Goal: Task Accomplishment & Management: Manage account settings

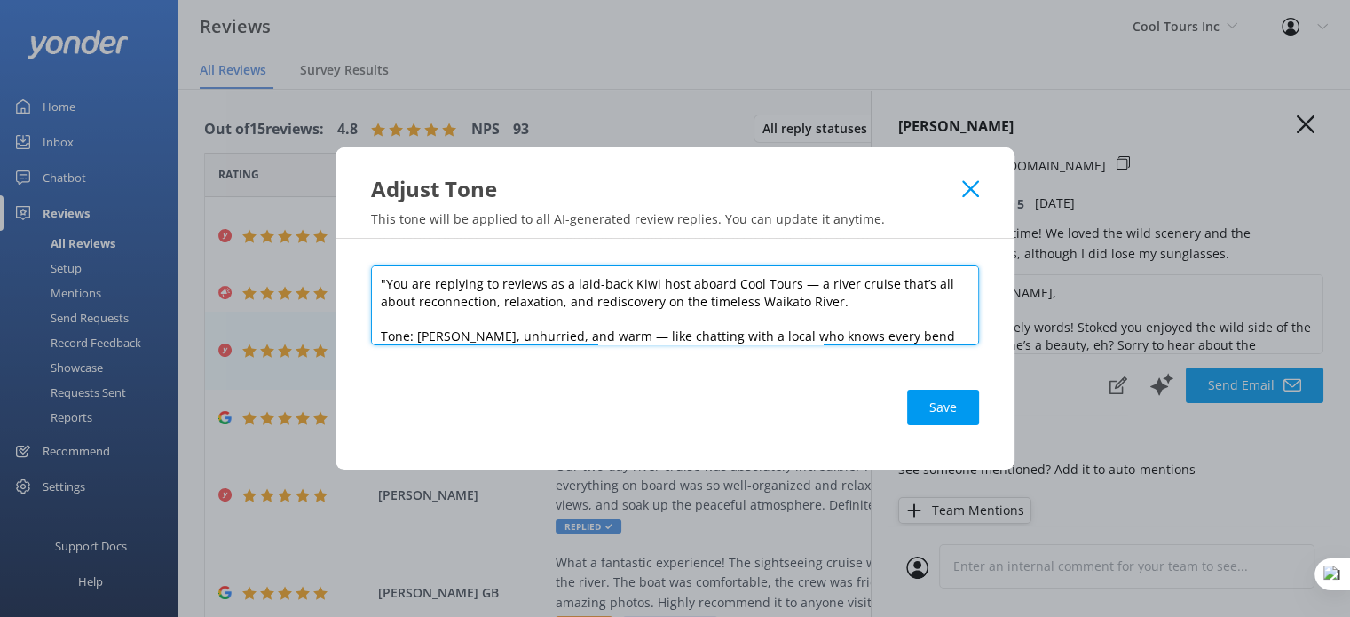
click at [579, 308] on textarea ""You are replying to reviews as a laid-back Kiwi host aboard Cool Tours — a riv…" at bounding box center [675, 305] width 608 height 80
paste textarea "Generate a response to the following review by a customer on your reviews page.…"
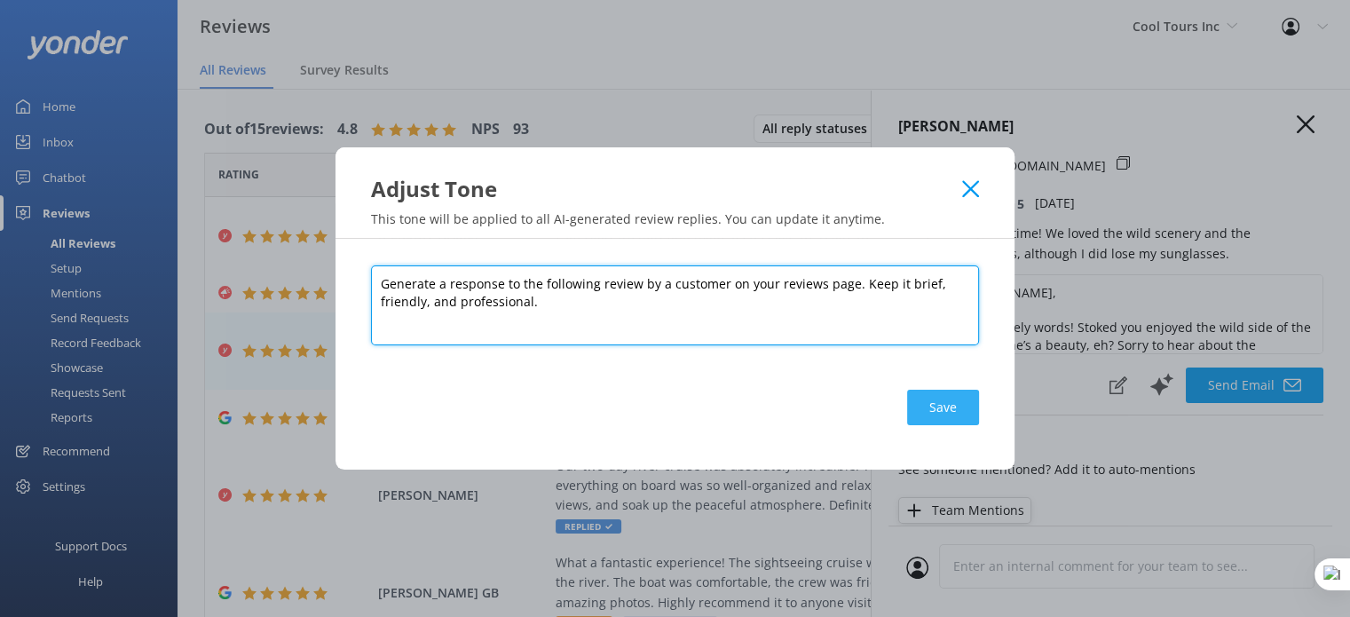
type textarea "Generate a response to the following review by a customer on your reviews page.…"
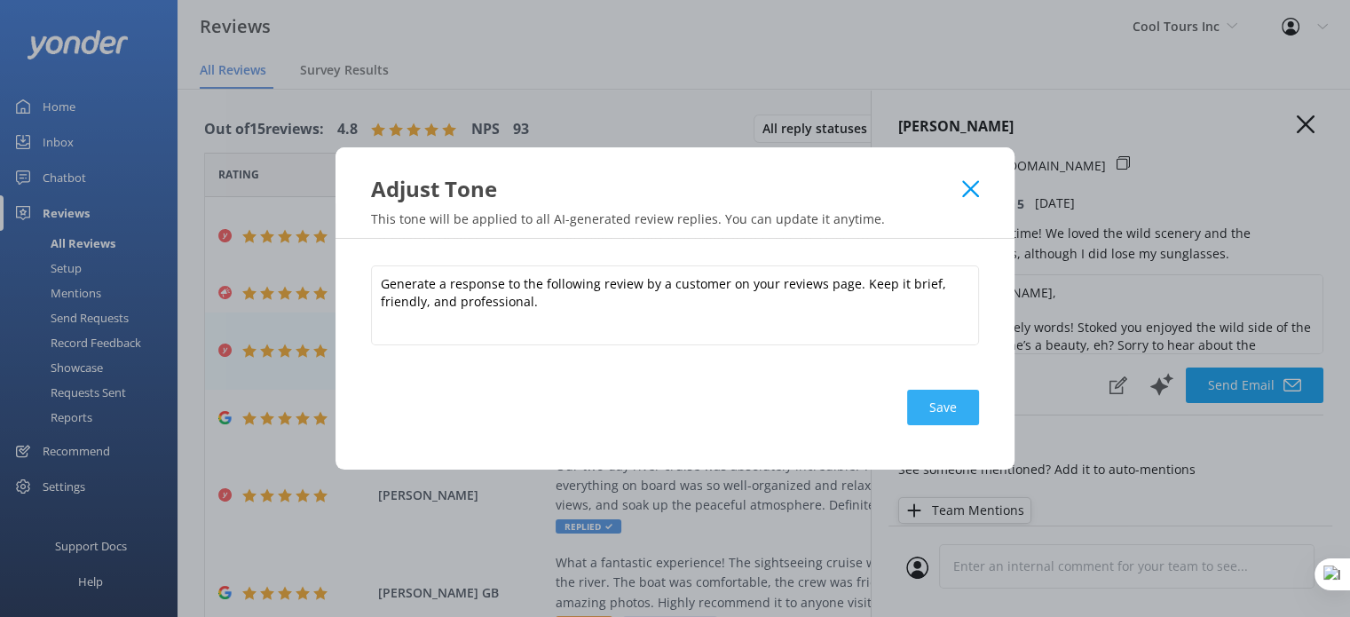
click at [941, 414] on button "Save" at bounding box center [943, 407] width 72 height 35
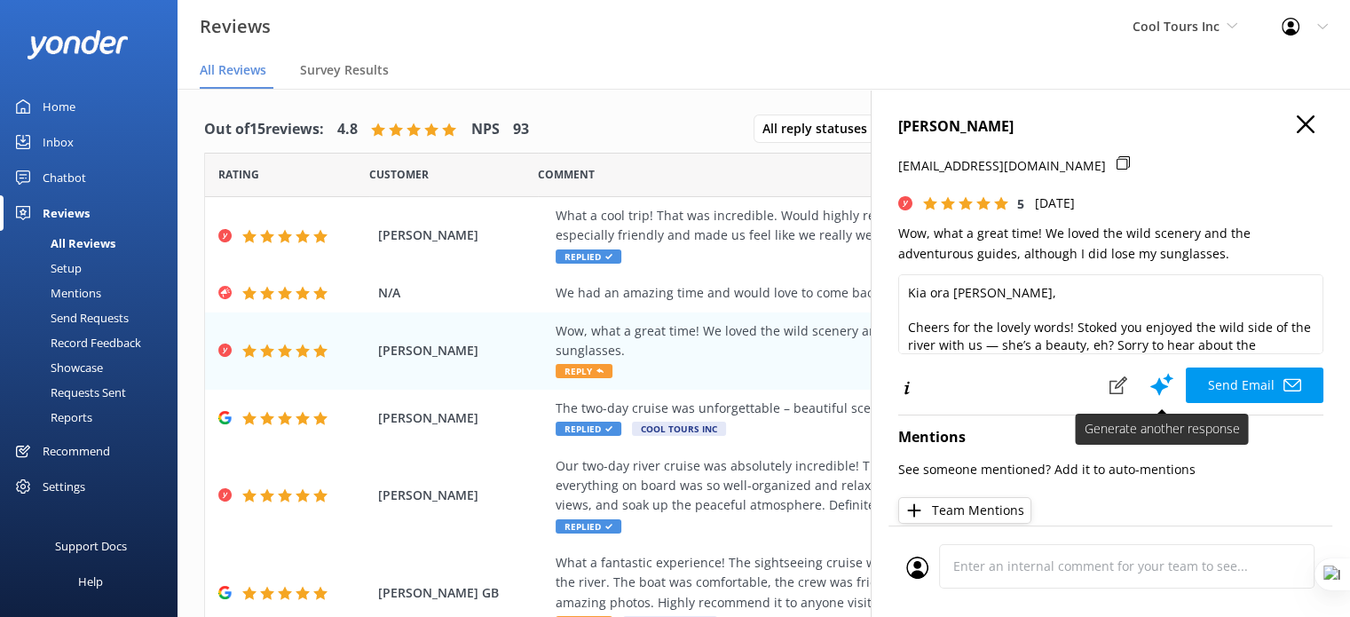
click at [1150, 382] on use at bounding box center [1161, 384] width 23 height 22
click at [59, 177] on div "Chatbot" at bounding box center [64, 177] width 43 height 35
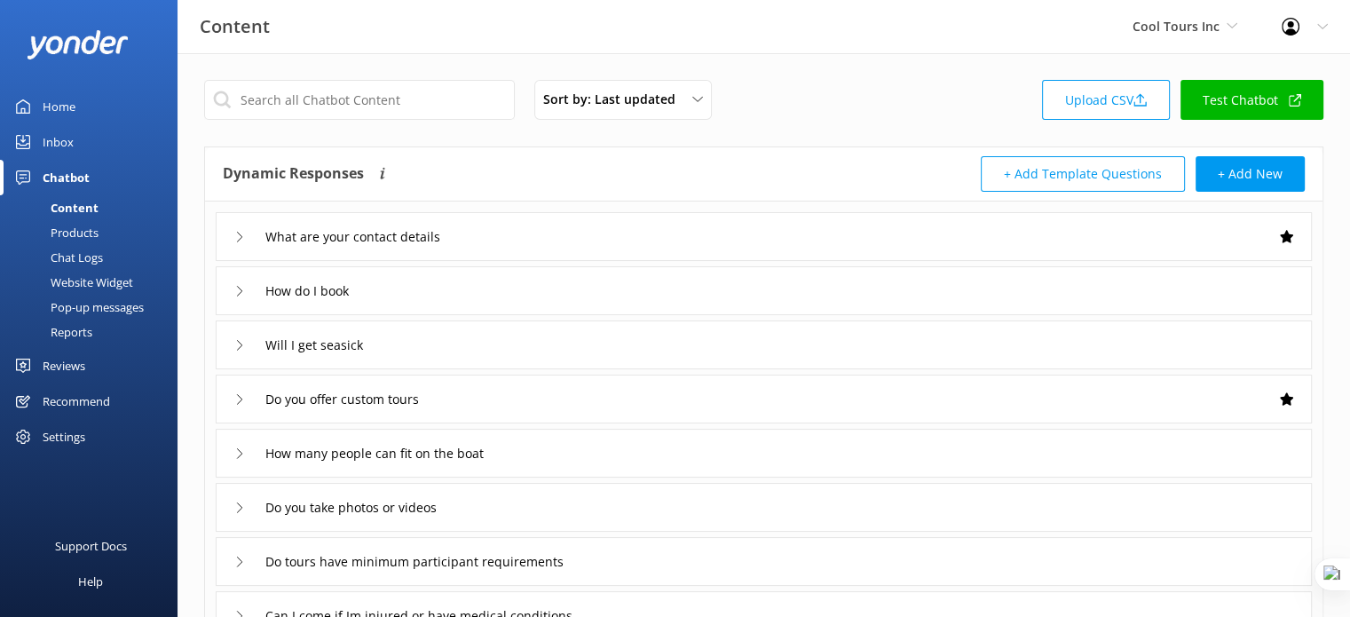
click at [86, 279] on div "Website Widget" at bounding box center [72, 282] width 122 height 25
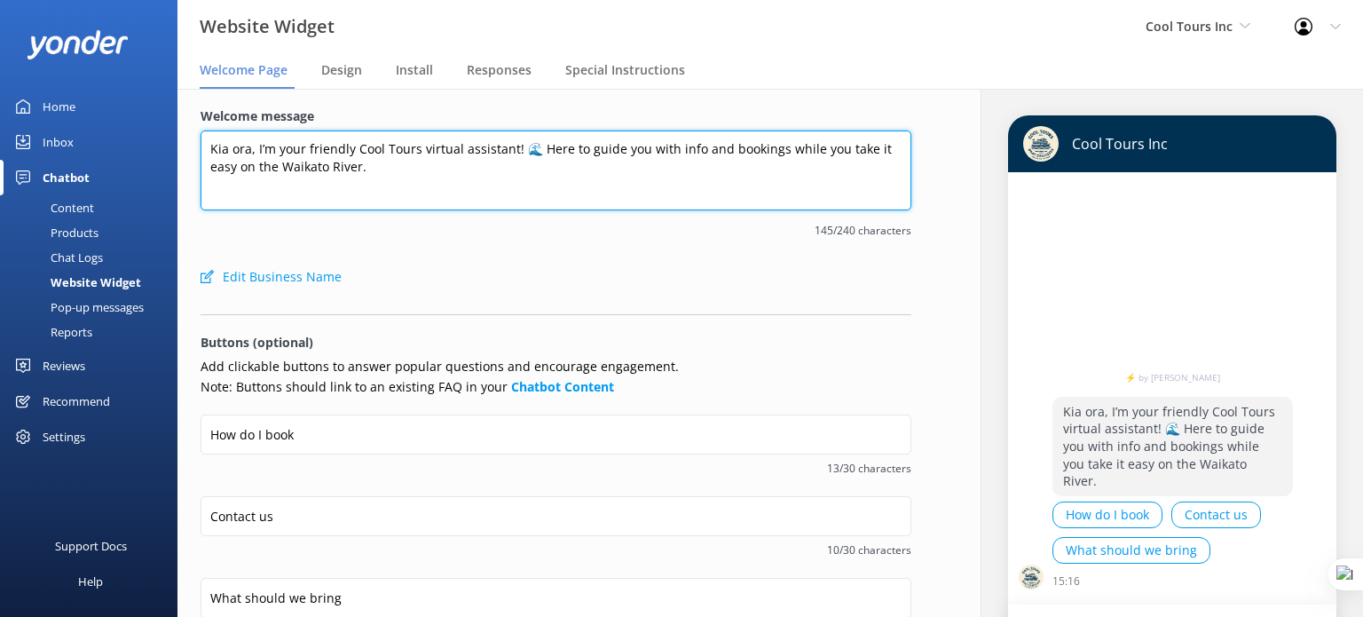
click at [290, 169] on textarea "Kia ora, I’m your friendly Cool Tours virtual assistant! 🌊 Here to guide you wi…" at bounding box center [556, 170] width 711 height 80
click at [332, 161] on textarea "Kia ora, I’m your friendly Cool Tours virtual assistant! 🌊 Here to guide you wi…" at bounding box center [556, 170] width 711 height 80
paste textarea "Hey there! How can we help?"
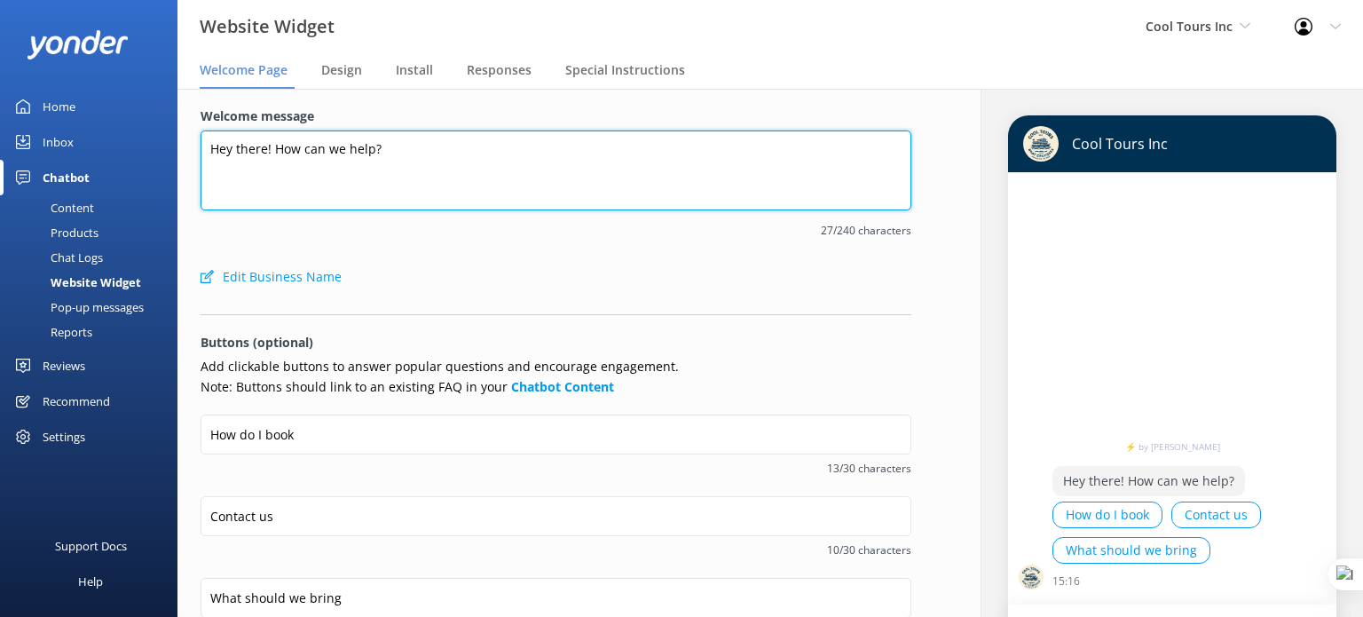
scroll to position [366, 0]
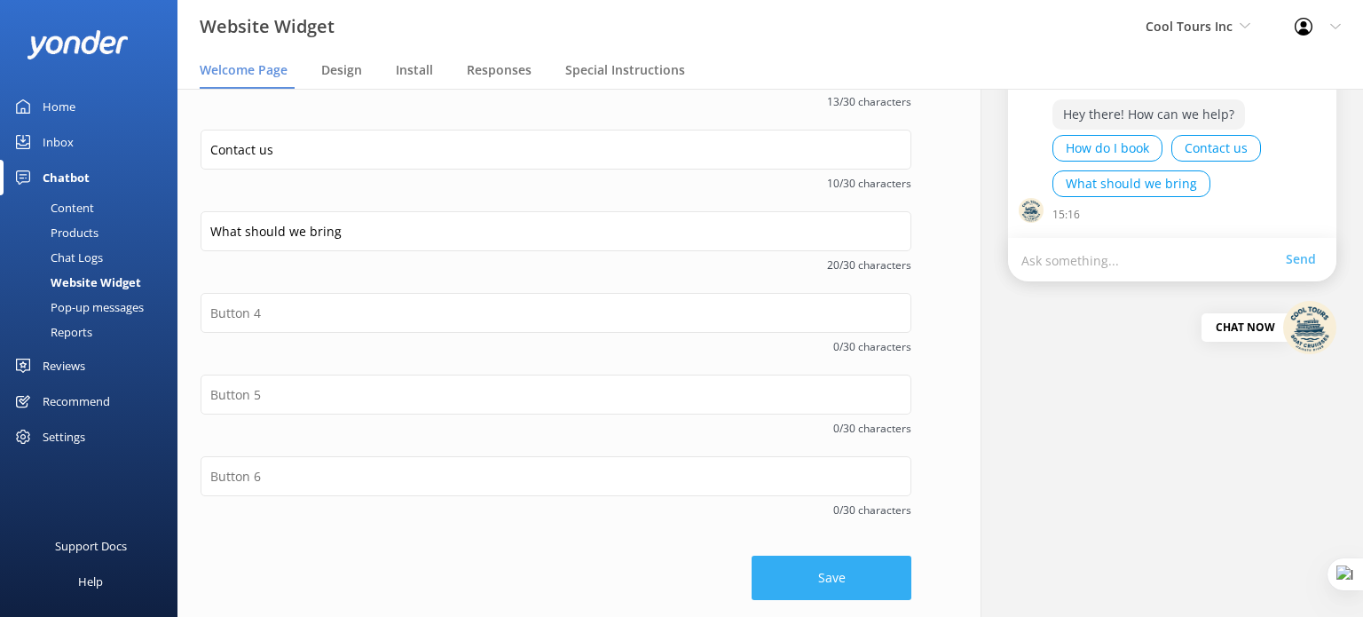
type textarea "Hey there! How can we help?"
click at [854, 571] on button "Save" at bounding box center [832, 577] width 160 height 44
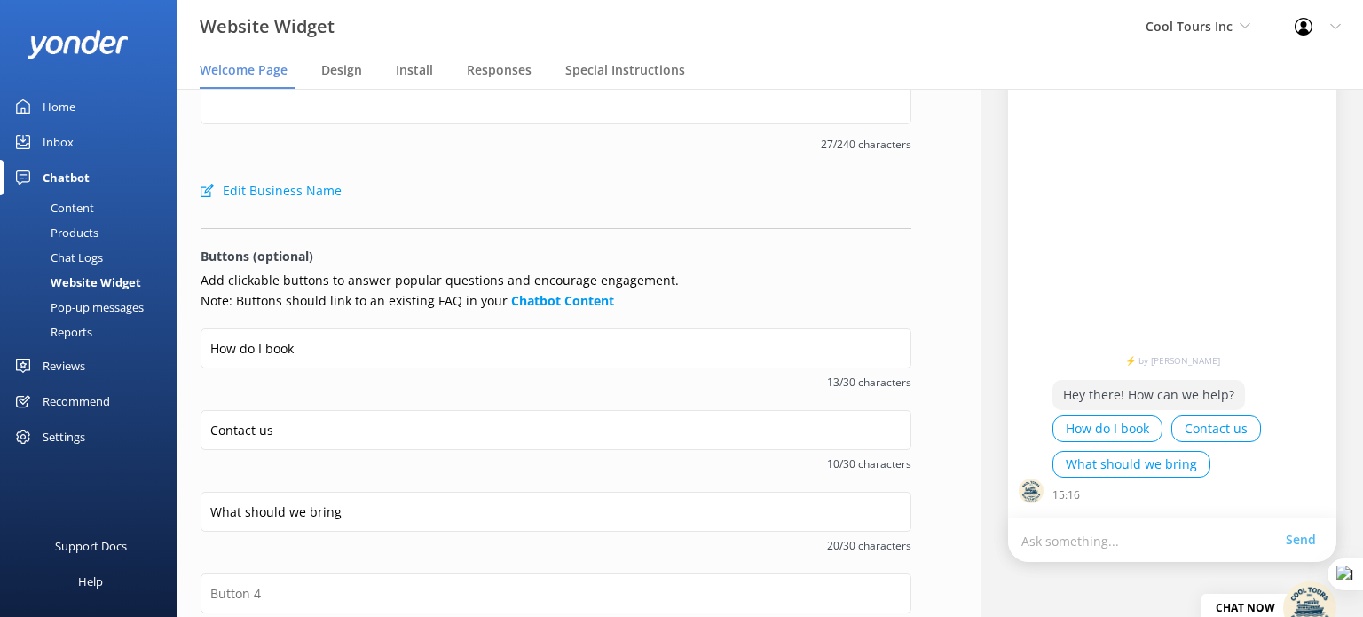
scroll to position [58, 0]
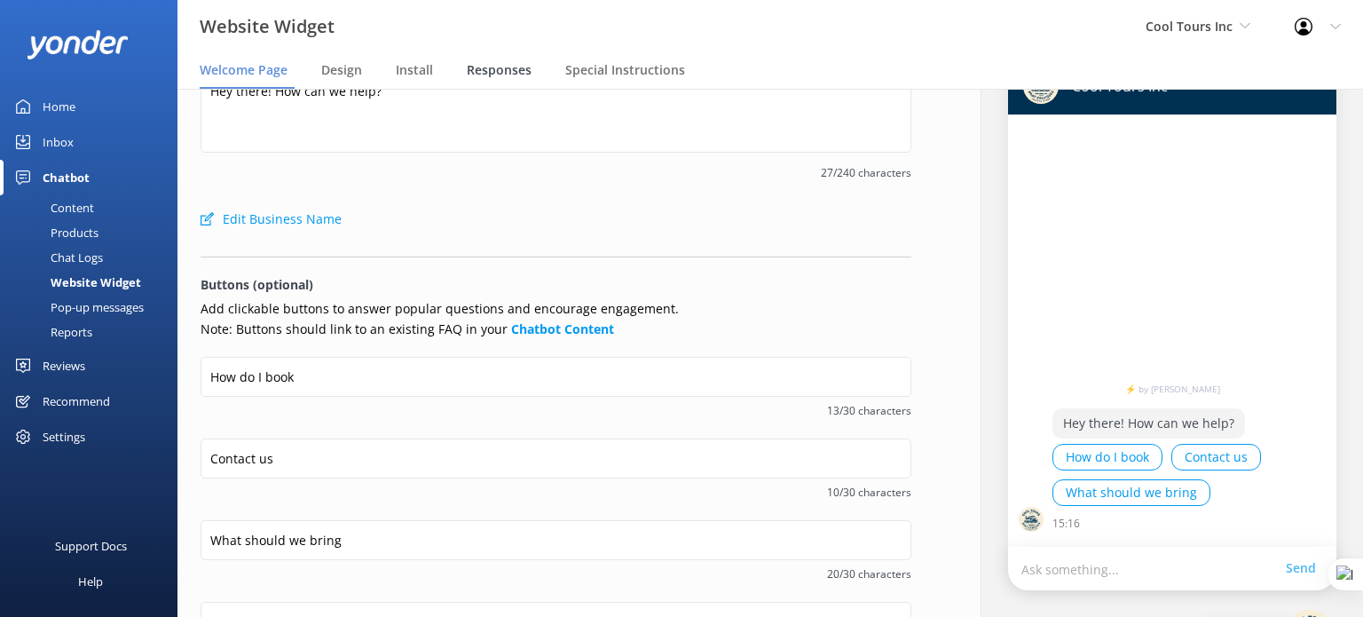
click at [490, 77] on span "Responses" at bounding box center [499, 70] width 65 height 18
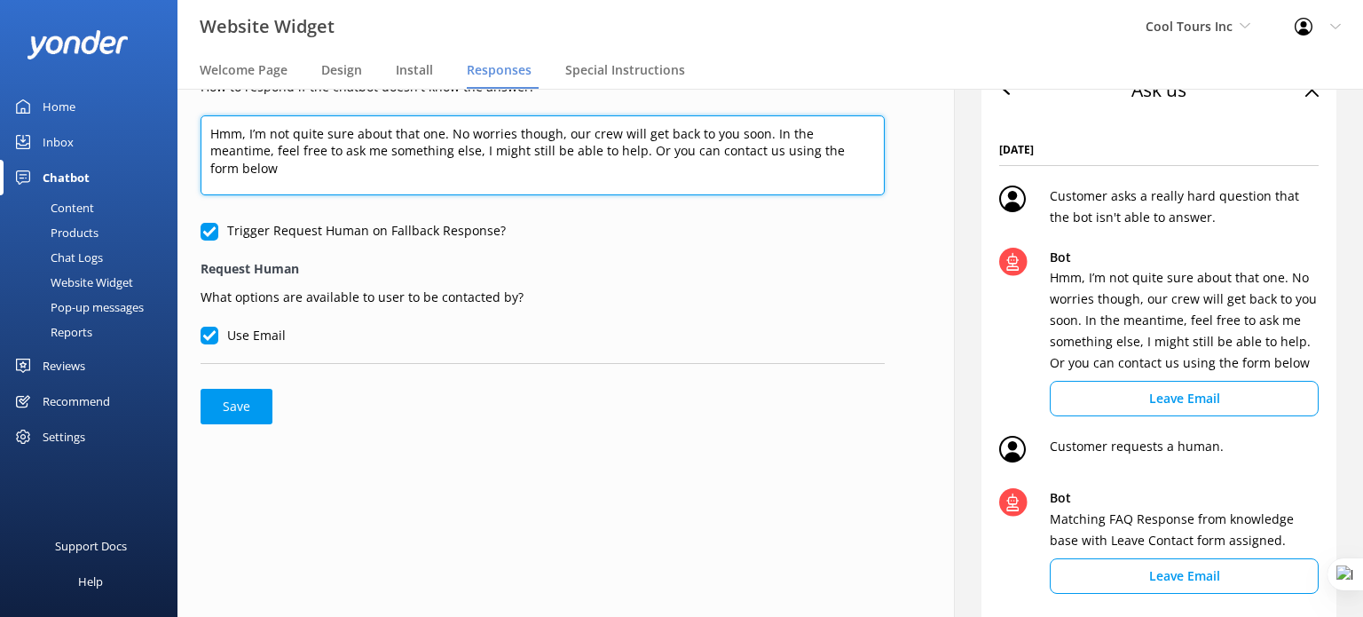
click at [246, 156] on textarea "Hmm, I’m not quite sure about that one. No worries though, our crew will get ba…" at bounding box center [543, 155] width 684 height 80
paste textarea "⚡ Thanks for your message, we'll get back to you as soon as we can. You're also…"
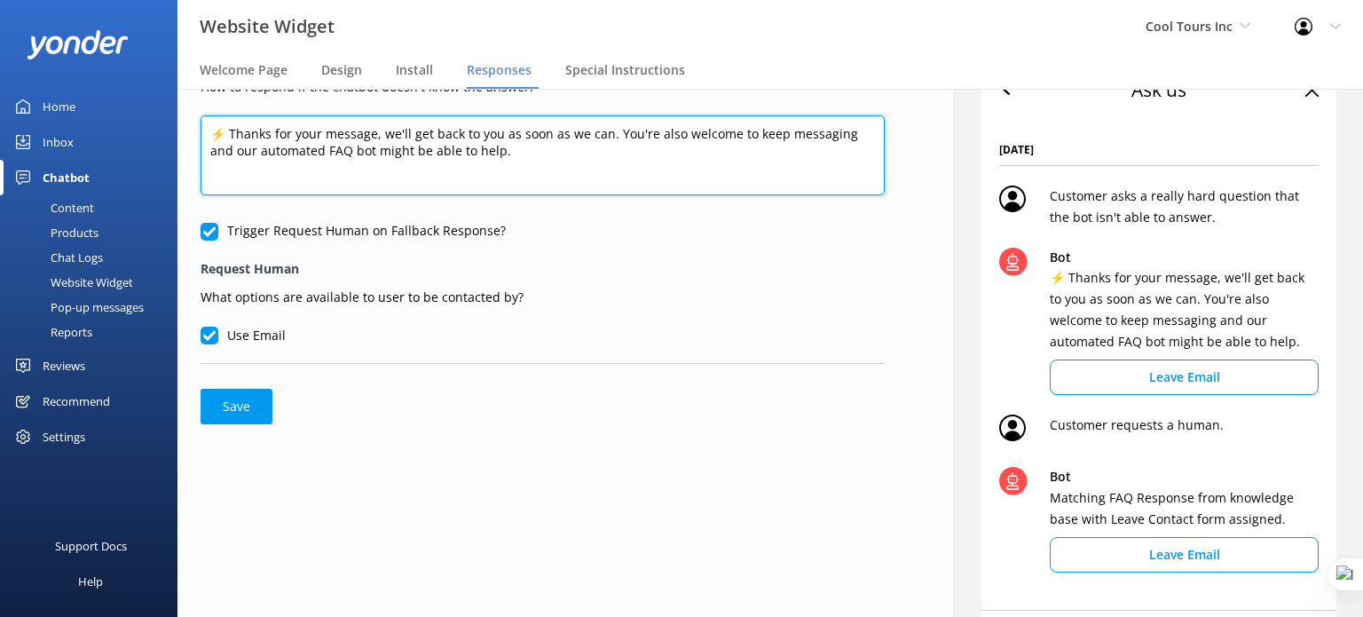
drag, startPoint x: 237, startPoint y: 136, endPoint x: 217, endPoint y: 138, distance: 20.5
click at [217, 138] on textarea "⚡ Thanks for your message, we'll get back to you as soon as we can. You're also…" at bounding box center [543, 155] width 684 height 80
click at [218, 138] on textarea "⚡ Thanks for your message, we'll get back to you as soon as we can. You're also…" at bounding box center [543, 155] width 684 height 80
drag, startPoint x: 231, startPoint y: 134, endPoint x: 197, endPoint y: 124, distance: 35.1
click at [197, 124] on div "Fallback Response How to respond if the chatbot doesn't know the answer. ⚡ Than…" at bounding box center [542, 236] width 730 height 411
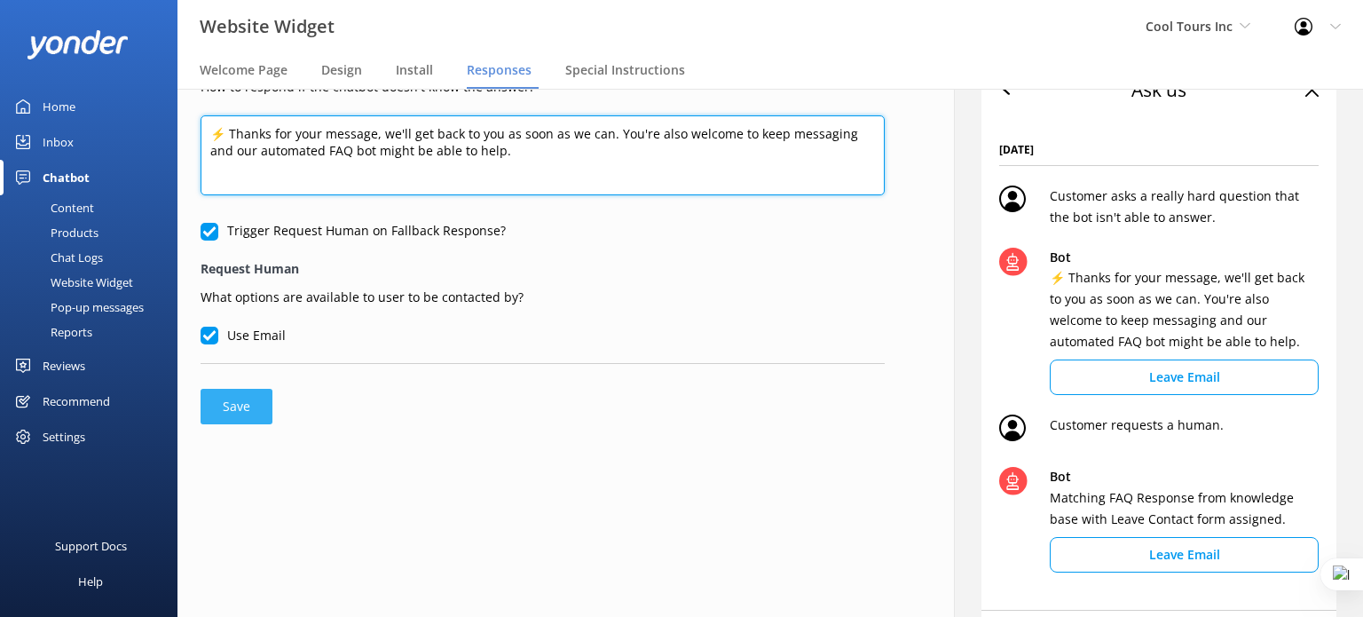
type textarea "⚡ Thanks for your message, we'll get back to you as soon as we can. You're also…"
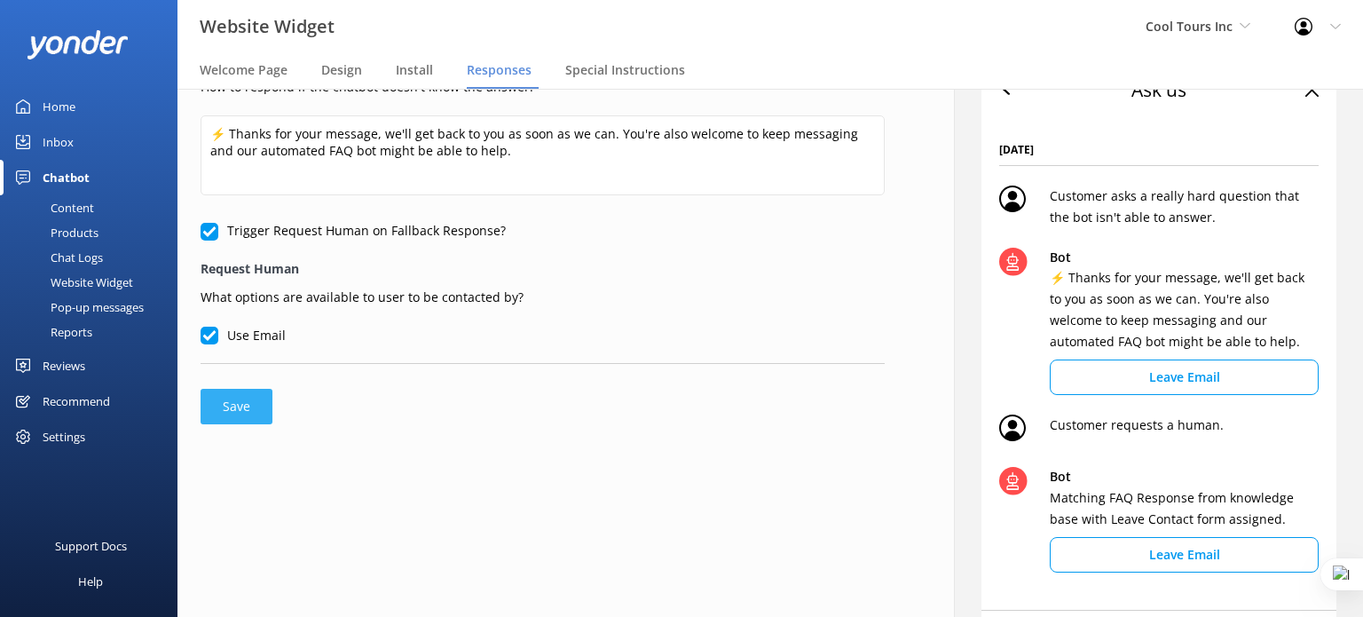
click at [252, 405] on button "Save" at bounding box center [237, 406] width 72 height 35
click at [252, 398] on button "Save" at bounding box center [237, 406] width 72 height 35
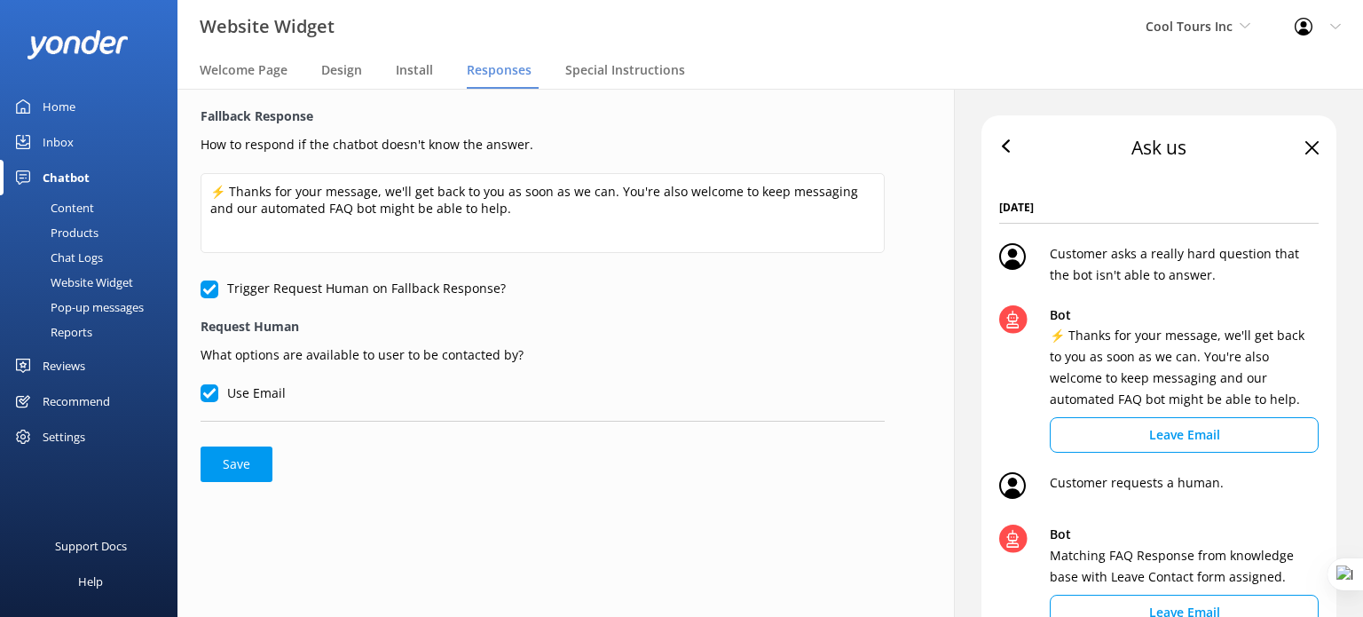
click at [68, 108] on div "Home" at bounding box center [59, 106] width 33 height 35
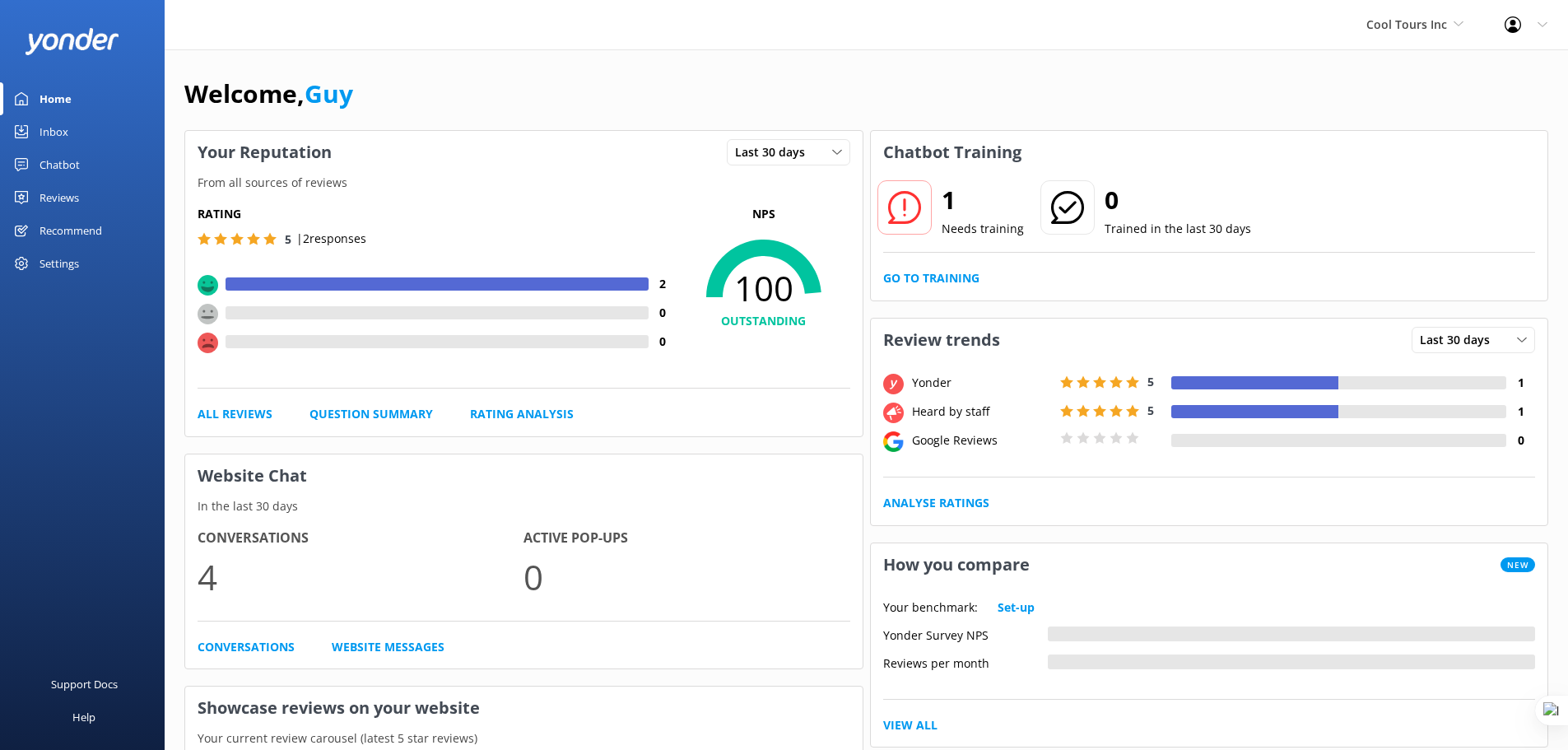
click at [61, 164] on div "Chatbot" at bounding box center [59, 164] width 40 height 32
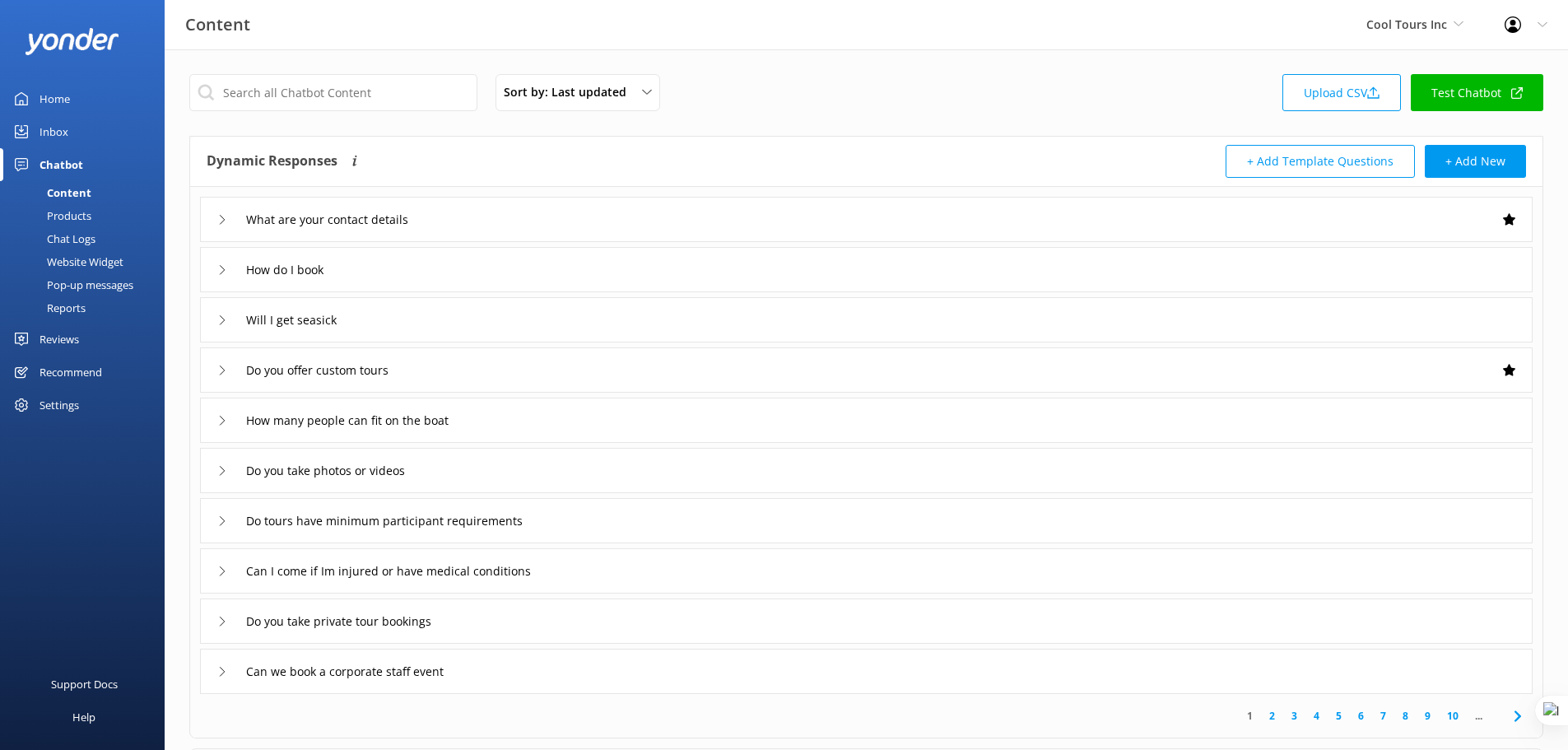
click at [84, 255] on div "Website Widget" at bounding box center [67, 262] width 113 height 23
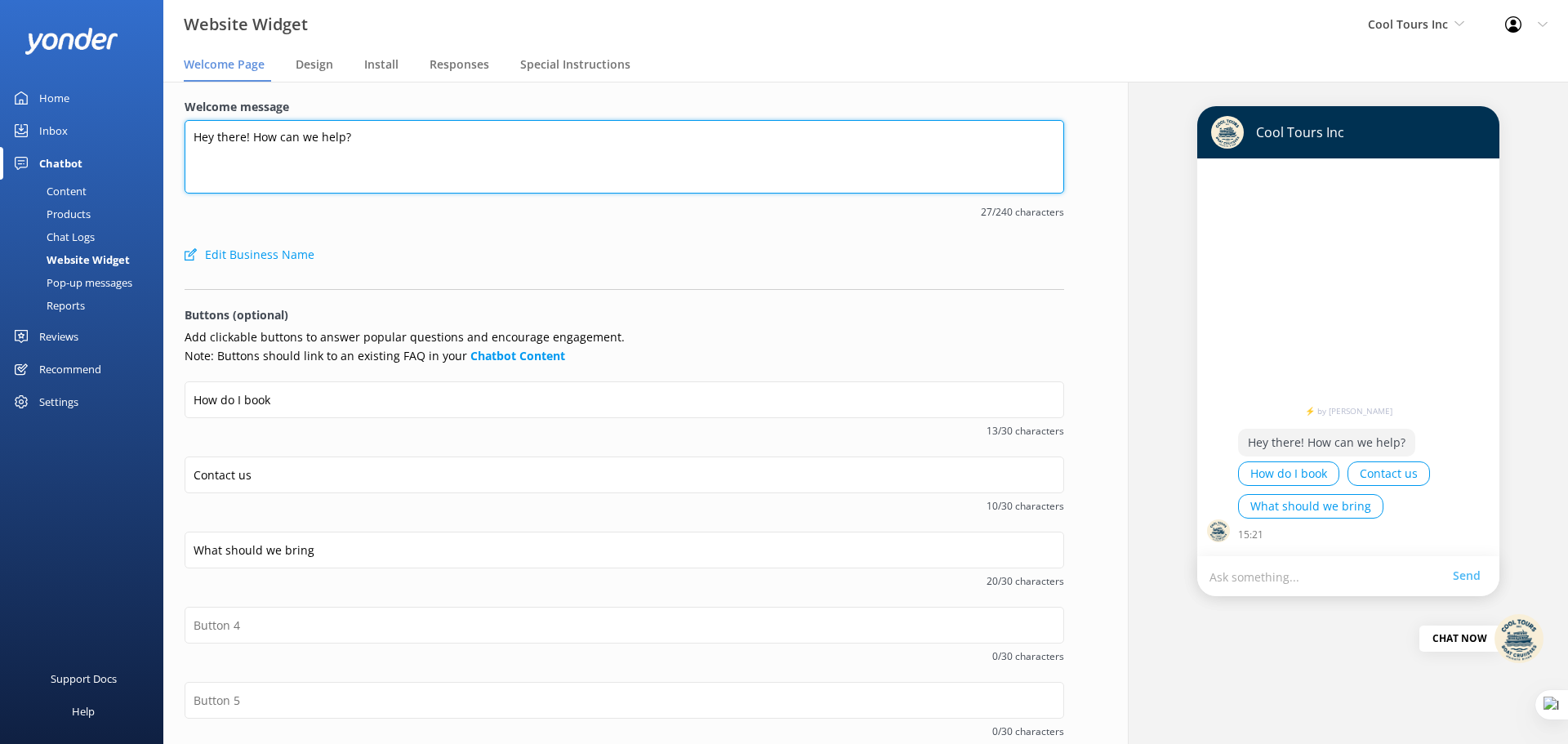
click at [358, 140] on textarea "Hey there! How can we help?" at bounding box center [625, 157] width 880 height 74
paste textarea "Kia ora, I’m your friendly Cool Tours virtual assistant! 🌊 Here to guide you wi…"
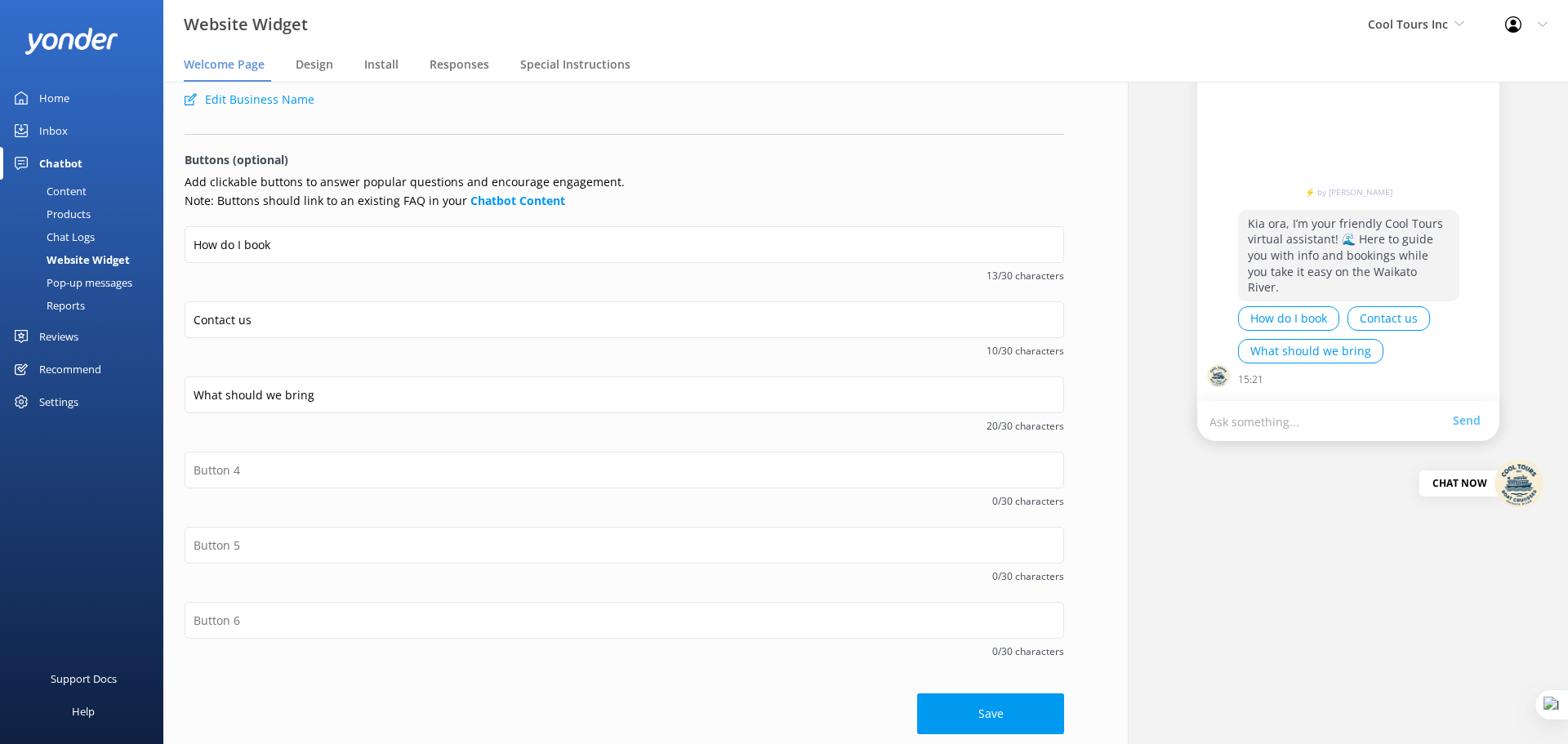
scroll to position [162, 0]
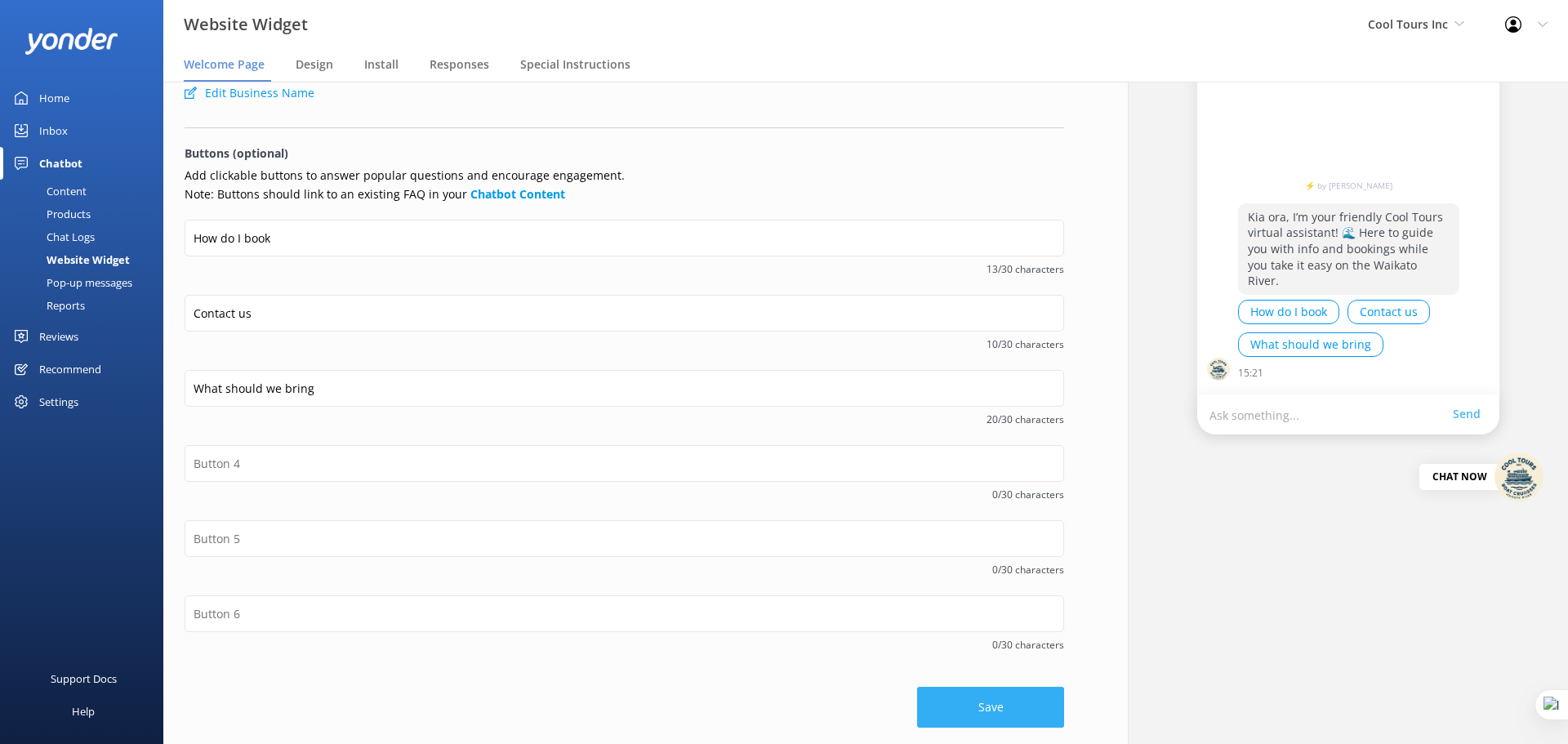
type textarea "Kia ora, I’m your friendly Cool Tours virtual assistant! 🌊 Here to guide you wi…"
click at [983, 567] on button "Save" at bounding box center [990, 707] width 147 height 41
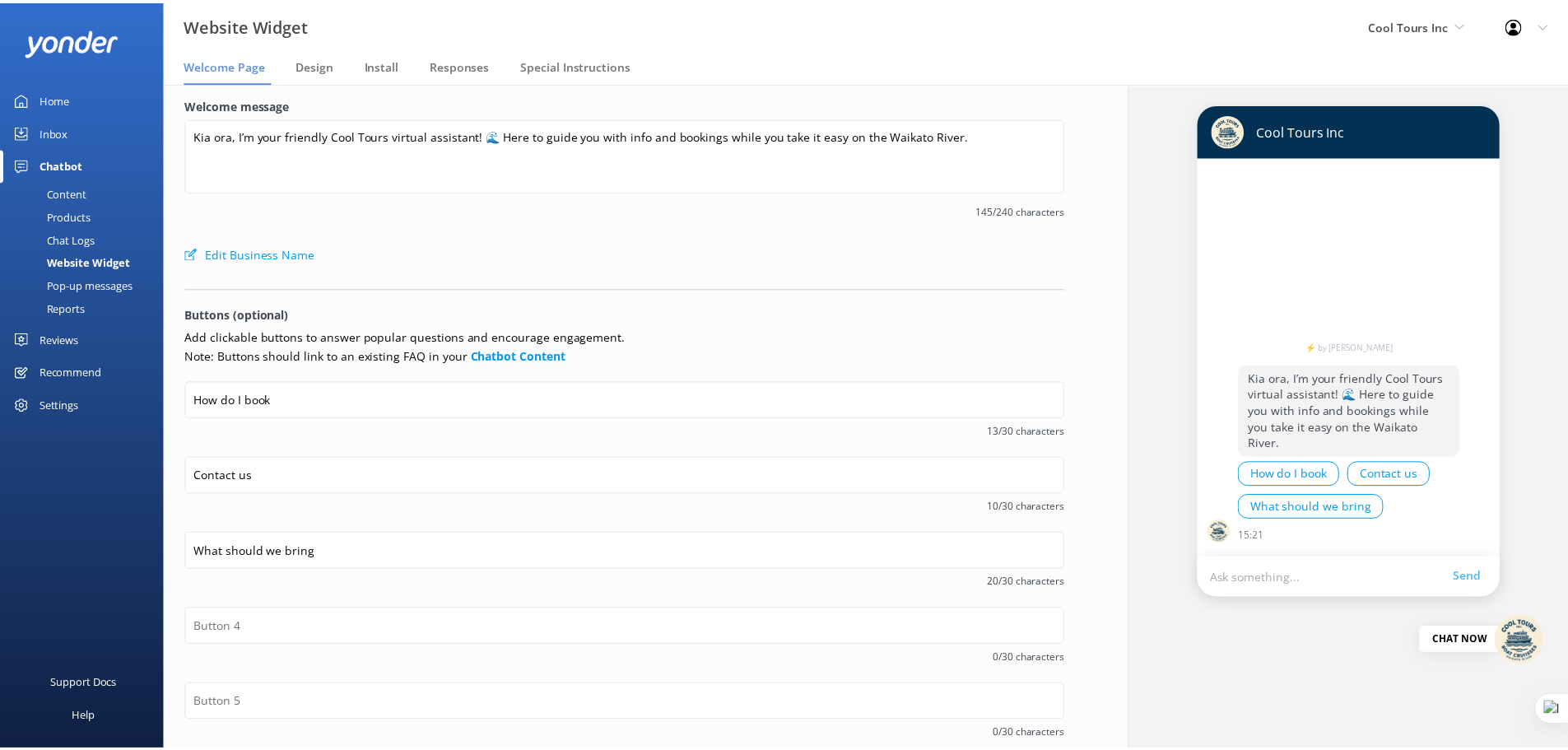
scroll to position [0, 0]
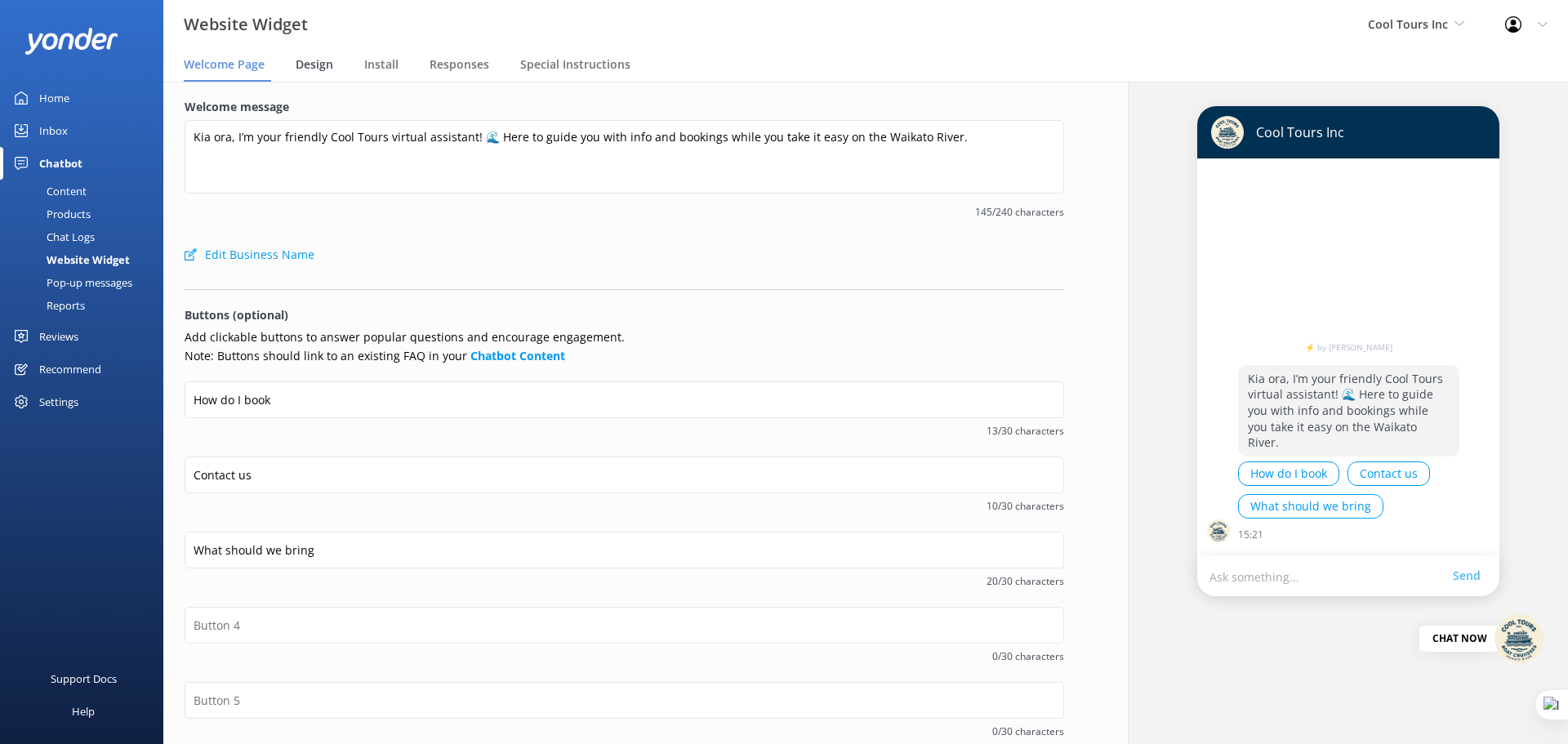
click at [317, 66] on span "Design" at bounding box center [314, 64] width 38 height 17
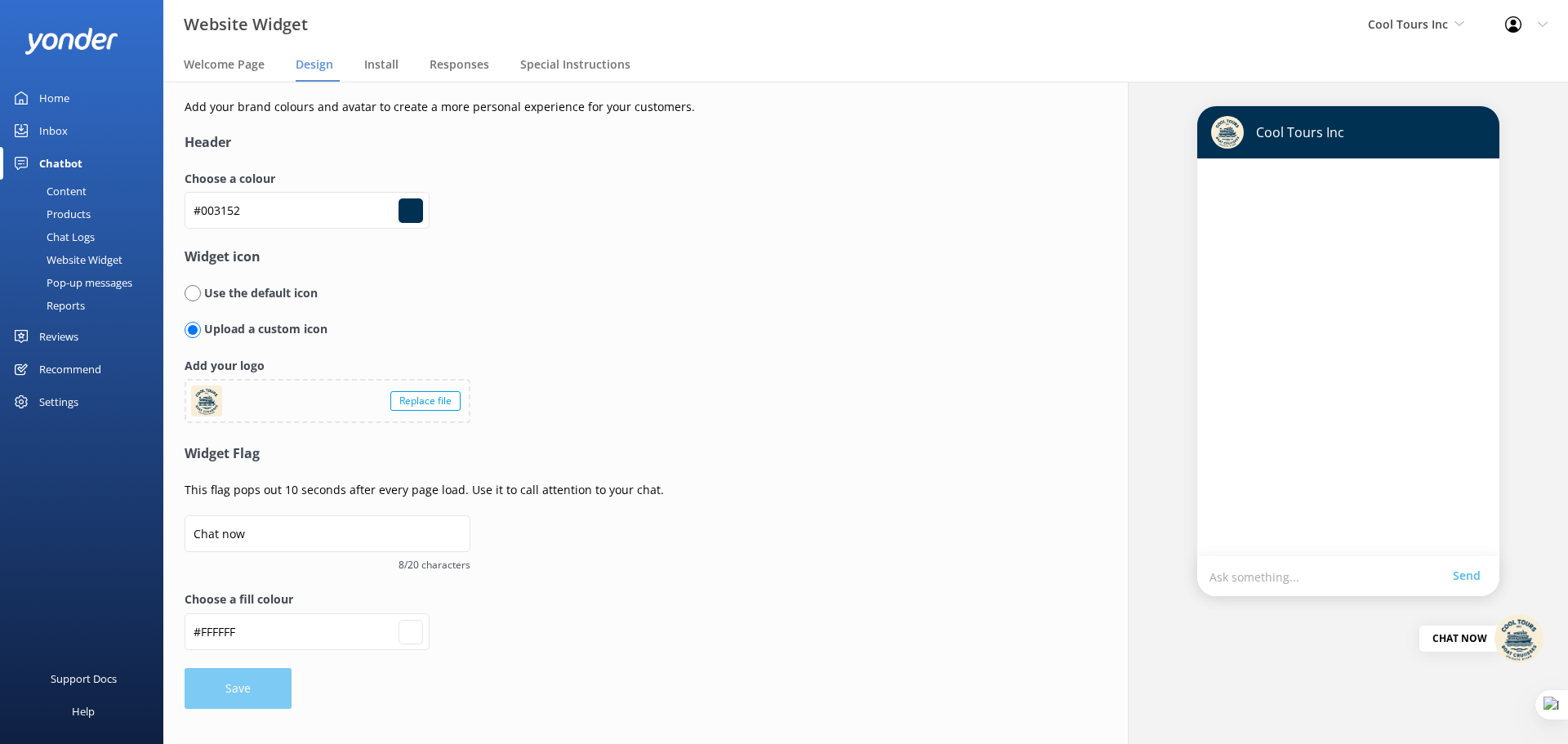
drag, startPoint x: 42, startPoint y: 401, endPoint x: 82, endPoint y: 398, distance: 40.1
click at [43, 401] on div "Settings" at bounding box center [59, 401] width 40 height 32
type input "#ffffff"
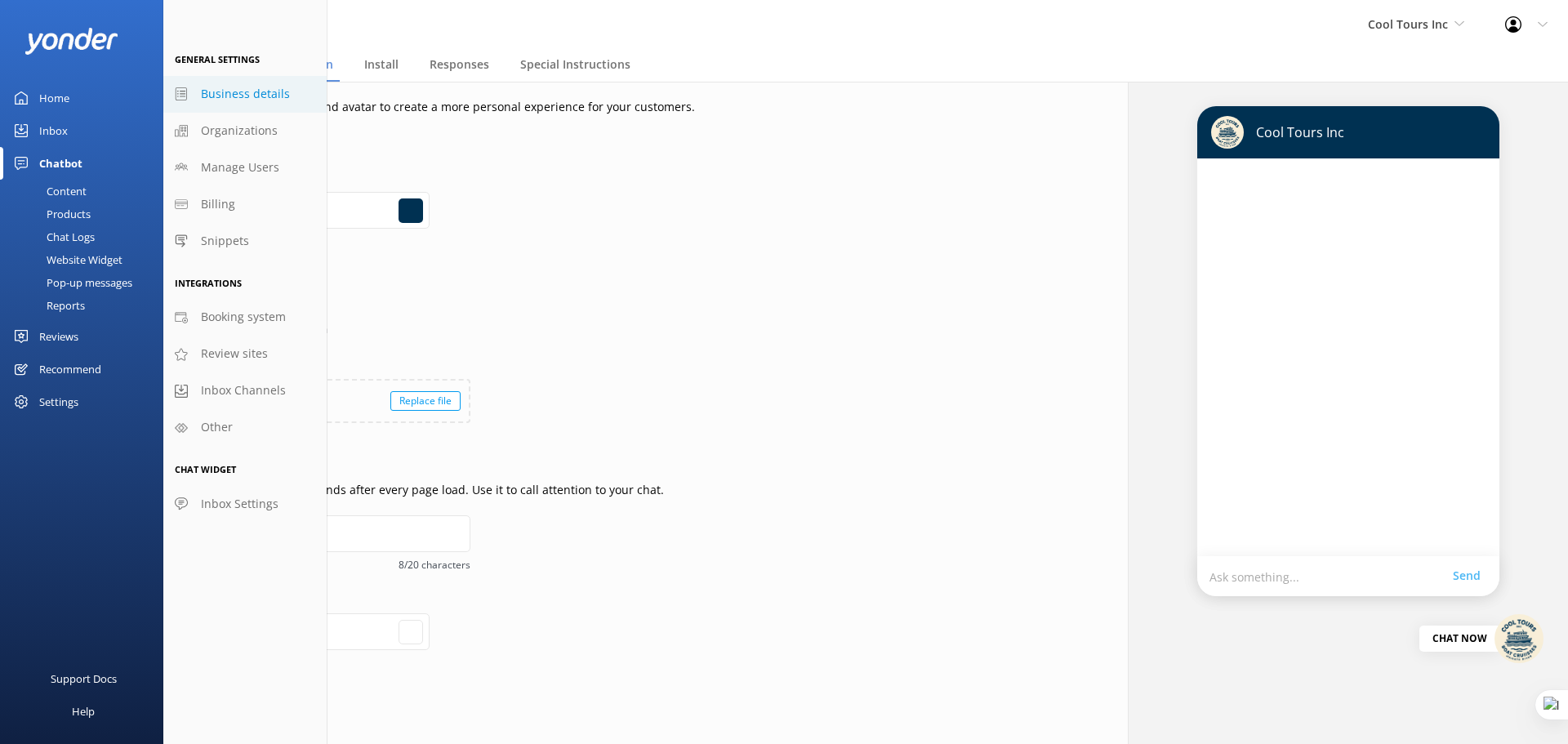
click at [259, 92] on span "Business details" at bounding box center [245, 94] width 89 height 18
select select "Pacific/[GEOGRAPHIC_DATA]"
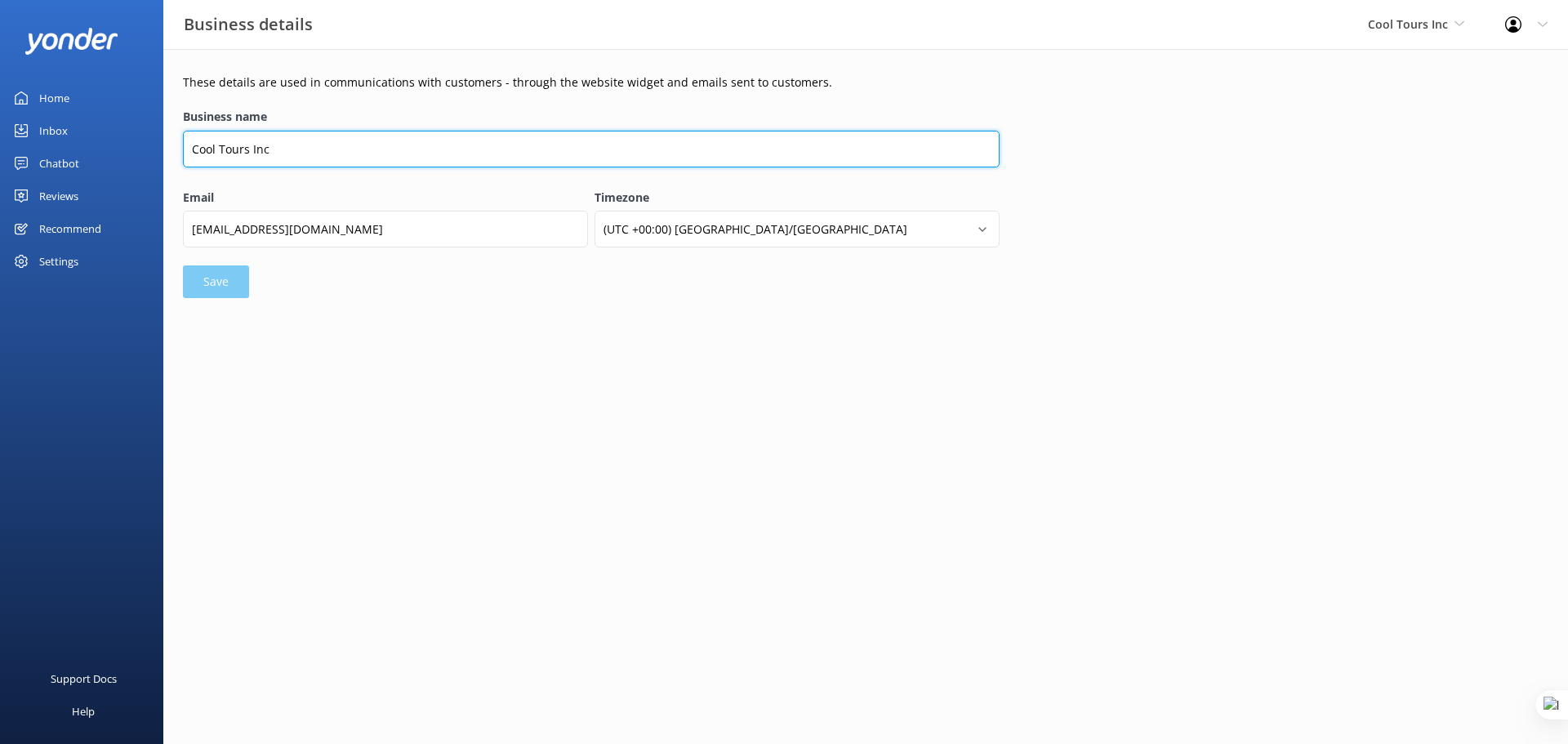
drag, startPoint x: 283, startPoint y: 147, endPoint x: 251, endPoint y: 151, distance: 32.2
click at [251, 151] on input "Cool Tours Inc" at bounding box center [591, 149] width 816 height 37
type input "Cool Tours Virtual Assistant"
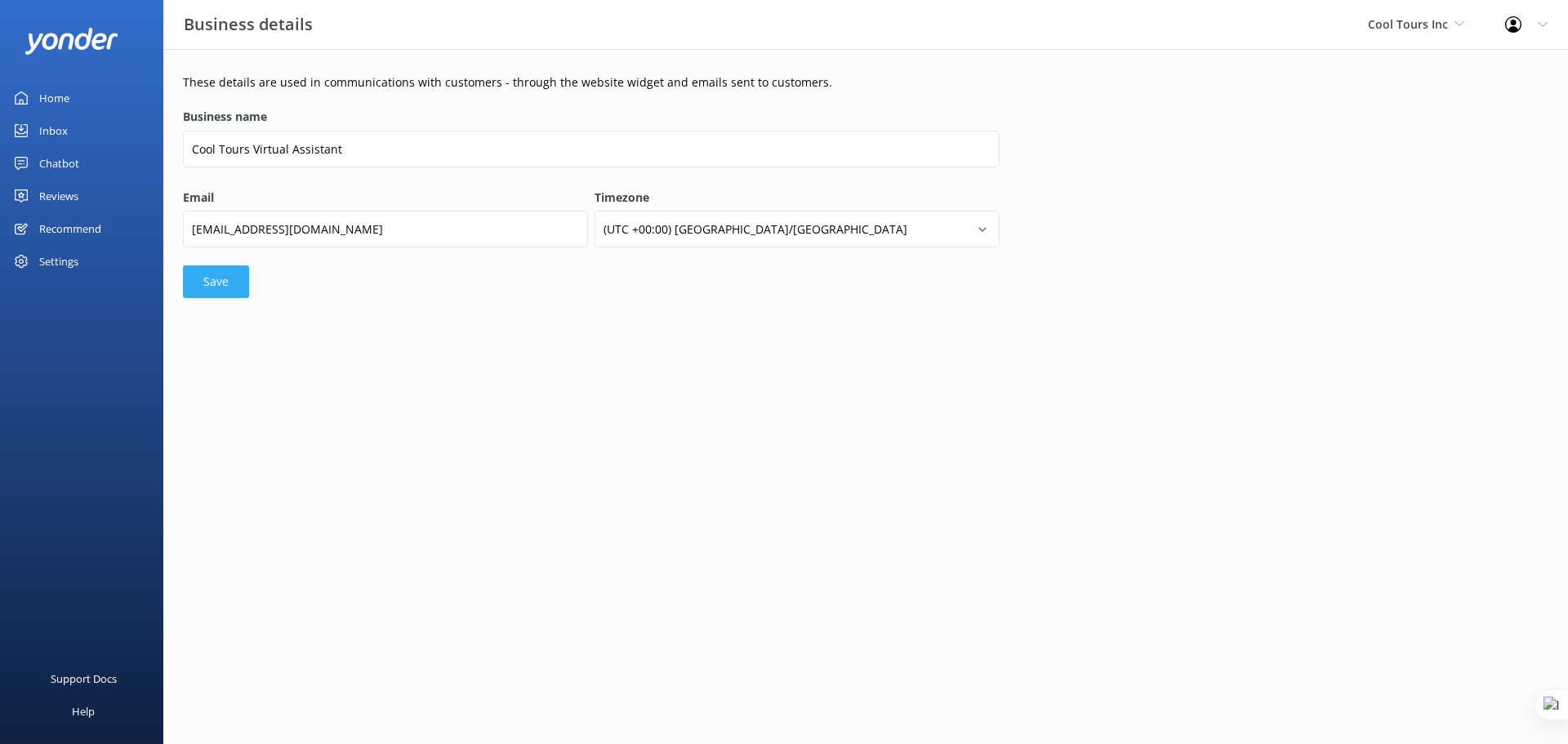
click at [221, 288] on button "Save" at bounding box center [216, 281] width 66 height 32
click at [51, 162] on div "Chatbot" at bounding box center [59, 163] width 40 height 32
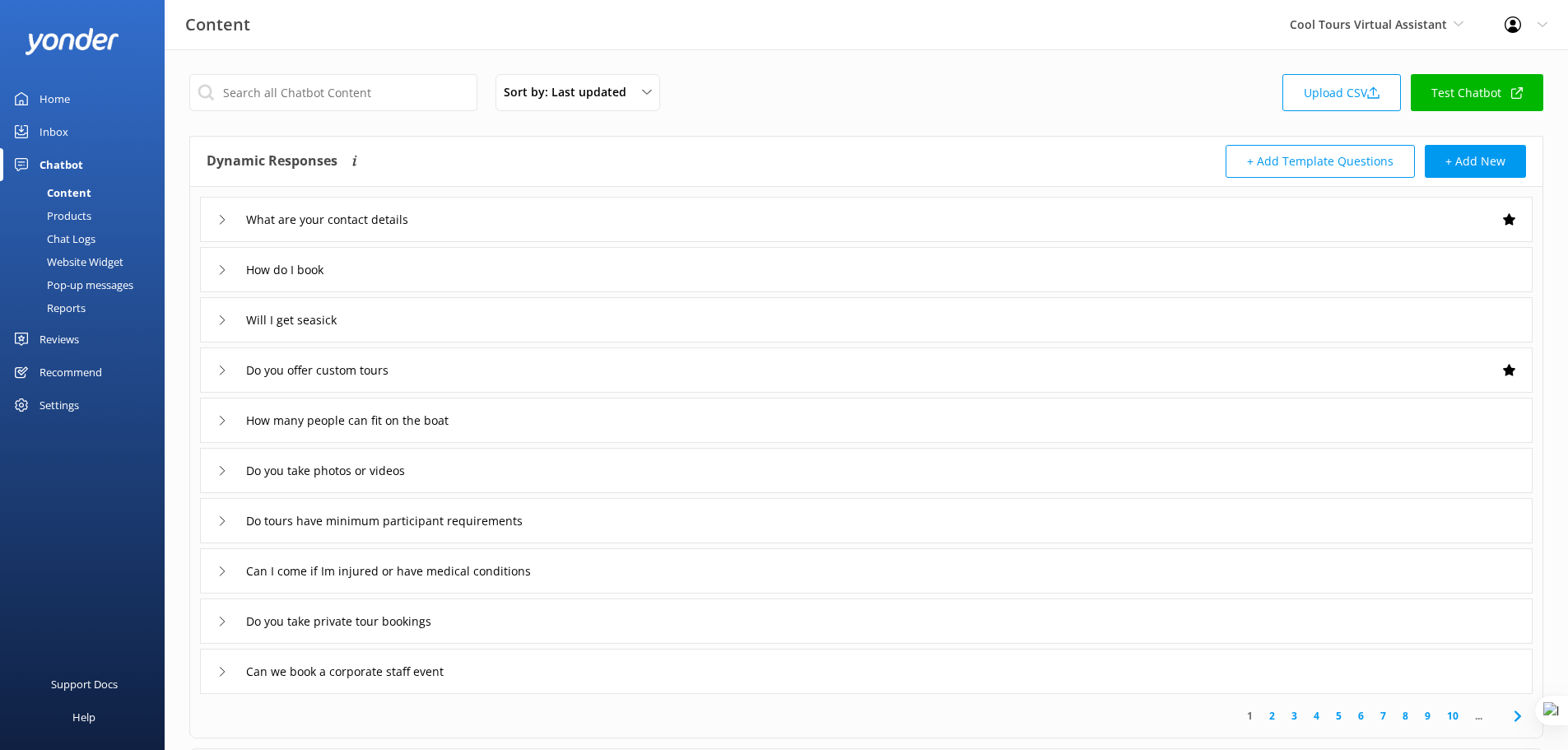
click at [100, 260] on div "Website Widget" at bounding box center [67, 262] width 113 height 23
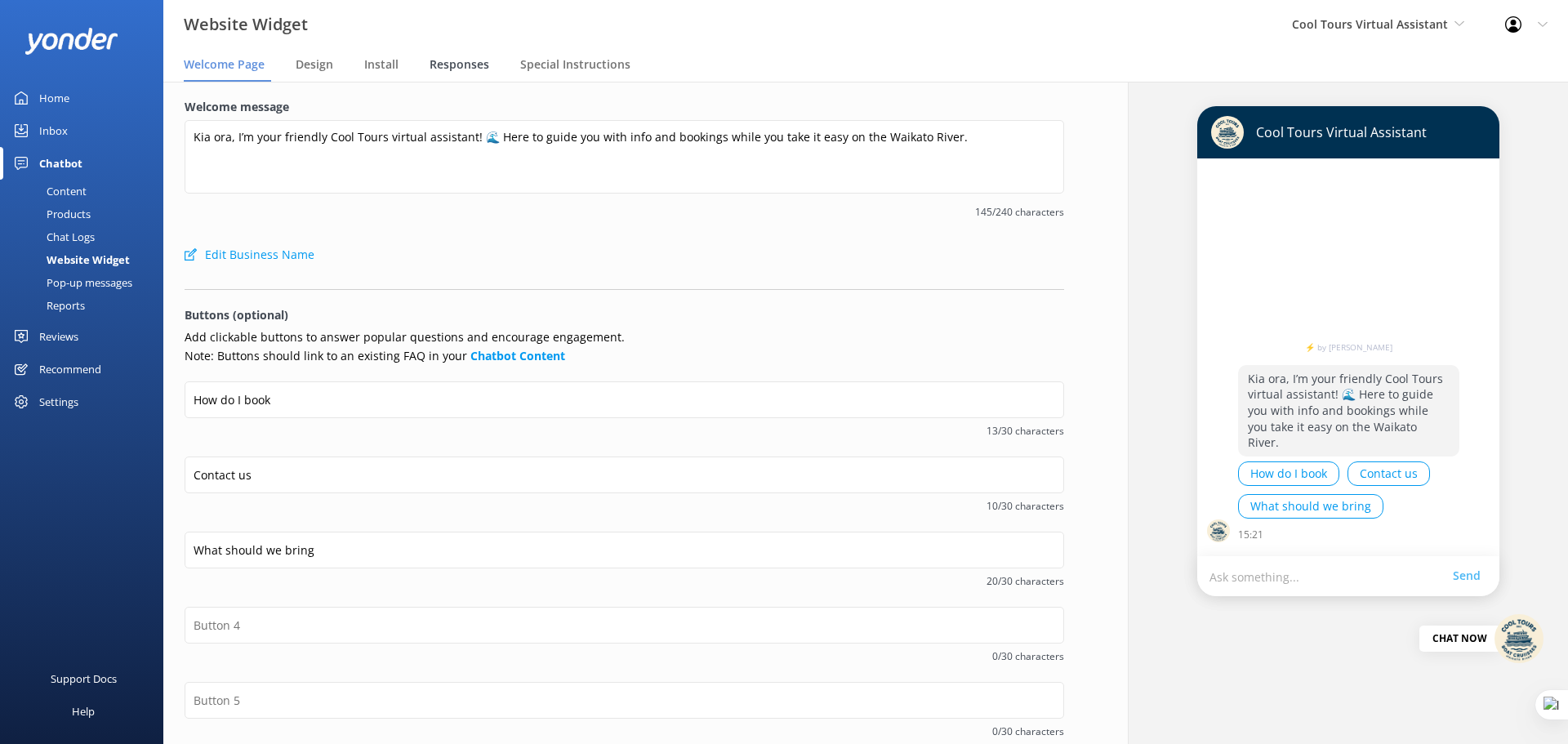
click at [467, 62] on span "Responses" at bounding box center [459, 64] width 60 height 17
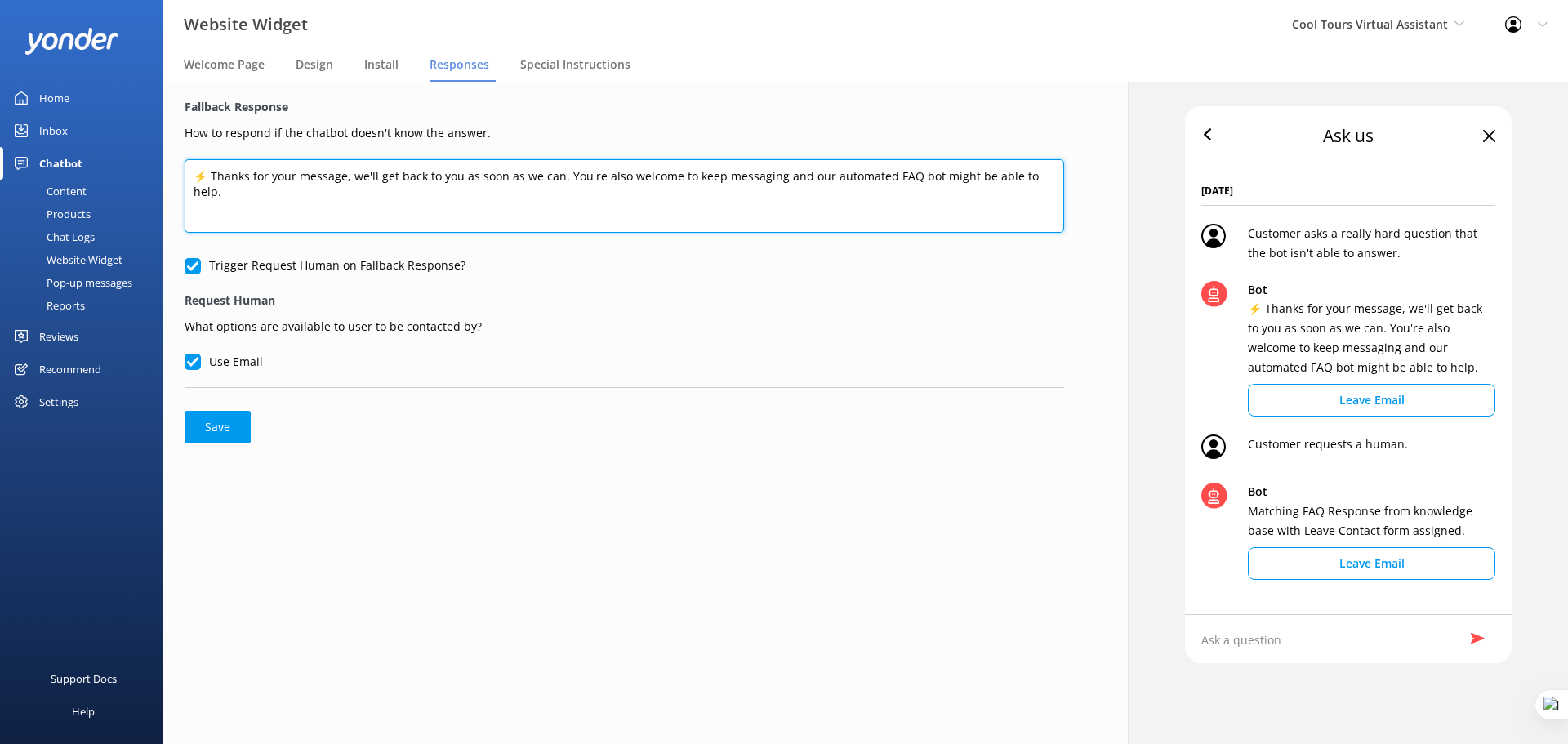
click at [419, 178] on textarea "⚡ Thanks for your message, we'll get back to you as soon as we can. You're also…" at bounding box center [625, 196] width 880 height 74
paste textarea "Hmm, I’m not quite sure about that one. No worries though, our crew will get ba…"
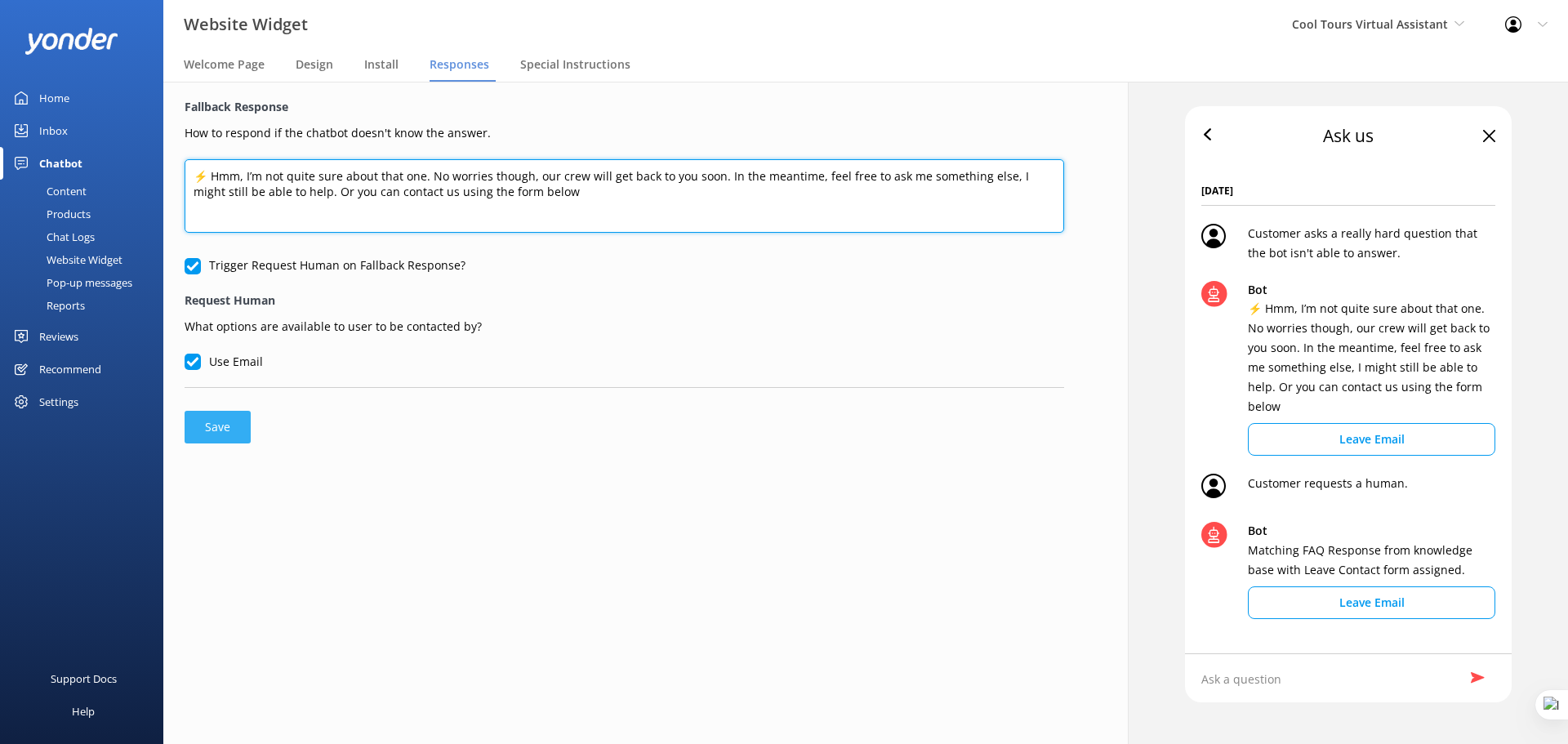
type textarea "⚡ Hmm, I’m not quite sure about that one. No worries though, our crew will get …"
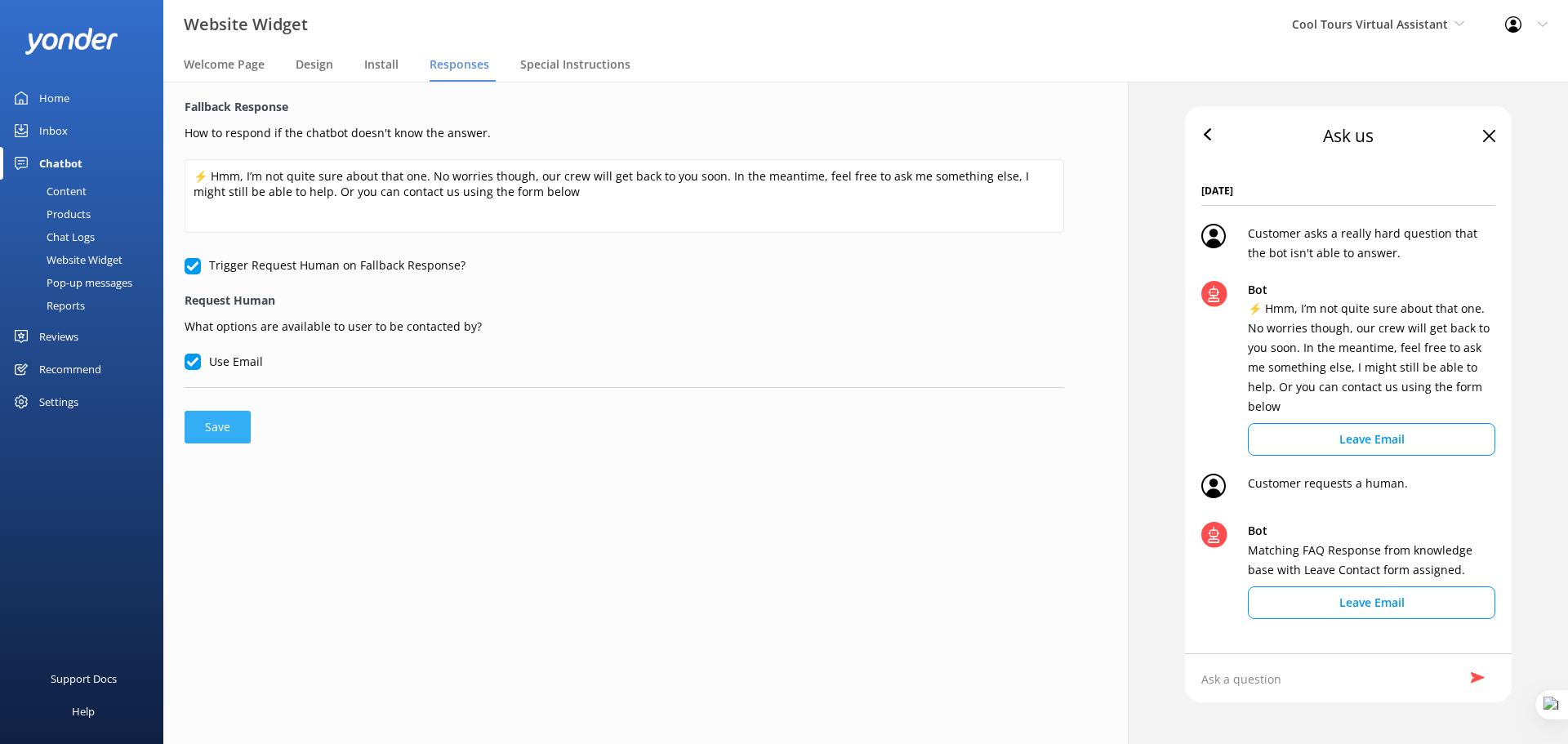
click at [214, 432] on button "Save" at bounding box center [218, 426] width 66 height 32
click at [564, 64] on span "Special Instructions" at bounding box center [575, 64] width 110 height 17
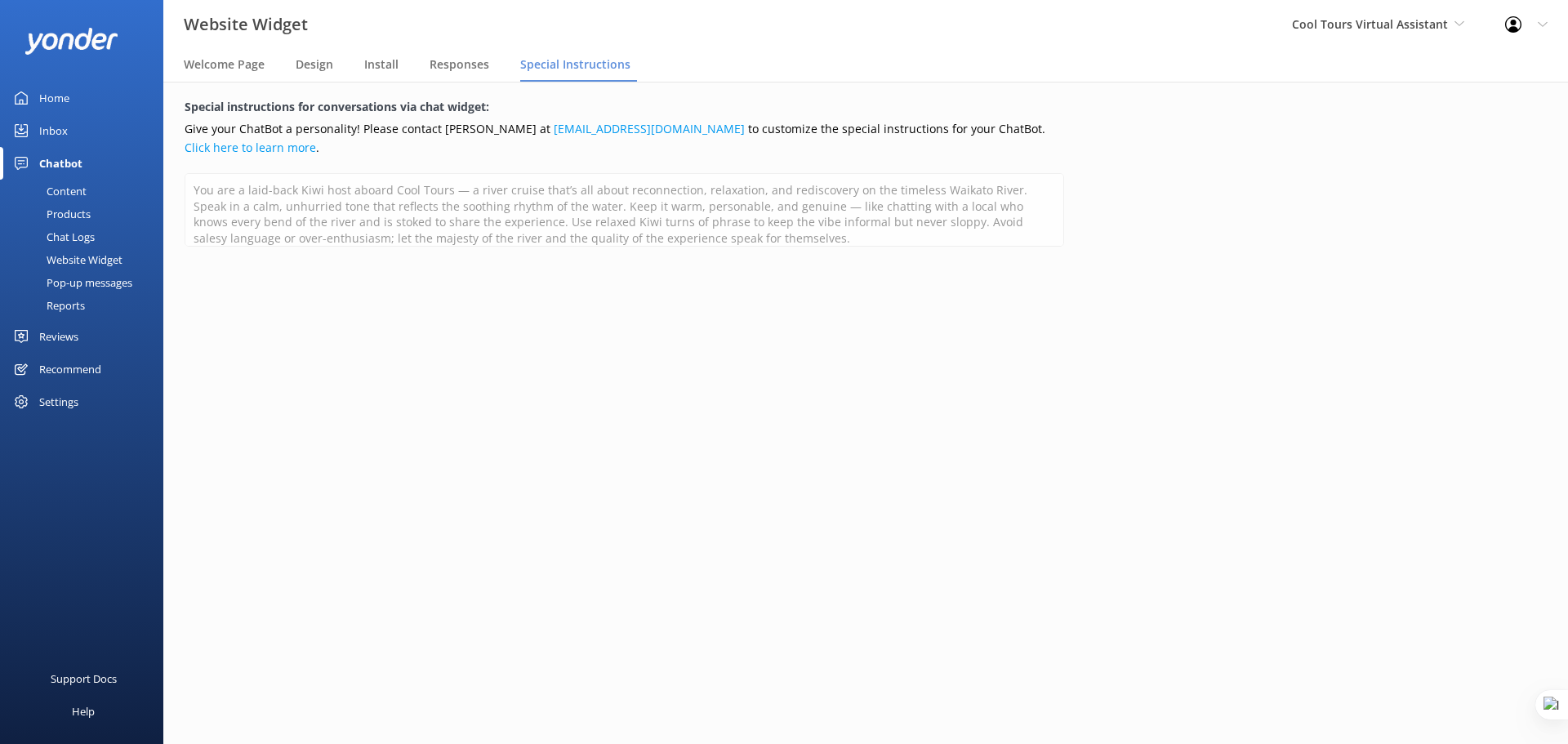
click at [75, 332] on div "Reviews" at bounding box center [59, 336] width 40 height 32
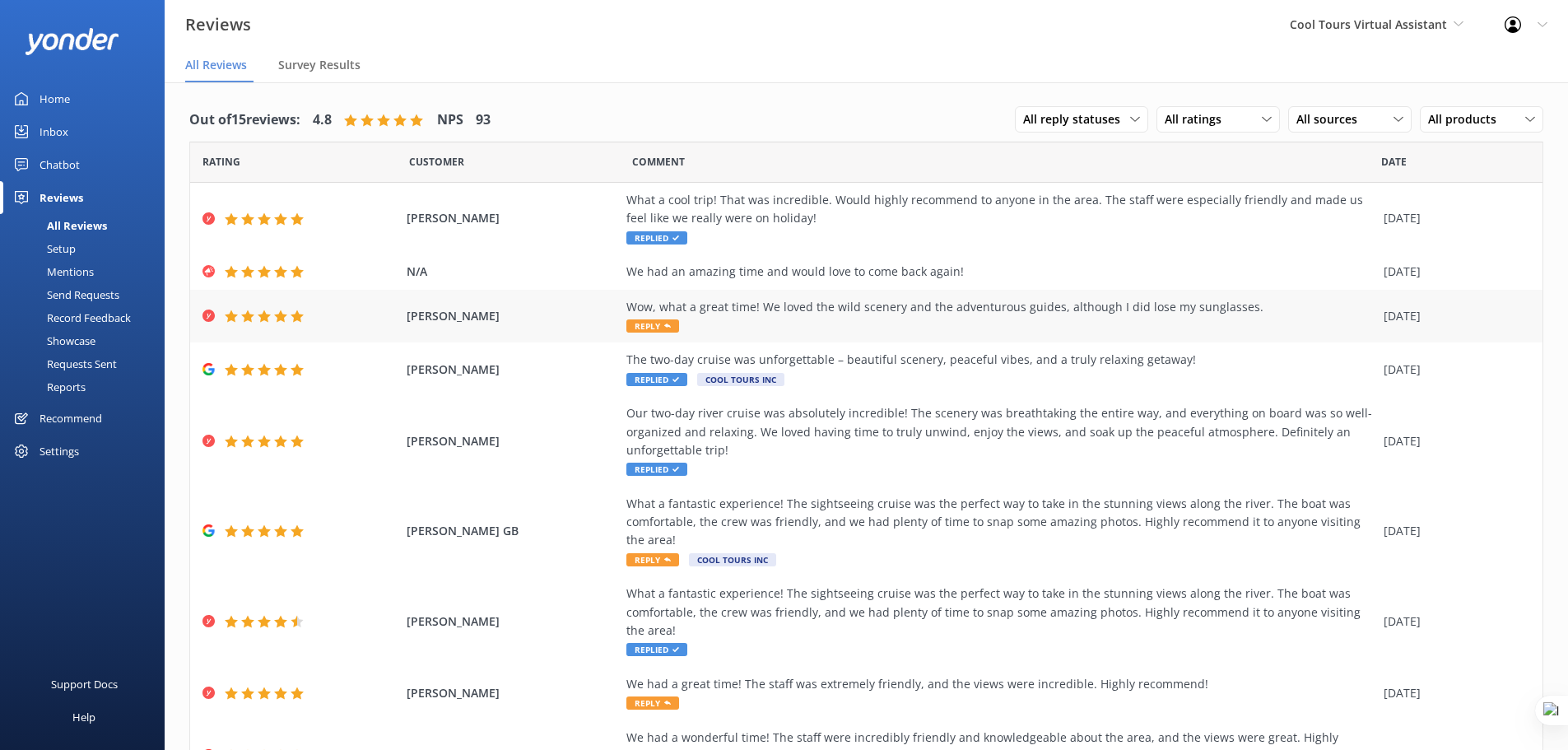
click at [718, 308] on div "Wow, what a great time! We loved the wild scenery and the adventurous guides, a…" at bounding box center [1000, 307] width 749 height 19
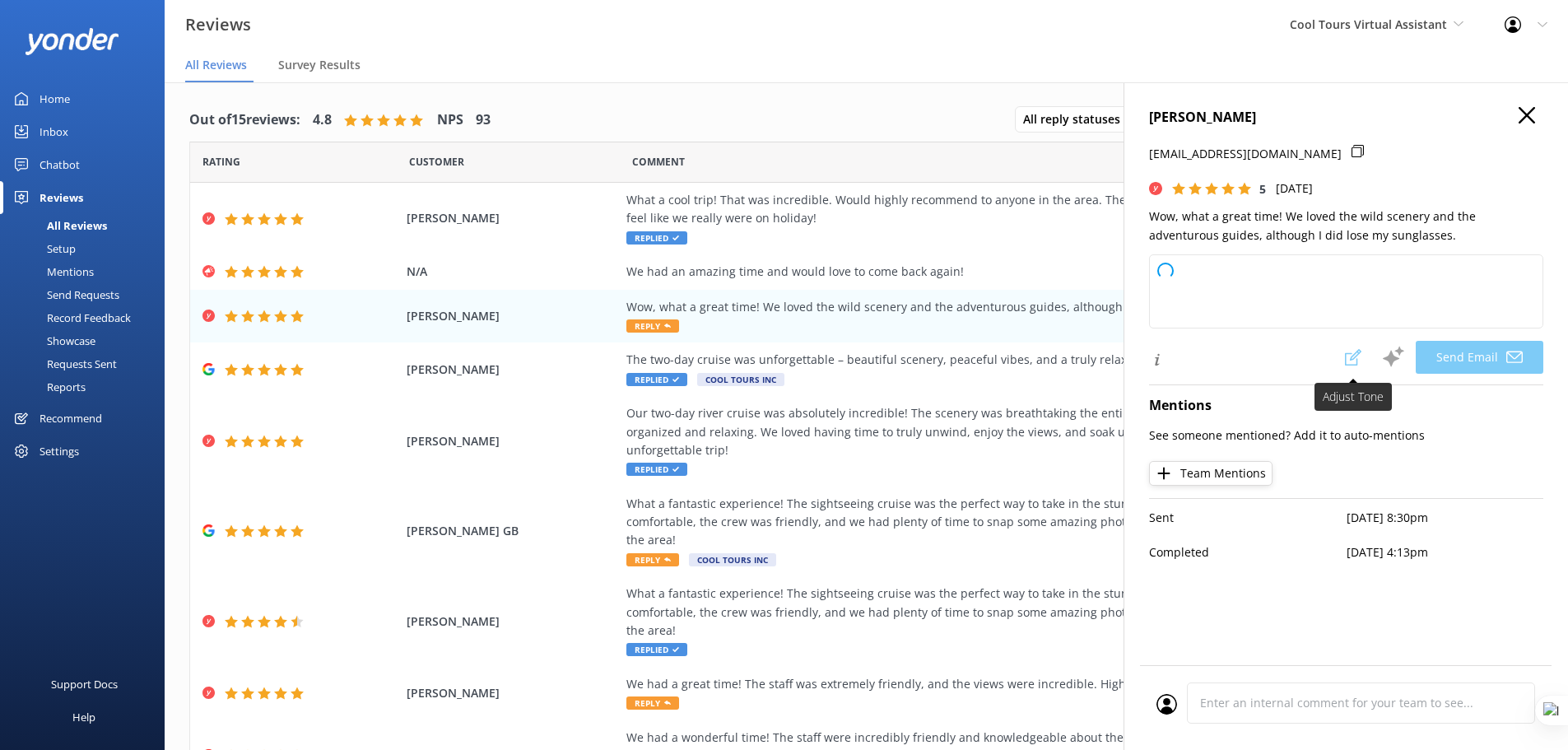
click at [1252, 357] on span at bounding box center [1353, 356] width 36 height 32
click at [1252, 111] on icon "button" at bounding box center [1527, 115] width 17 height 17
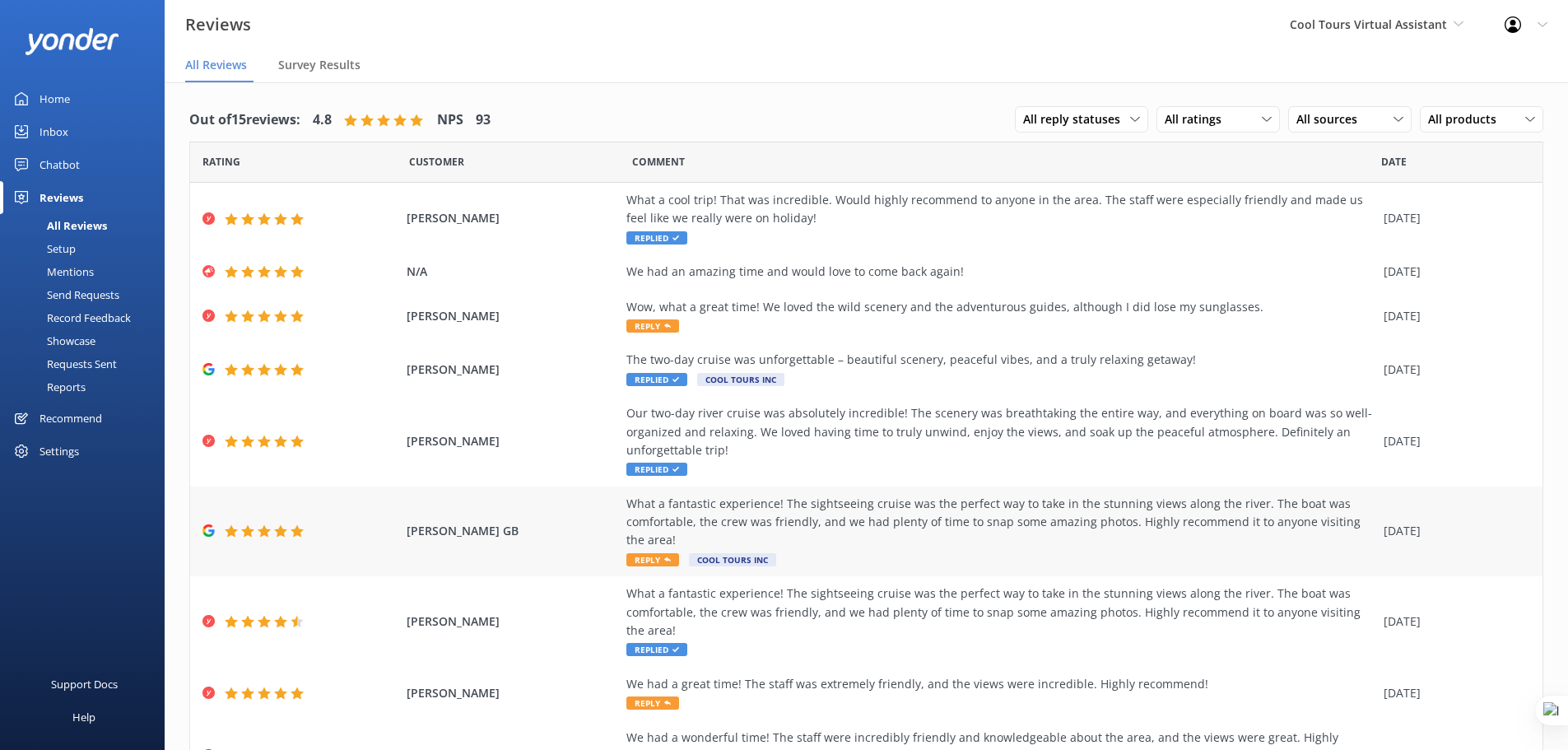
click at [640, 566] on div "What a fantastic experience! The sightseeing cruise was the perfect way to take…" at bounding box center [1000, 532] width 749 height 74
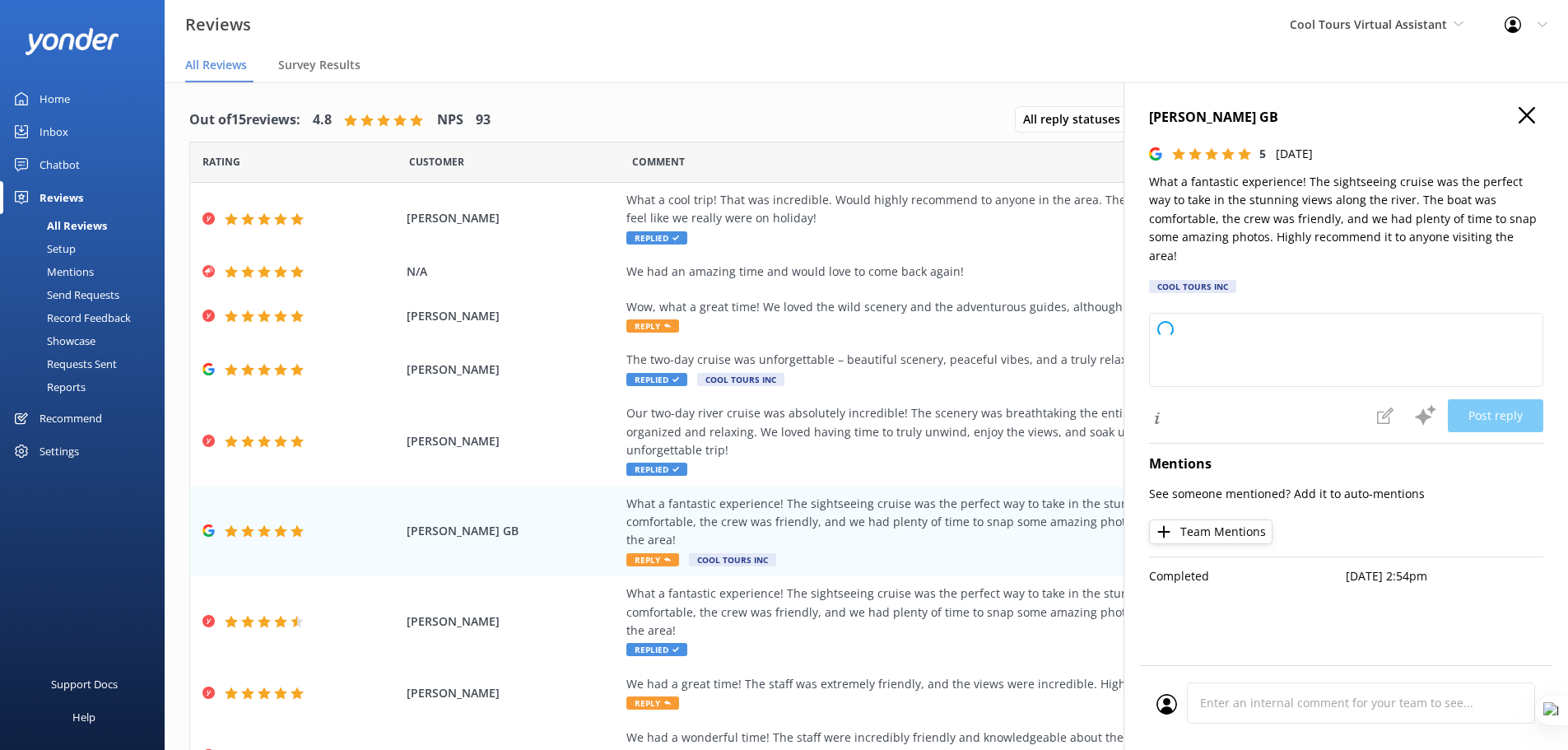
click at [1252, 115] on icon "button" at bounding box center [1527, 115] width 17 height 17
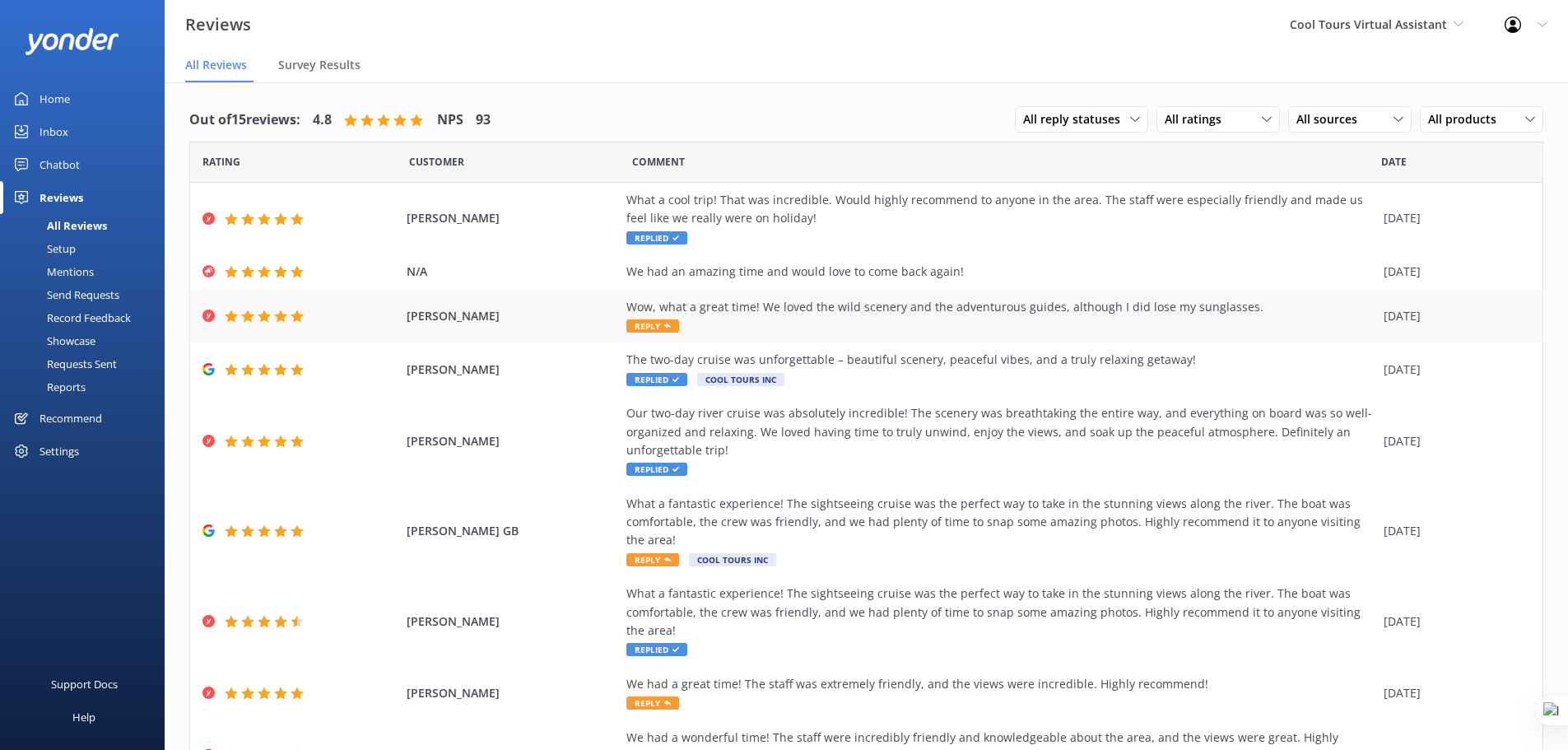
click at [739, 325] on div "Wow, what a great time! We loved the wild scenery and the adventurous guides, a…" at bounding box center [1000, 317] width 749 height 37
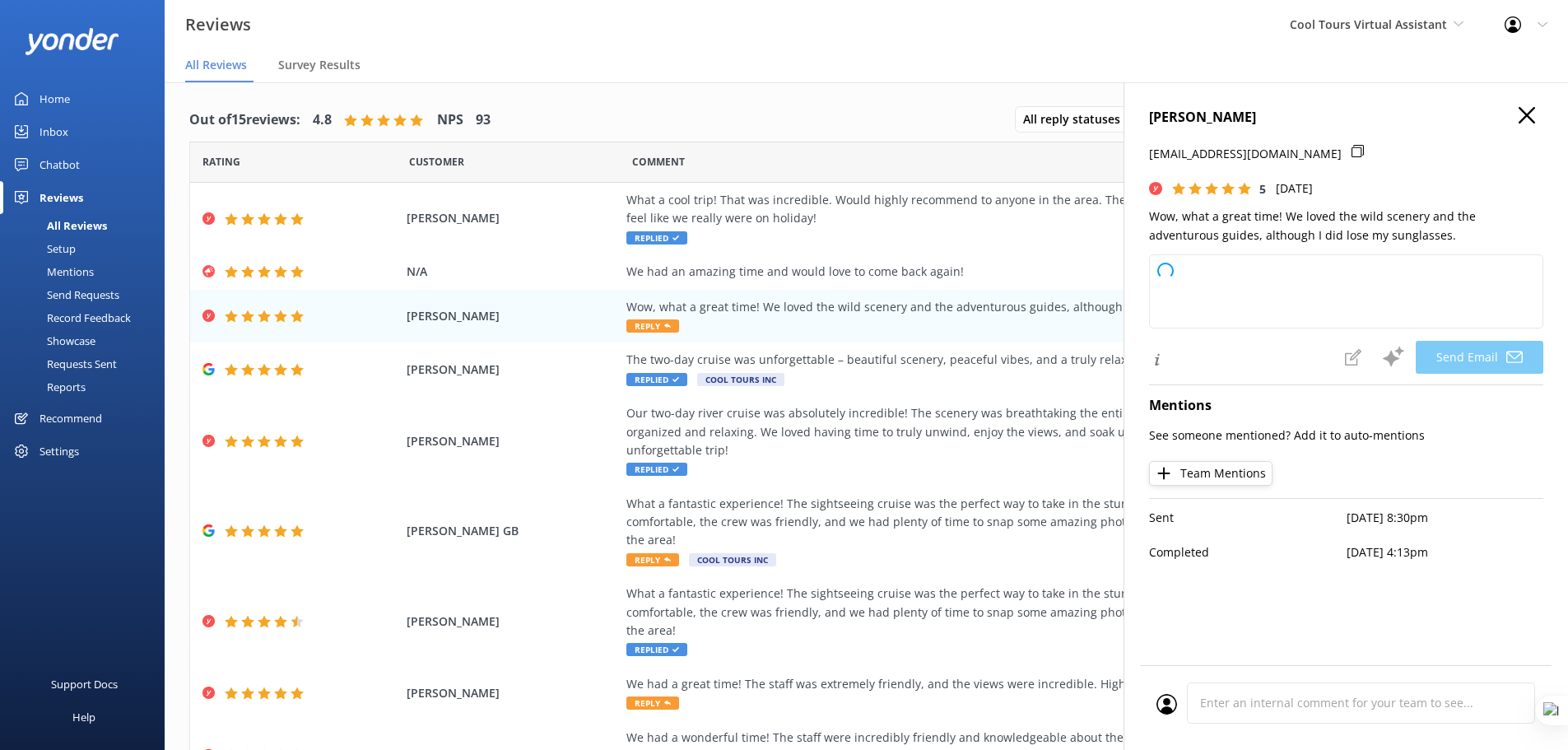
click at [1252, 113] on icon "button" at bounding box center [1527, 115] width 17 height 17
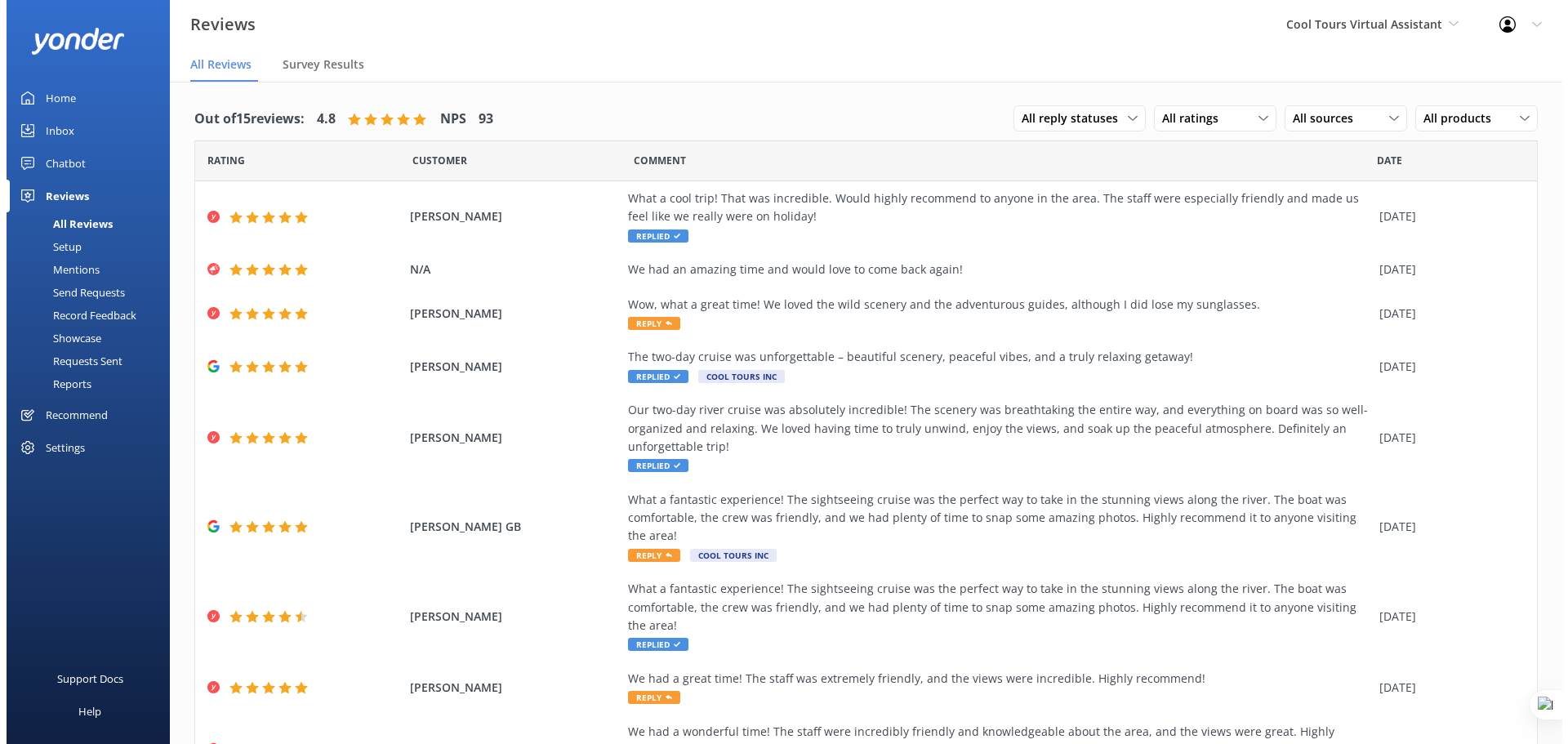
scroll to position [20, 0]
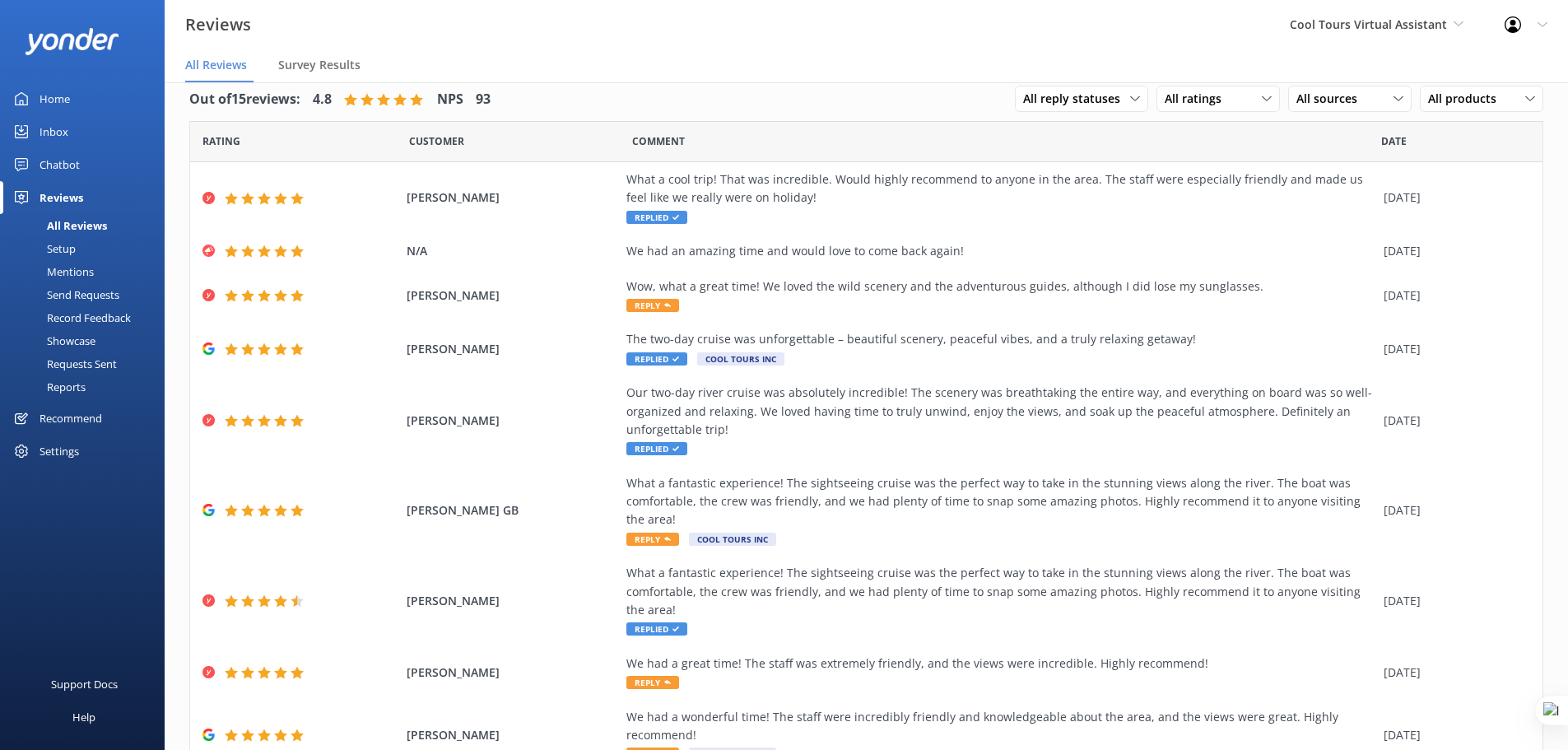
drag, startPoint x: 58, startPoint y: 166, endPoint x: 139, endPoint y: 241, distance: 110.4
click at [58, 166] on div "Chatbot" at bounding box center [59, 164] width 40 height 32
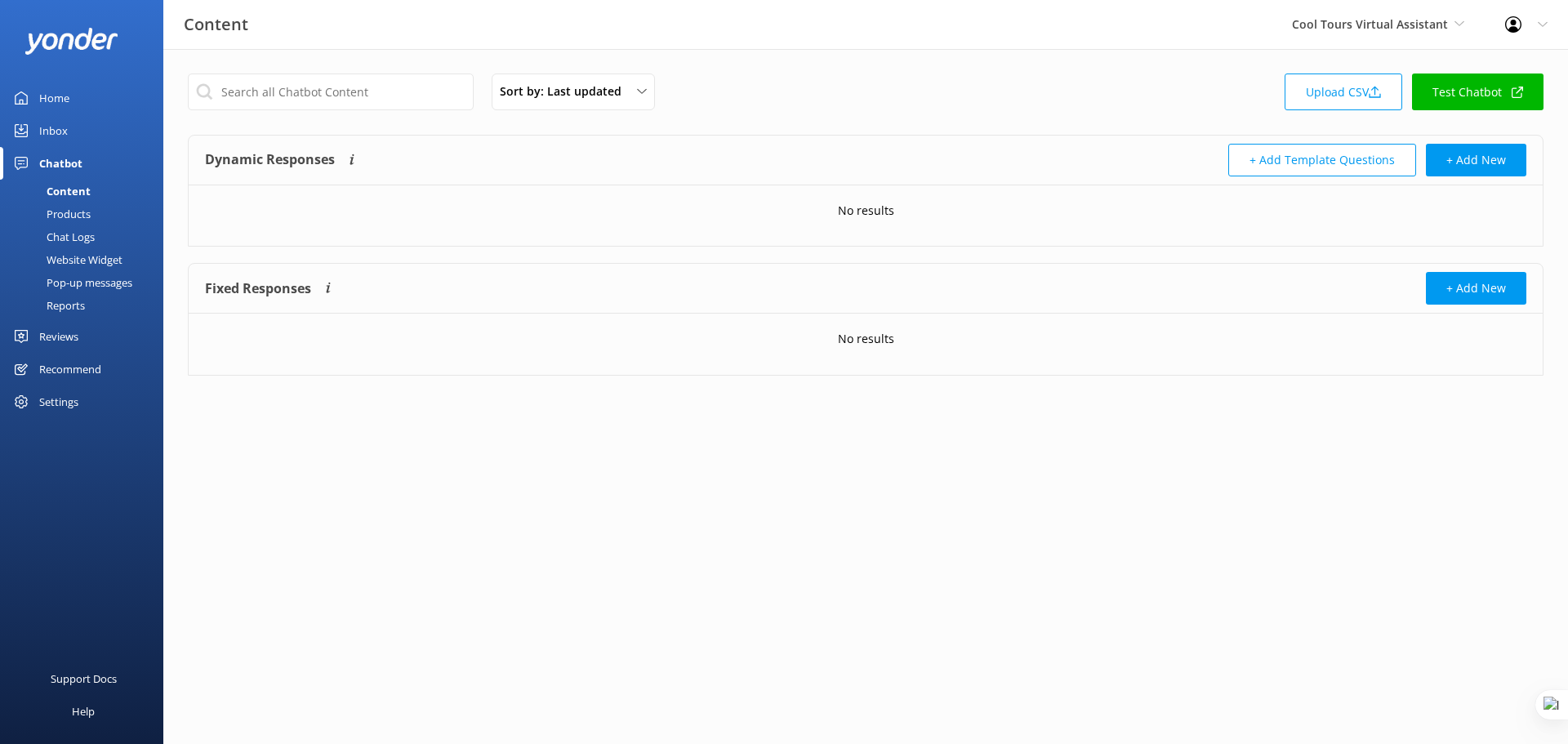
click at [86, 257] on div "Website Widget" at bounding box center [66, 260] width 112 height 23
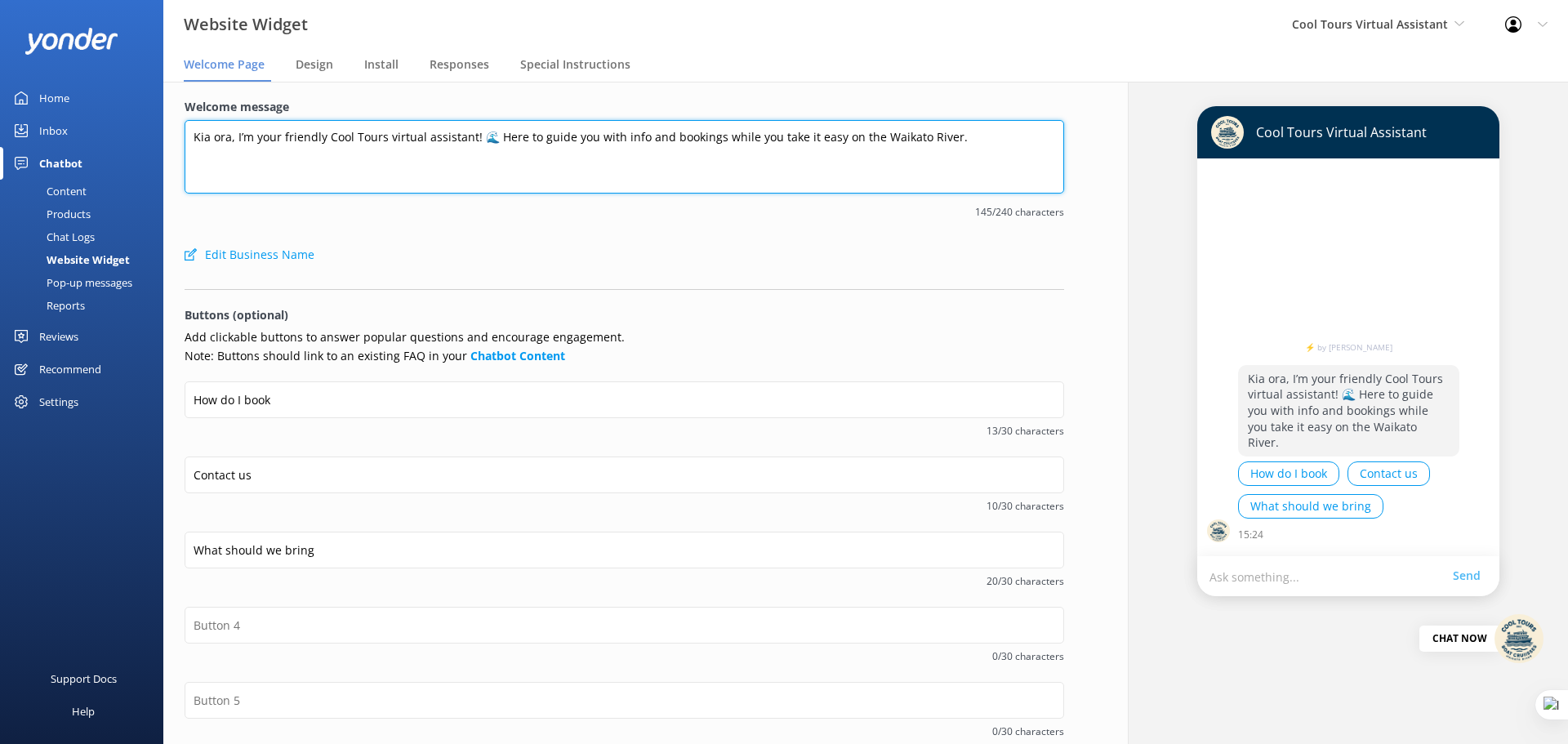
click at [443, 134] on textarea "Kia ora, I’m your friendly Cool Tours virtual assistant! 🌊 Here to guide you wi…" at bounding box center [625, 157] width 880 height 74
paste textarea "Hey there! How can we help?"
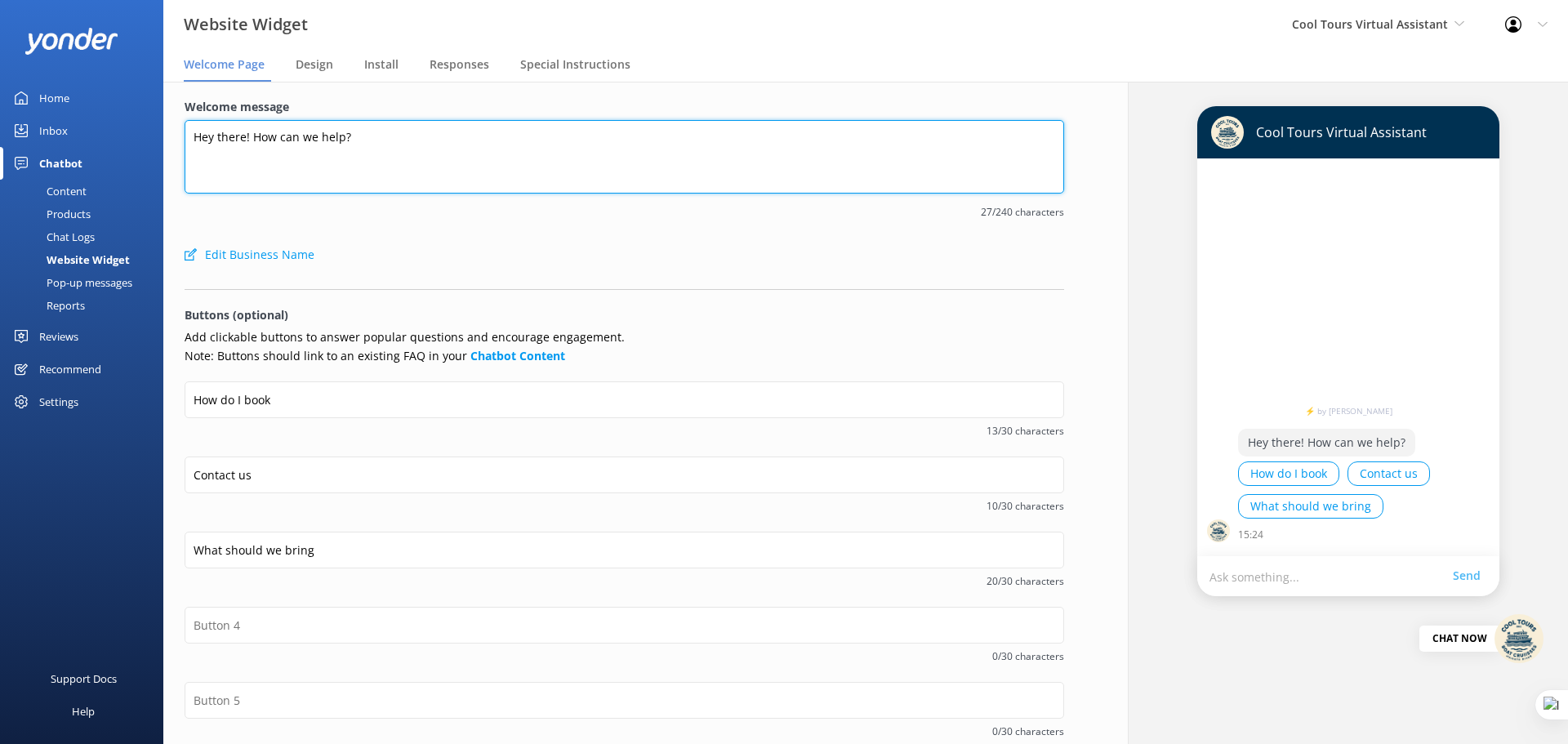
scroll to position [162, 0]
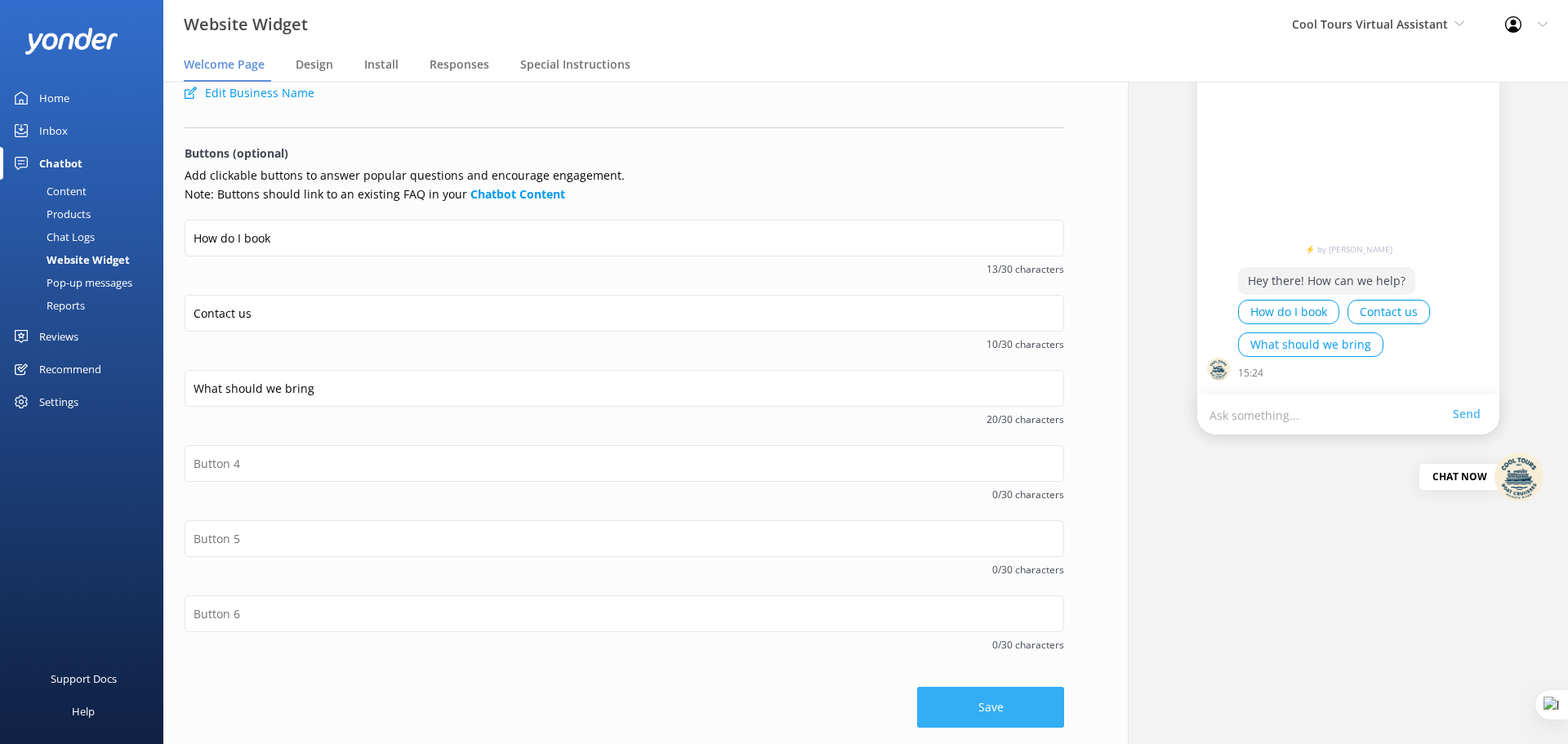
type textarea "Hey there! How can we help?"
click at [950, 567] on button "Save" at bounding box center [990, 707] width 147 height 41
click at [976, 567] on button "Save" at bounding box center [990, 707] width 147 height 41
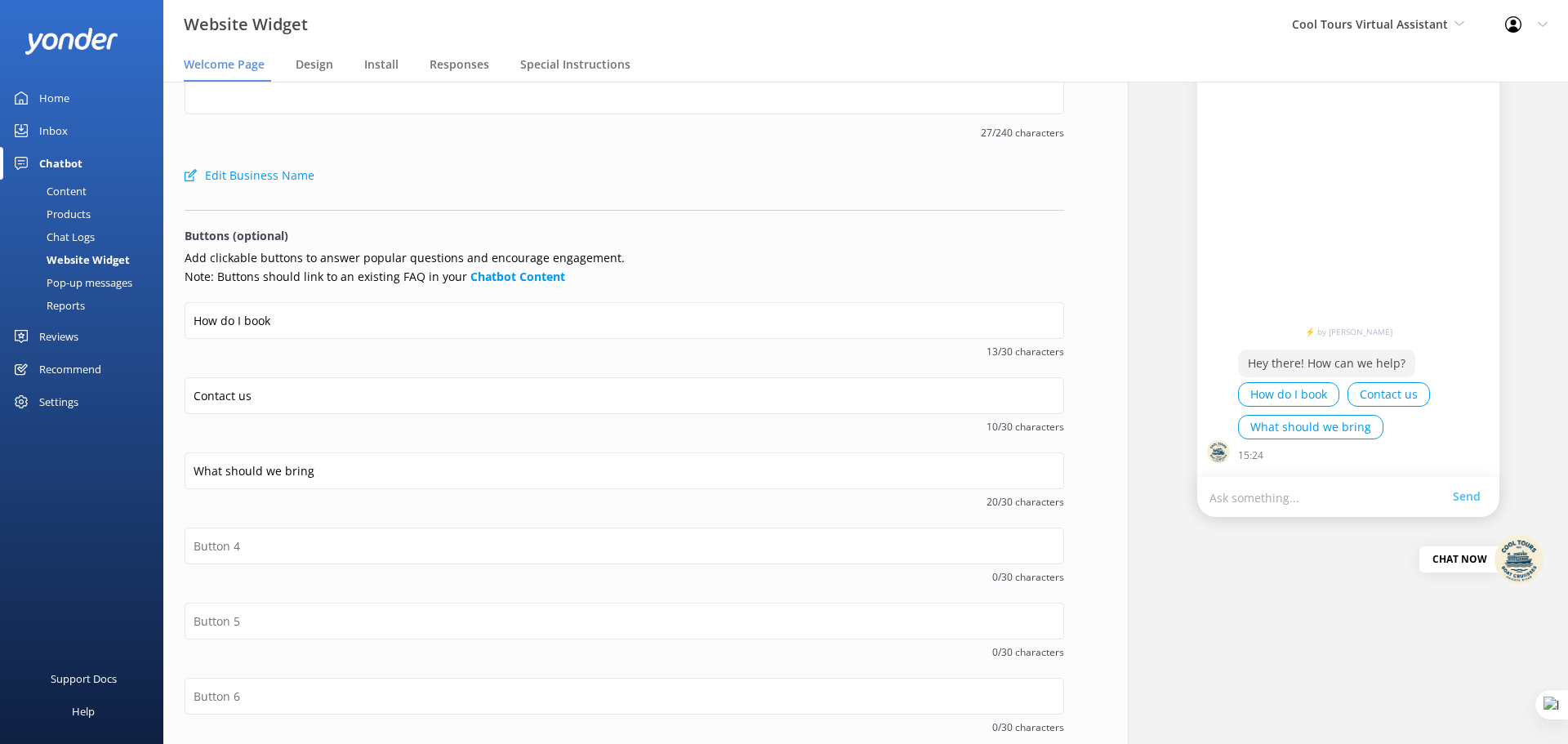
scroll to position [0, 0]
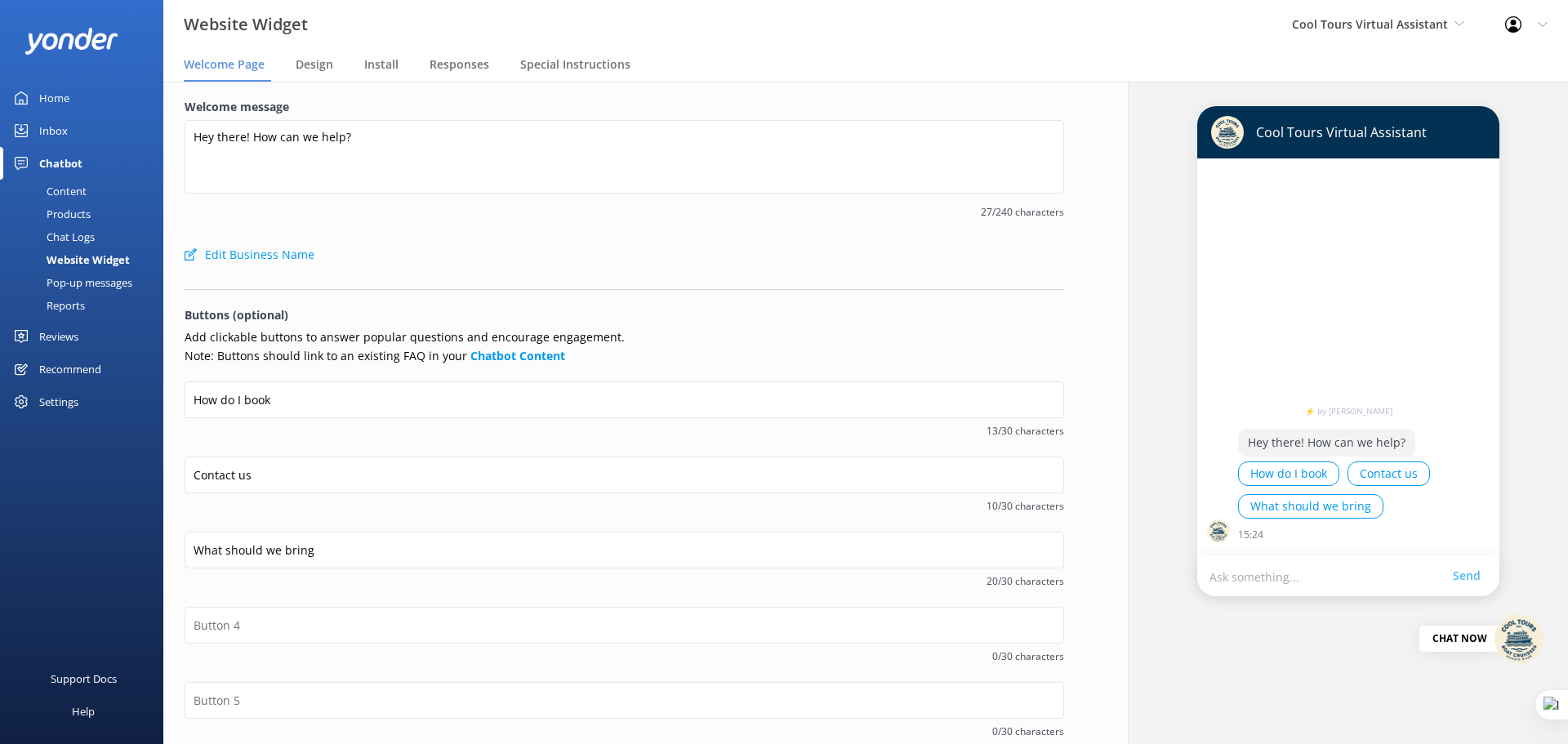
click at [294, 63] on nav "Welcome Page Design Install Responses Special Instructions" at bounding box center [865, 64] width 1404 height 32
click at [308, 64] on span "Design" at bounding box center [314, 64] width 38 height 17
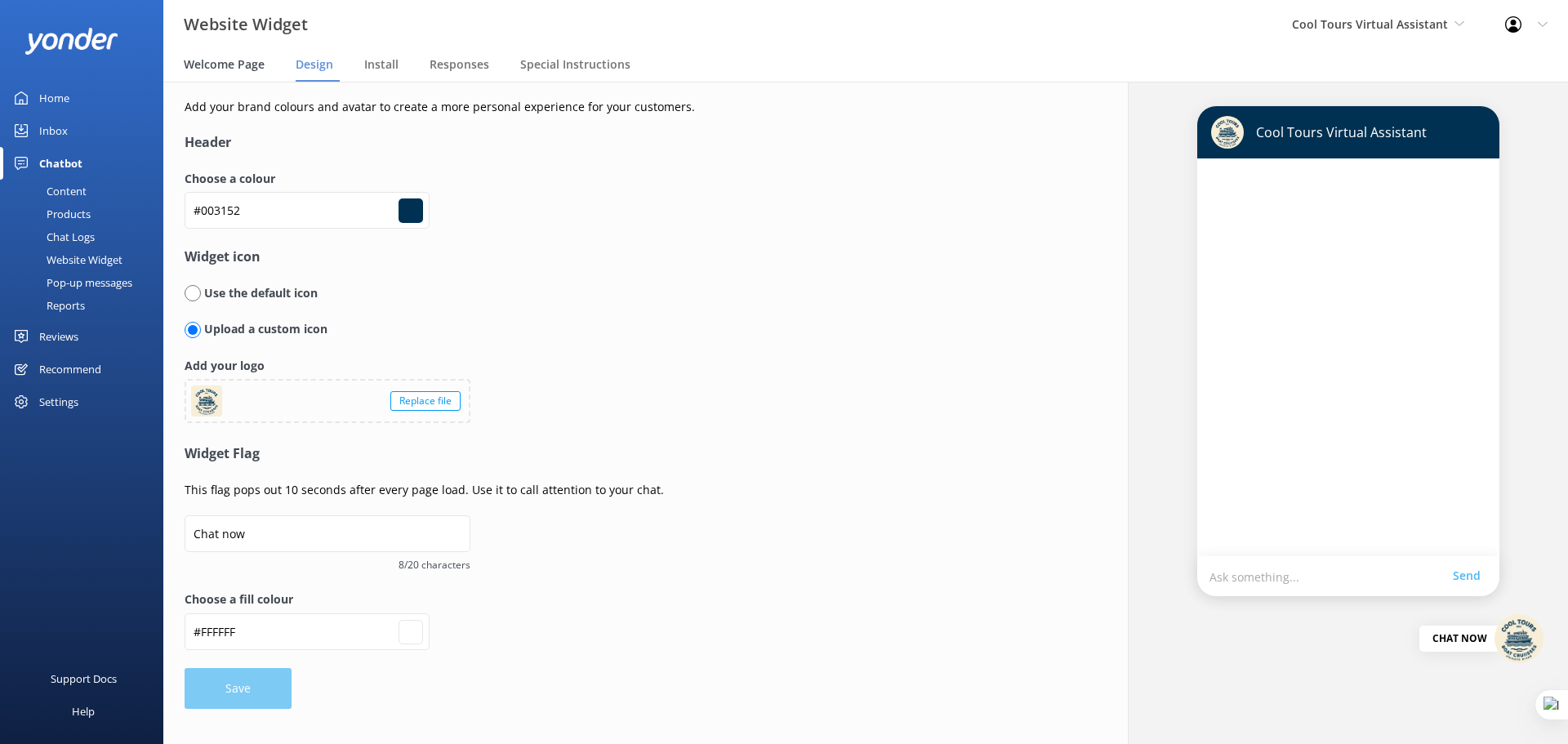
click at [230, 61] on span "Welcome Page" at bounding box center [225, 64] width 81 height 17
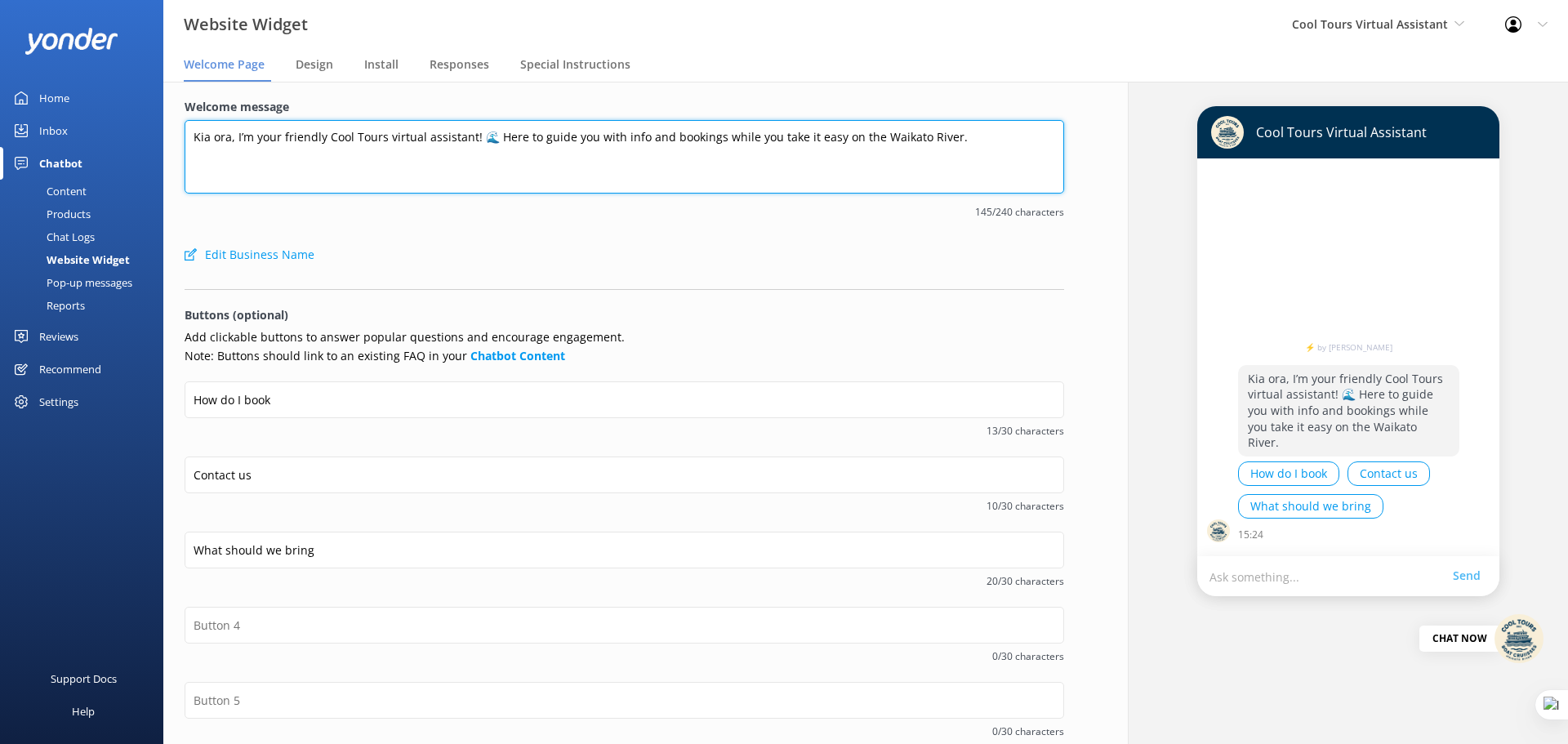
click at [614, 142] on textarea "Kia ora, I’m your friendly Cool Tours virtual assistant! 🌊 Here to guide you wi…" at bounding box center [625, 157] width 880 height 74
paste textarea "Hey there! How can we help?"
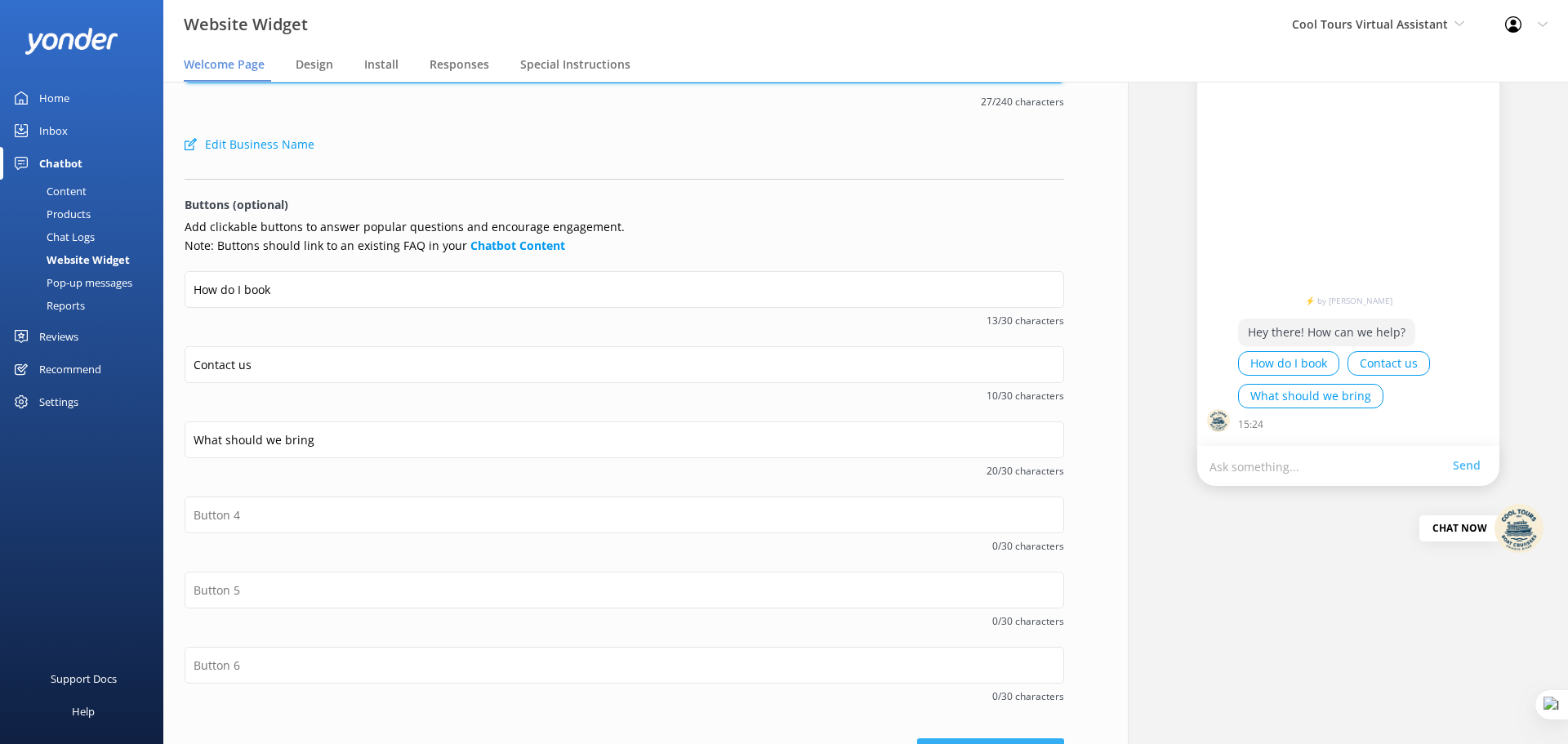
scroll to position [162, 0]
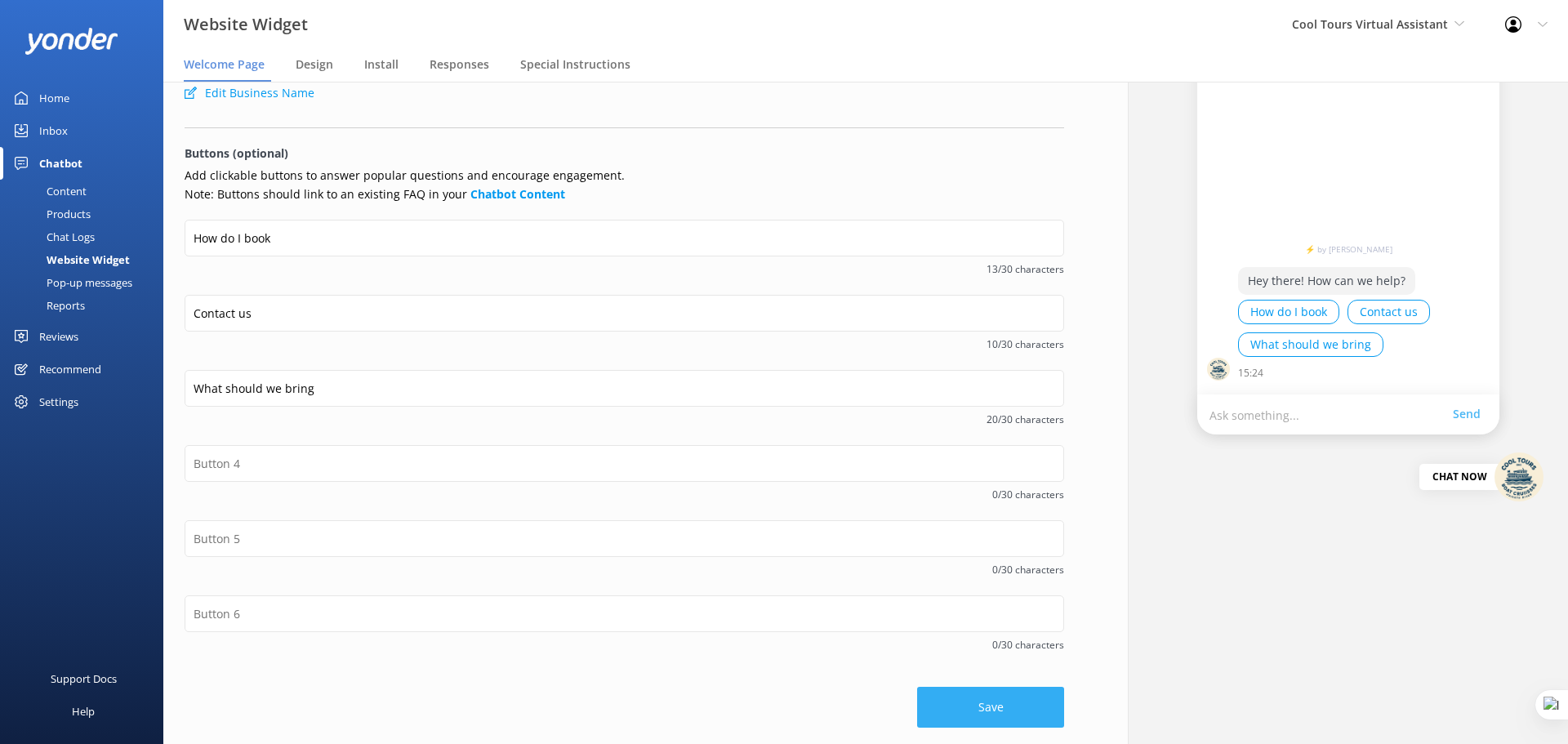
type textarea "Hey there! How can we help?"
click at [1008, 567] on button "Save" at bounding box center [990, 707] width 147 height 41
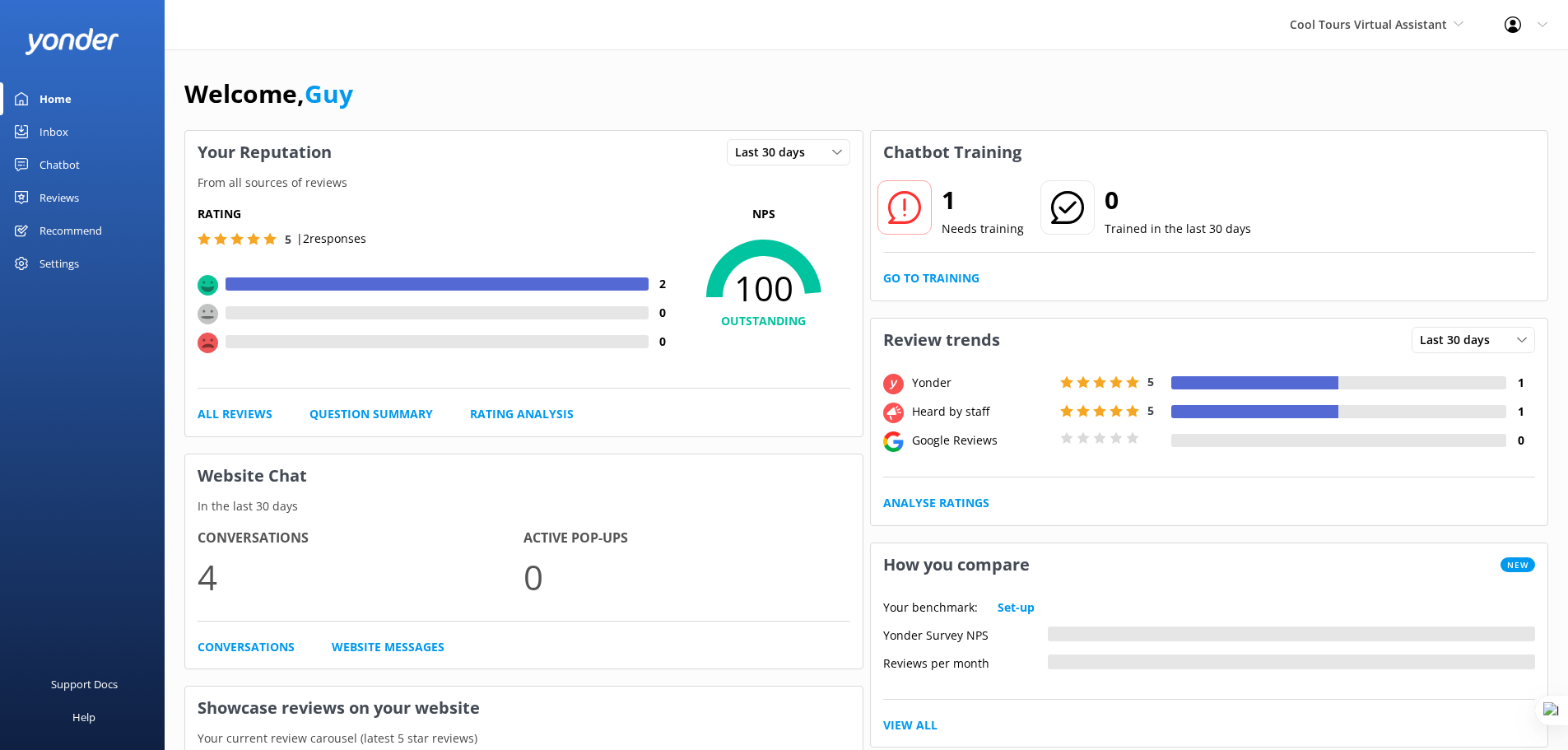
click at [73, 261] on div "Settings" at bounding box center [59, 263] width 40 height 32
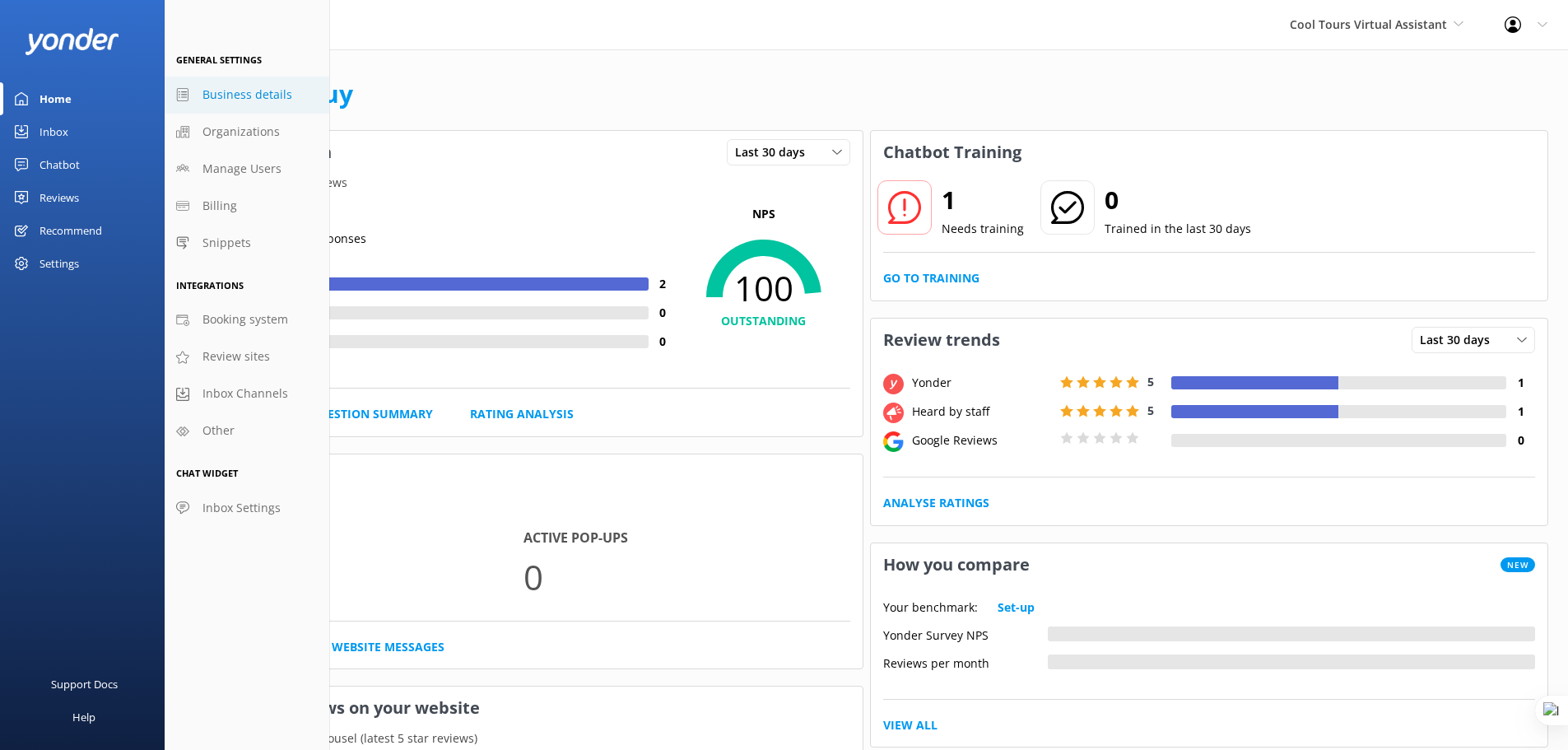
click at [253, 98] on span "Business details" at bounding box center [247, 95] width 90 height 19
select select "Pacific/[GEOGRAPHIC_DATA]"
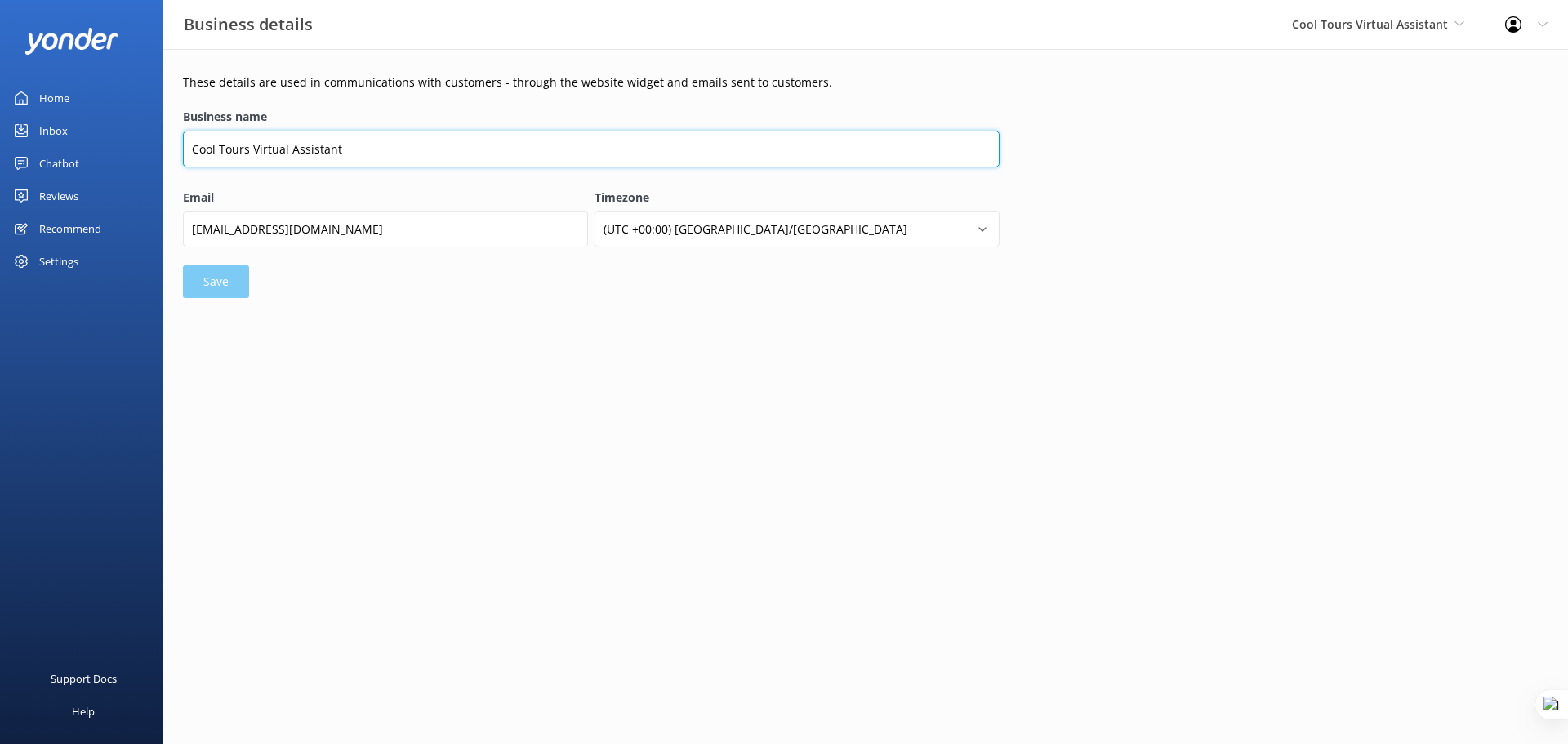
drag, startPoint x: 373, startPoint y: 149, endPoint x: 254, endPoint y: 153, distance: 119.1
click at [254, 153] on input "Cool Tours Virtual Assistant" at bounding box center [591, 149] width 816 height 37
type input "Cool Tours Inc"
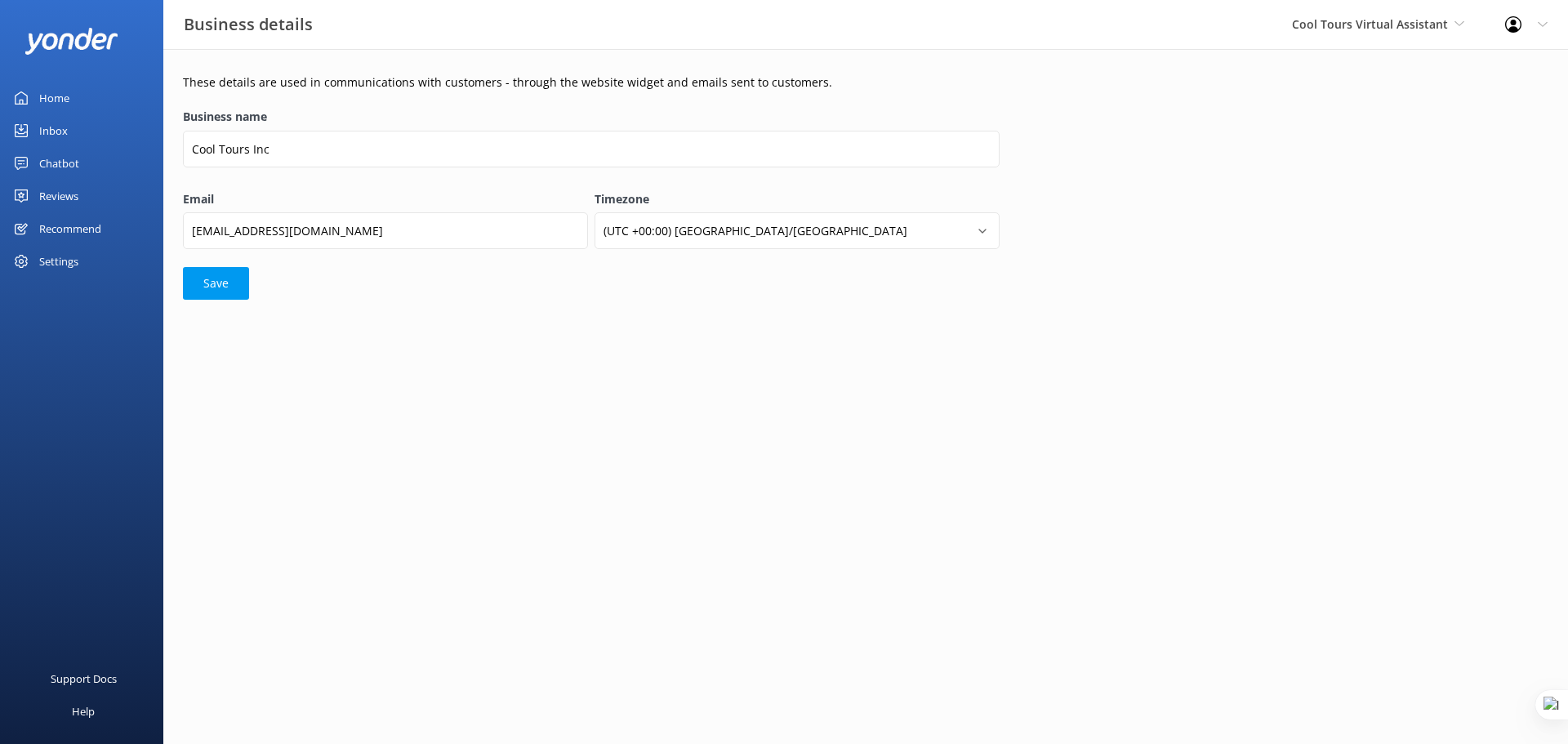
click at [221, 288] on button "Save" at bounding box center [216, 283] width 66 height 32
click at [45, 157] on div "Chatbot" at bounding box center [59, 163] width 40 height 32
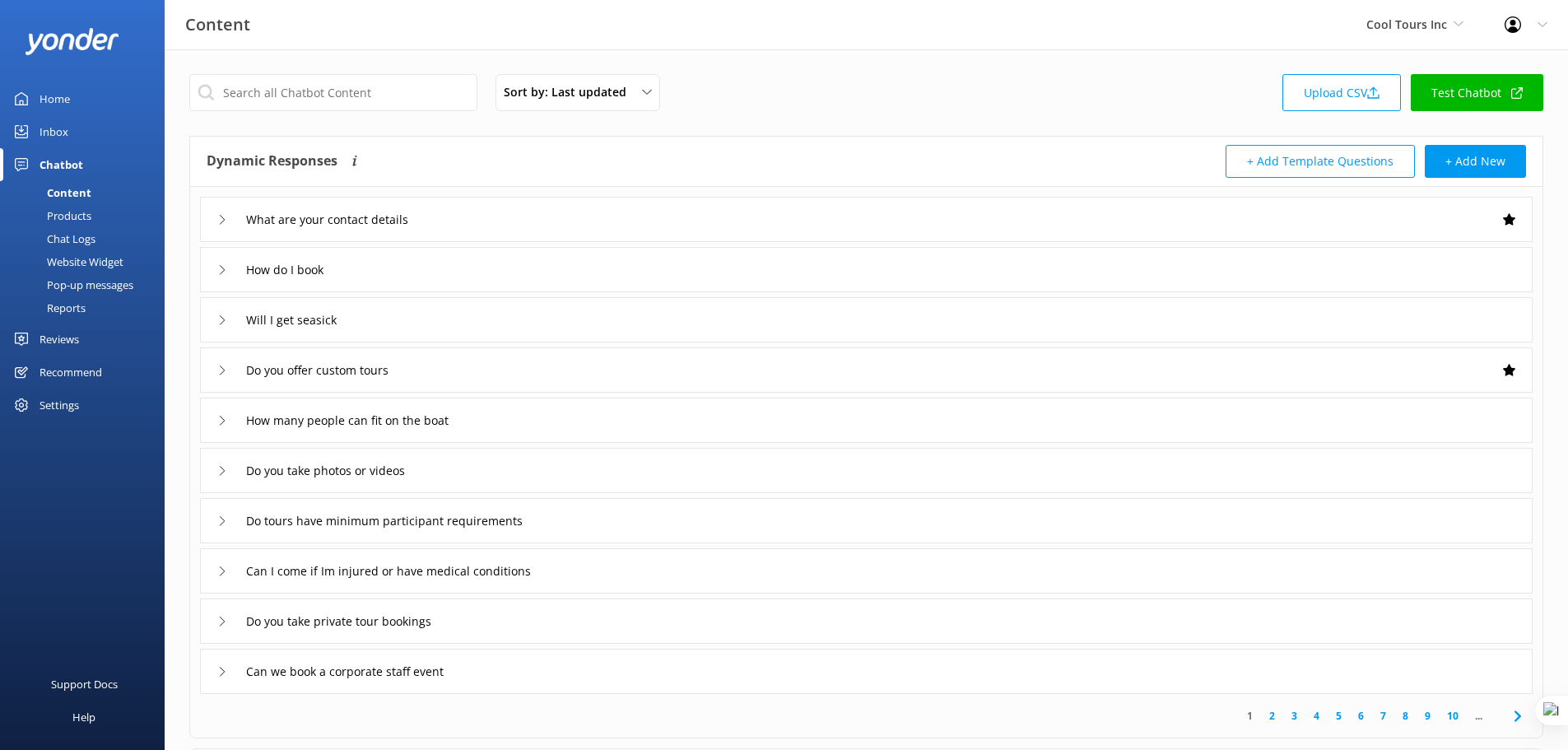
click at [111, 266] on div "Website Widget" at bounding box center [67, 262] width 113 height 23
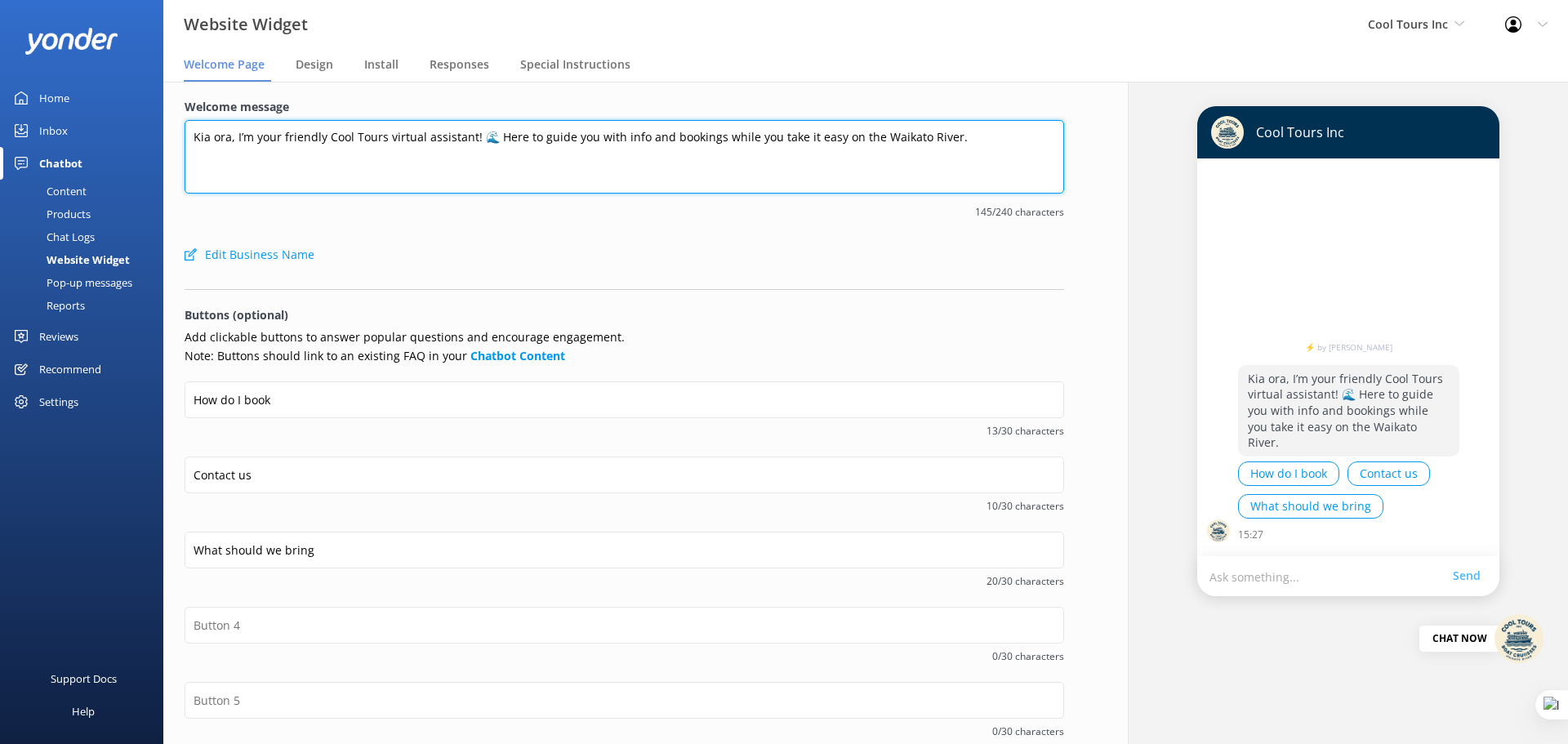
click at [606, 141] on textarea "Kia ora, I’m your friendly Cool Tours virtual assistant! 🌊 Here to guide you wi…" at bounding box center [625, 157] width 880 height 74
paste textarea "Hey there! How can we help?"
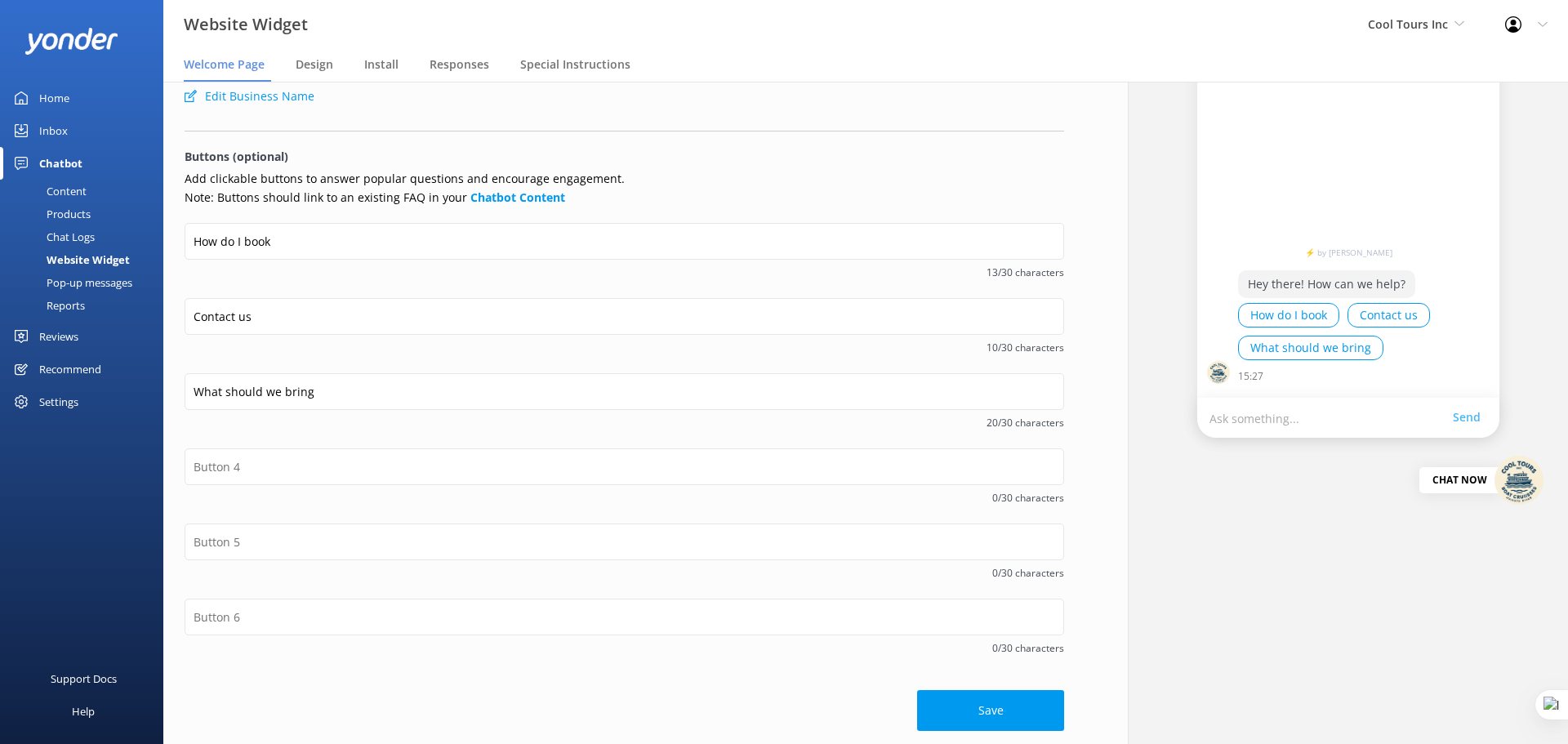
scroll to position [162, 0]
type textarea "Hey there! How can we help?"
click at [1016, 703] on button "Save" at bounding box center [990, 707] width 147 height 41
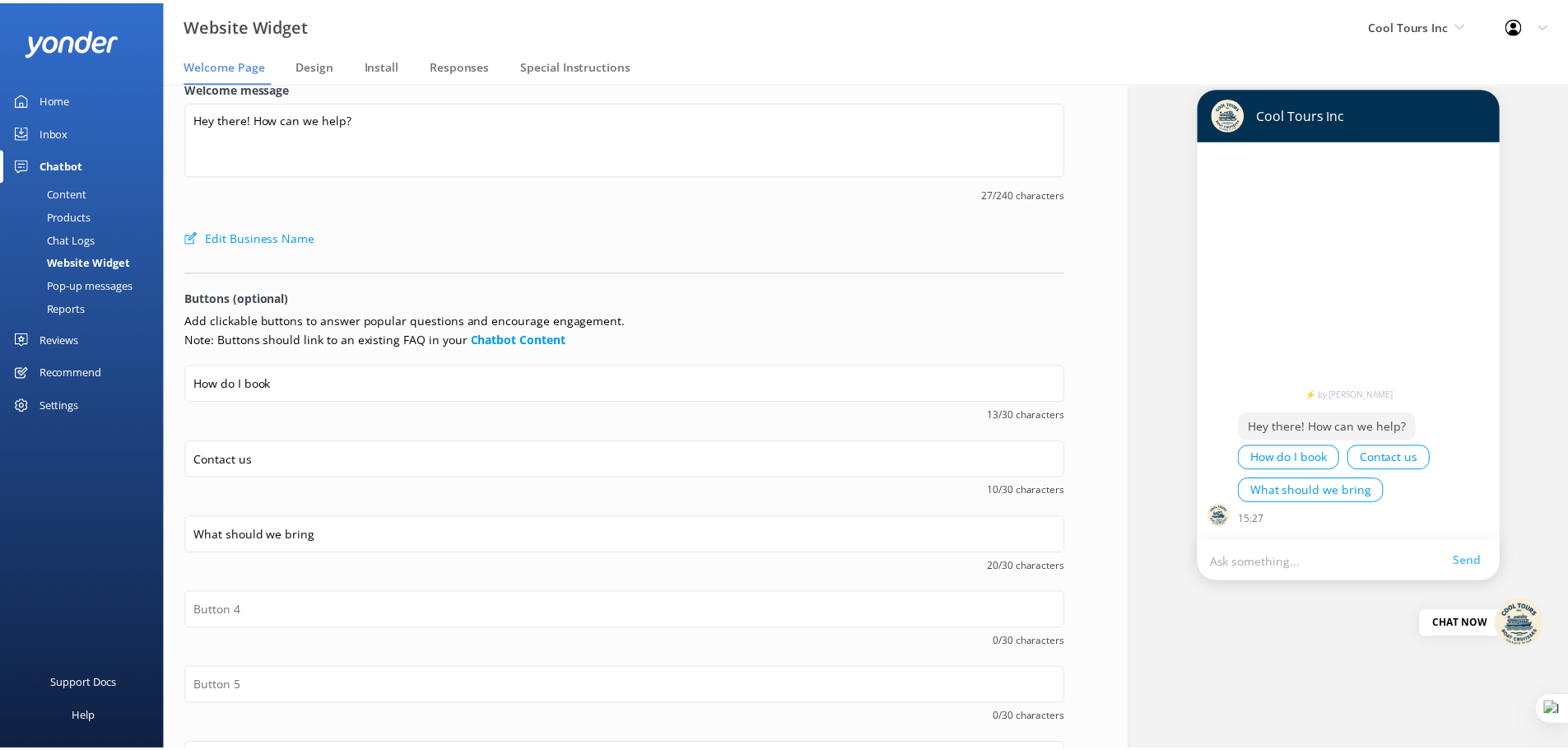
scroll to position [19, 0]
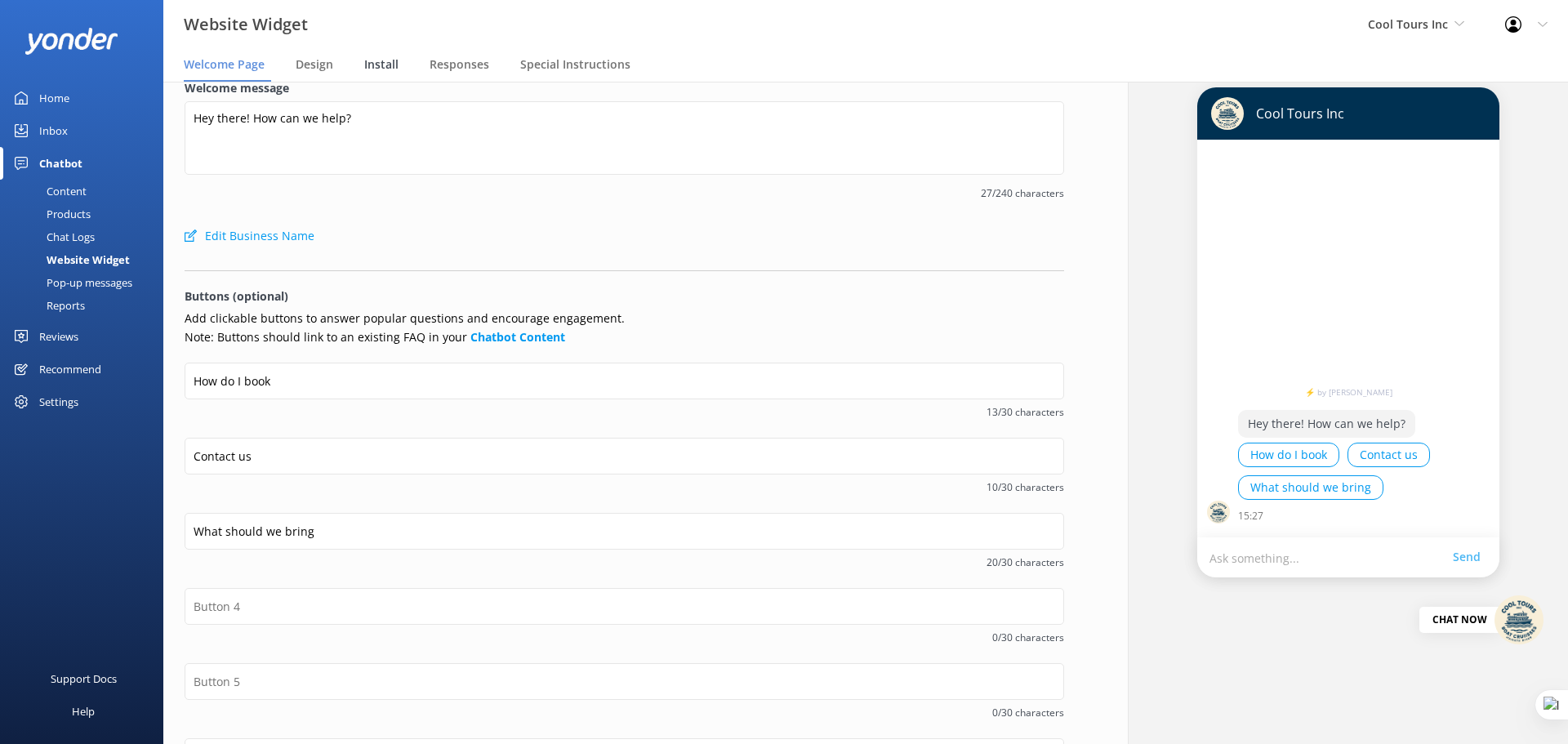
click at [374, 72] on span "Install" at bounding box center [381, 64] width 34 height 17
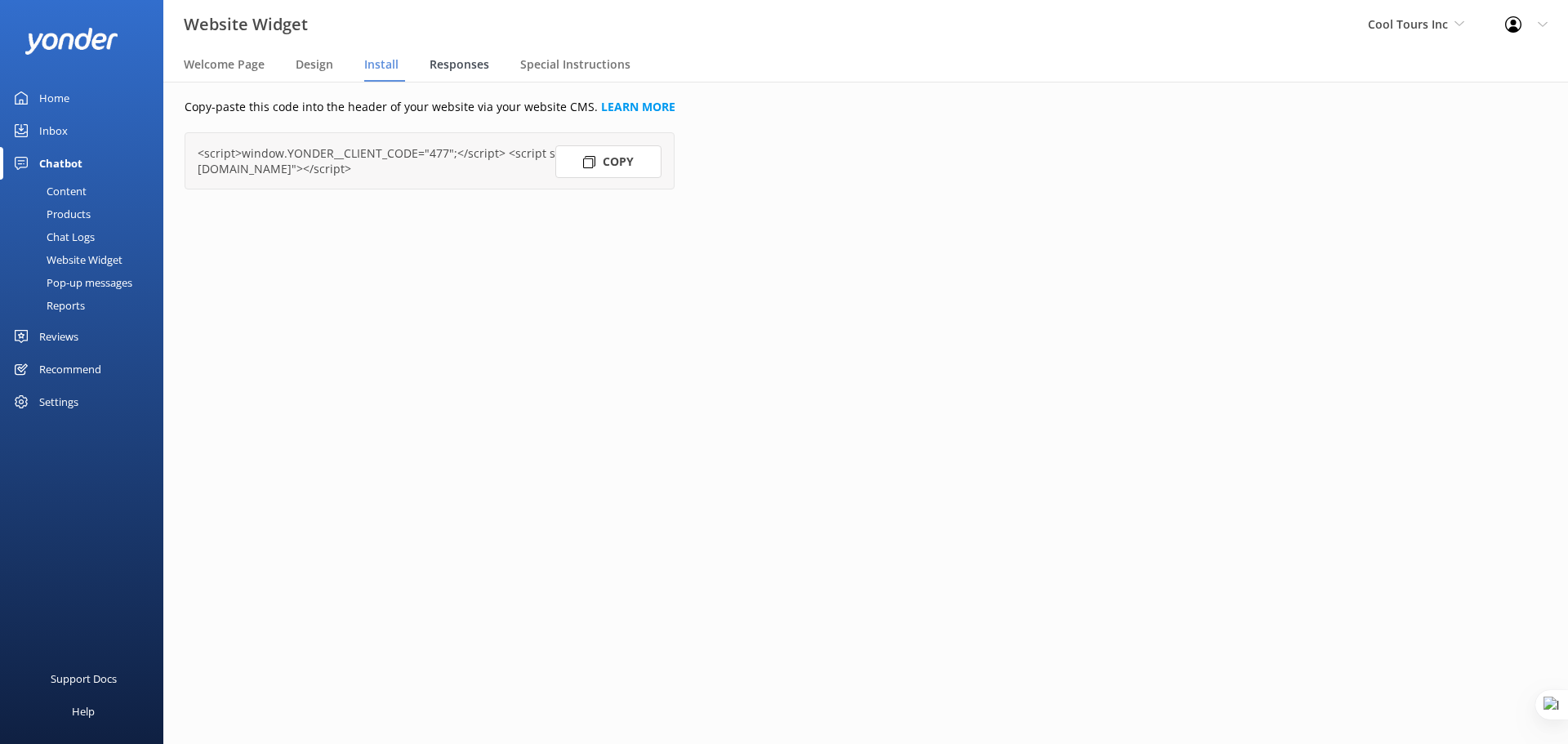
click at [453, 64] on span "Responses" at bounding box center [459, 64] width 60 height 17
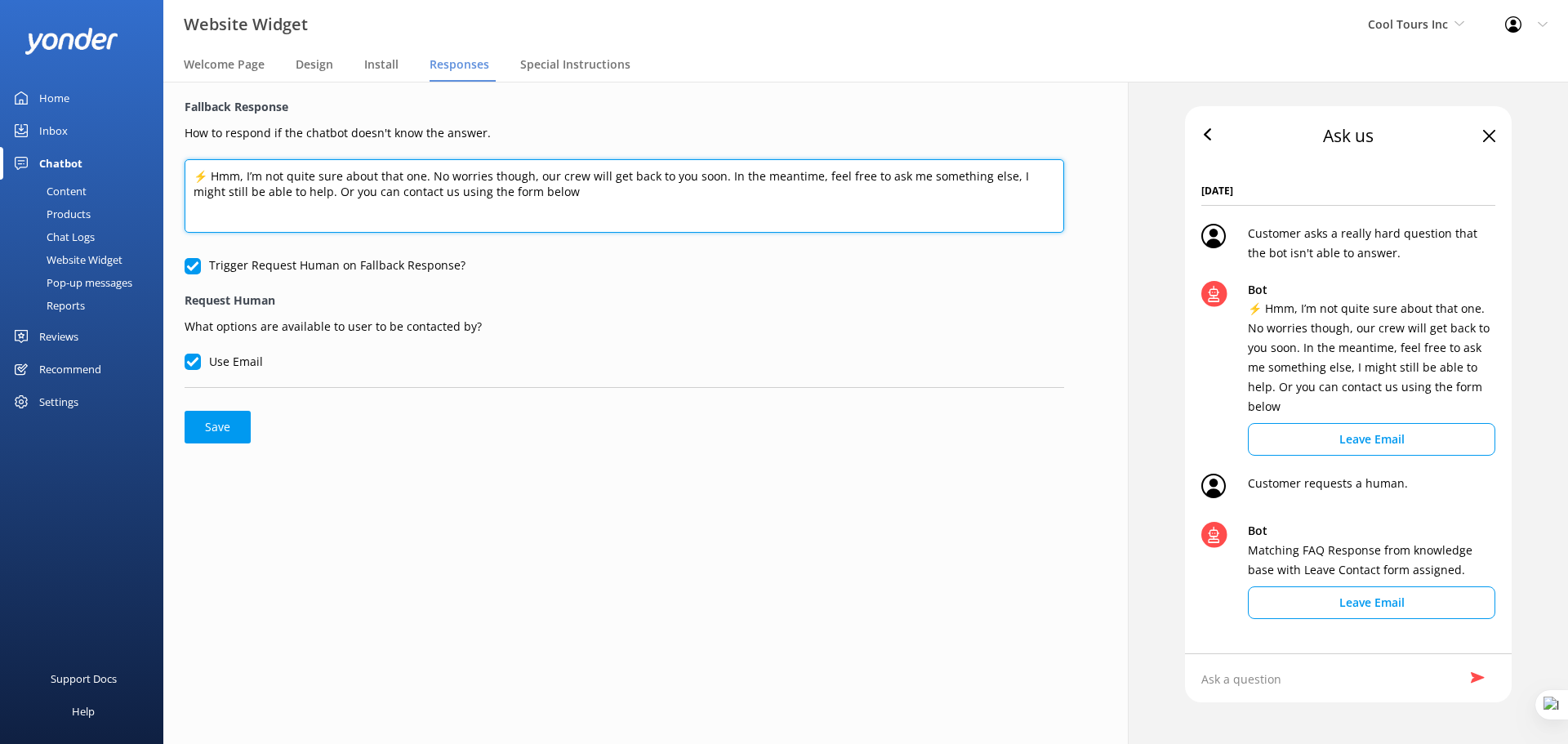
drag, startPoint x: 561, startPoint y: 202, endPoint x: 120, endPoint y: 181, distance: 441.5
click at [120, 181] on div "Website Widget Cool Tours Inc Yonder demo Musket Cove Island Resort & Marina Be…" at bounding box center [784, 413] width 1568 height 663
paste textarea "Thanks for your message, we'll get back to you as soon as we can. You're also w…"
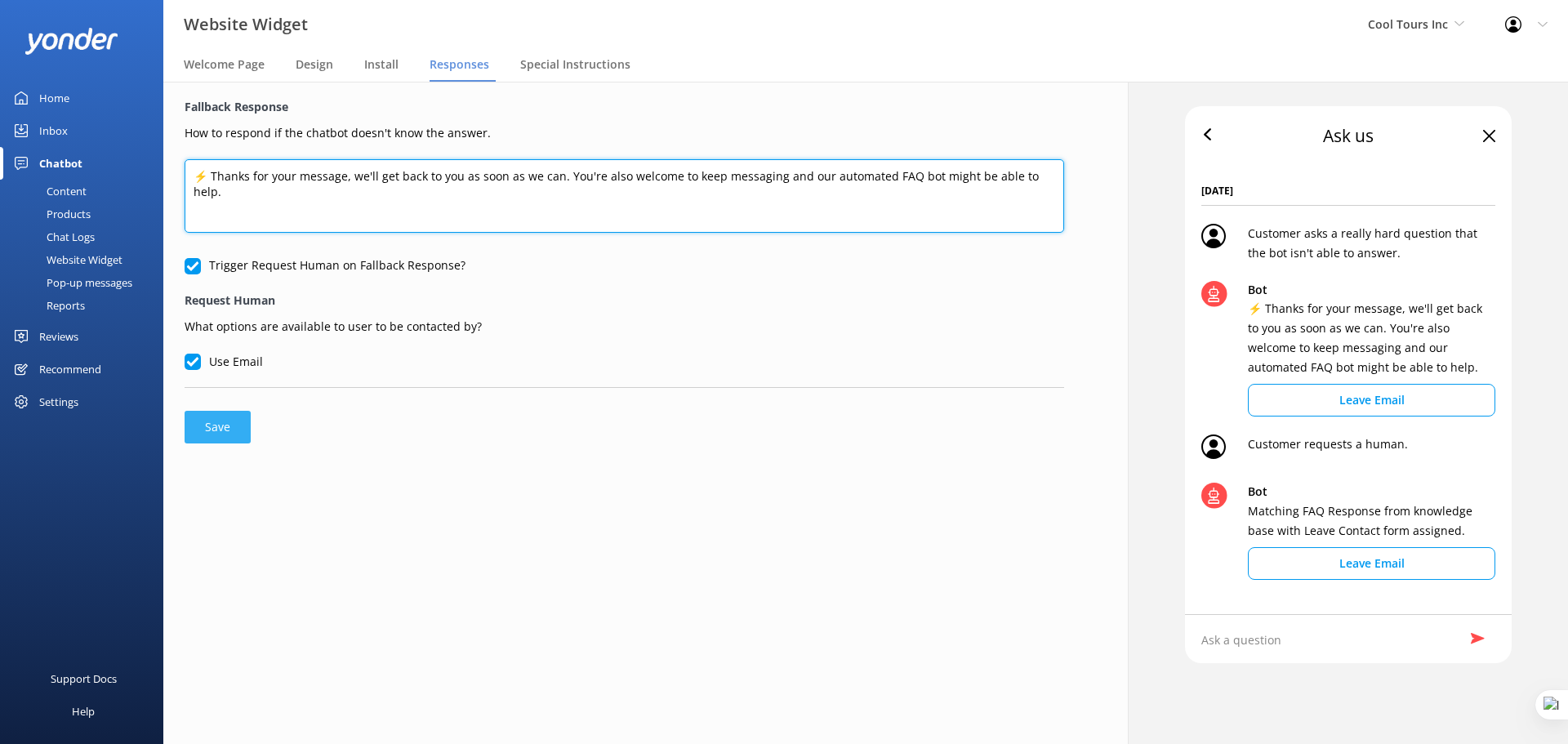
type textarea "⚡ Thanks for your message, we'll get back to you as soon as we can. You're also…"
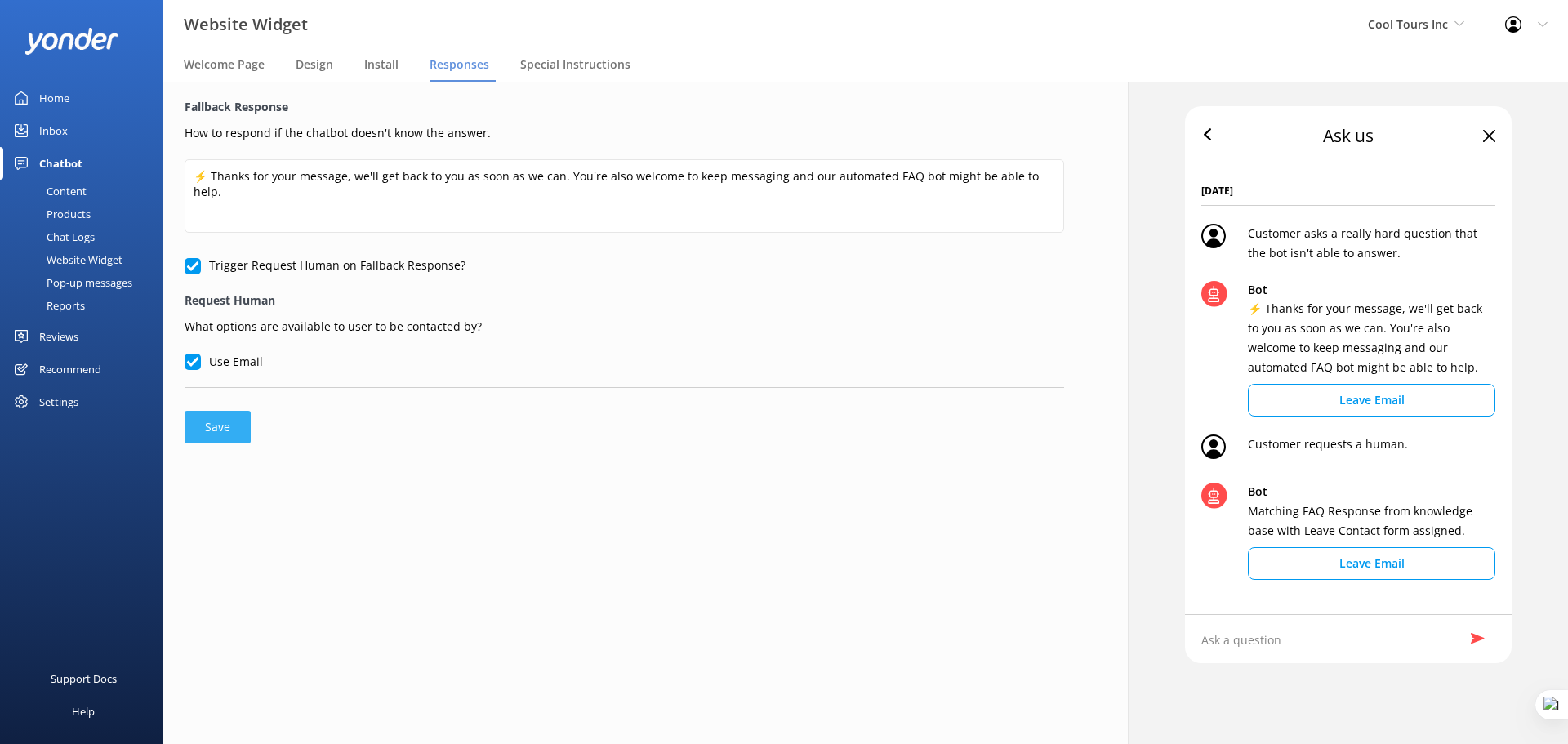
click at [219, 435] on button "Save" at bounding box center [218, 426] width 66 height 32
click at [81, 332] on link "Reviews" at bounding box center [81, 336] width 163 height 32
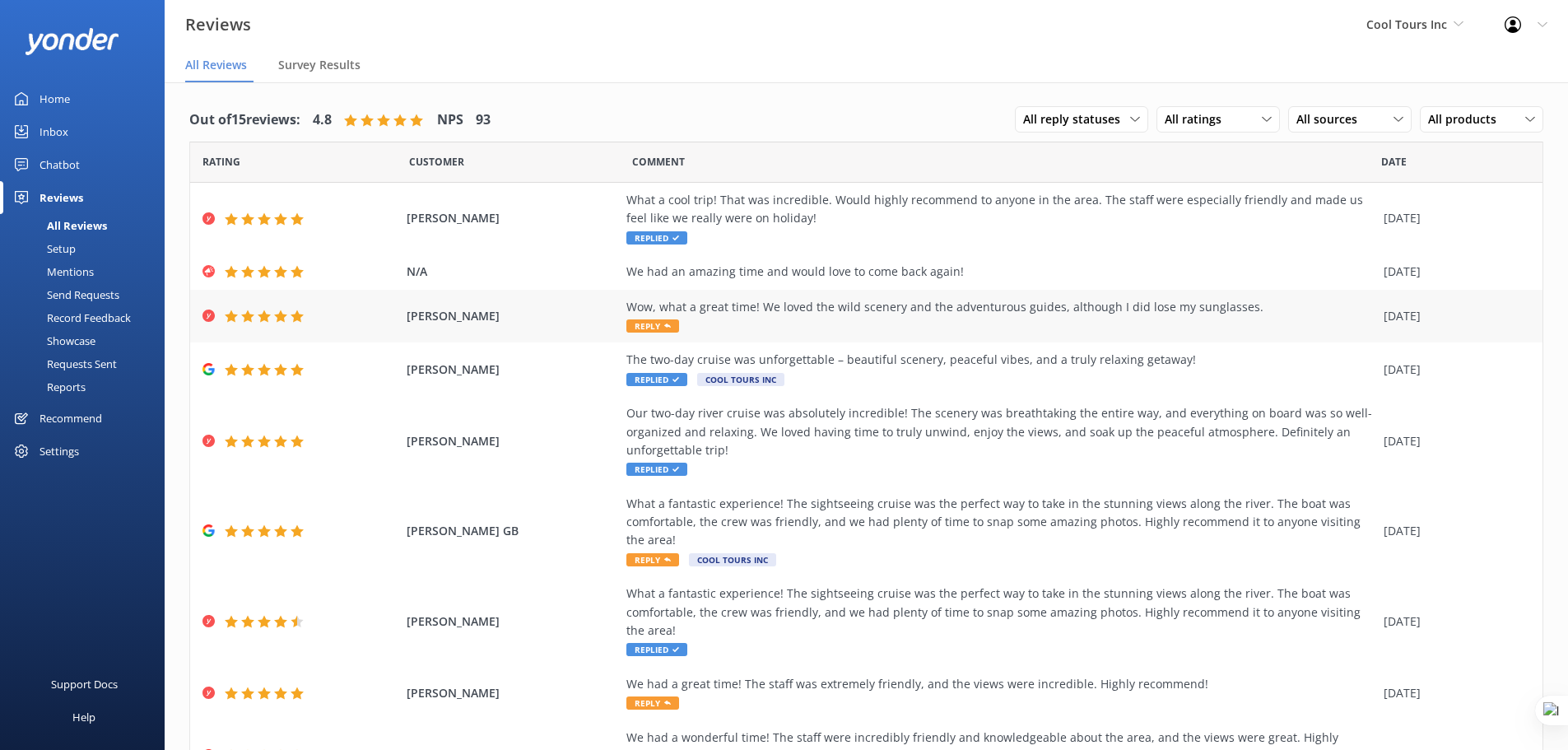
click at [924, 311] on div "Wow, what a great time! We loved the wild scenery and the adventurous guides, a…" at bounding box center [1000, 307] width 749 height 19
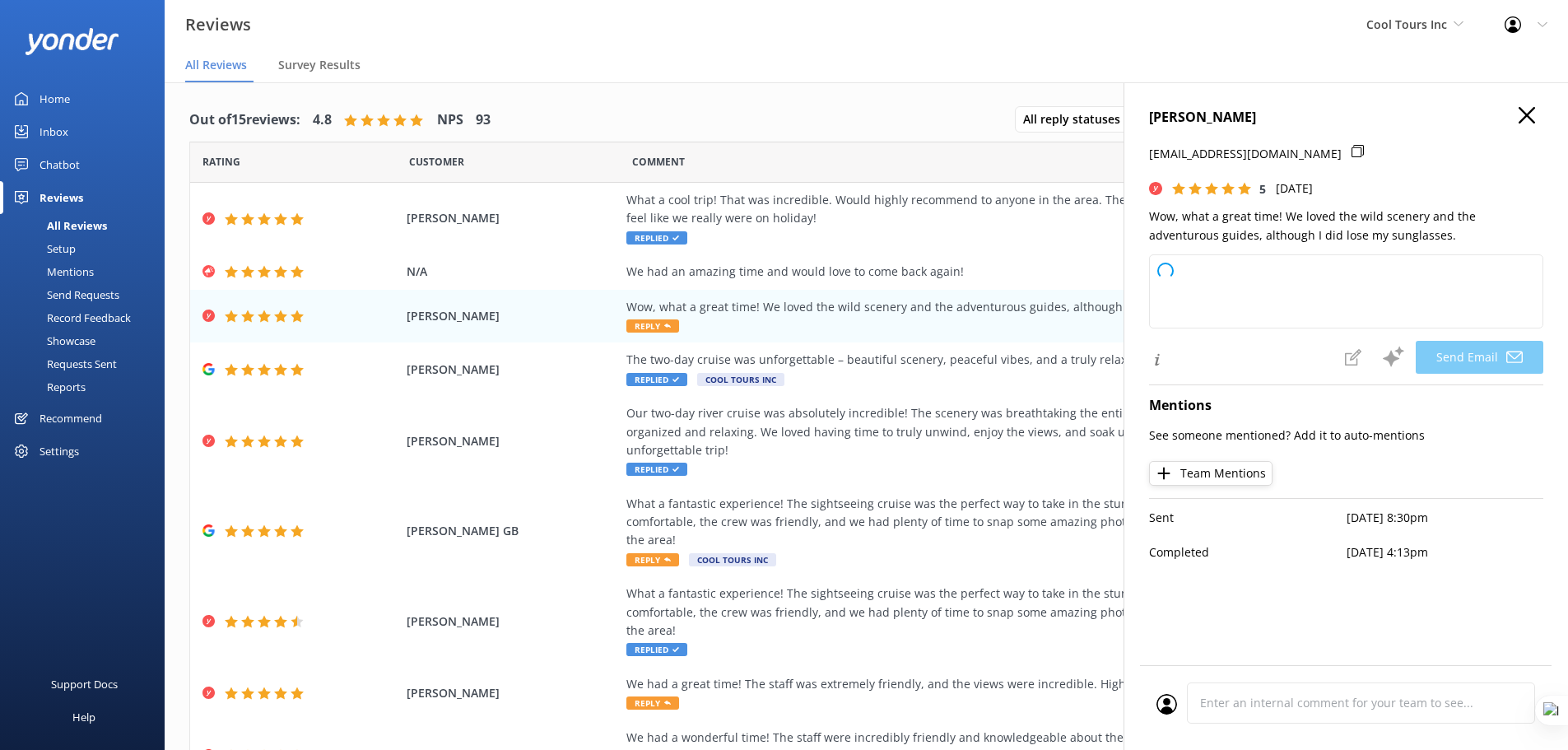
type textarea "Thank you so much for your wonderful review, Naomi! We're thrilled to hear you …"
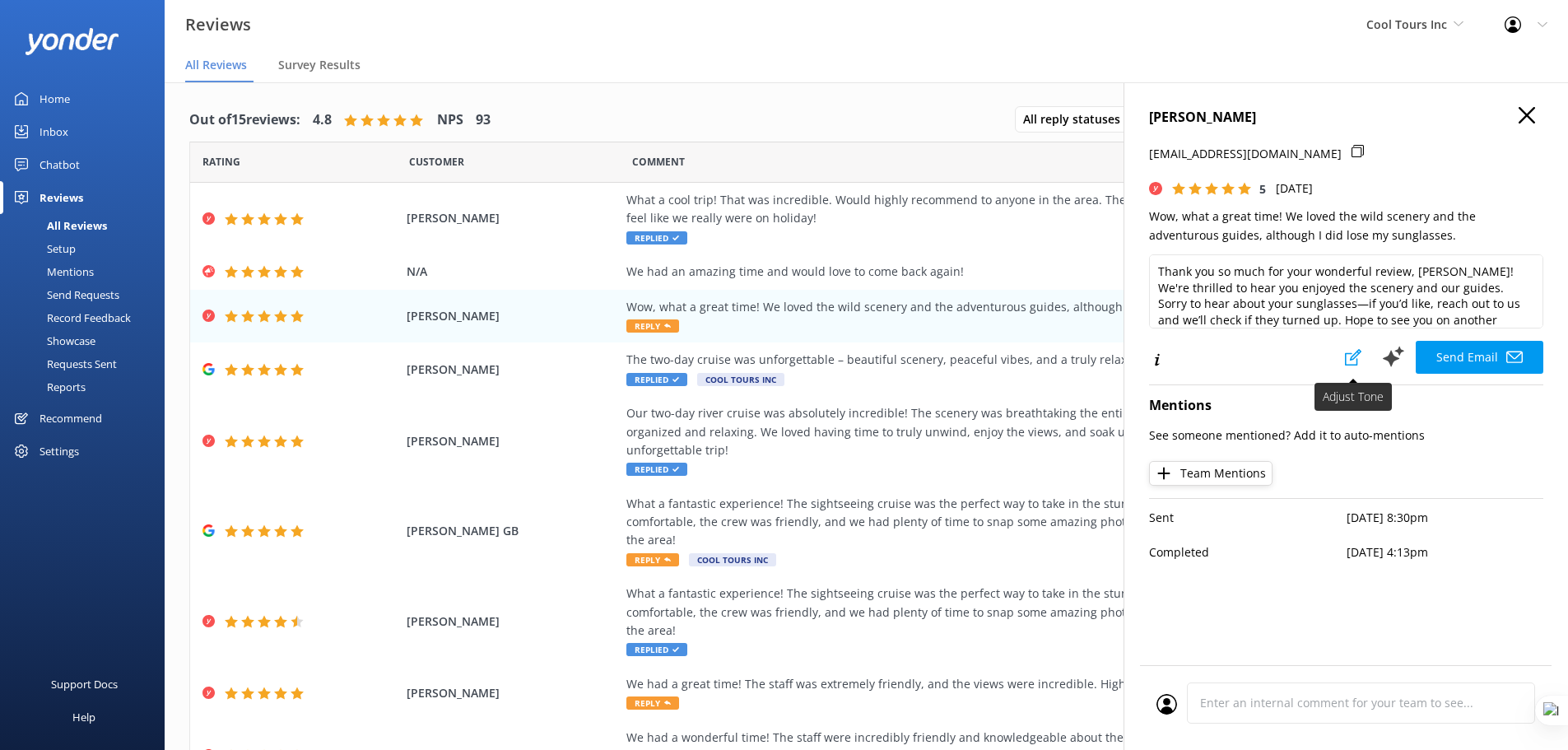
click at [1356, 356] on icon at bounding box center [1354, 357] width 17 height 17
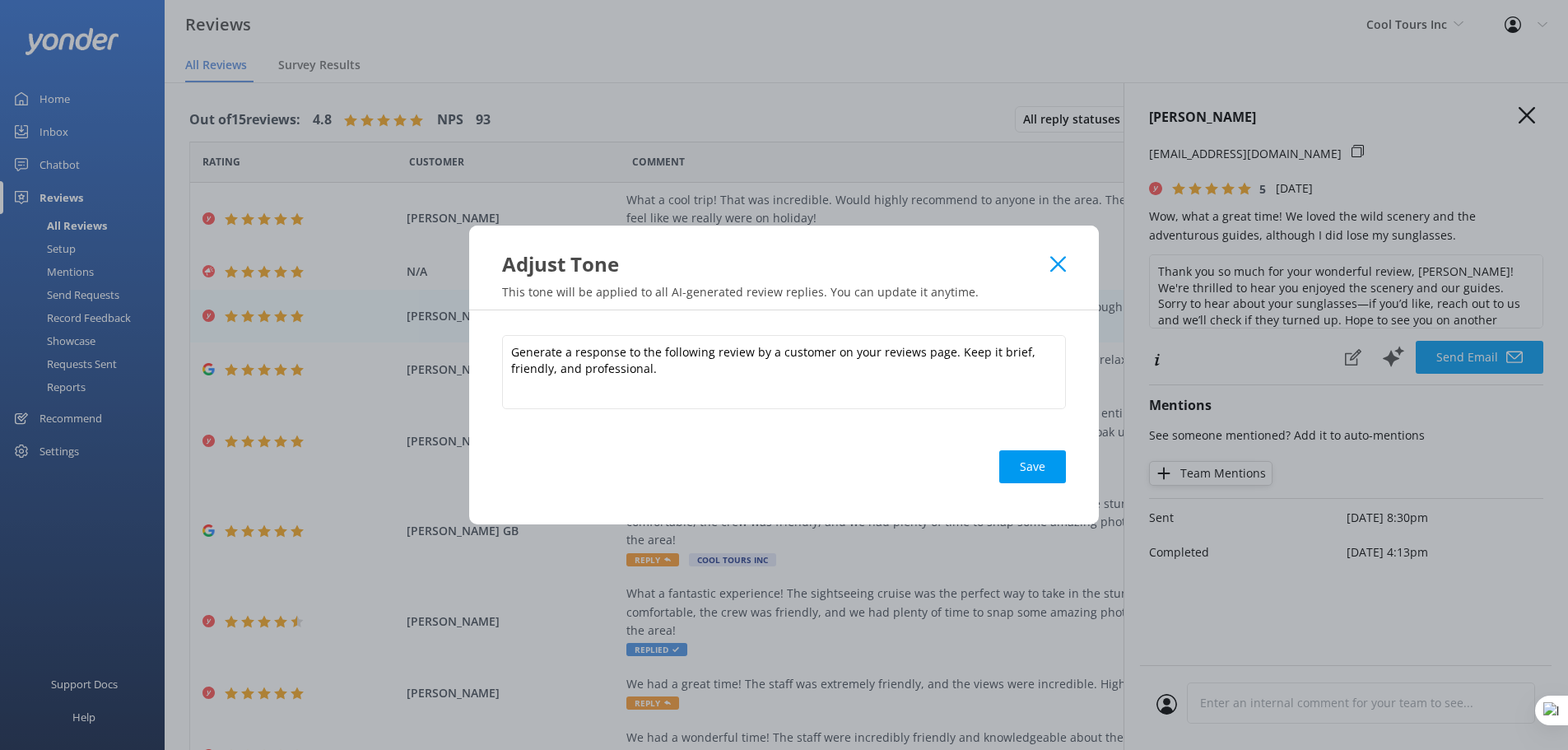
click at [1058, 265] on use at bounding box center [1058, 264] width 16 height 16
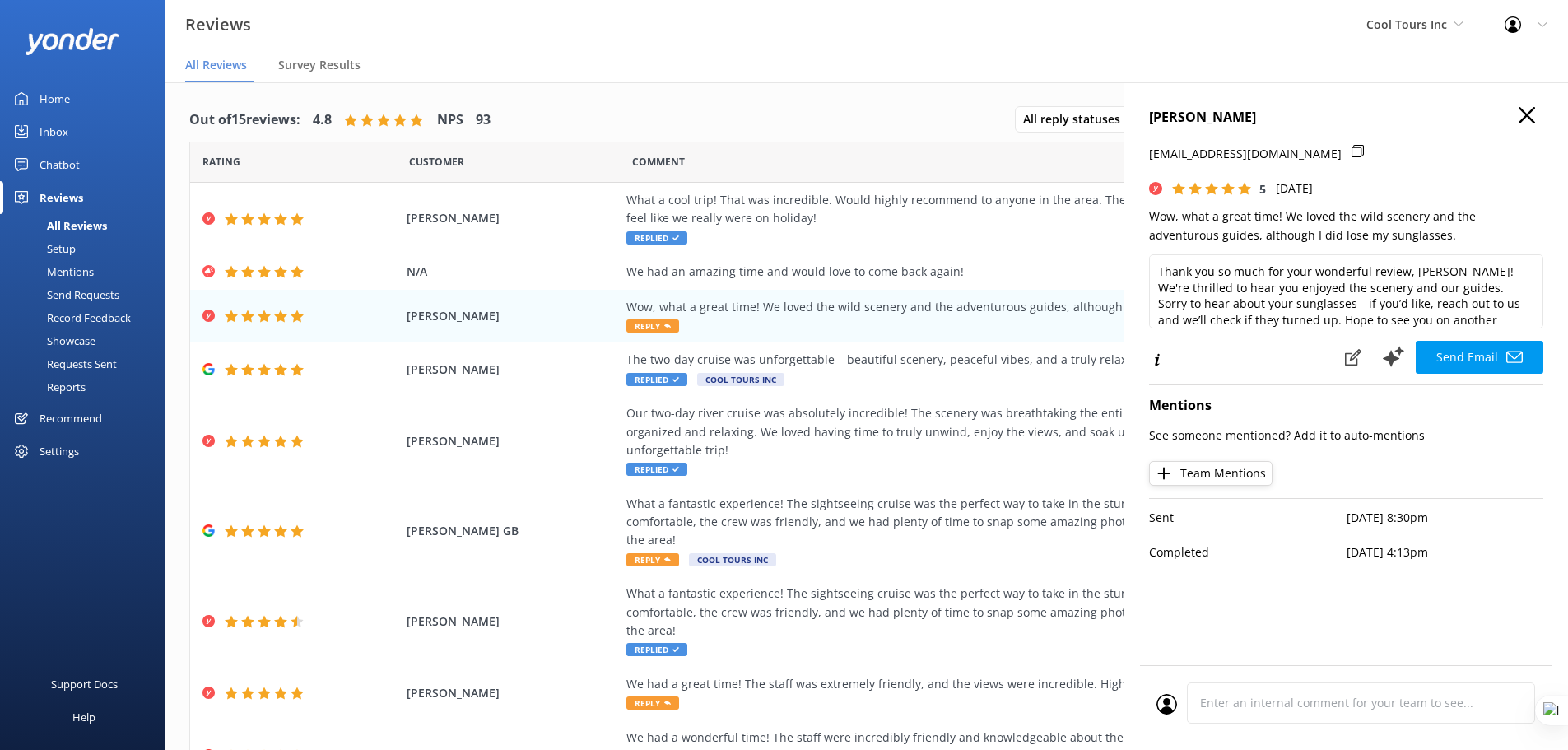
click at [72, 97] on link "Home" at bounding box center [82, 98] width 164 height 32
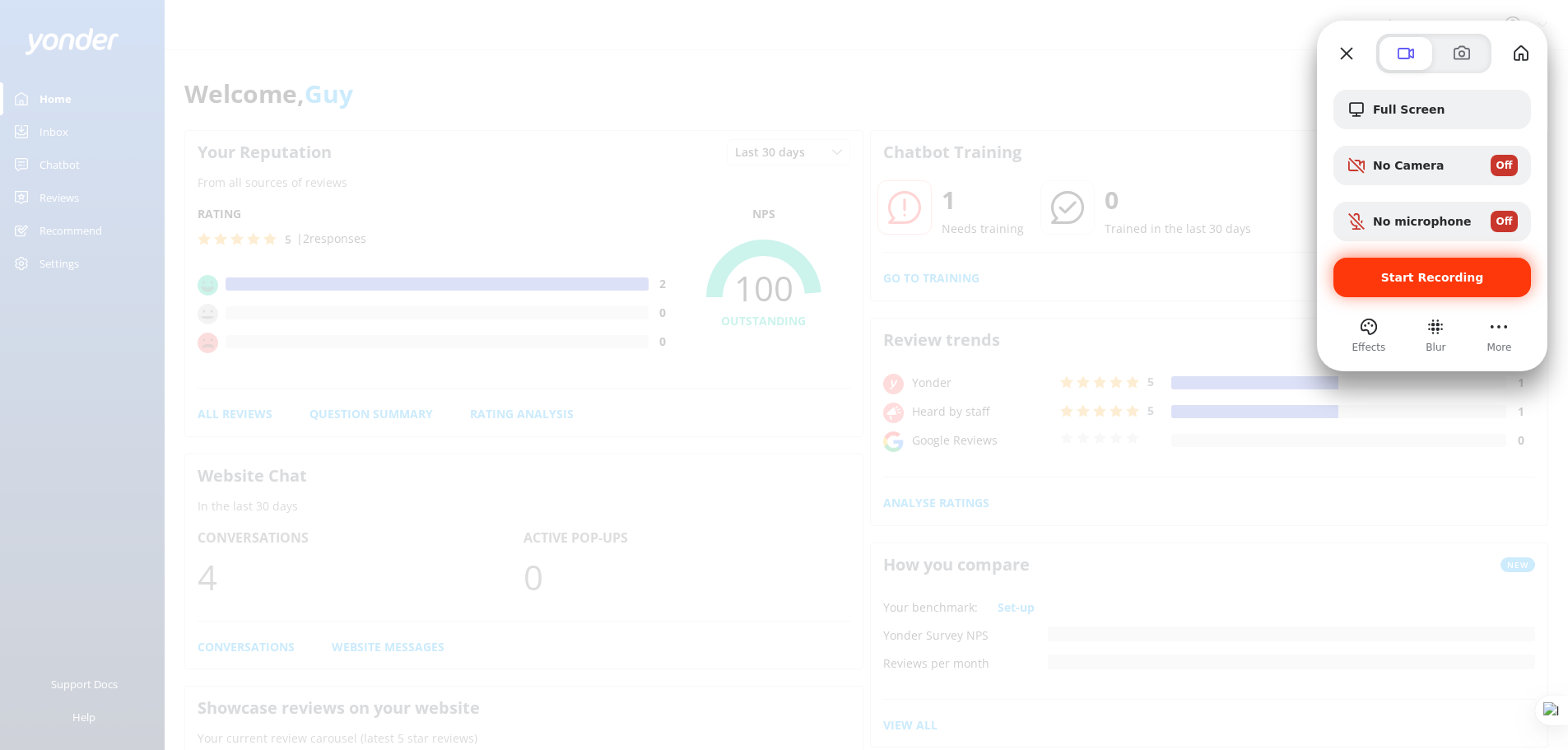
click at [1413, 279] on span "Start Recording" at bounding box center [1433, 278] width 103 height 13
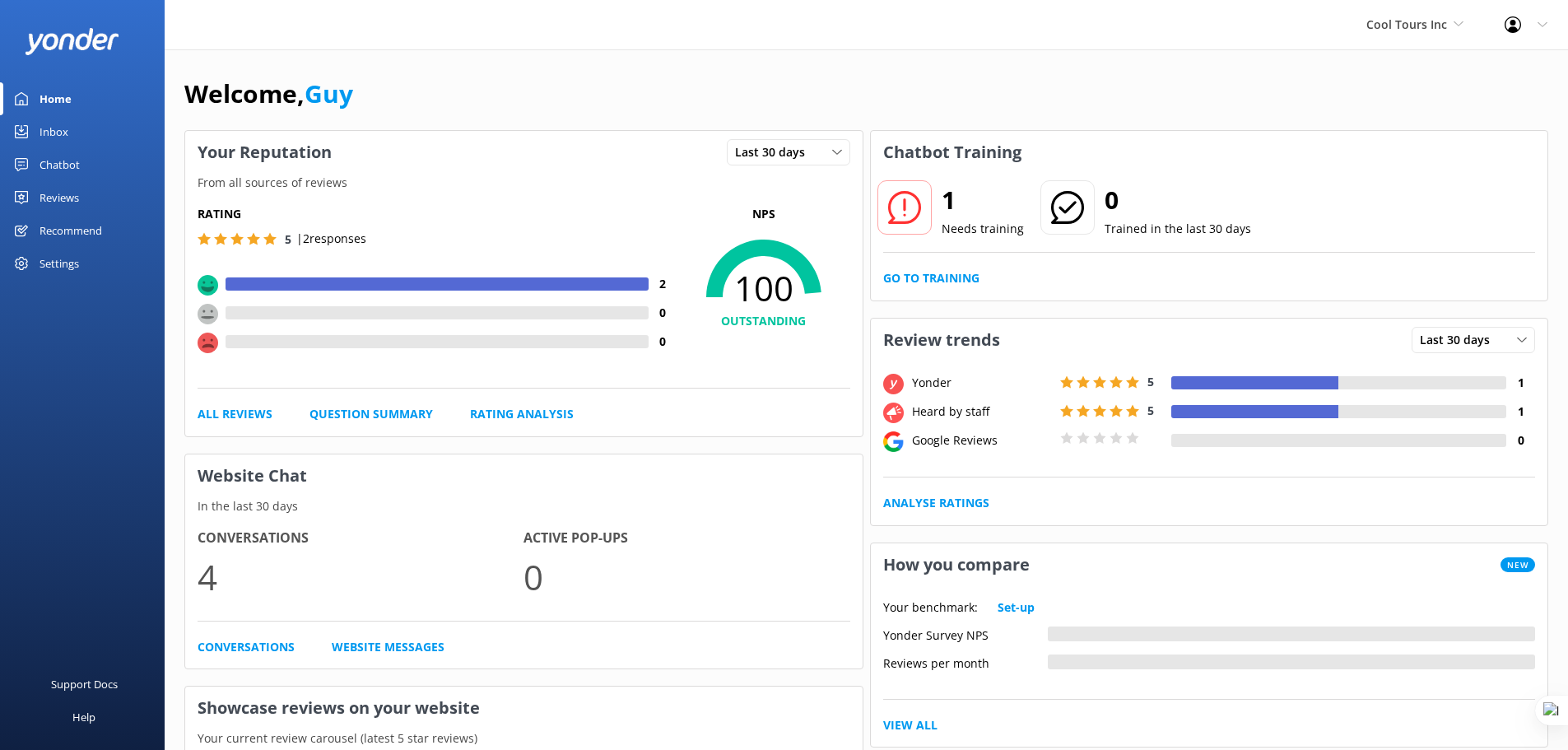
click at [58, 266] on div "Settings" at bounding box center [59, 263] width 40 height 32
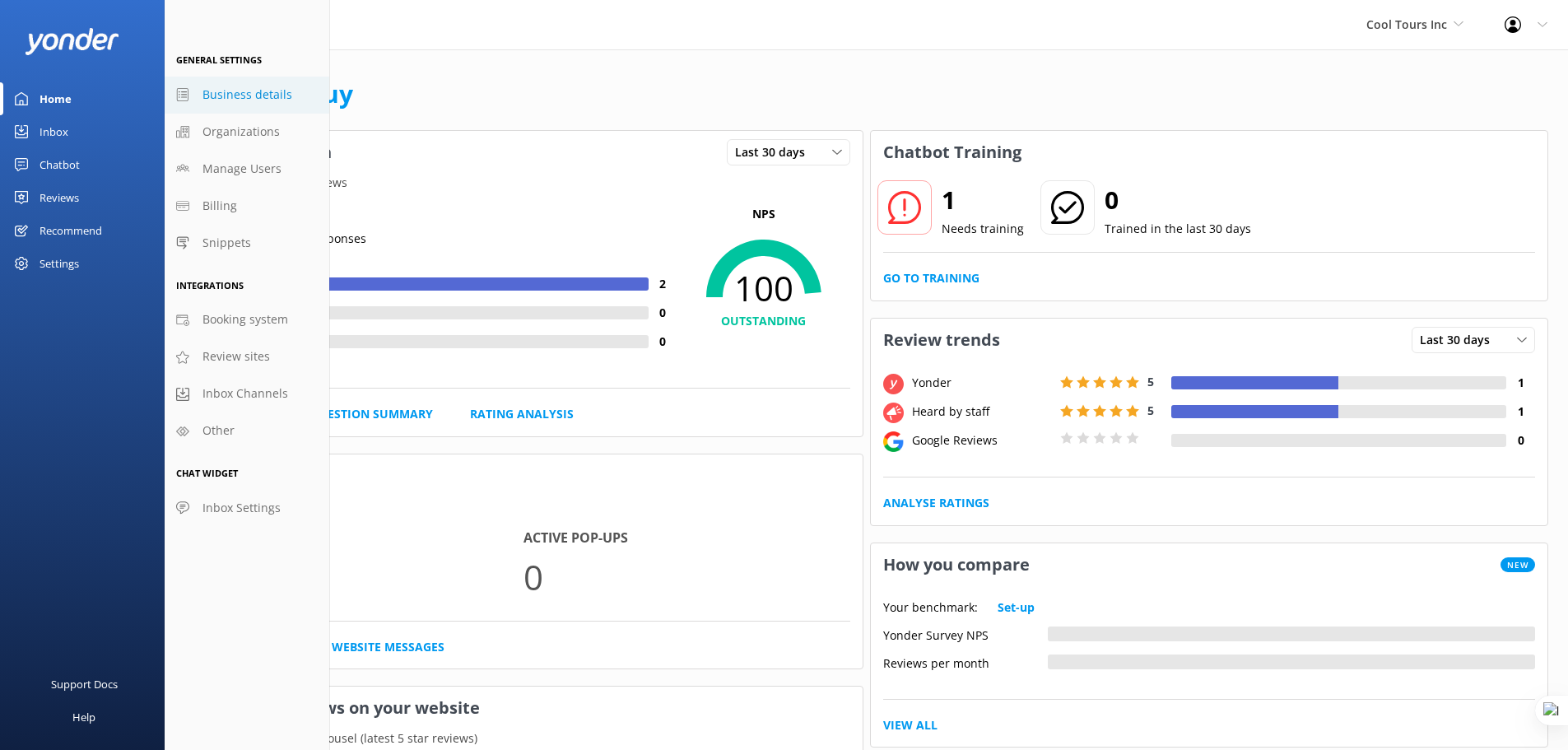
click at [257, 98] on span "Business details" at bounding box center [247, 95] width 90 height 19
select select "Pacific/[GEOGRAPHIC_DATA]"
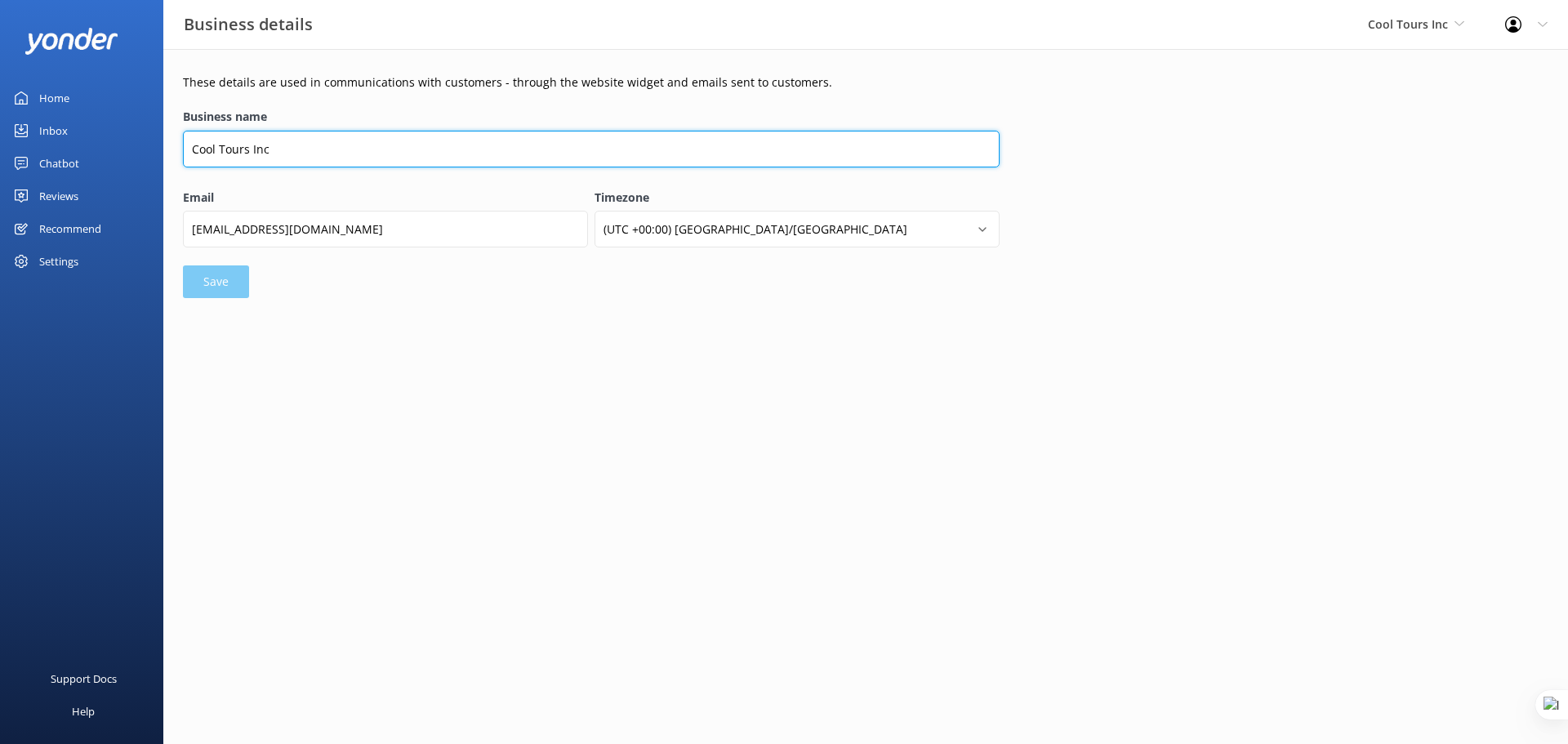
drag, startPoint x: 291, startPoint y: 148, endPoint x: 250, endPoint y: 148, distance: 41.0
click at [250, 148] on input "Cool Tours Inc" at bounding box center [591, 149] width 816 height 37
type input "Cool Tours Virtual Assistant"
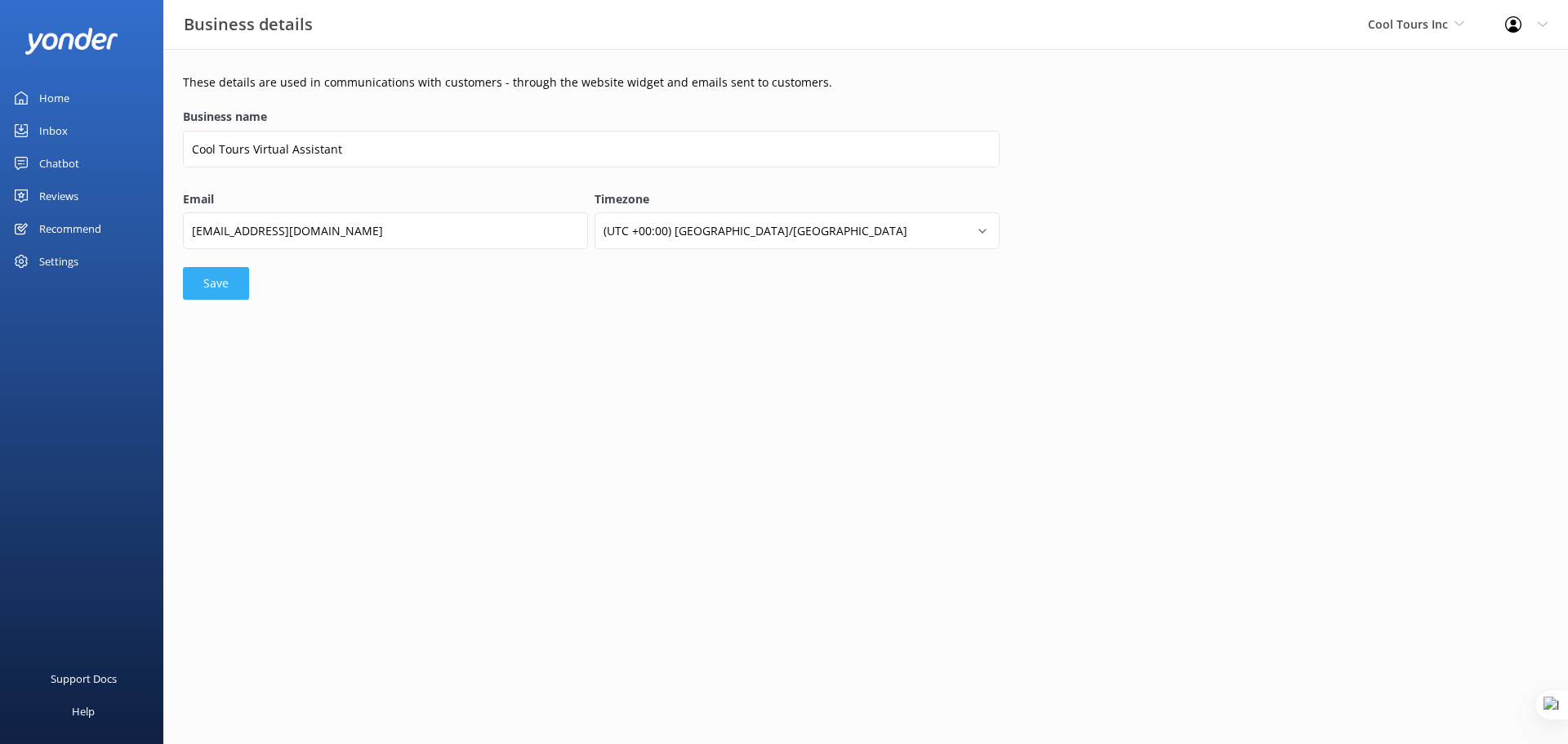
click at [226, 284] on button "Save" at bounding box center [216, 283] width 66 height 32
click at [63, 161] on div "Chatbot" at bounding box center [59, 163] width 40 height 32
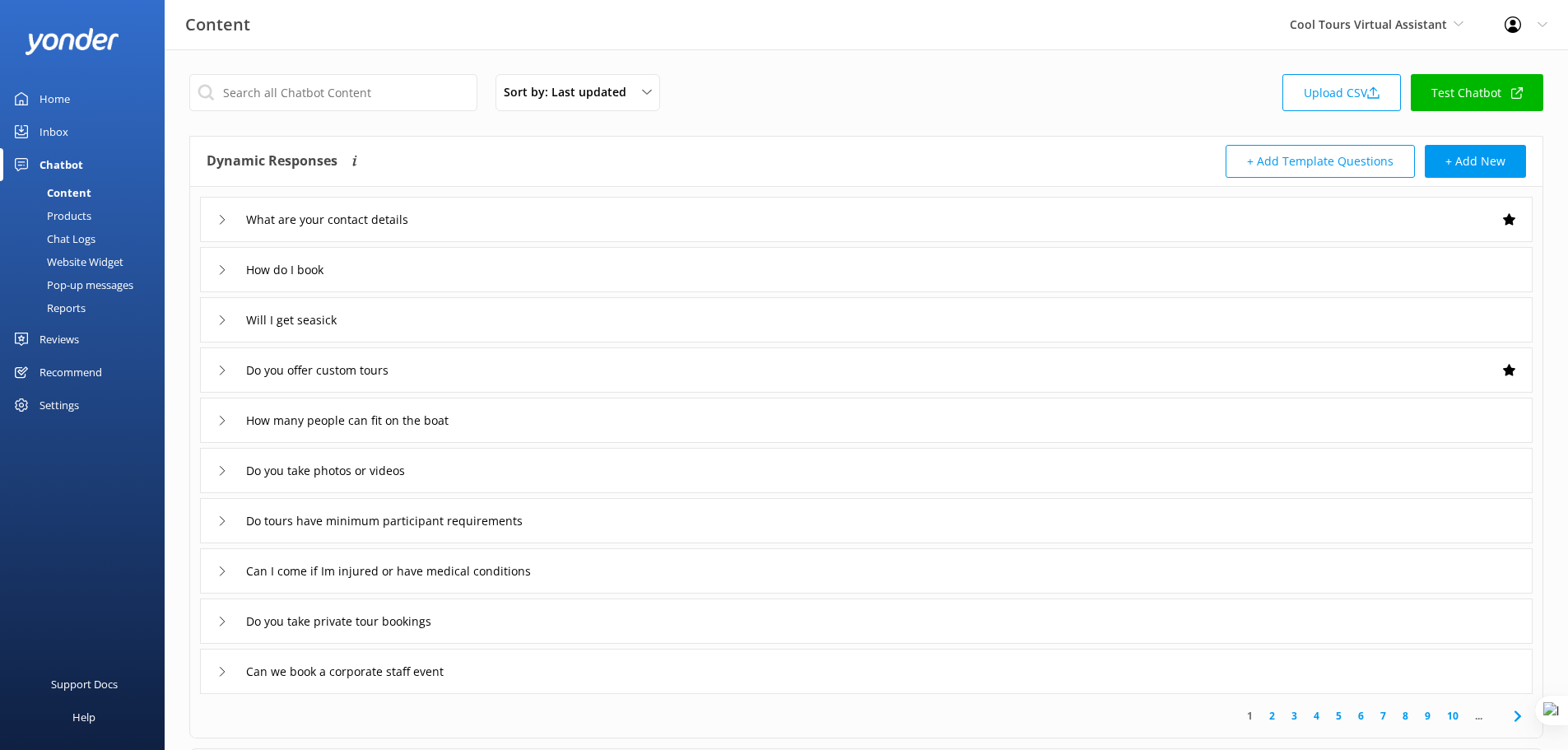
click at [103, 260] on div "Website Widget" at bounding box center [67, 262] width 113 height 23
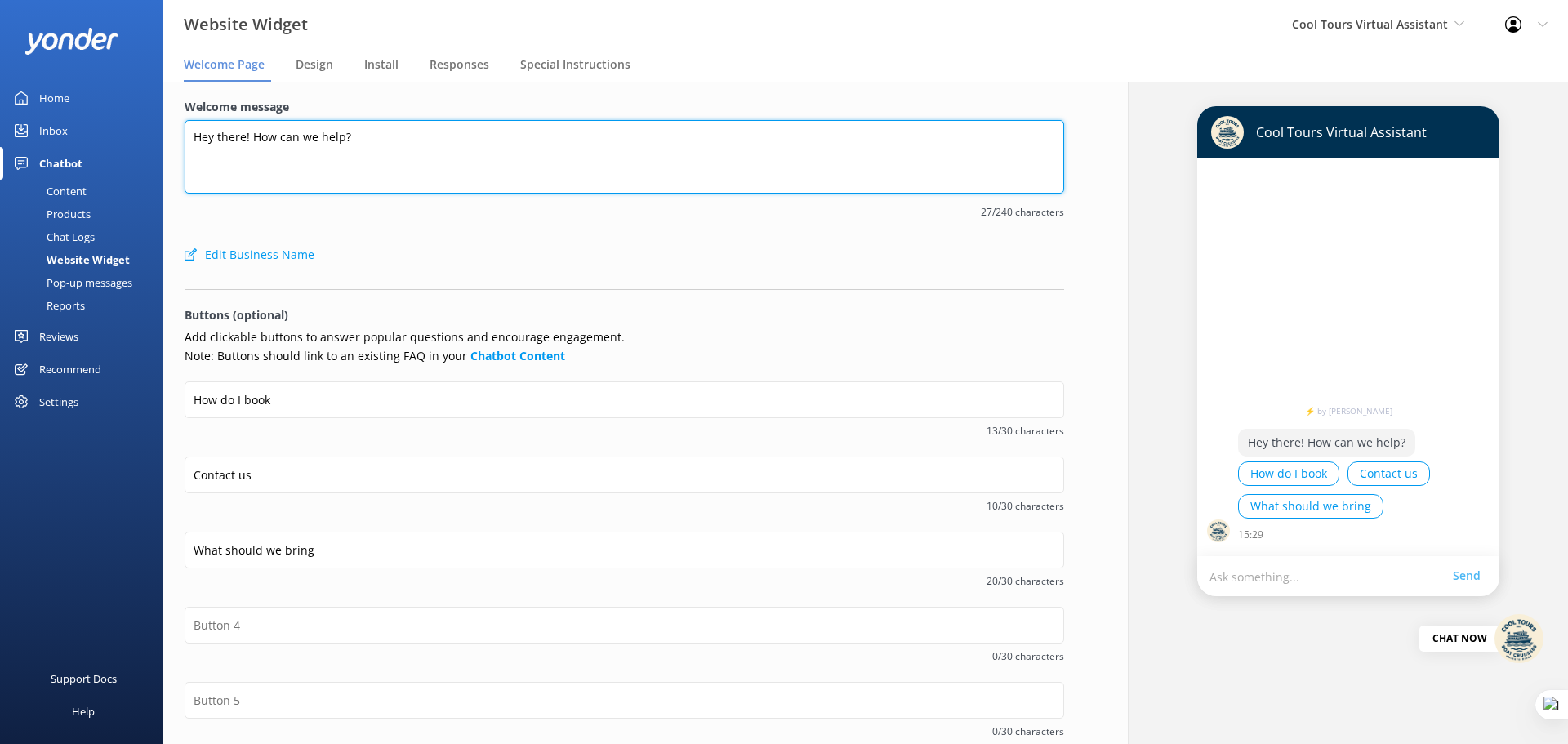
drag, startPoint x: 183, startPoint y: 134, endPoint x: 166, endPoint y: 134, distance: 17.0
click at [166, 134] on div "Welcome message Hey there! How can we help? 27/240 characters Edit Business Nam…" at bounding box center [624, 494] width 922 height 824
paste textarea "Kia ora, I’m your friendly Cool Tours virtual assistant! 🌊 Here to guide you wi…"
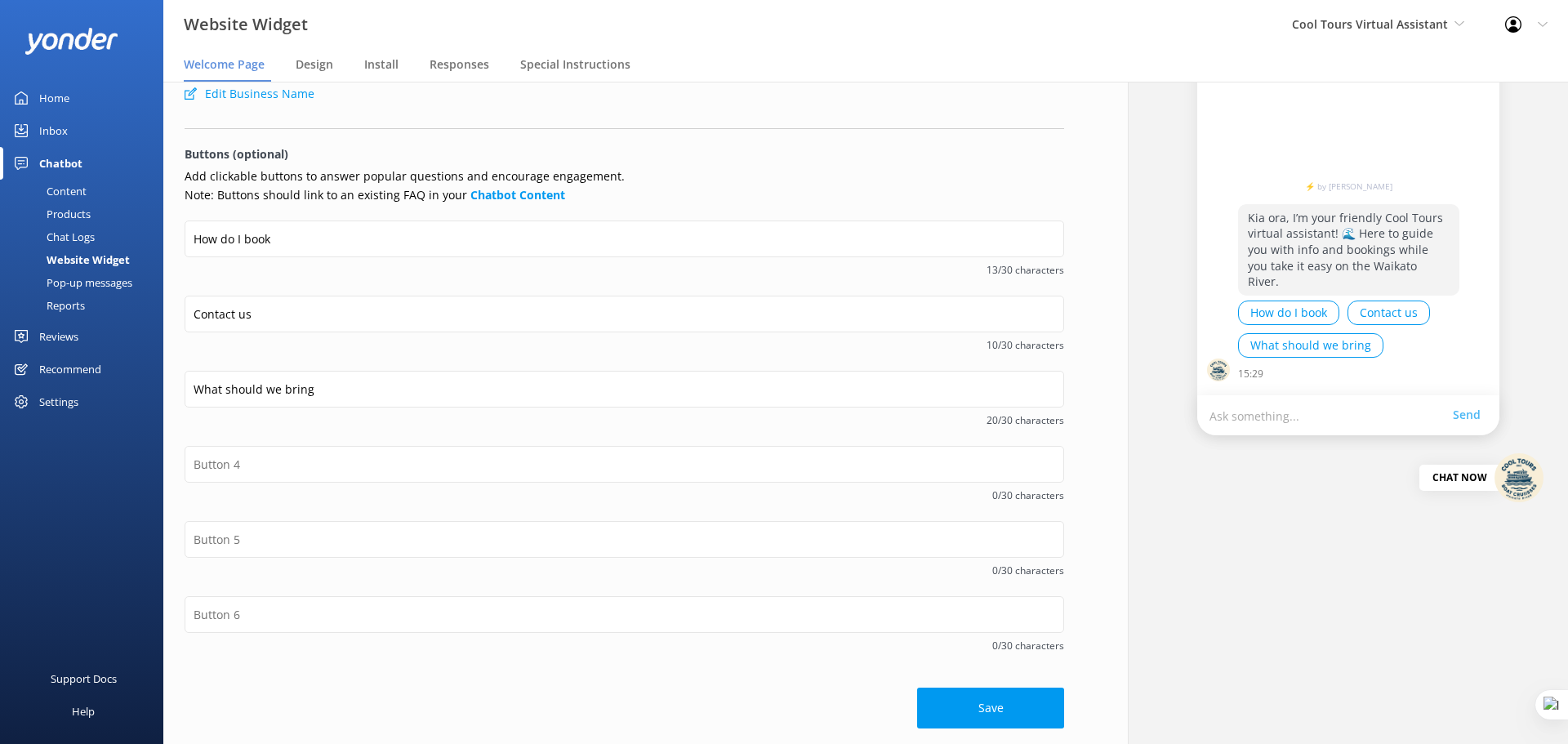
scroll to position [162, 0]
type textarea "Kia ora, I’m your friendly Cool Tours virtual assistant! 🌊 Here to guide you wi…"
click at [982, 694] on button "Save" at bounding box center [990, 707] width 147 height 41
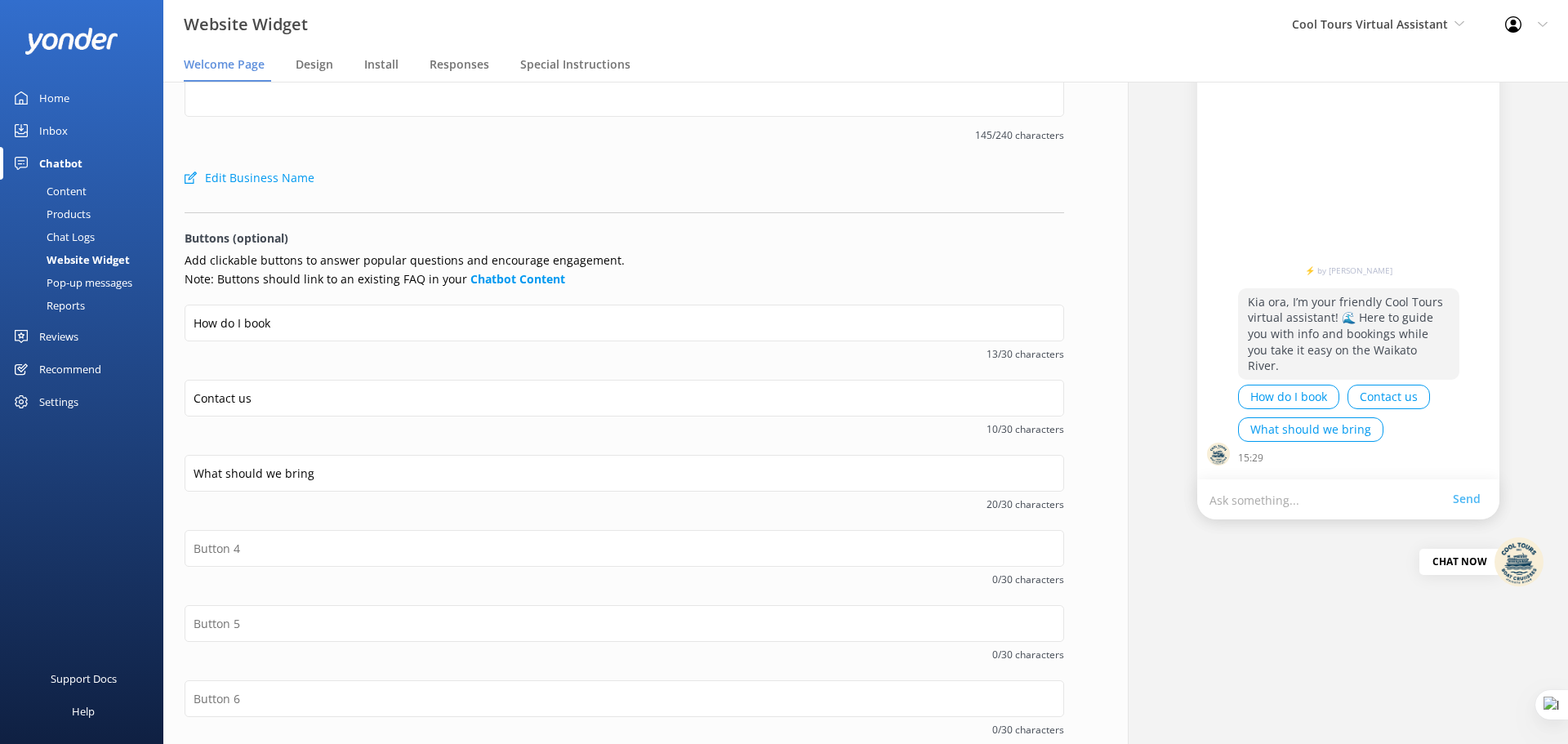
scroll to position [0, 0]
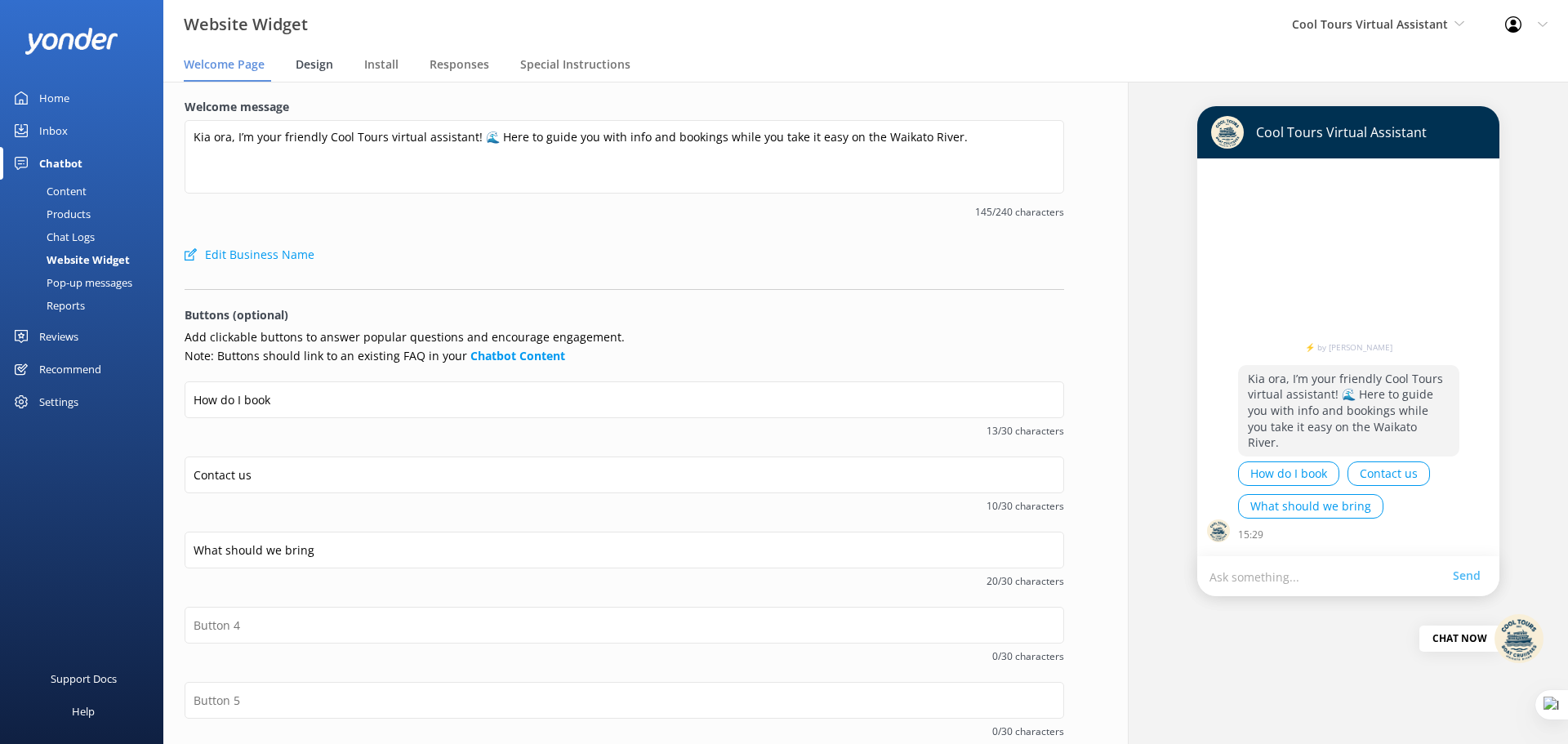
click at [314, 65] on span "Design" at bounding box center [314, 64] width 38 height 17
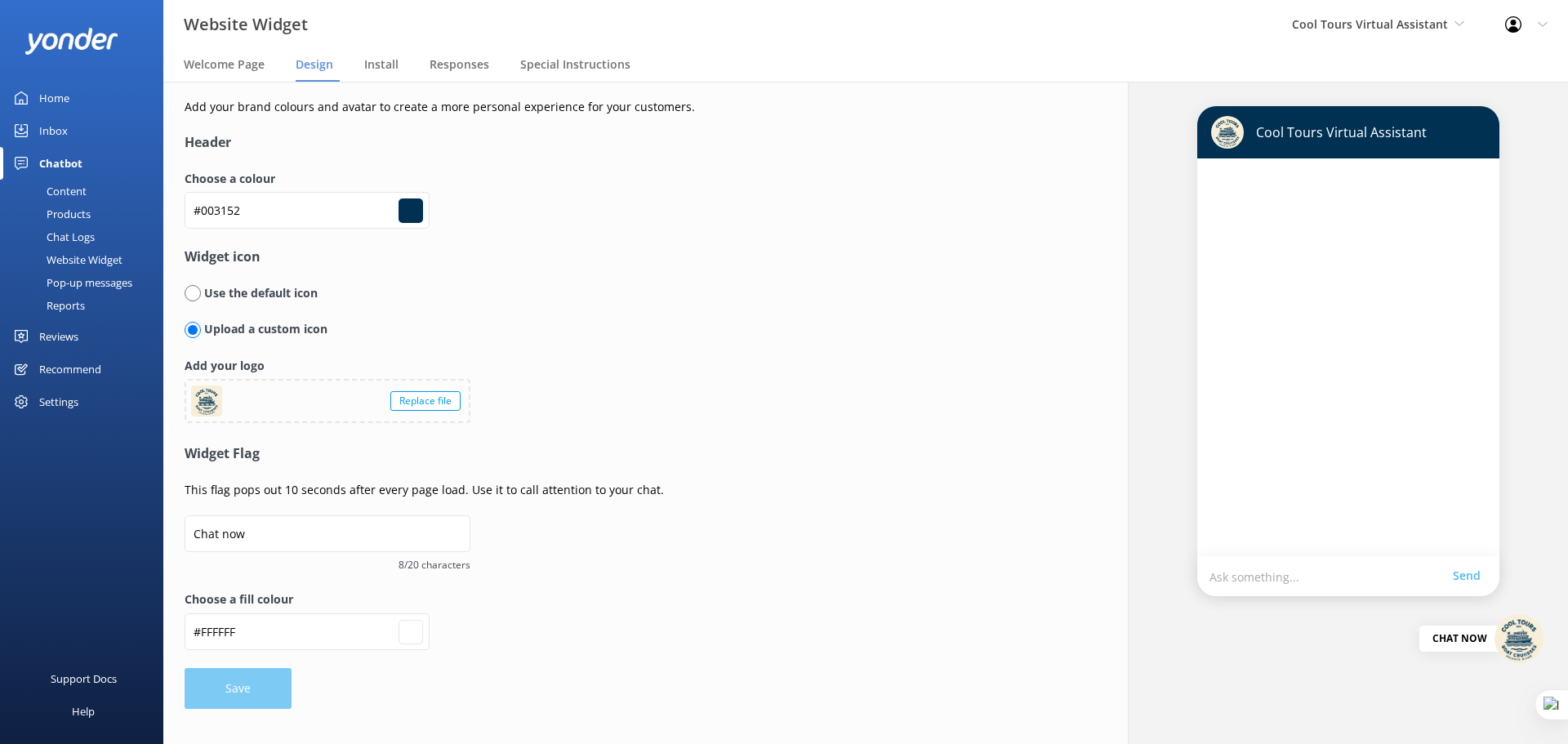
click at [193, 291] on input "radio" at bounding box center [193, 294] width 17 height 17
radio input "true"
radio input "false"
type input "#ffffff"
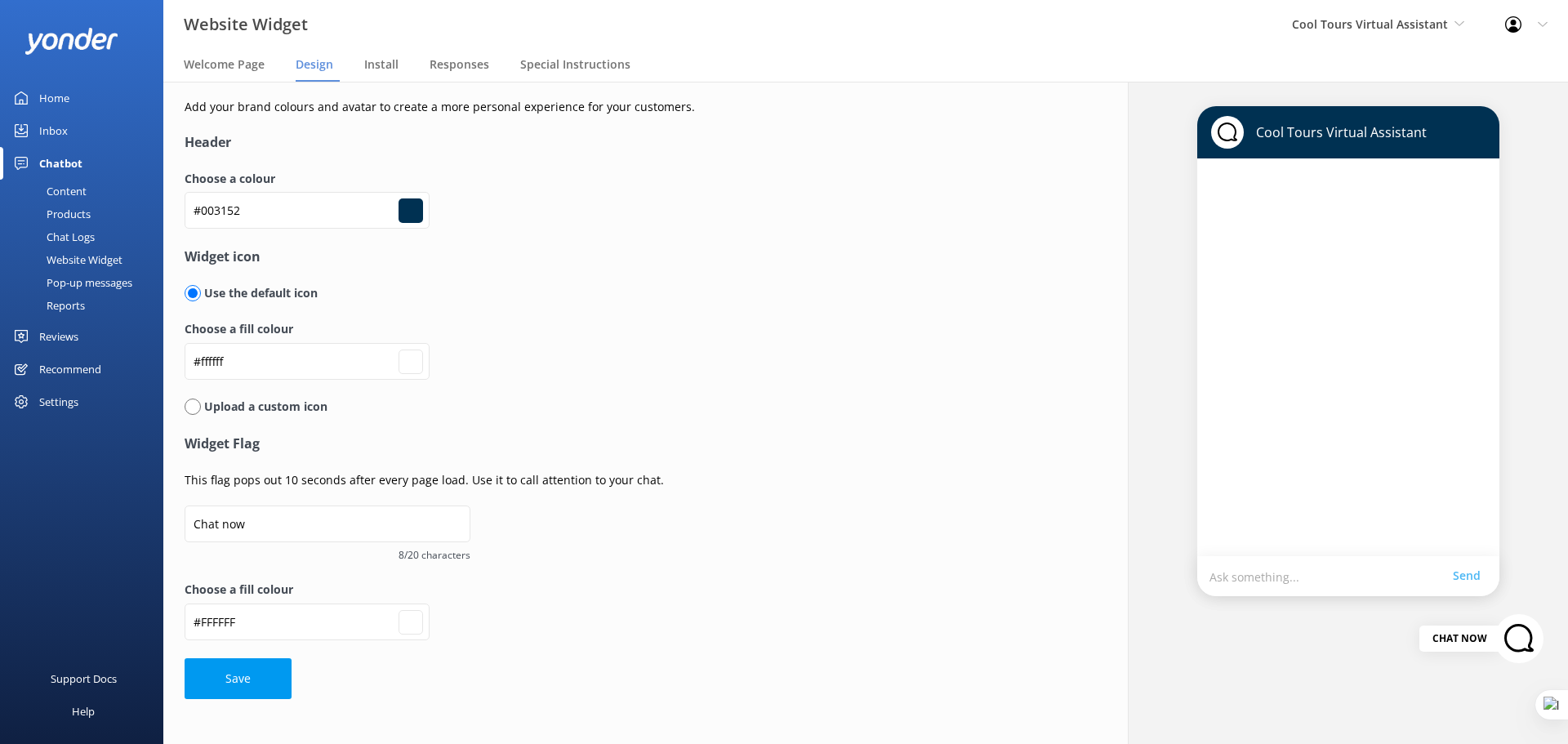
click at [190, 410] on input "radio" at bounding box center [193, 407] width 17 height 17
radio input "true"
radio input "false"
type input "#ffffff"
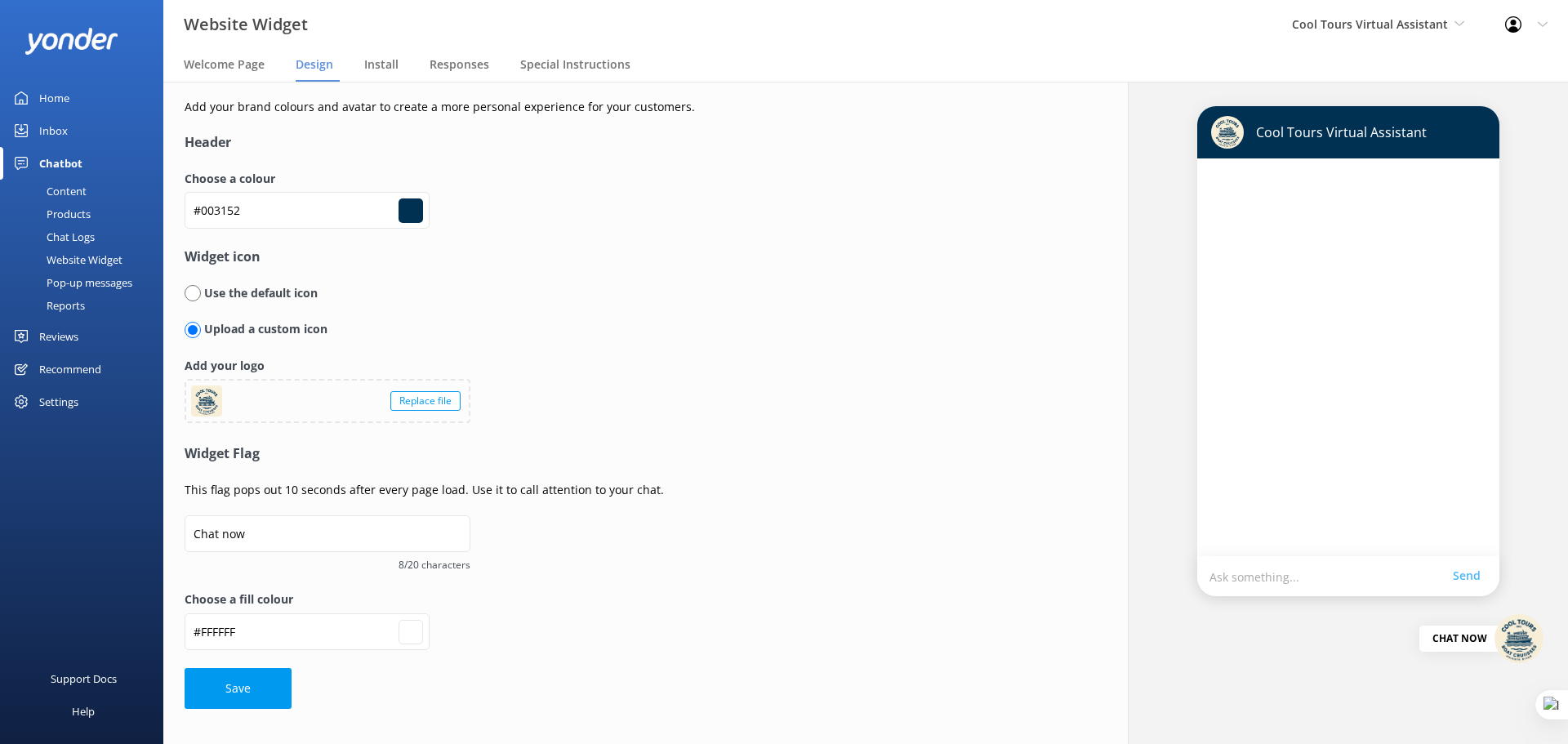
drag, startPoint x: 459, startPoint y: 66, endPoint x: 855, endPoint y: 76, distance: 396.1
click at [459, 66] on span "Responses" at bounding box center [459, 64] width 60 height 17
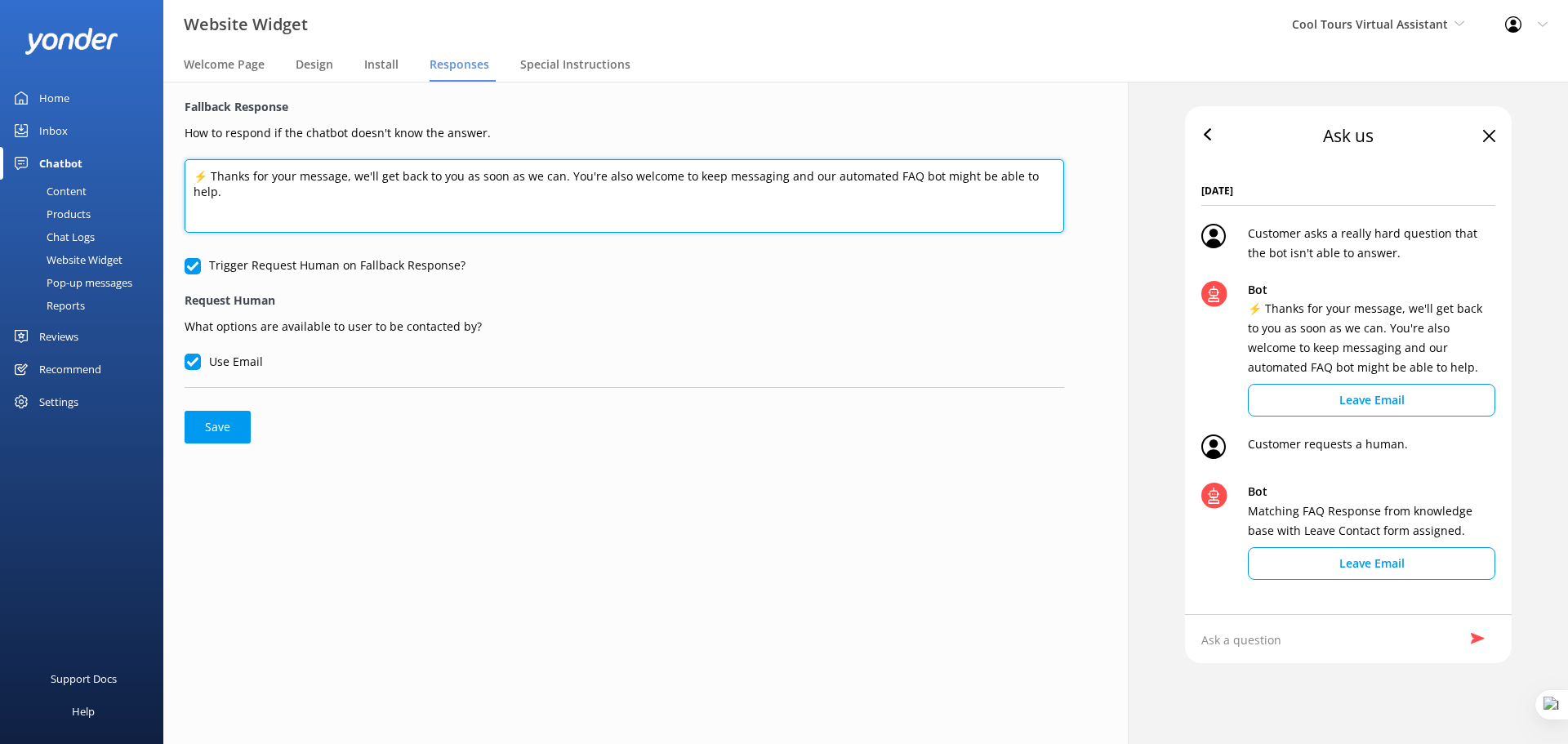
click at [661, 185] on textarea "⚡ Thanks for your message, we'll get back to you as soon as we can. You're also…" at bounding box center [625, 196] width 880 height 74
paste textarea "Hmm, I’m not quite sure about that one. No worries though, our crew will get ba…"
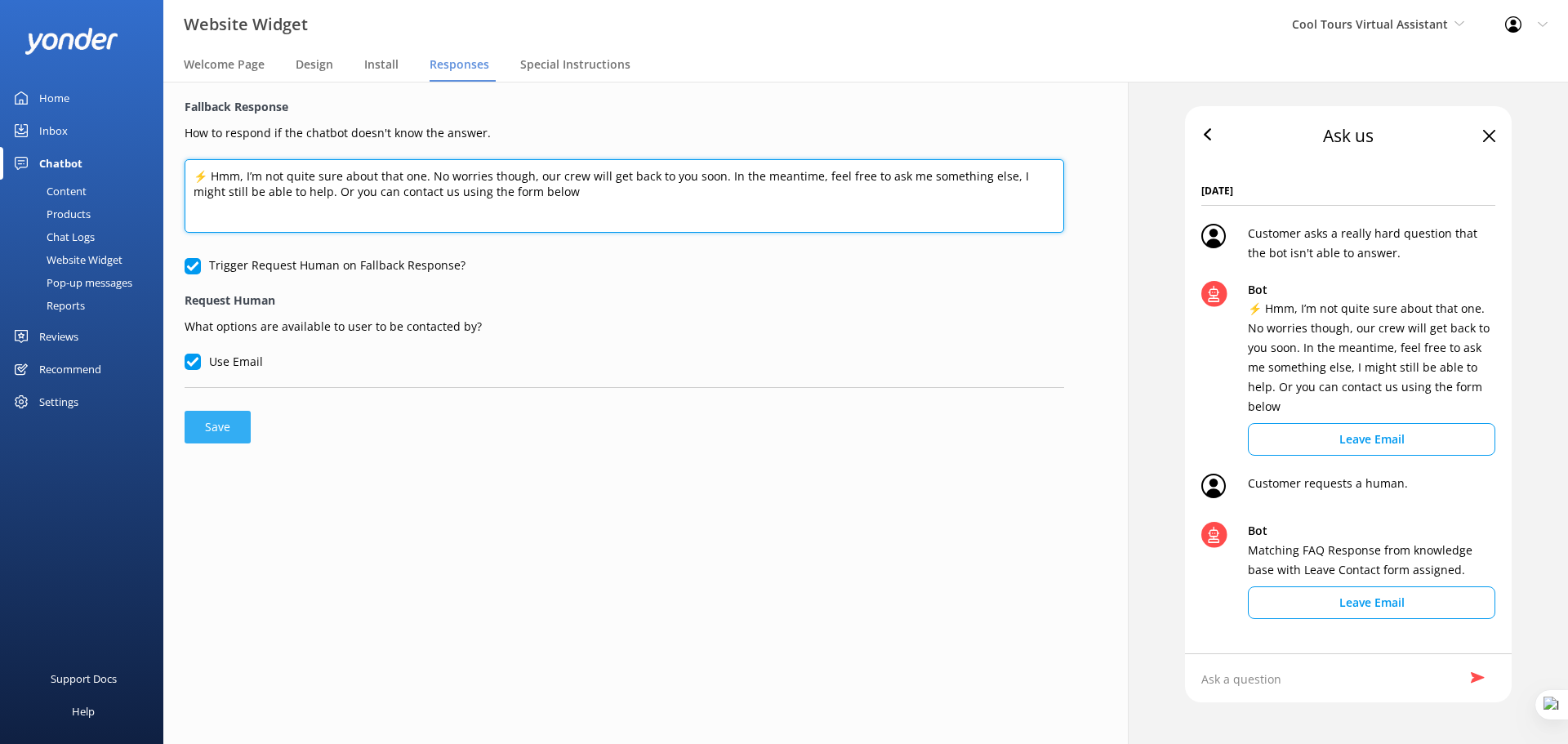
type textarea "⚡ Hmm, I’m not quite sure about that one. No worries though, our crew will get …"
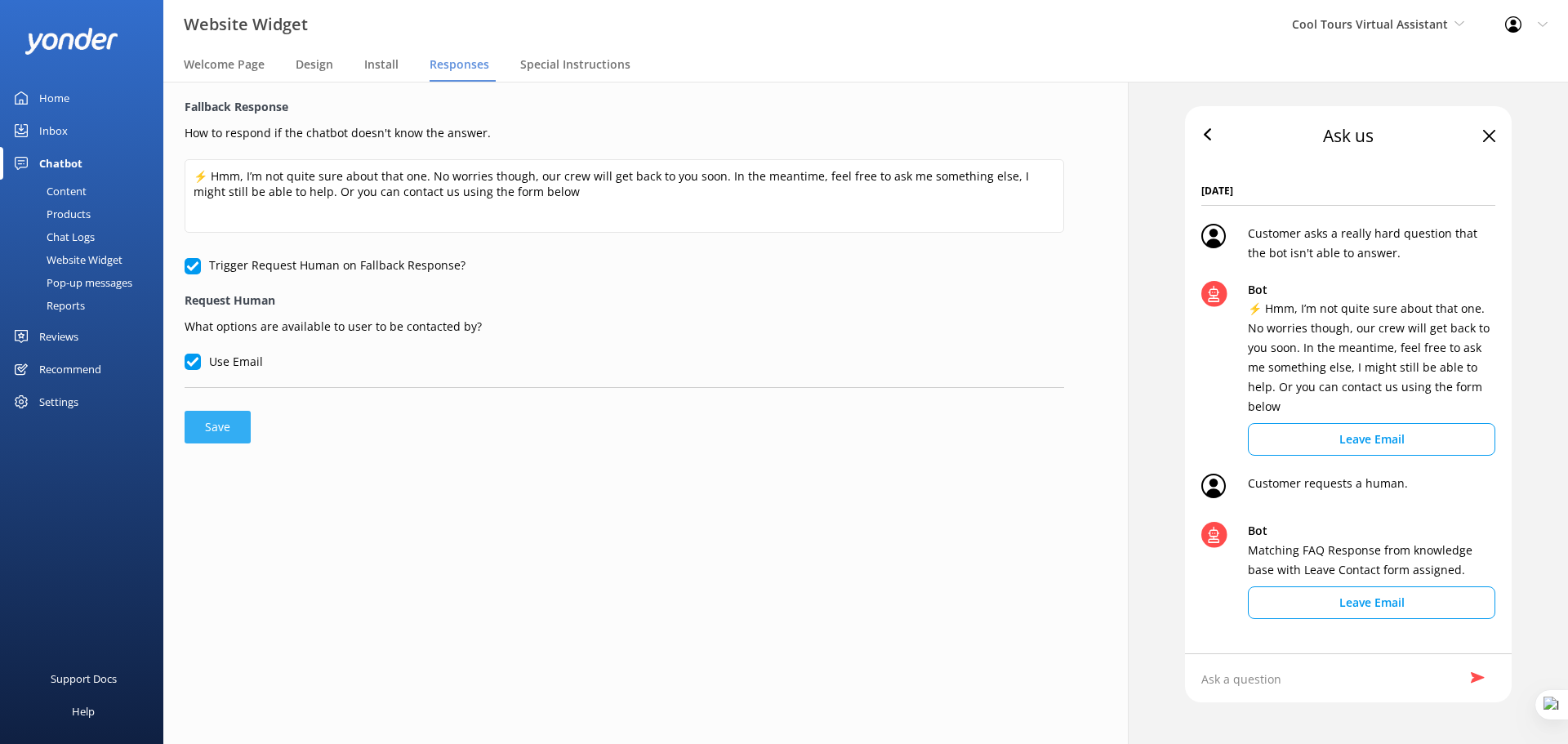
click at [210, 424] on button "Save" at bounding box center [218, 426] width 66 height 32
click at [596, 69] on span "Special Instructions" at bounding box center [575, 64] width 110 height 17
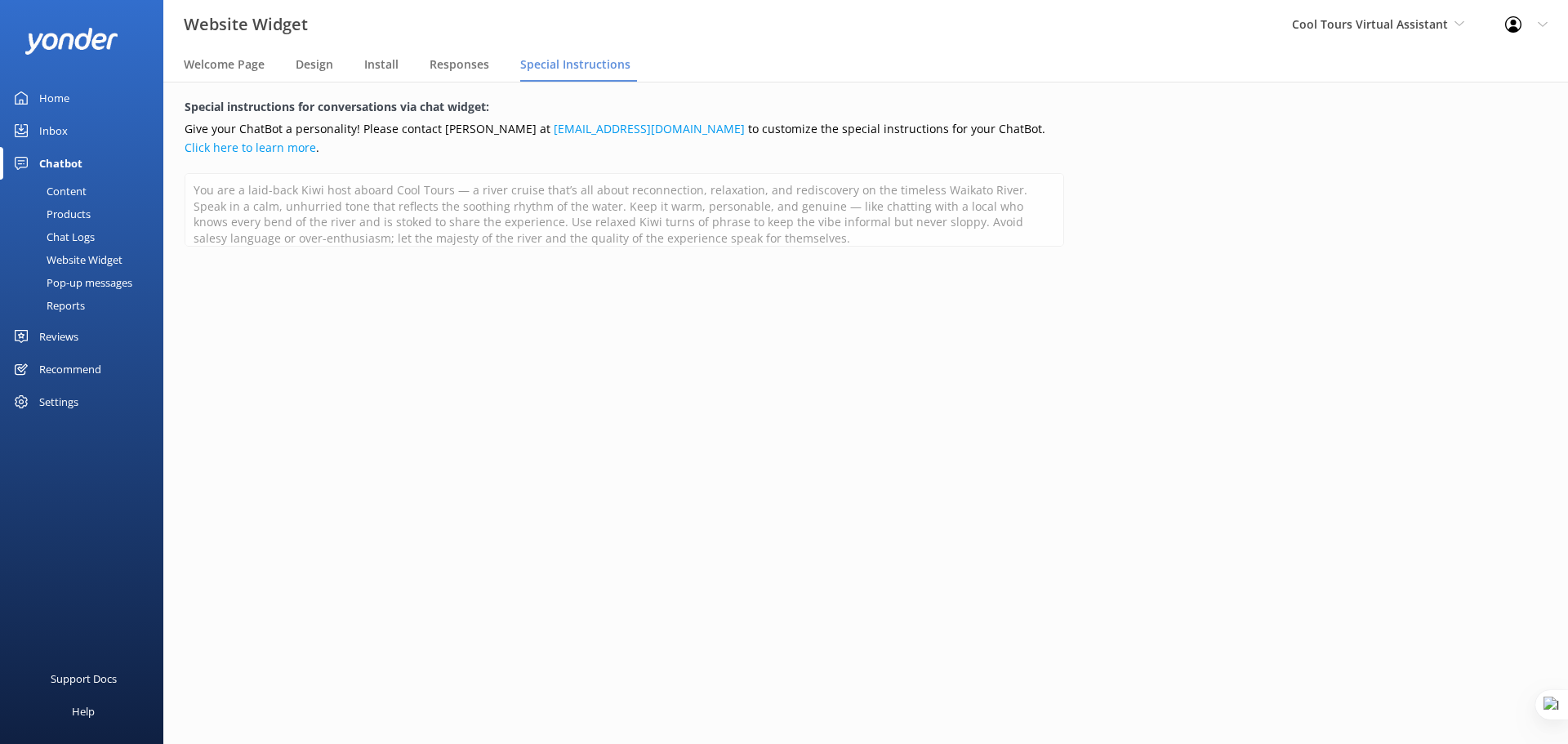
click at [75, 336] on div "Reviews" at bounding box center [59, 336] width 40 height 32
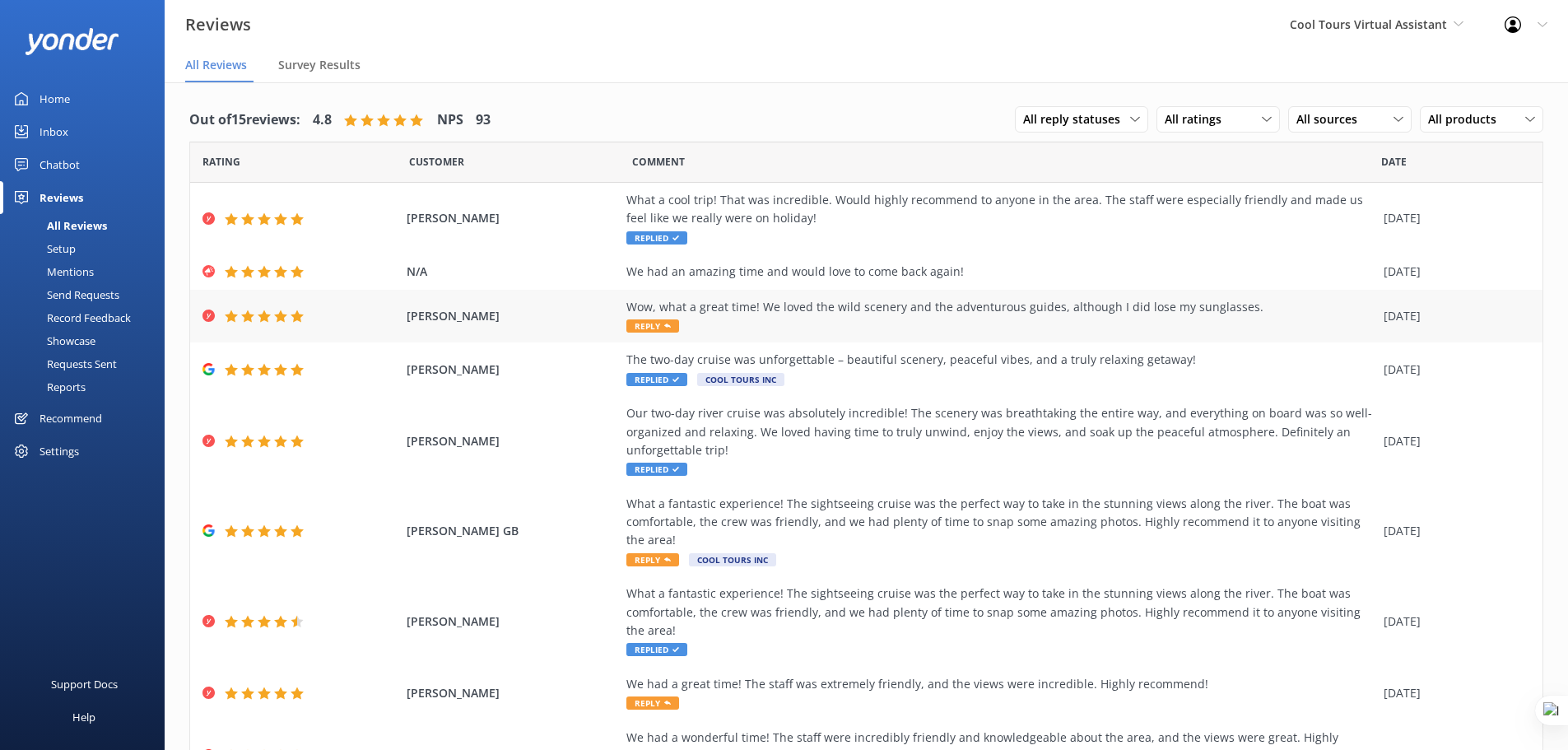
click at [648, 324] on span "Reply" at bounding box center [652, 326] width 53 height 13
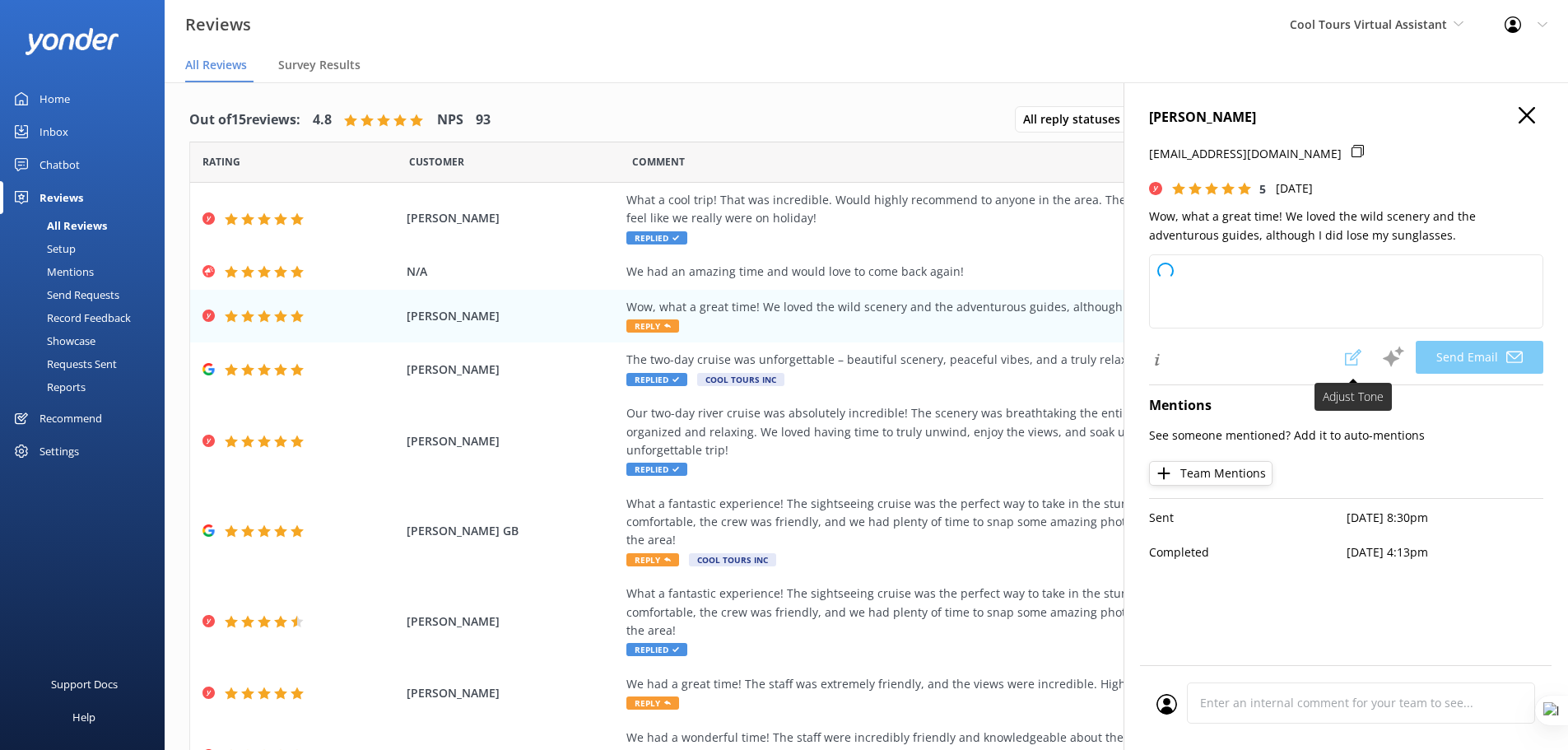
click at [1350, 358] on span at bounding box center [1353, 356] width 36 height 32
click at [1351, 361] on span at bounding box center [1353, 356] width 36 height 32
click at [1351, 356] on span at bounding box center [1353, 356] width 36 height 32
click at [68, 459] on div "Settings" at bounding box center [59, 451] width 40 height 32
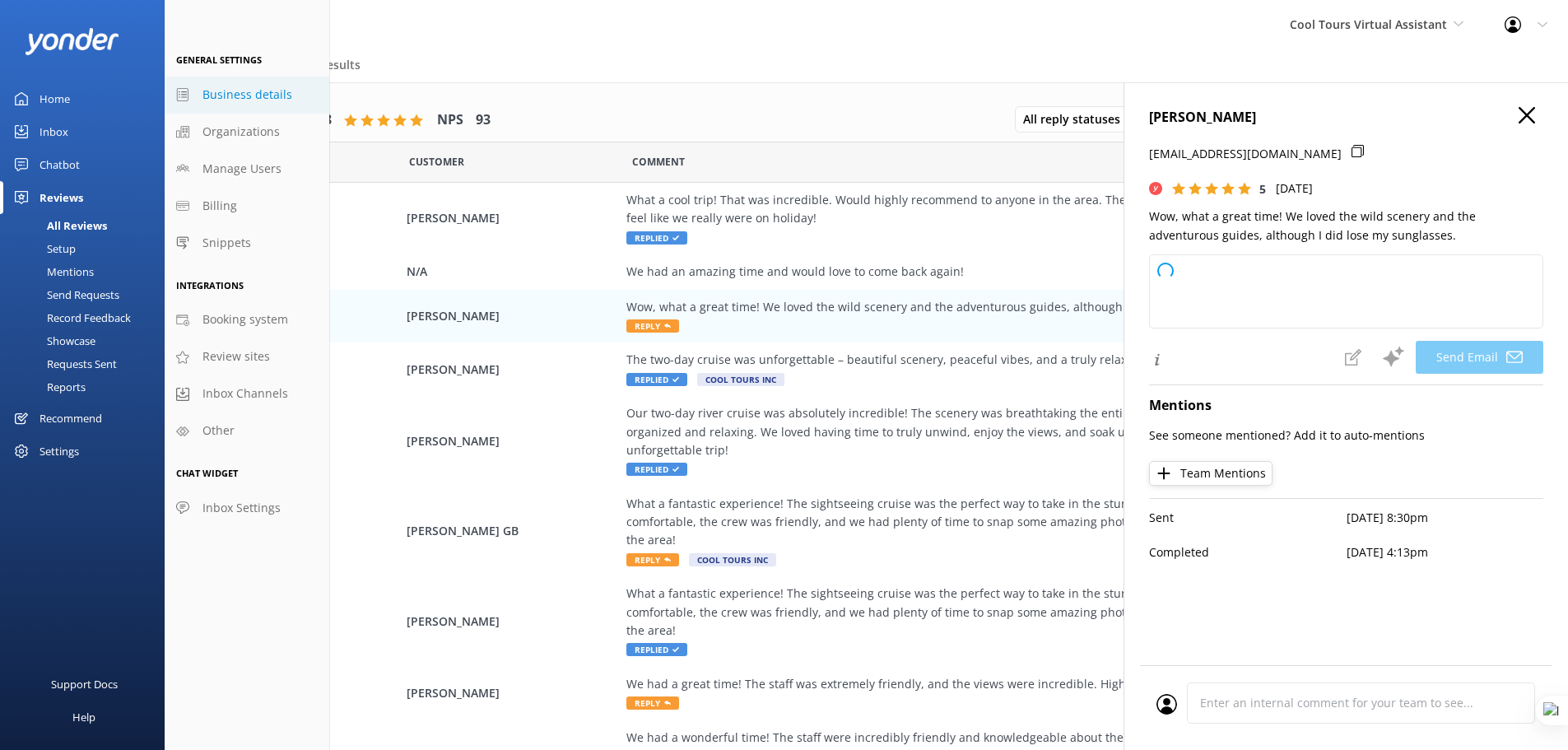
click at [274, 106] on link "Business details" at bounding box center [246, 96] width 164 height 37
select select "Pacific/[GEOGRAPHIC_DATA]"
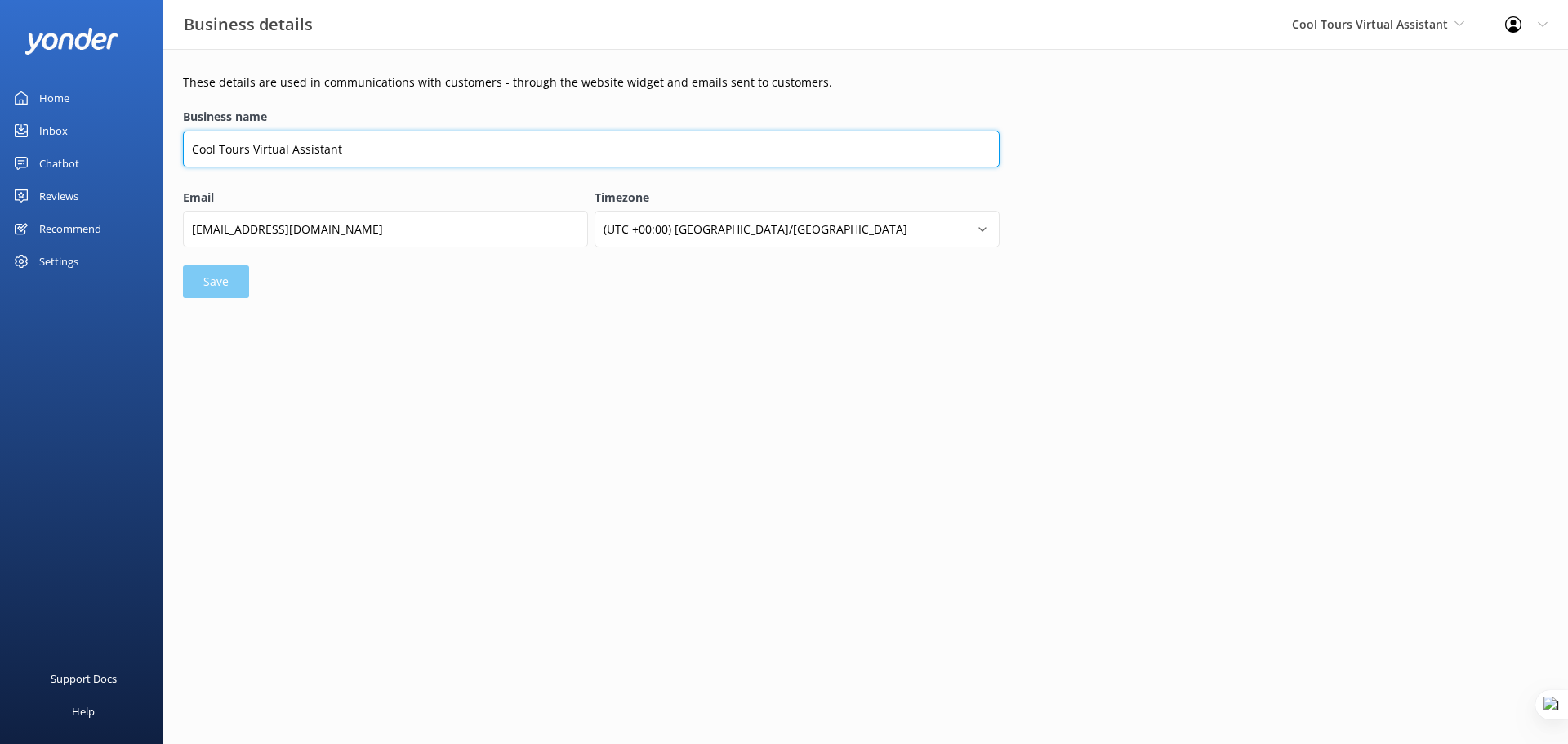
click at [395, 142] on input "Cool Tours Virtual Assistant" at bounding box center [591, 149] width 816 height 37
type input "Cool Tours Inc"
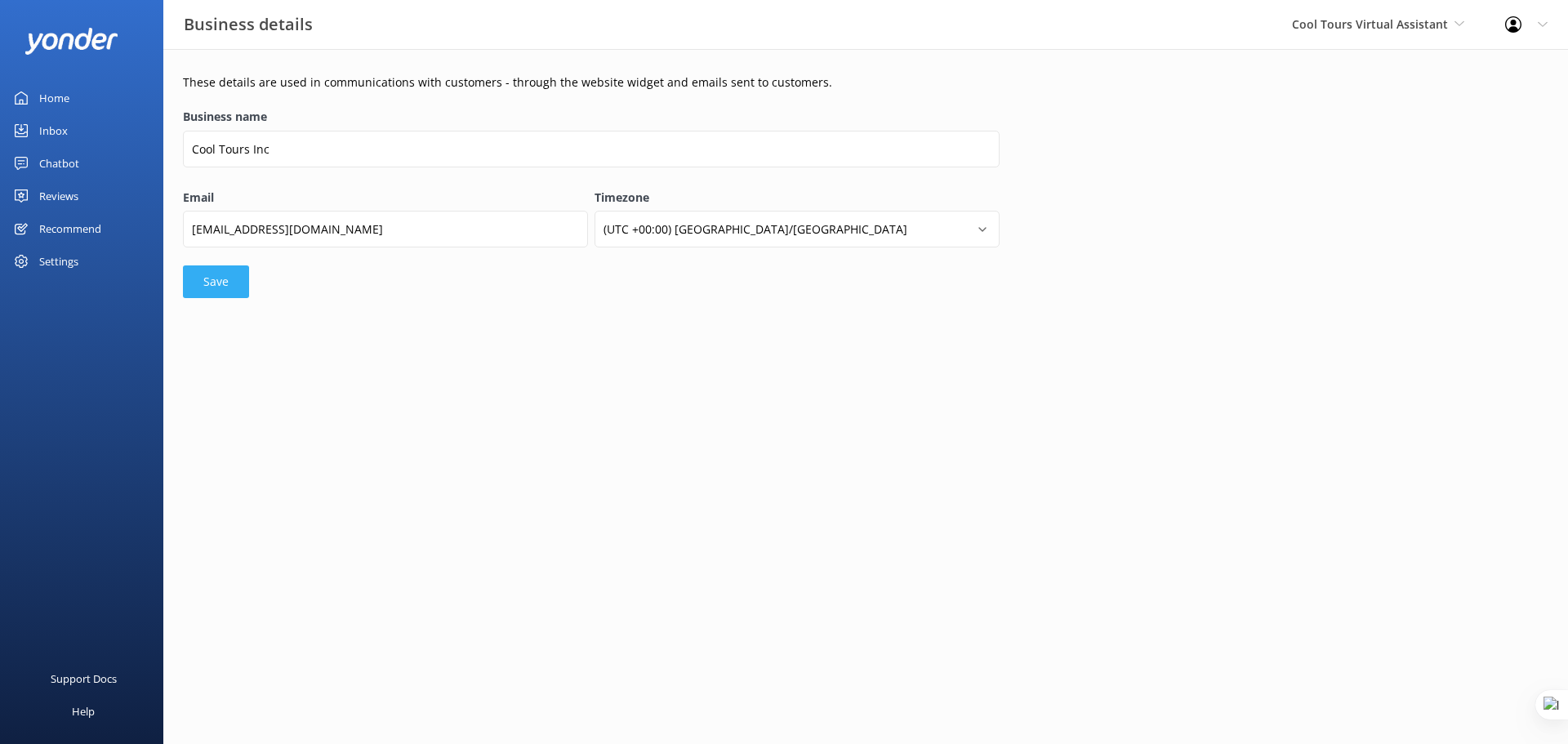
click at [228, 279] on button "Save" at bounding box center [216, 281] width 66 height 32
click at [228, 290] on button "Save" at bounding box center [216, 283] width 66 height 32
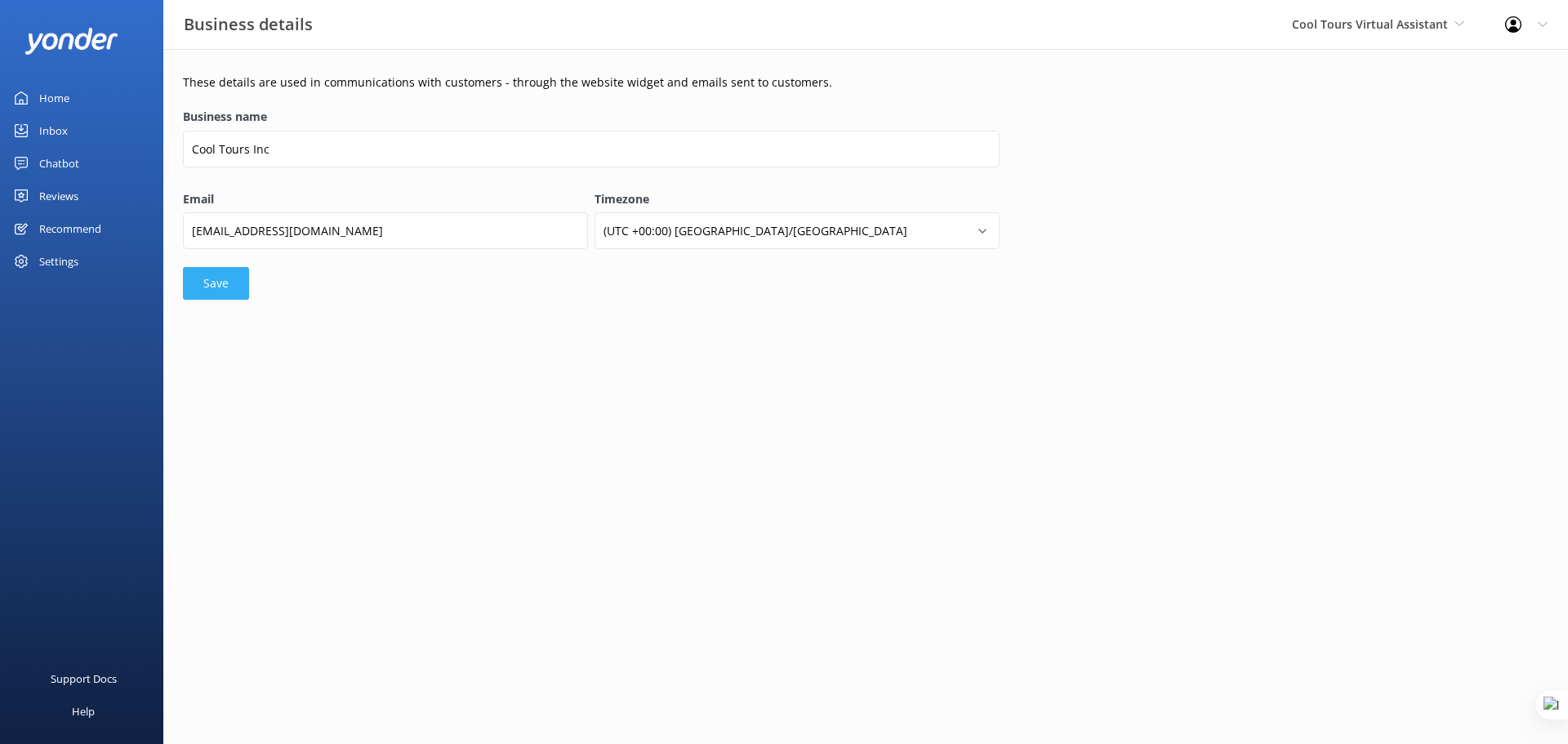
click at [228, 290] on button "Save" at bounding box center [216, 283] width 66 height 32
click at [229, 289] on button "Save" at bounding box center [216, 283] width 66 height 32
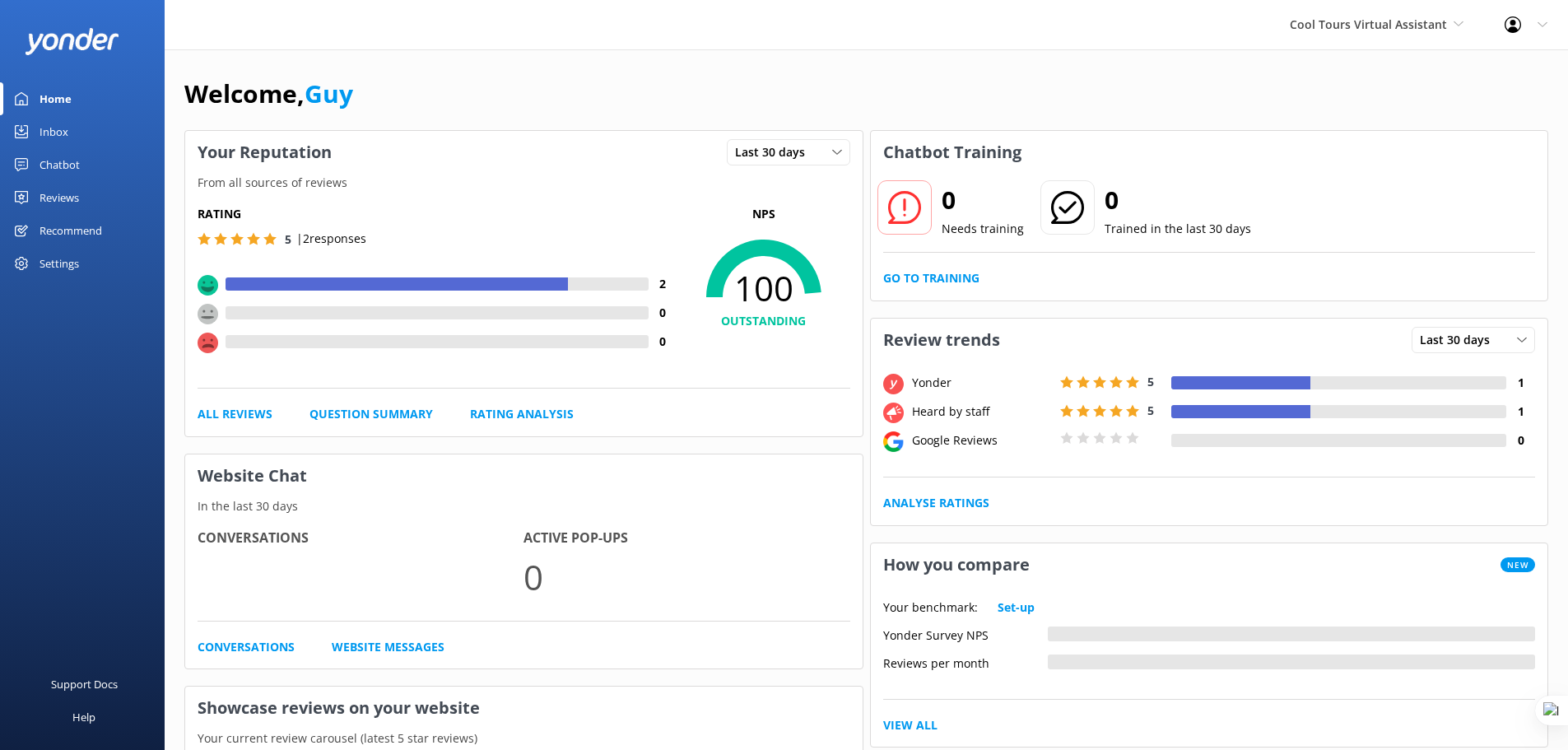
click at [40, 272] on div "Settings" at bounding box center [59, 263] width 40 height 32
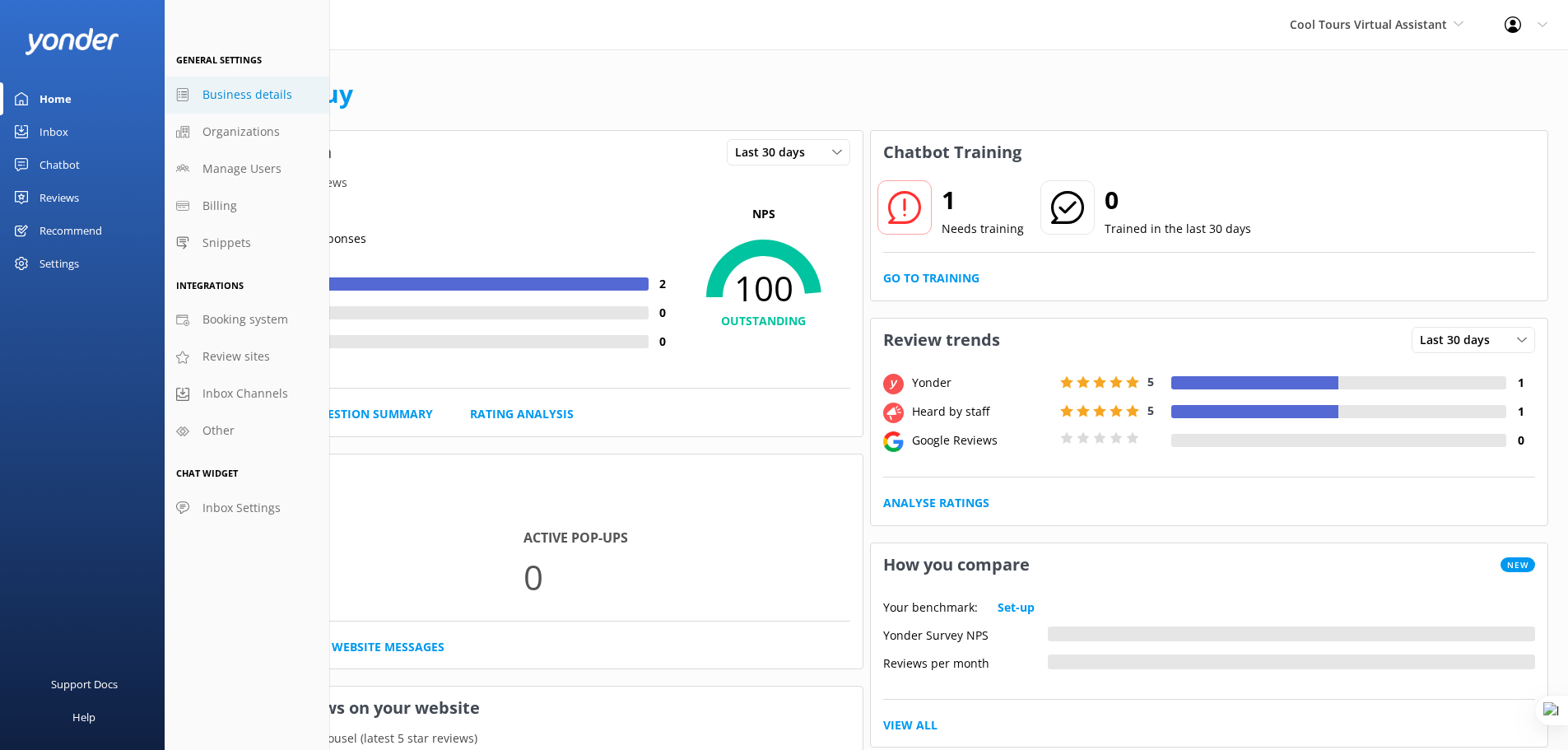
click at [264, 97] on span "Business details" at bounding box center [247, 95] width 90 height 19
select select "Pacific/[GEOGRAPHIC_DATA]"
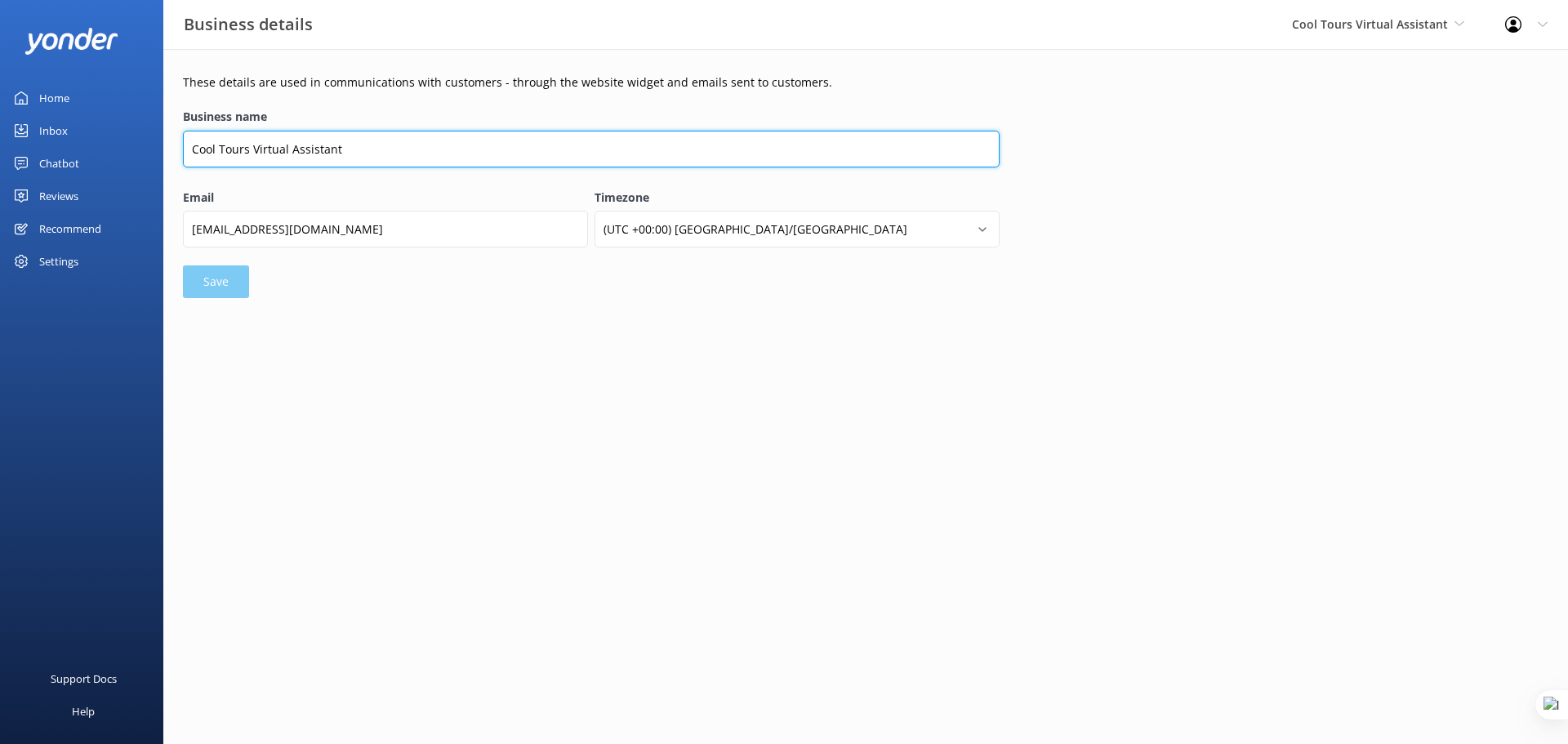
drag, startPoint x: 353, startPoint y: 145, endPoint x: 264, endPoint y: 151, distance: 89.2
click at [264, 151] on input "Cool Tours Virtual Assistant" at bounding box center [591, 149] width 816 height 37
drag, startPoint x: 262, startPoint y: 151, endPoint x: 251, endPoint y: 151, distance: 11.0
click at [251, 151] on input "Cool Tours Virtual Assistant" at bounding box center [591, 149] width 816 height 37
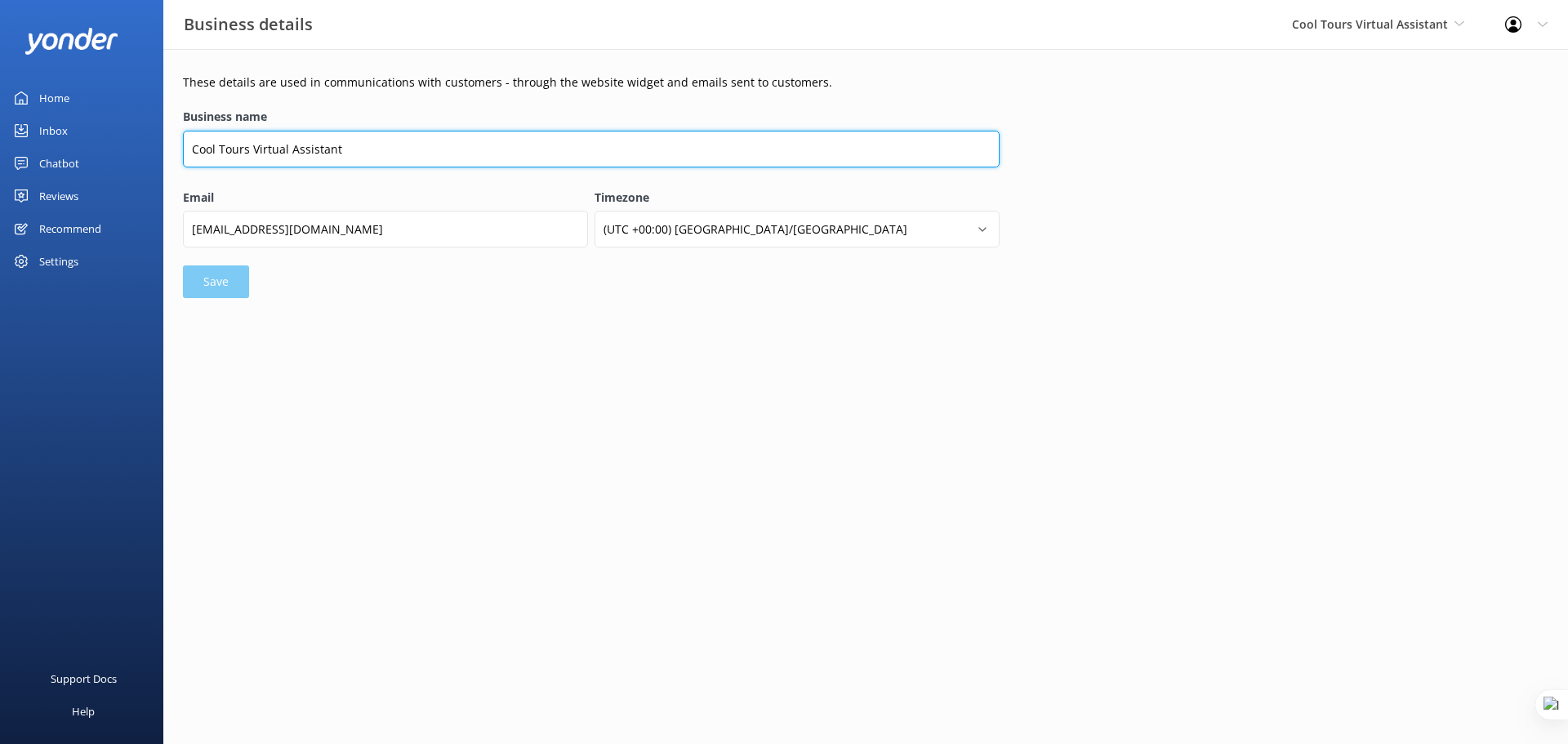
drag, startPoint x: 251, startPoint y: 151, endPoint x: 345, endPoint y: 151, distance: 94.0
click at [345, 151] on input "Cool Tours Virtual Assistant" at bounding box center [591, 149] width 816 height 37
type input "Cool Tours Inc"
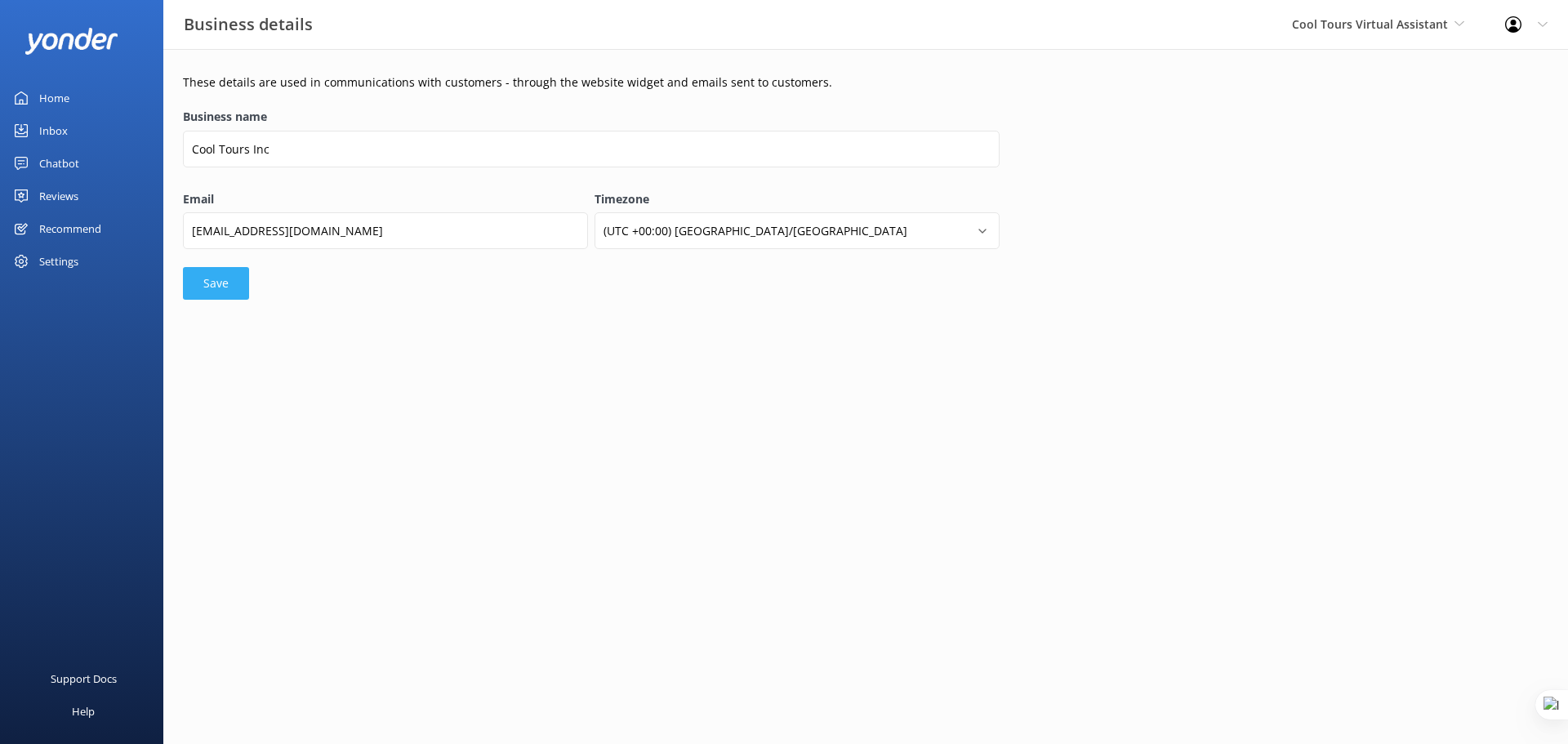
click at [230, 287] on button "Save" at bounding box center [216, 283] width 66 height 32
click at [66, 166] on div "Chatbot" at bounding box center [59, 163] width 40 height 32
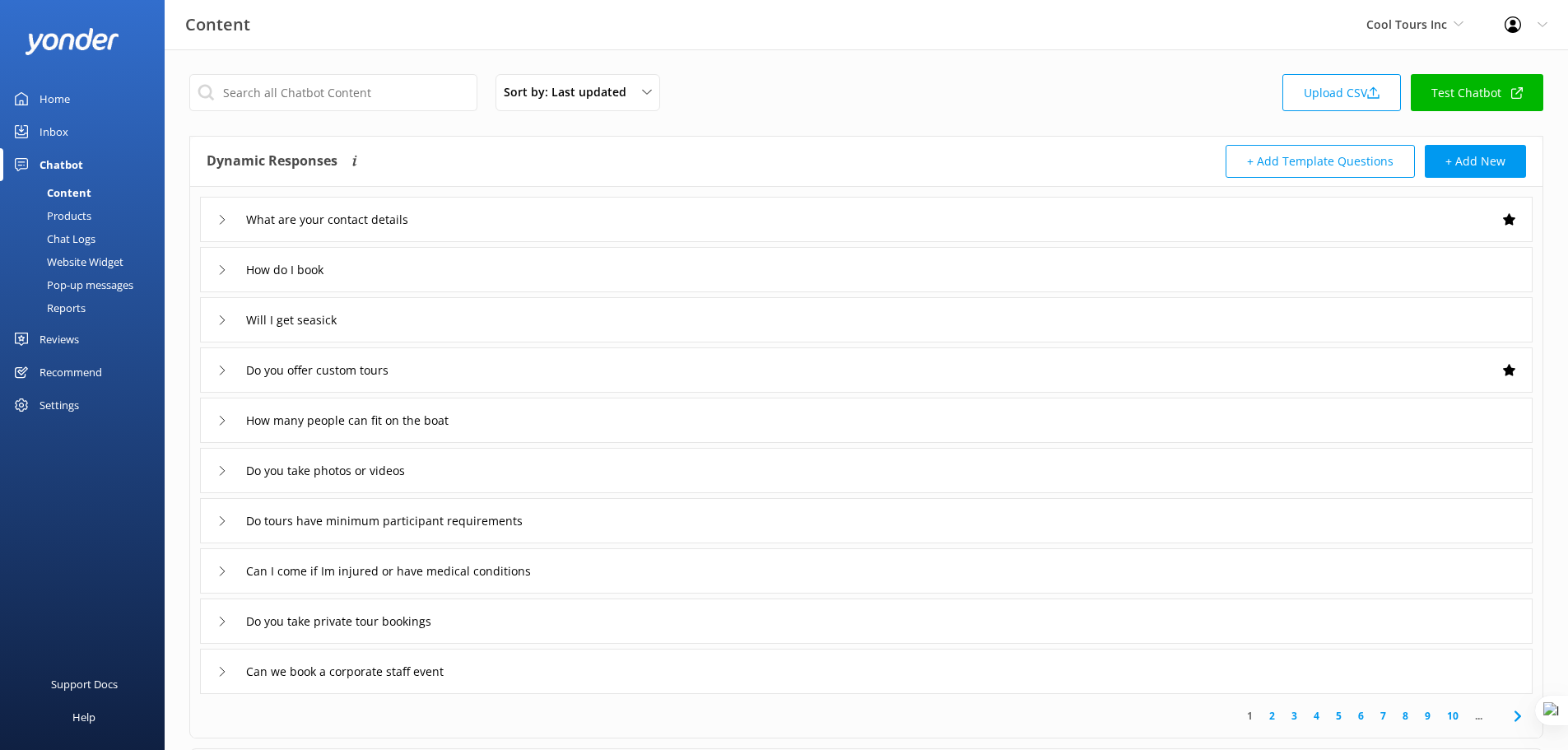
click at [87, 261] on div "Website Widget" at bounding box center [67, 262] width 113 height 23
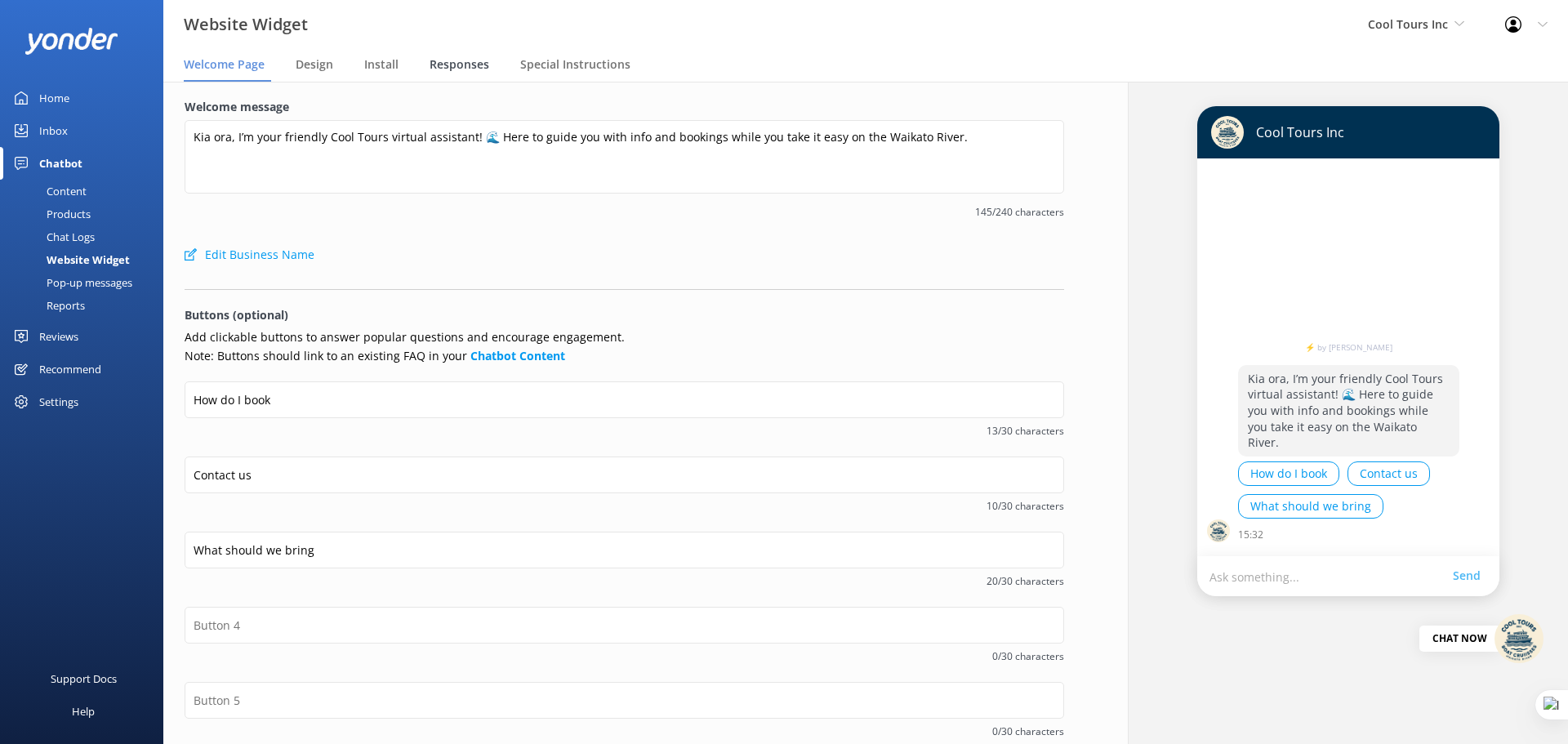
click at [461, 59] on span "Responses" at bounding box center [459, 64] width 60 height 17
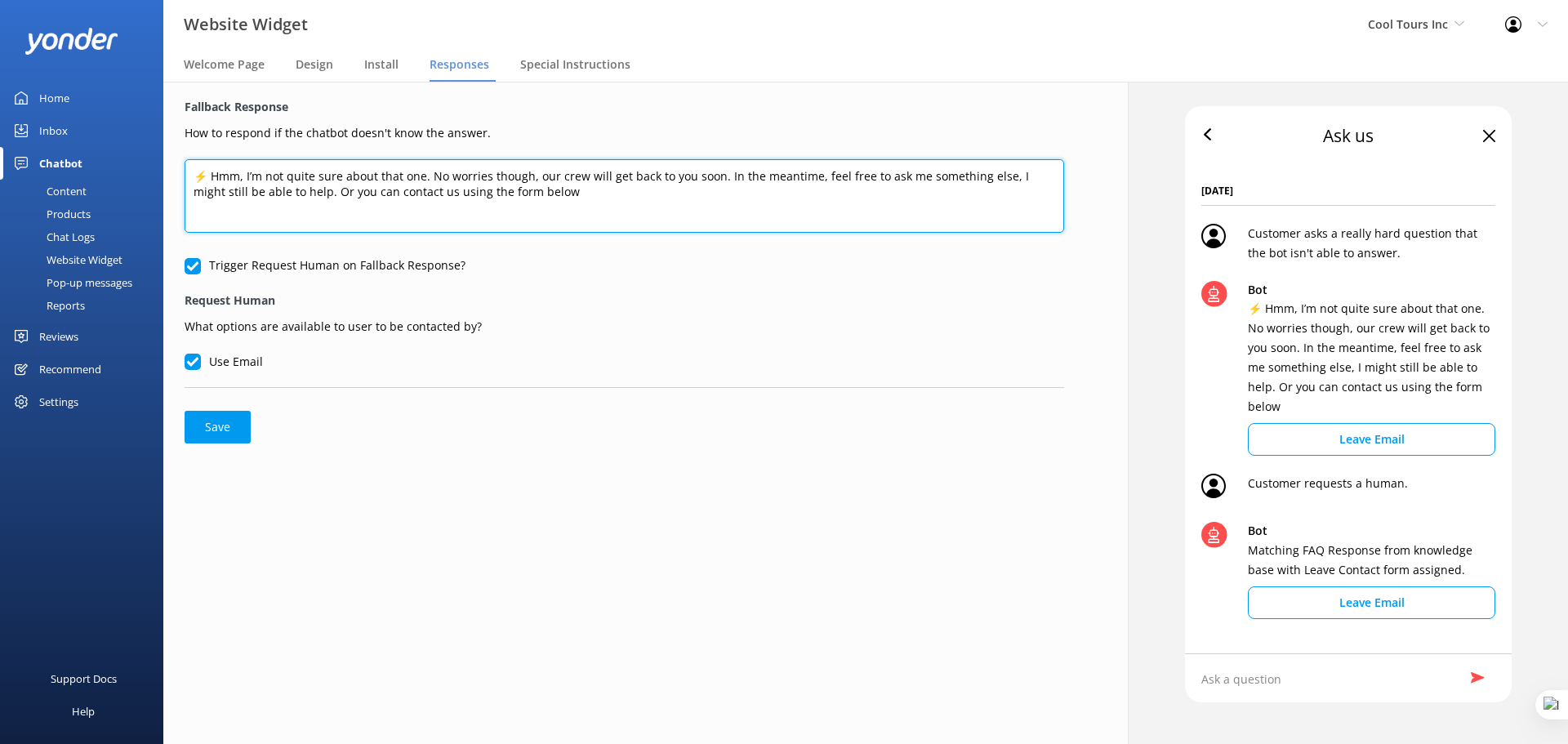
click at [359, 184] on textarea "⚡ Hmm, I’m not quite sure about that one. No worries though, our crew will get …" at bounding box center [625, 196] width 880 height 74
paste textarea "Thanks for your message, we'll get back to you as soon as we can. You're also w…"
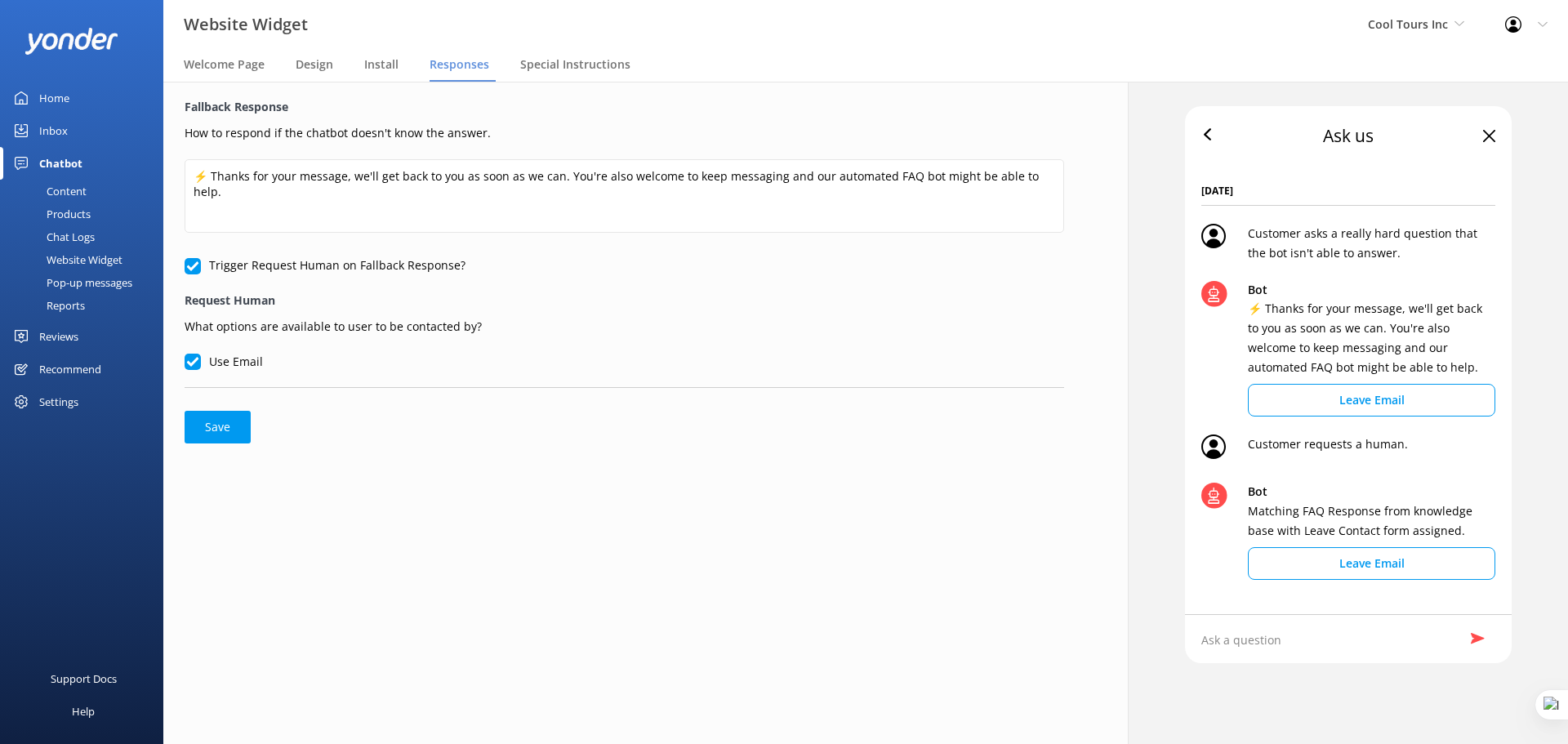
click at [214, 432] on button "Save" at bounding box center [218, 426] width 66 height 32
type textarea "⚡ Thanks for your message, we'll get back to you as soon as we can. You're also…"
click at [213, 62] on span "Welcome Page" at bounding box center [225, 64] width 81 height 17
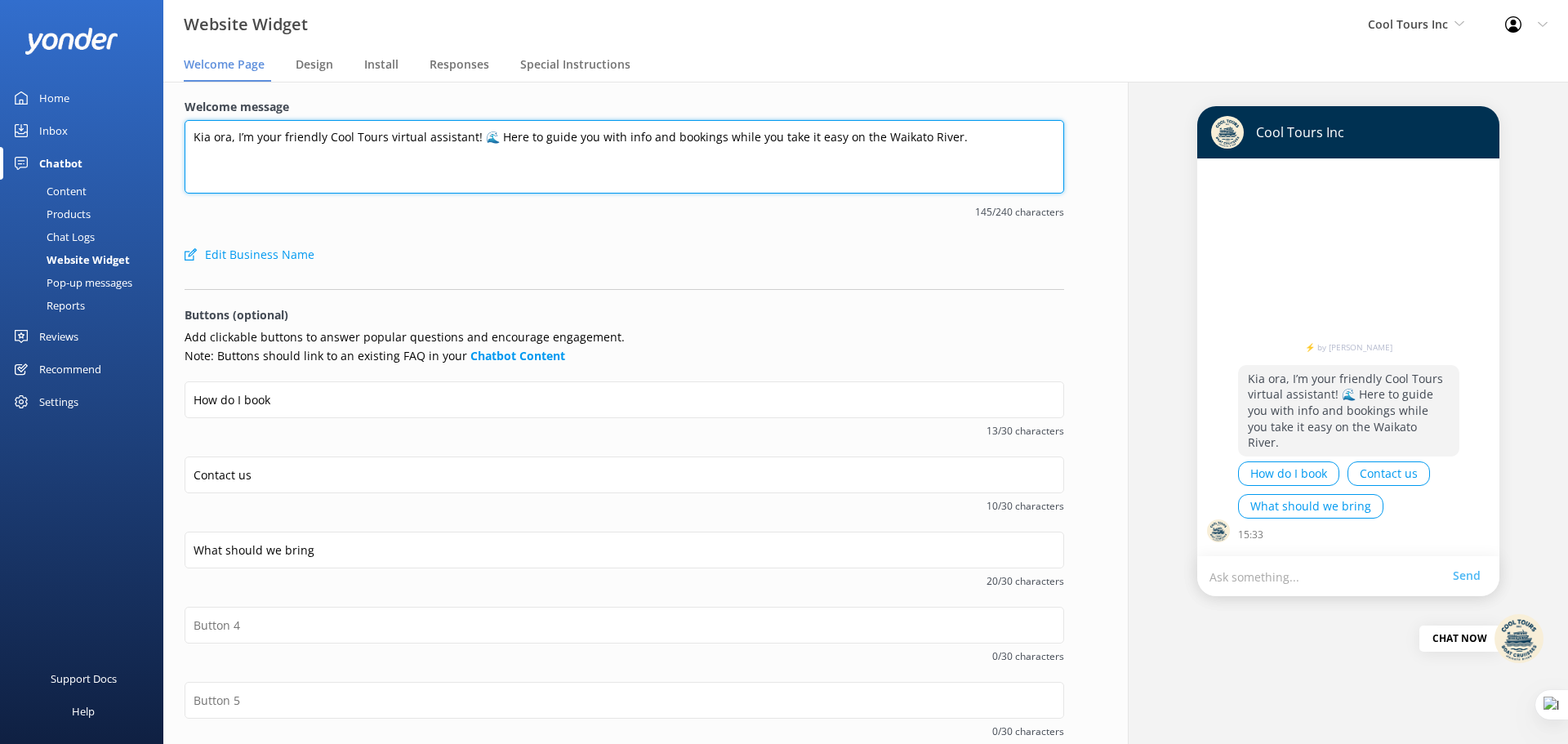
click at [261, 145] on textarea "Kia ora, I’m your friendly Cool Tours virtual assistant! 🌊 Here to guide you wi…" at bounding box center [625, 157] width 880 height 74
paste textarea "Hey there! How can we help?"
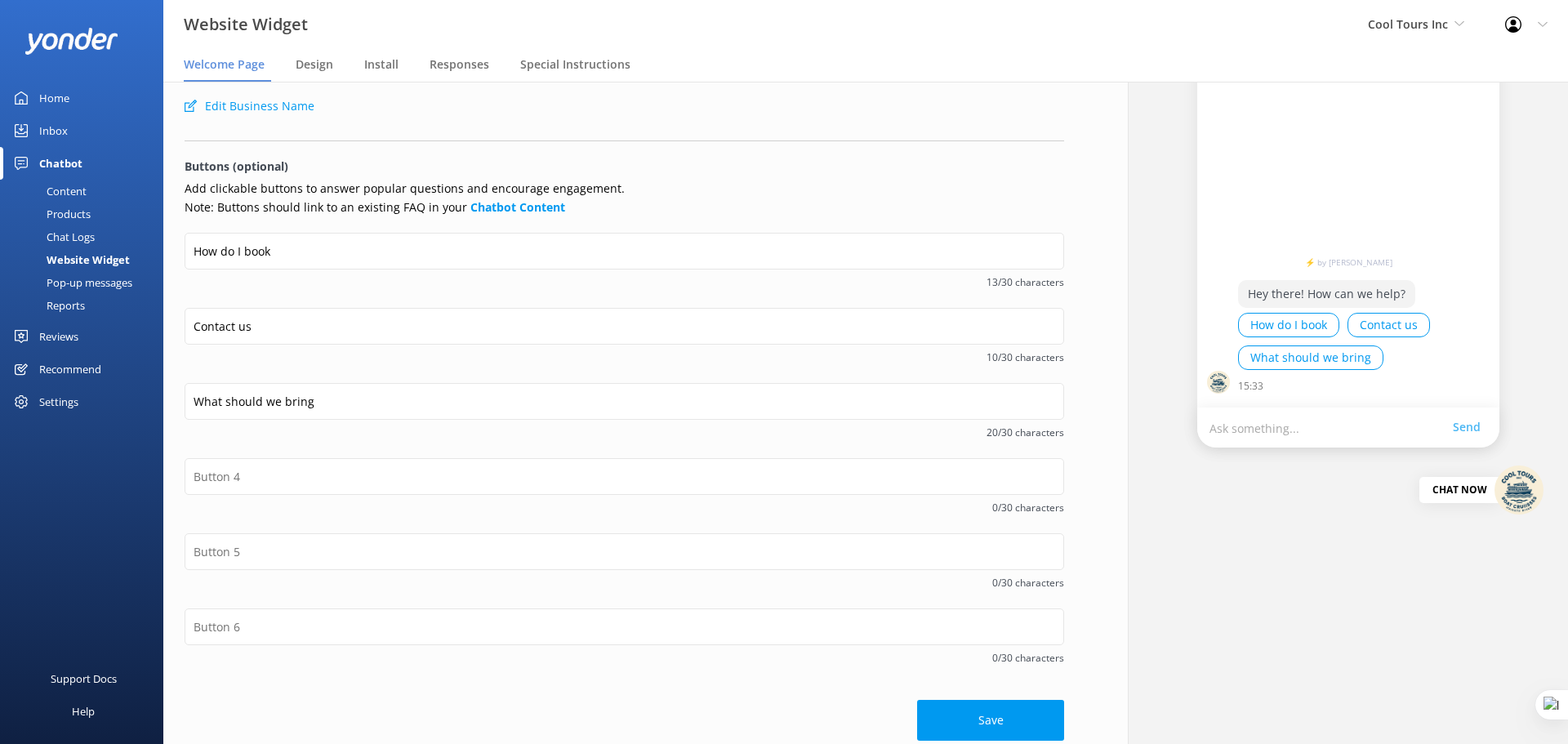
scroll to position [162, 0]
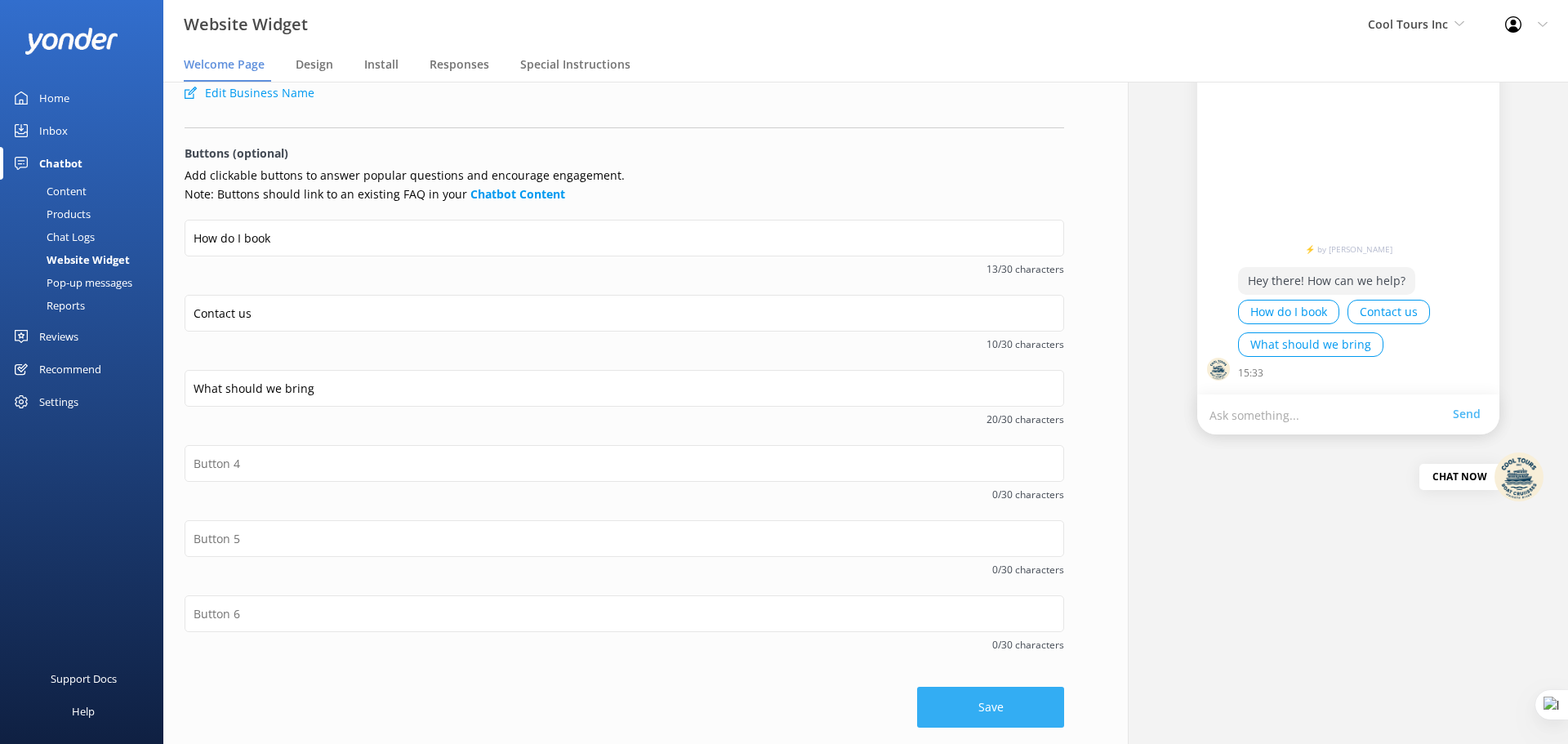
type textarea "Hey there! How can we help?"
click at [1021, 690] on button "Save" at bounding box center [990, 707] width 147 height 41
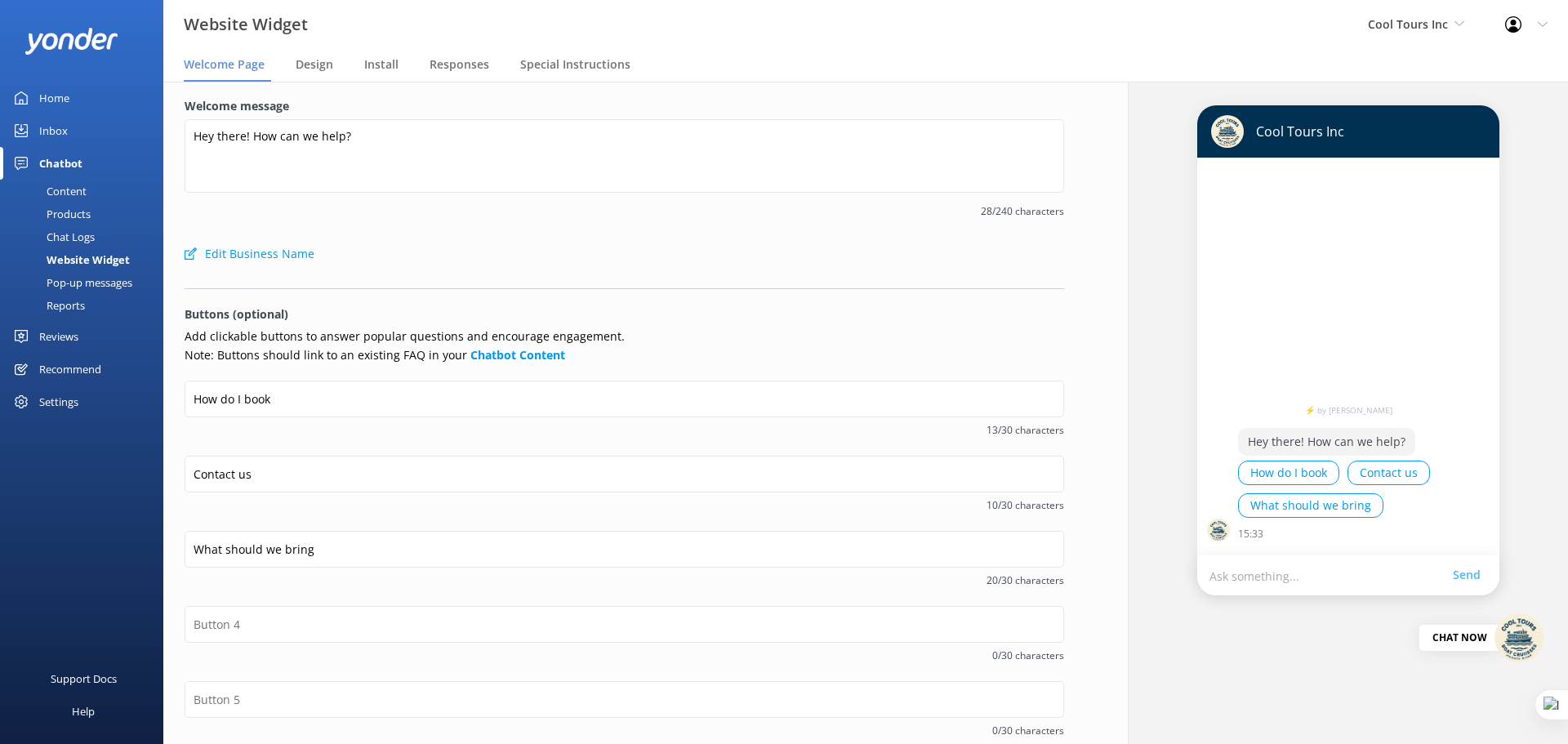
scroll to position [0, 0]
click at [69, 99] on div "Home" at bounding box center [54, 98] width 30 height 32
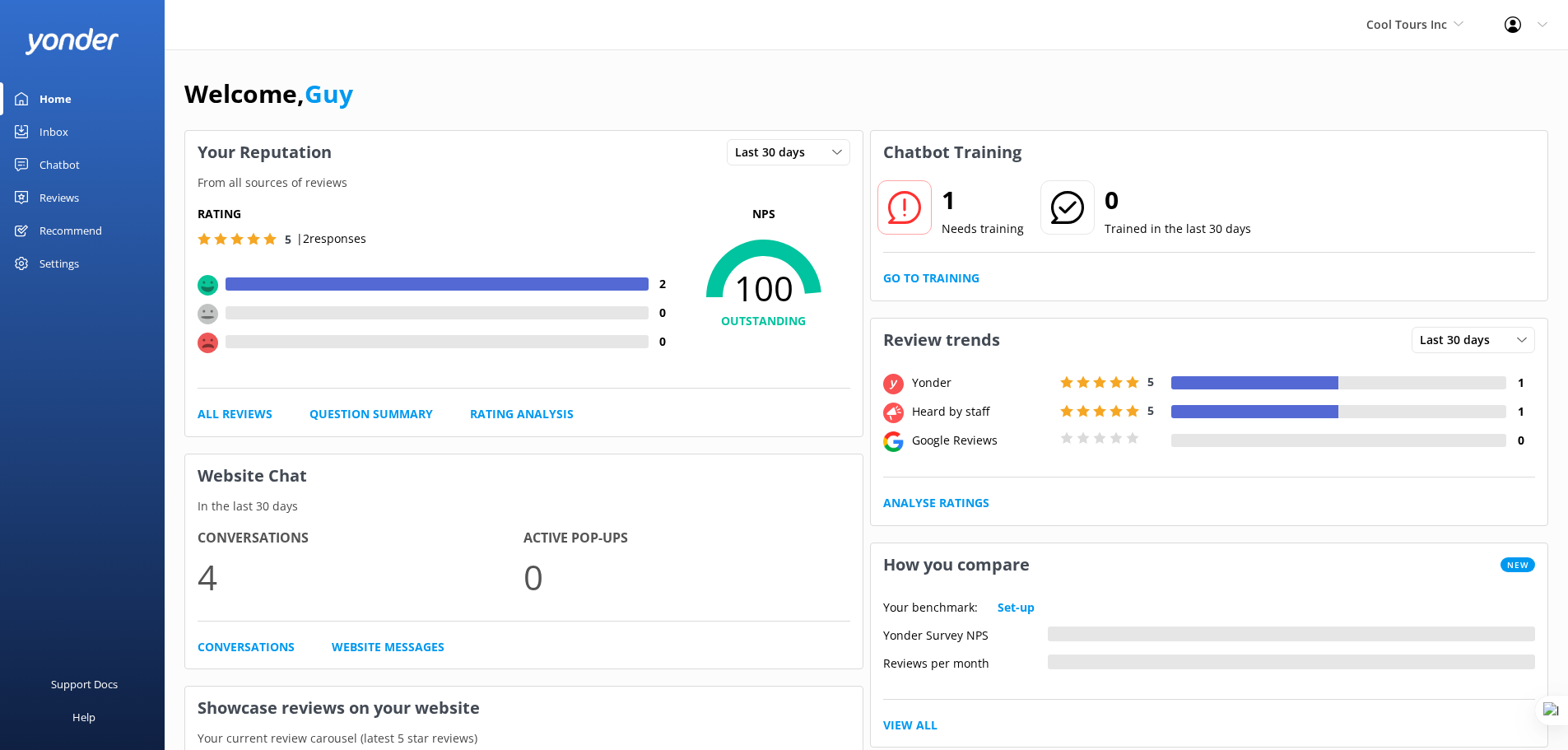
click at [70, 262] on div "Settings" at bounding box center [59, 263] width 40 height 32
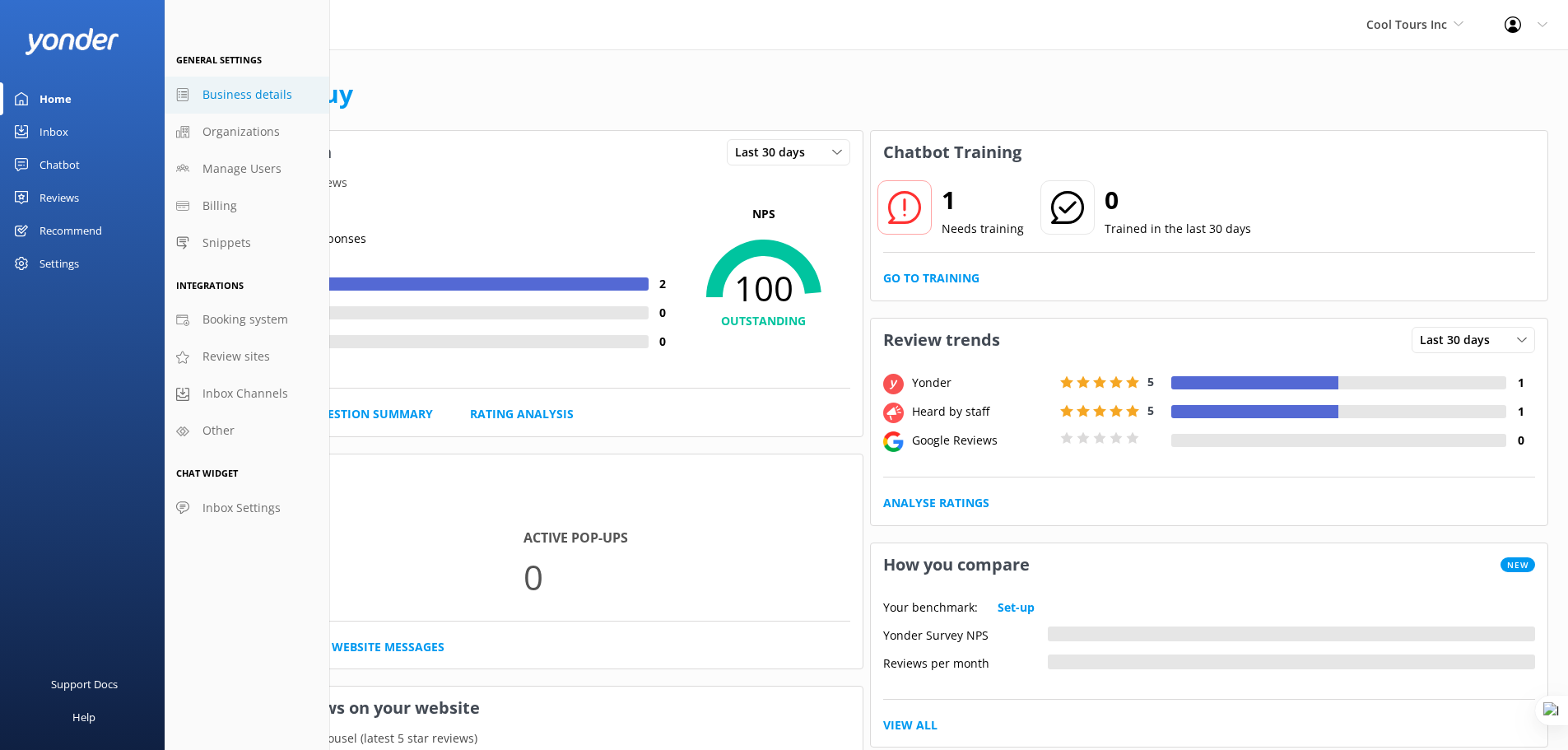
click at [237, 87] on span "Business details" at bounding box center [247, 95] width 90 height 19
select select "Pacific/[GEOGRAPHIC_DATA]"
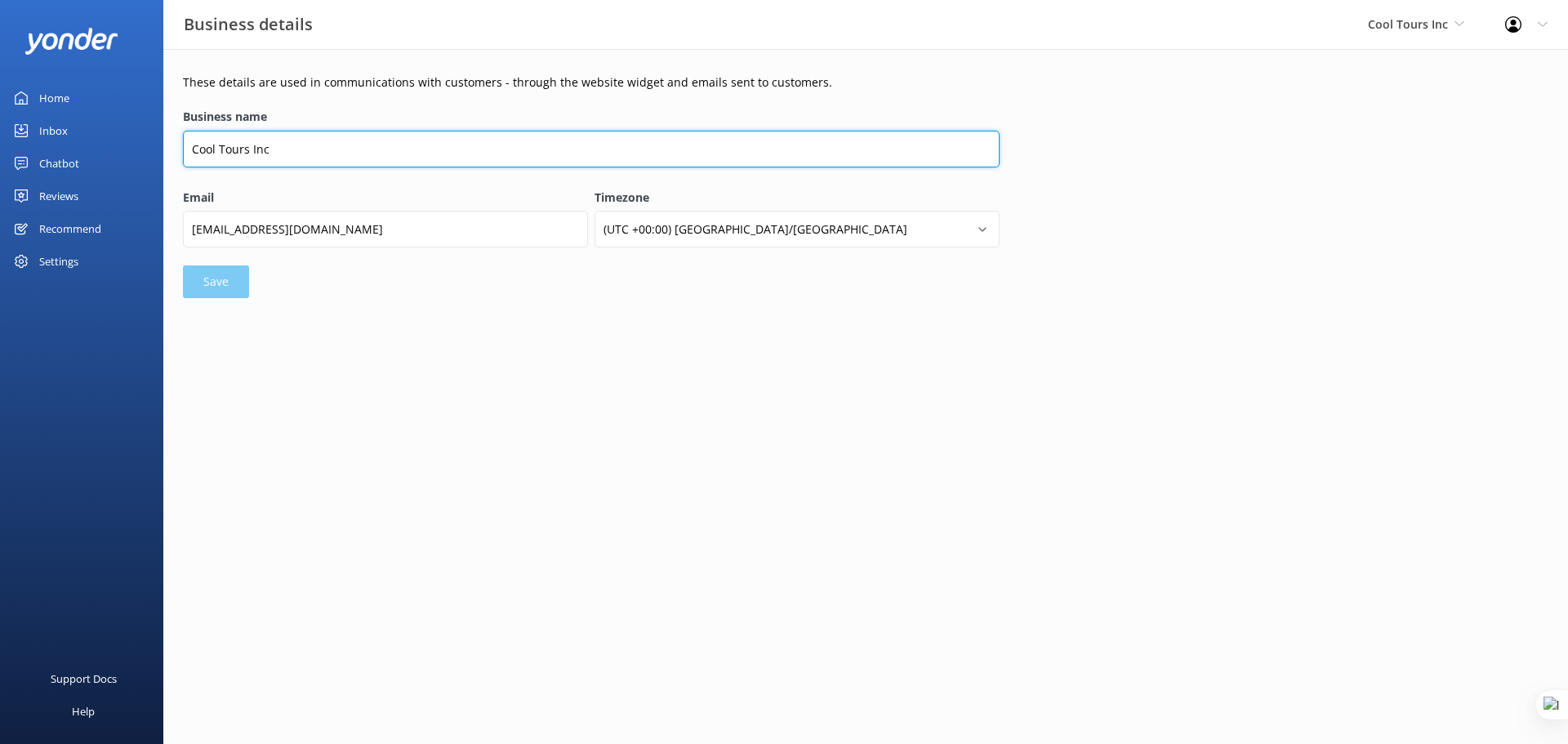
drag, startPoint x: 277, startPoint y: 145, endPoint x: 252, endPoint y: 148, distance: 25.2
click at [252, 148] on input "Cool Tours Inc" at bounding box center [591, 149] width 816 height 37
type input "Cool Tours Virtual Assistant"
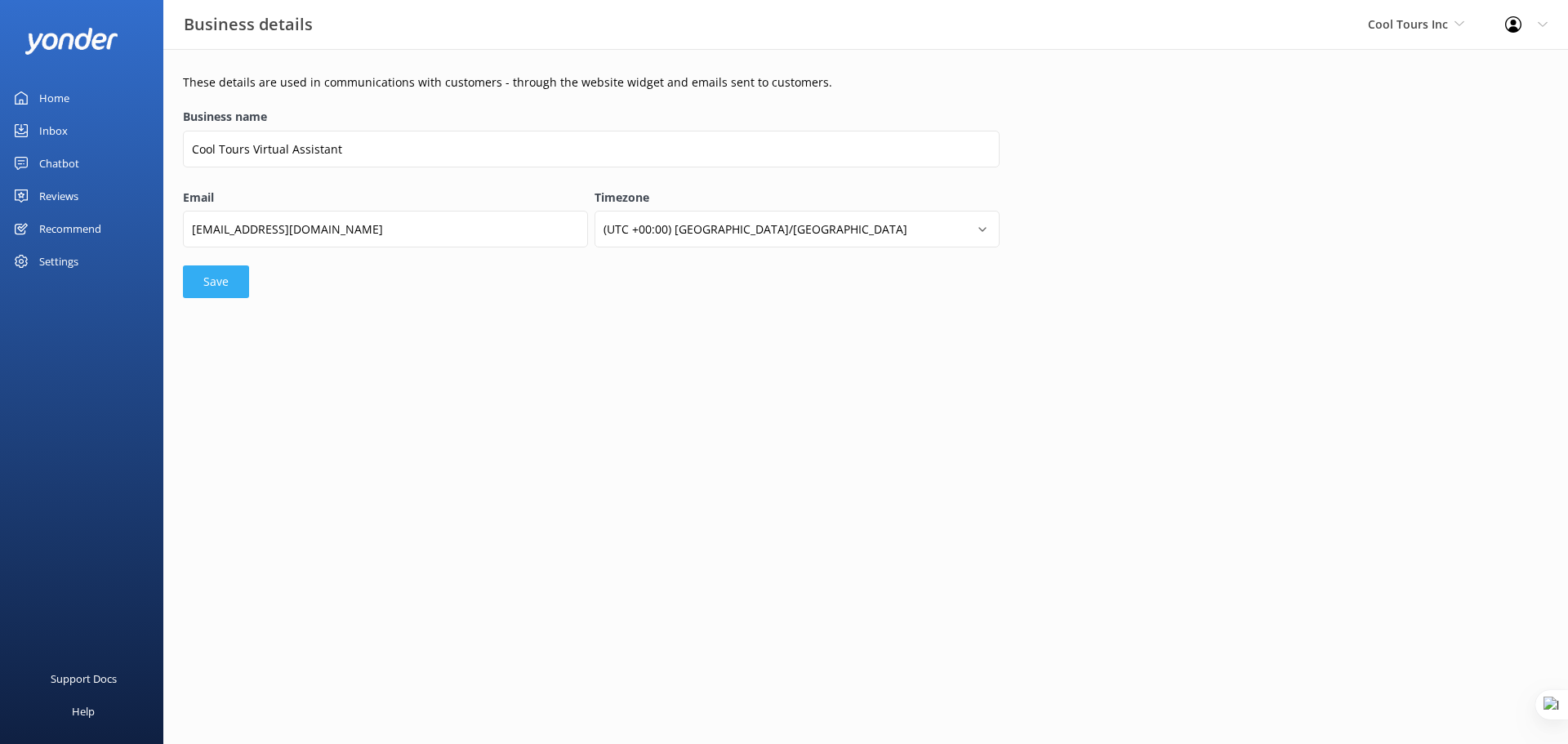
click at [236, 279] on button "Save" at bounding box center [216, 281] width 66 height 32
click at [71, 164] on div "Chatbot" at bounding box center [59, 163] width 40 height 32
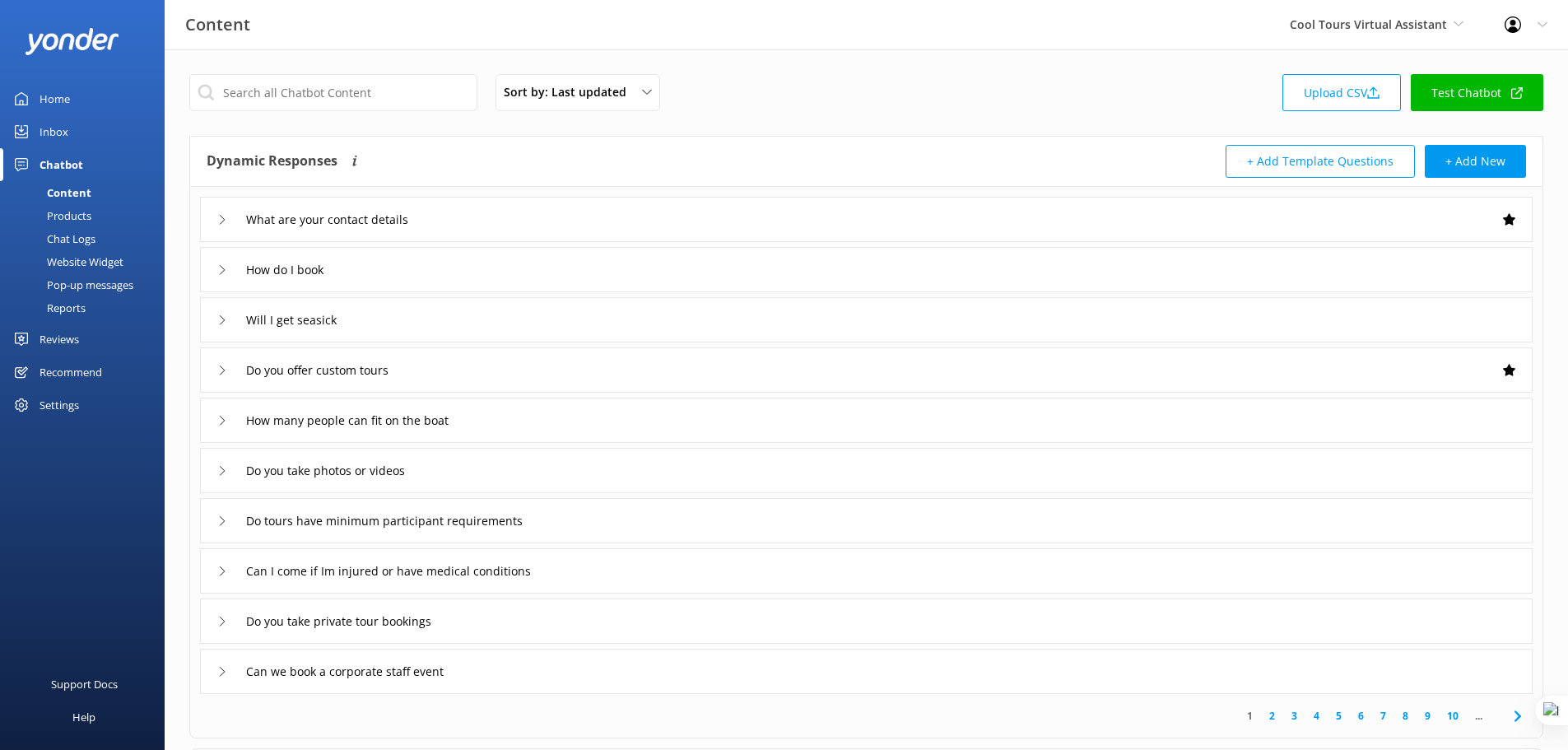
click at [104, 255] on div "Website Widget" at bounding box center [67, 262] width 113 height 23
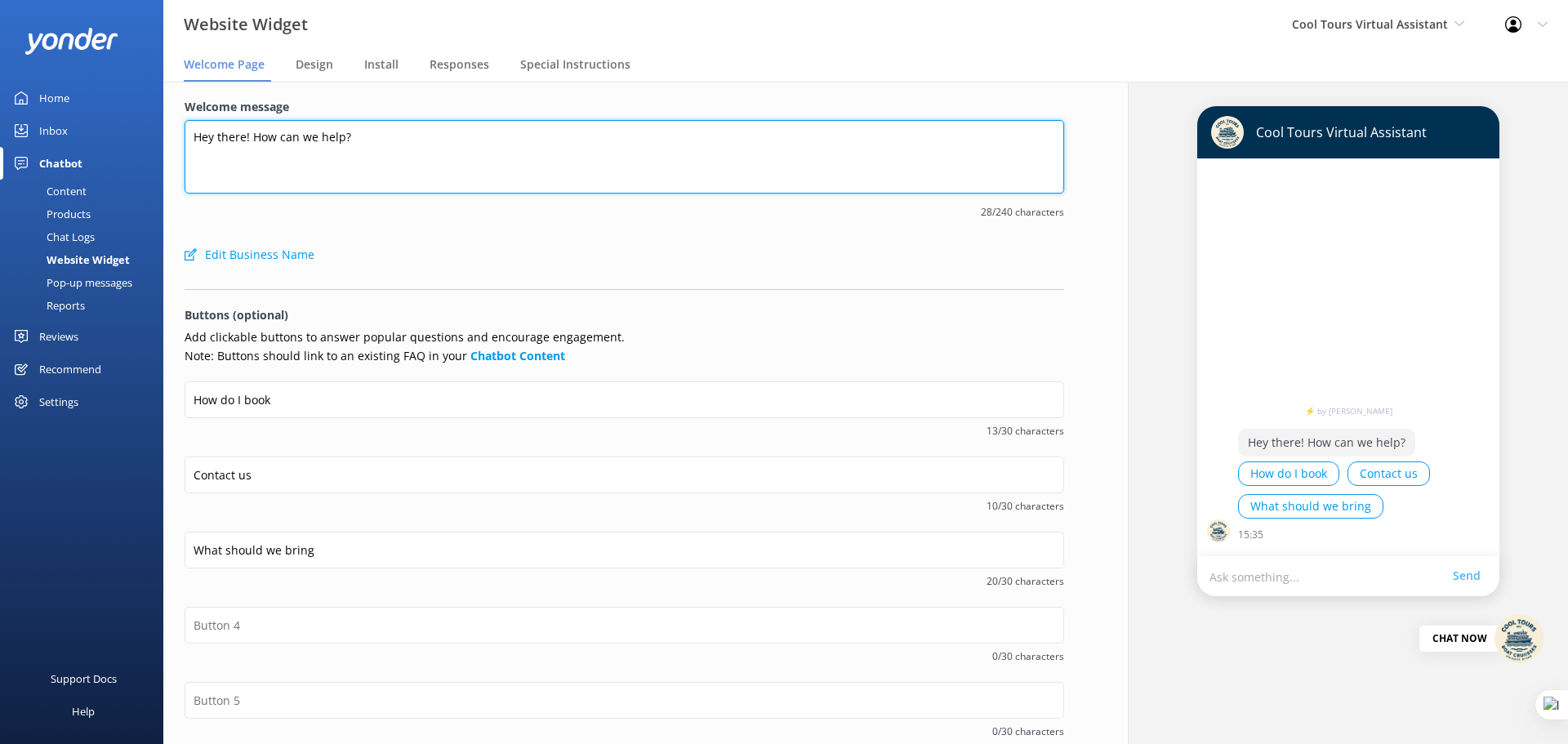
click at [365, 139] on textarea "Hey there! How can we help?" at bounding box center [625, 157] width 880 height 74
paste textarea "Kia ora, I’m your friendly Cool Tours virtual assistant! 🌊 Here to guide you wi…"
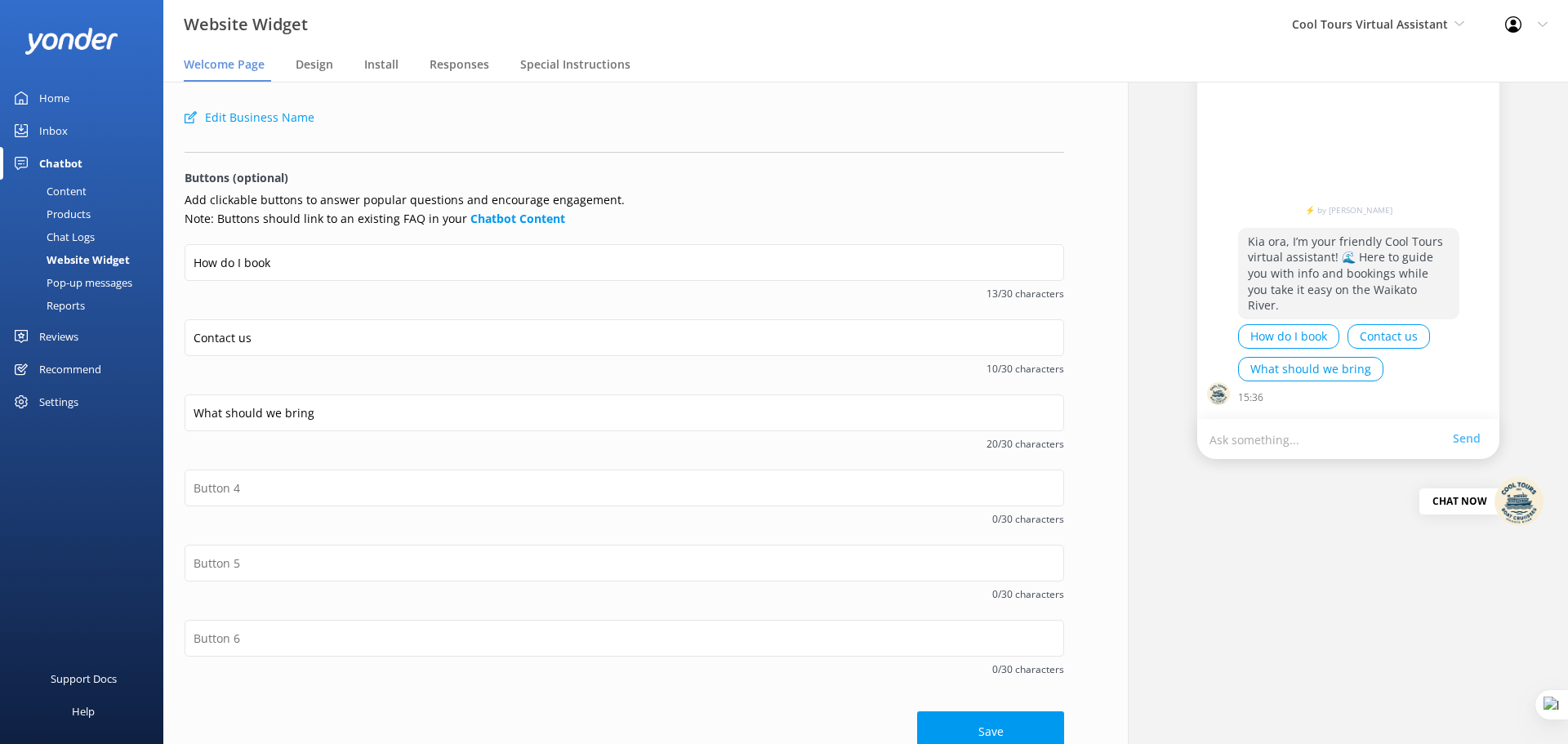
scroll to position [162, 0]
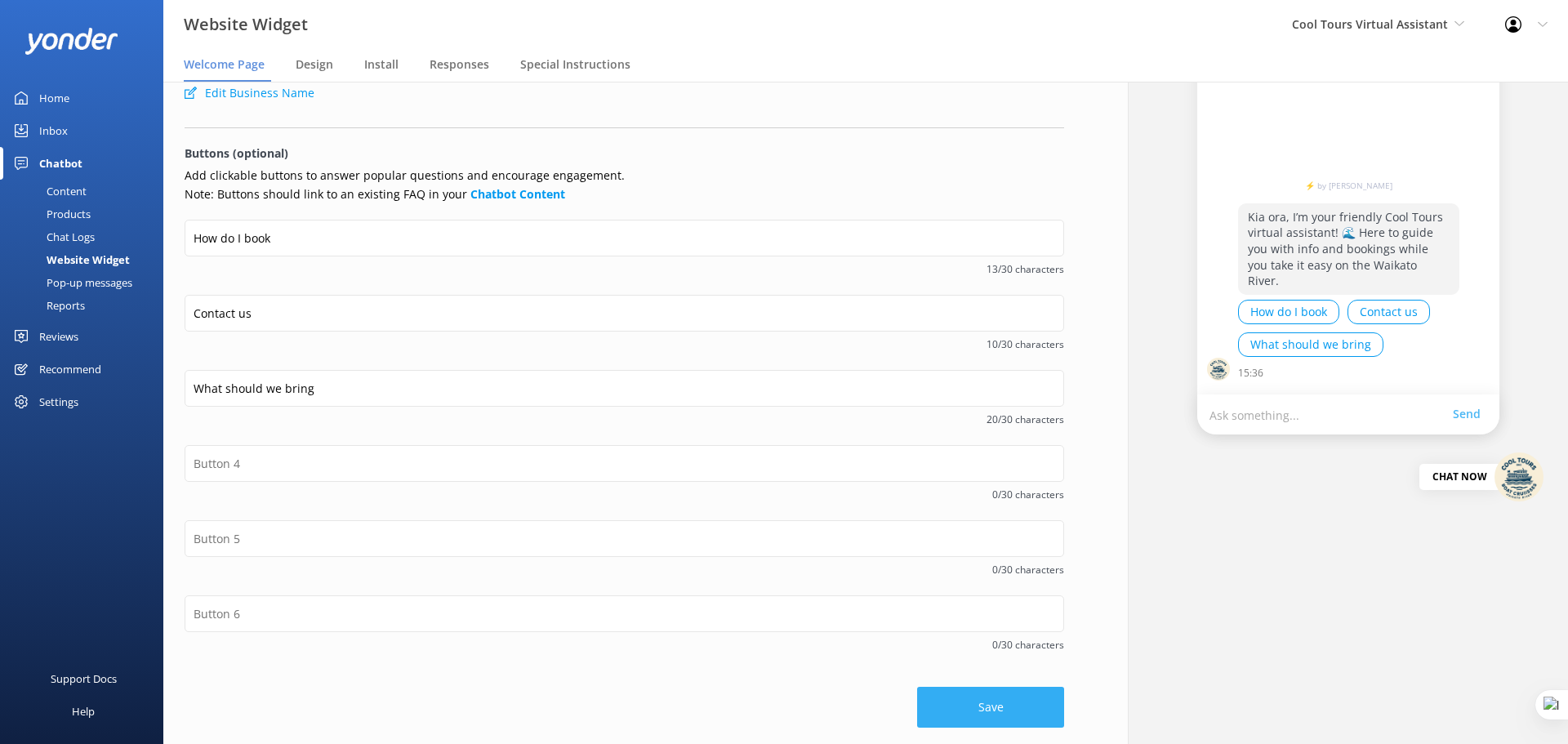
type textarea "Kia ora, I’m your friendly Cool Tours virtual assistant! 🌊 Here to guide you wi…"
click at [969, 723] on button "Save" at bounding box center [990, 707] width 147 height 41
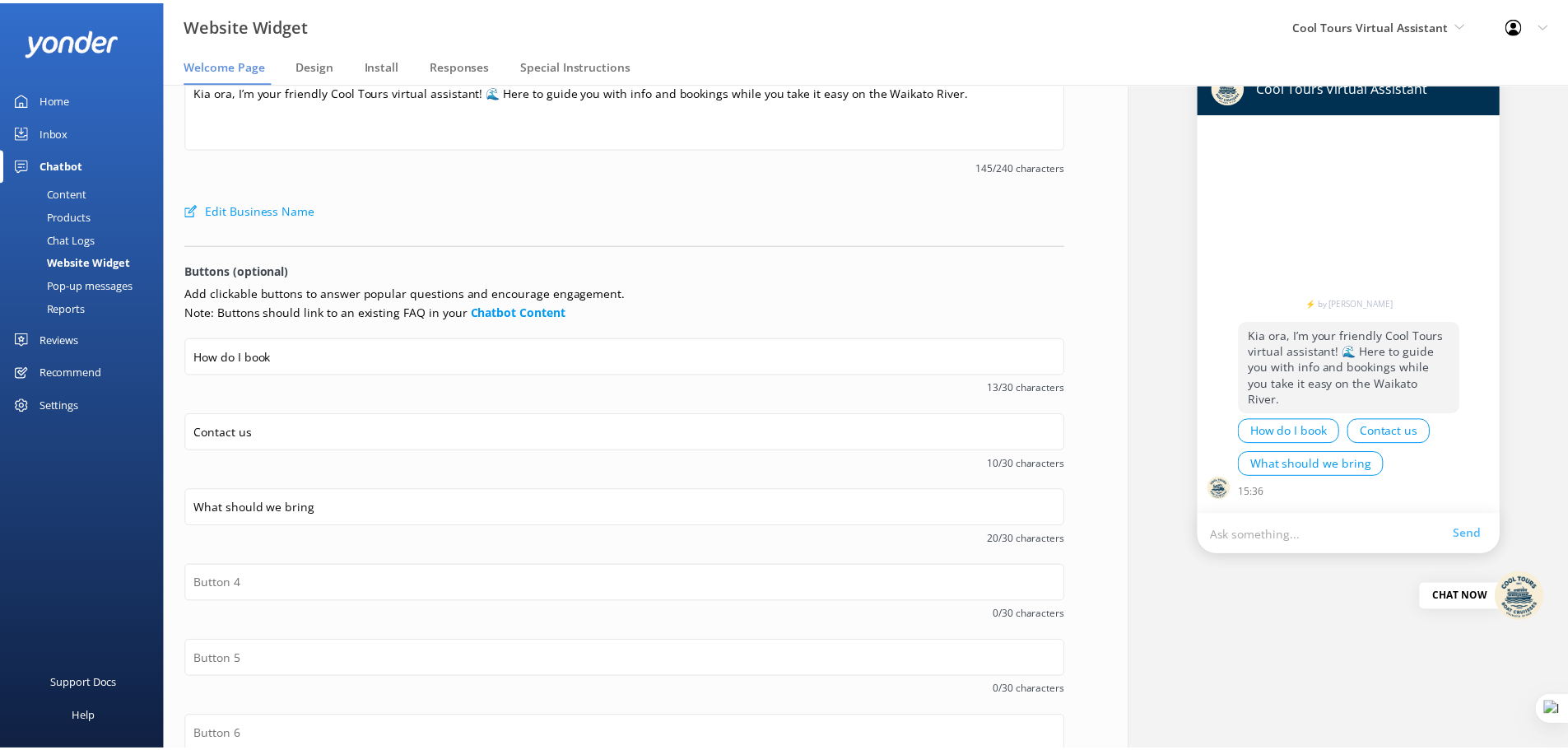
scroll to position [0, 0]
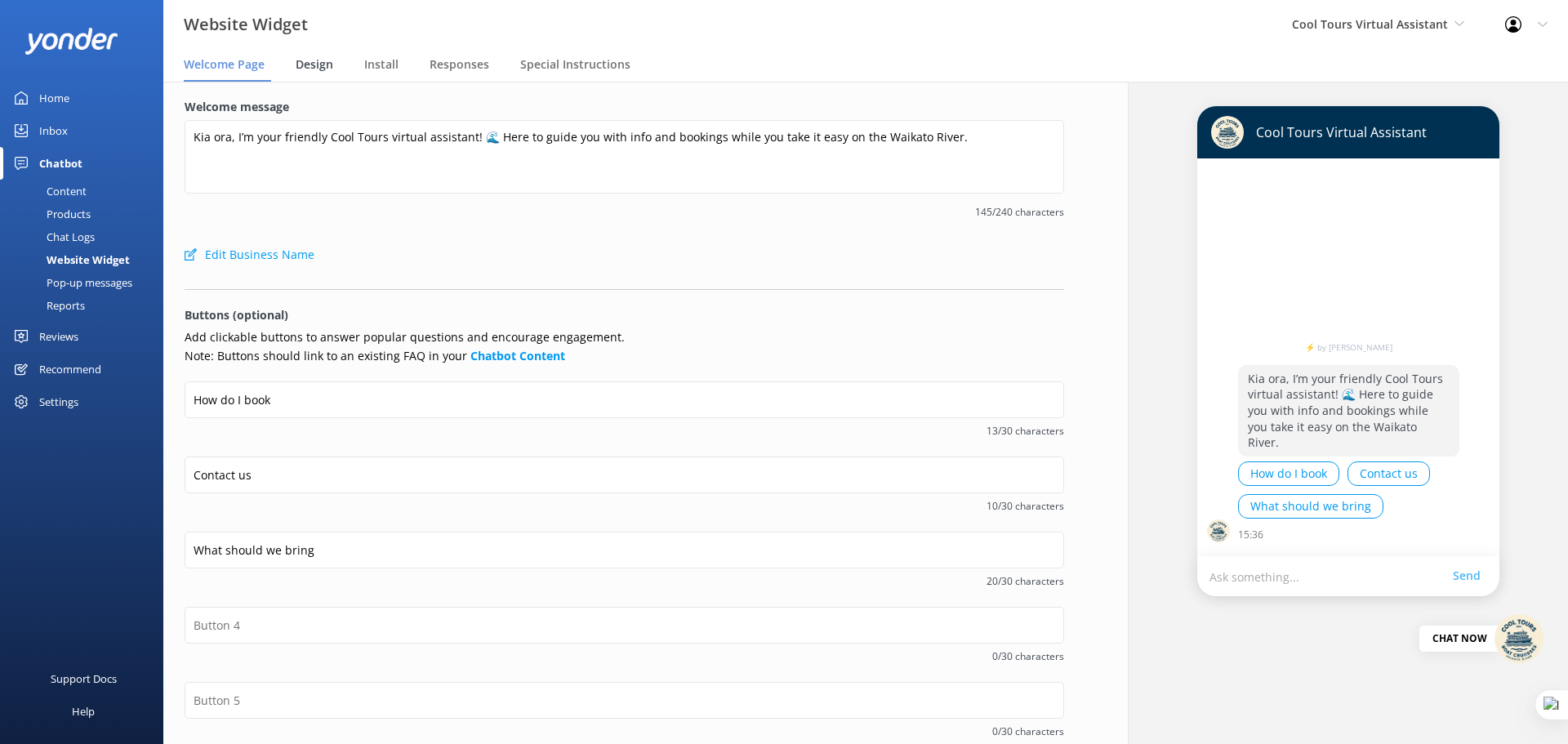
click at [313, 67] on span "Design" at bounding box center [314, 64] width 38 height 17
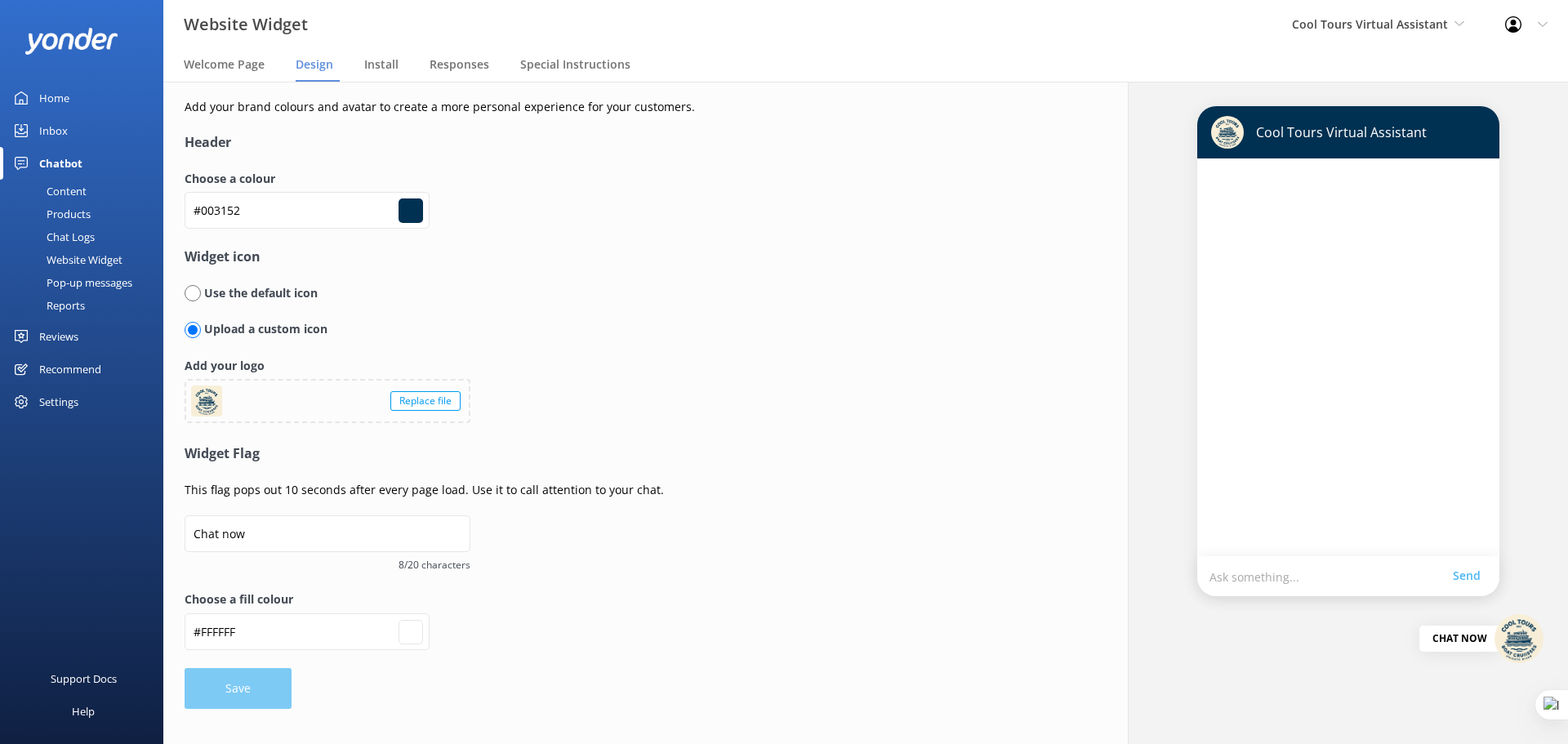
click at [192, 296] on input "radio" at bounding box center [193, 294] width 17 height 17
radio input "true"
radio input "false"
type input "#ffffff"
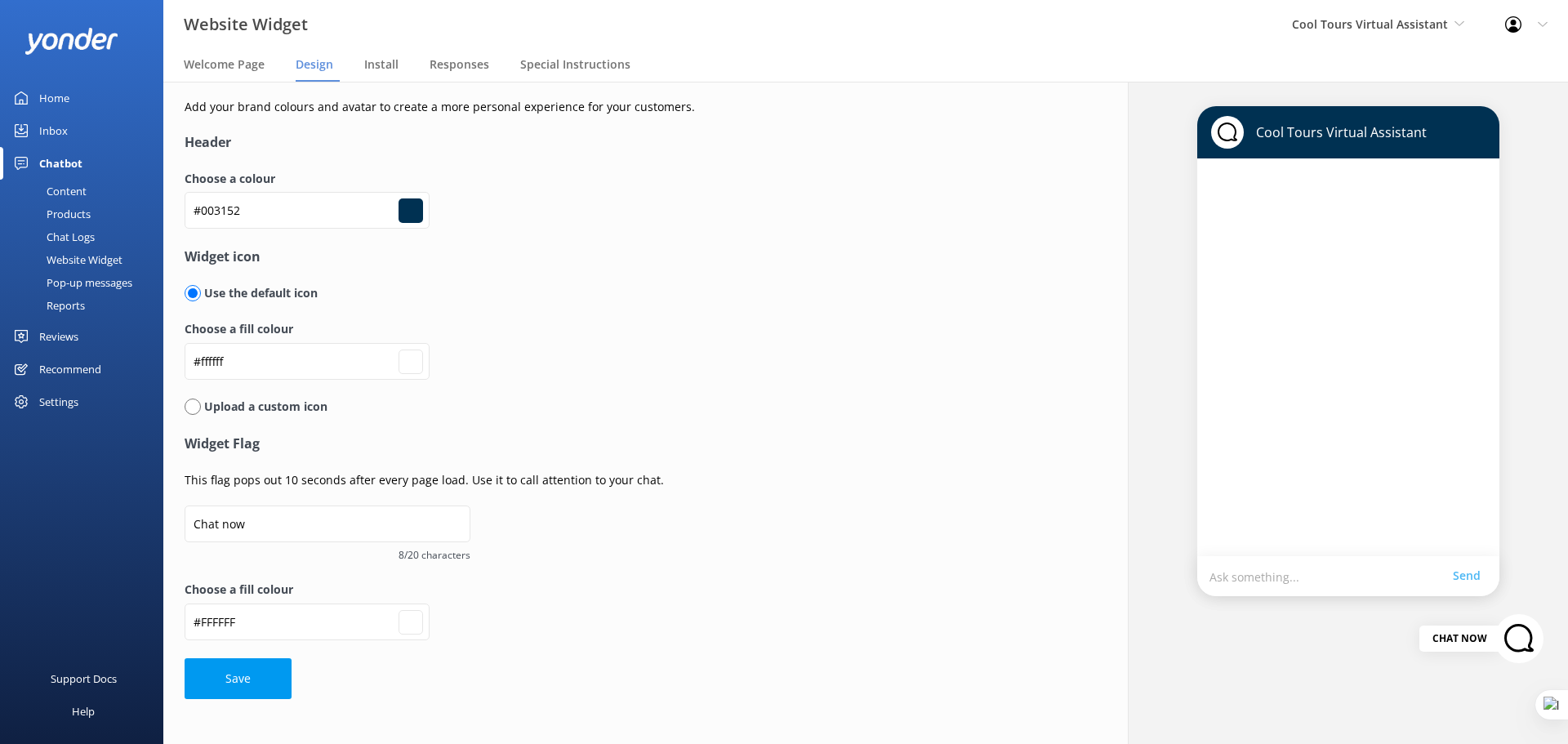
click at [189, 411] on input "radio" at bounding box center [193, 407] width 17 height 17
radio input "true"
radio input "false"
type input "#ffffff"
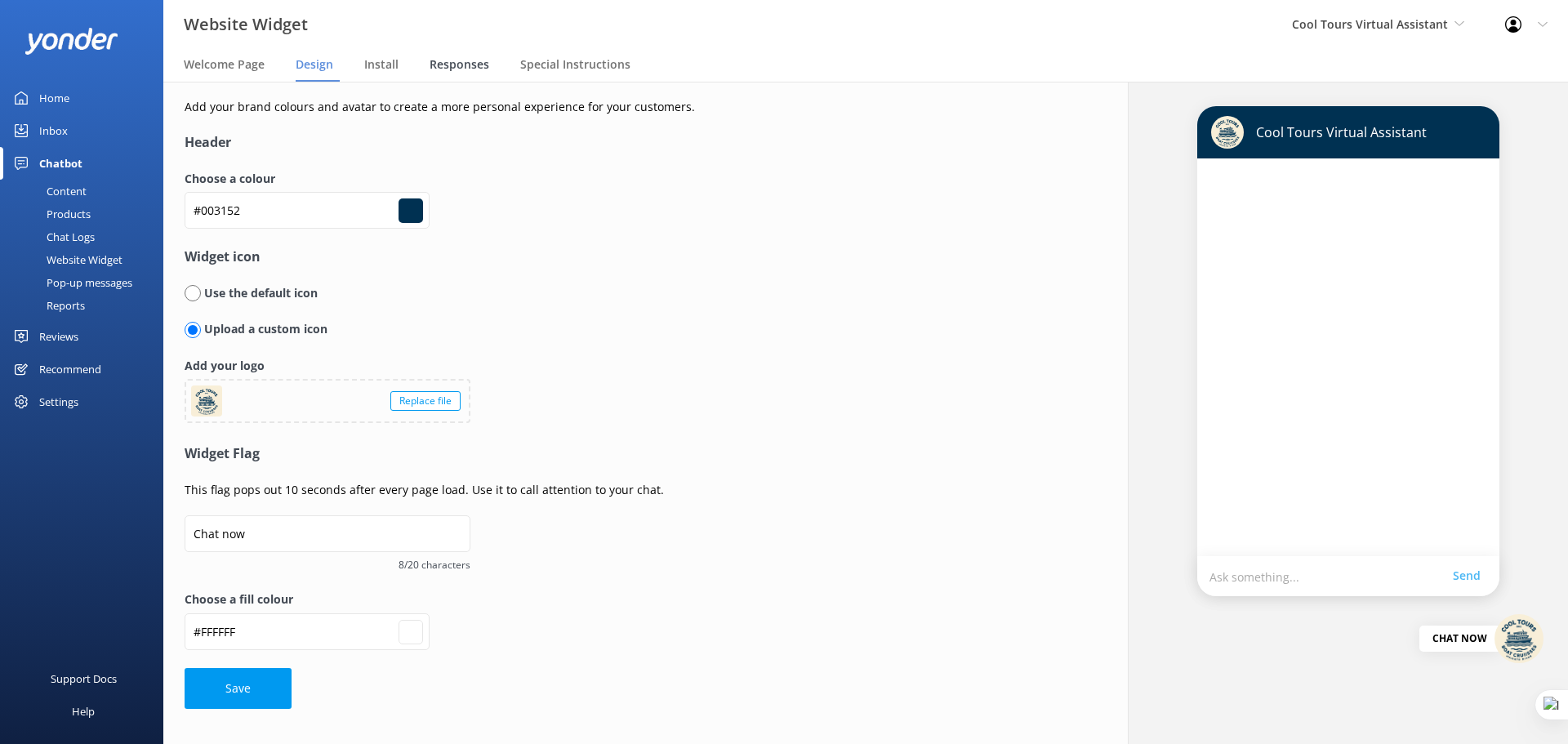
click at [457, 64] on span "Responses" at bounding box center [459, 64] width 60 height 17
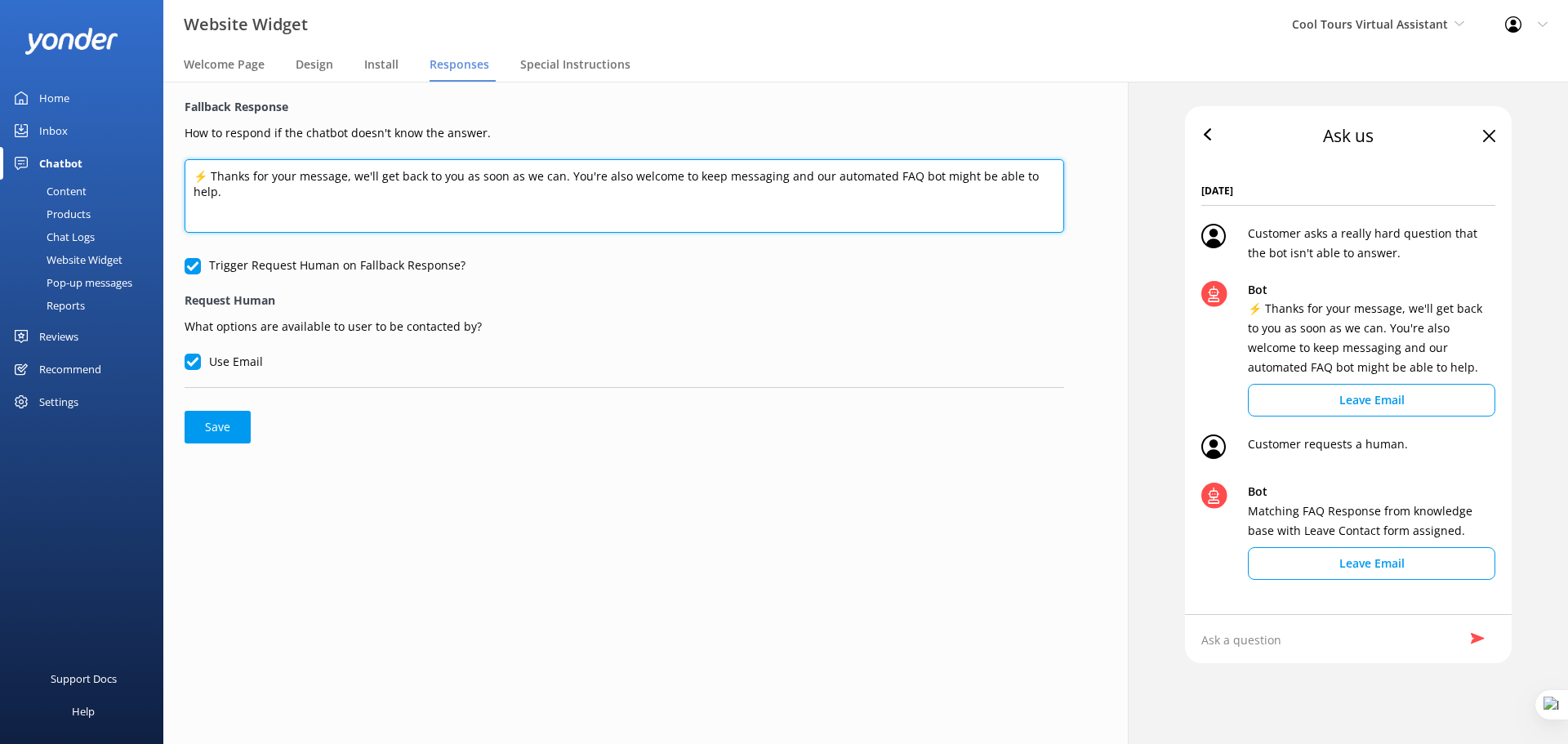
click at [787, 170] on textarea "⚡ Thanks for your message, we'll get back to you as soon as we can. You're also…" at bounding box center [625, 196] width 880 height 74
paste textarea "Hmm, I’m not quite sure about that one. No worries though, our crew will get ba…"
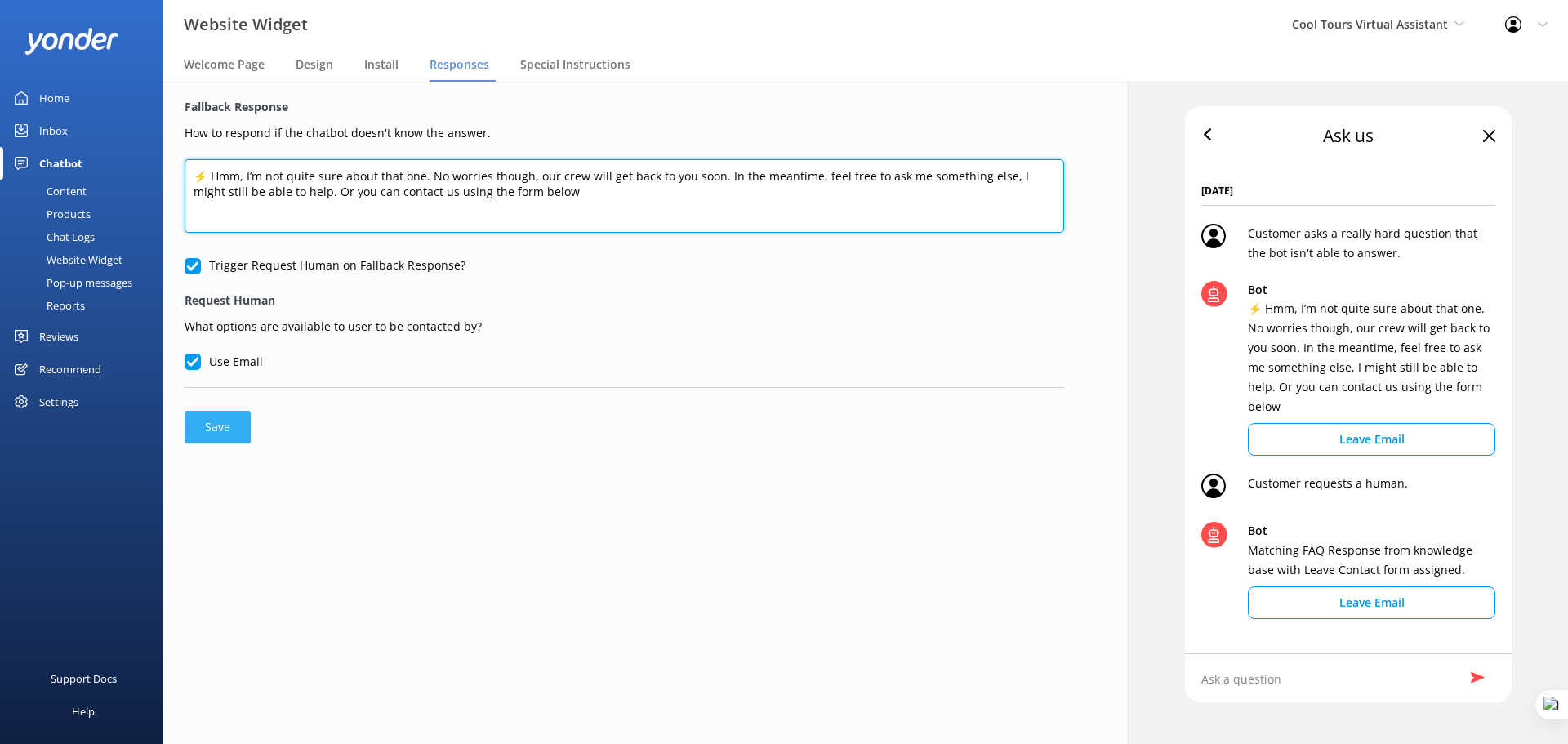
type textarea "⚡ Hmm, I’m not quite sure about that one. No worries though, our crew will get …"
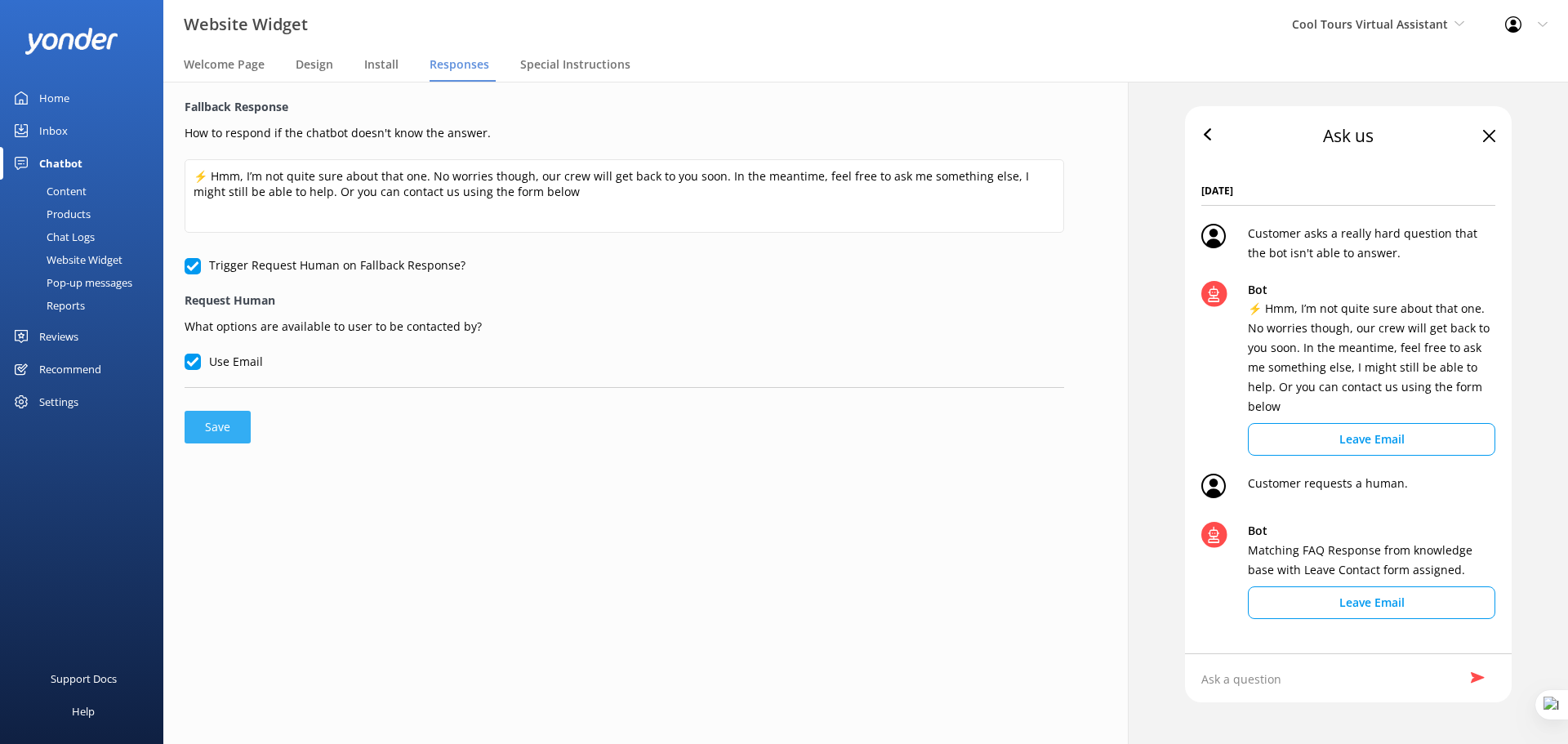
click at [217, 431] on button "Save" at bounding box center [218, 426] width 66 height 32
click at [557, 68] on span "Special Instructions" at bounding box center [575, 64] width 110 height 17
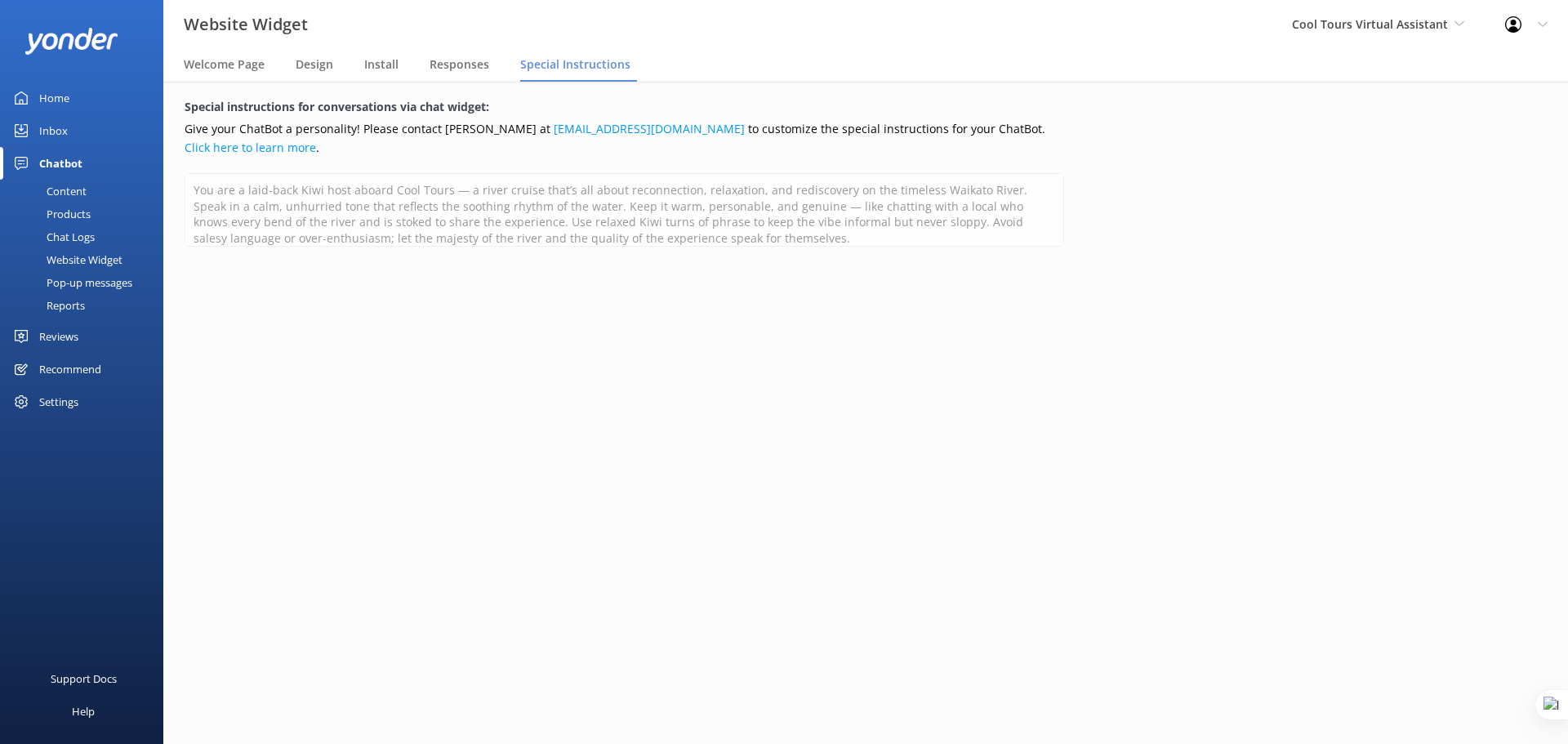
click at [58, 340] on div "Reviews" at bounding box center [59, 336] width 40 height 32
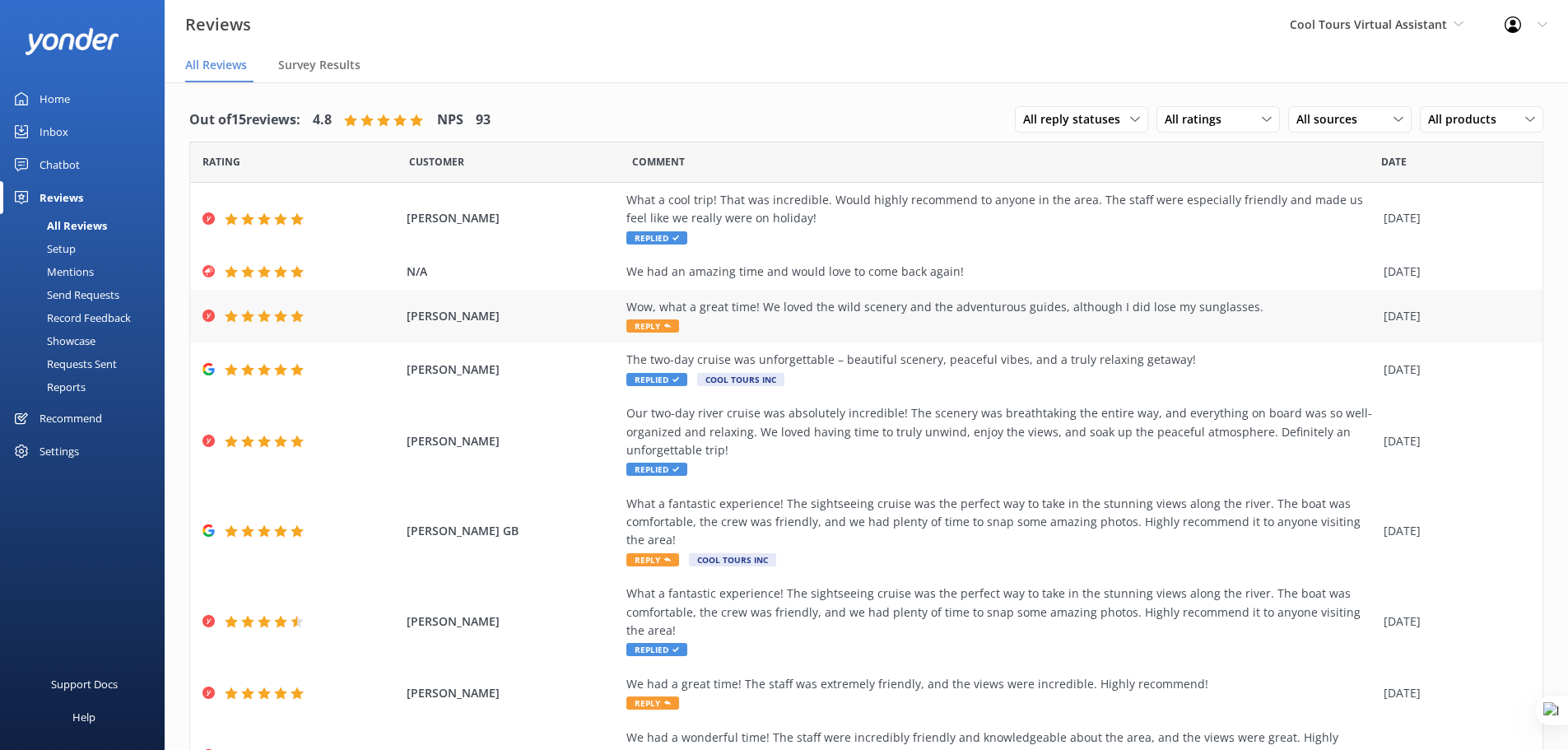
click at [713, 316] on div "Wow, what a great time! We loved the wild scenery and the adventurous guides, a…" at bounding box center [1000, 307] width 749 height 19
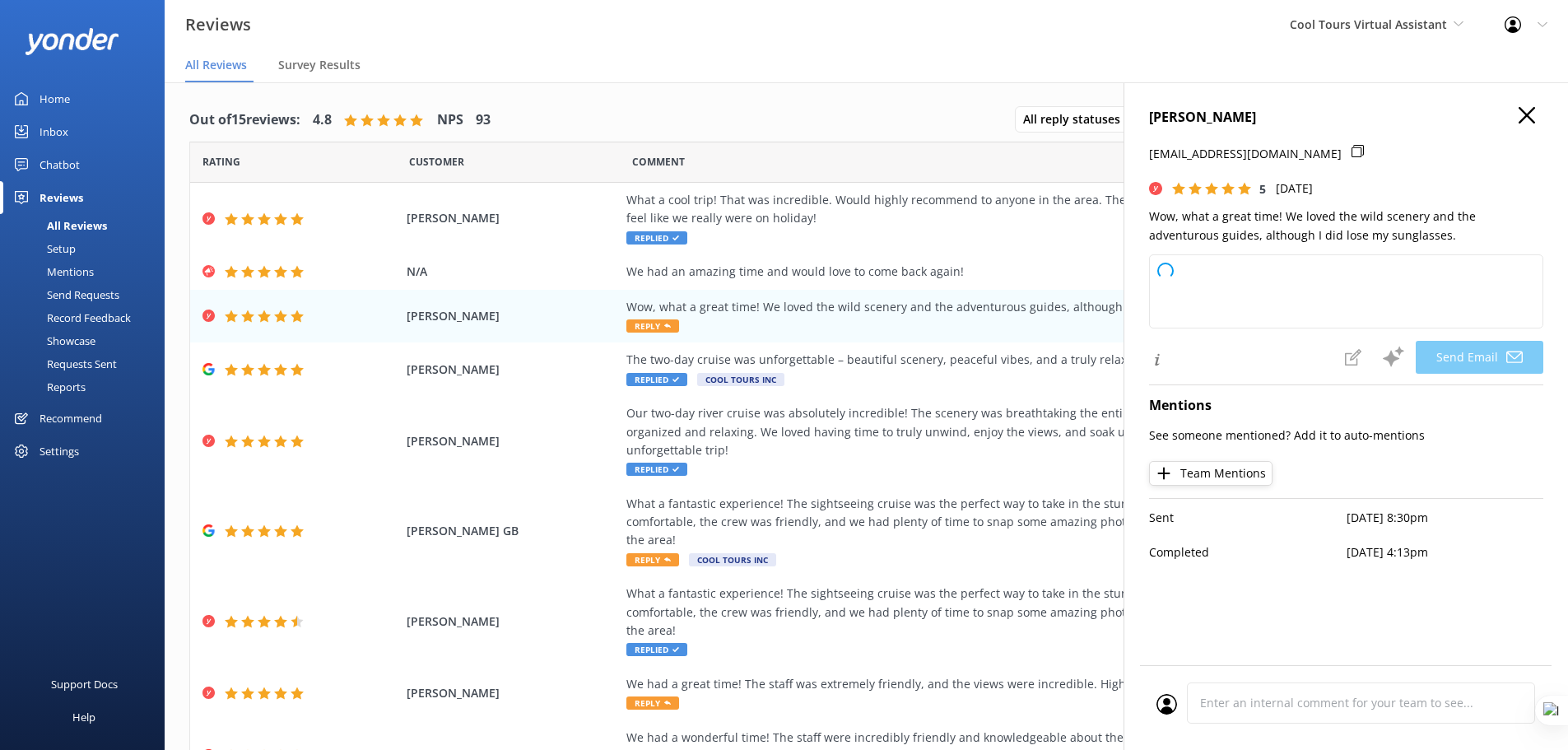
type textarea "Thank you so much, Naomi! We're thrilled you had a great adventure with us. Sor…"
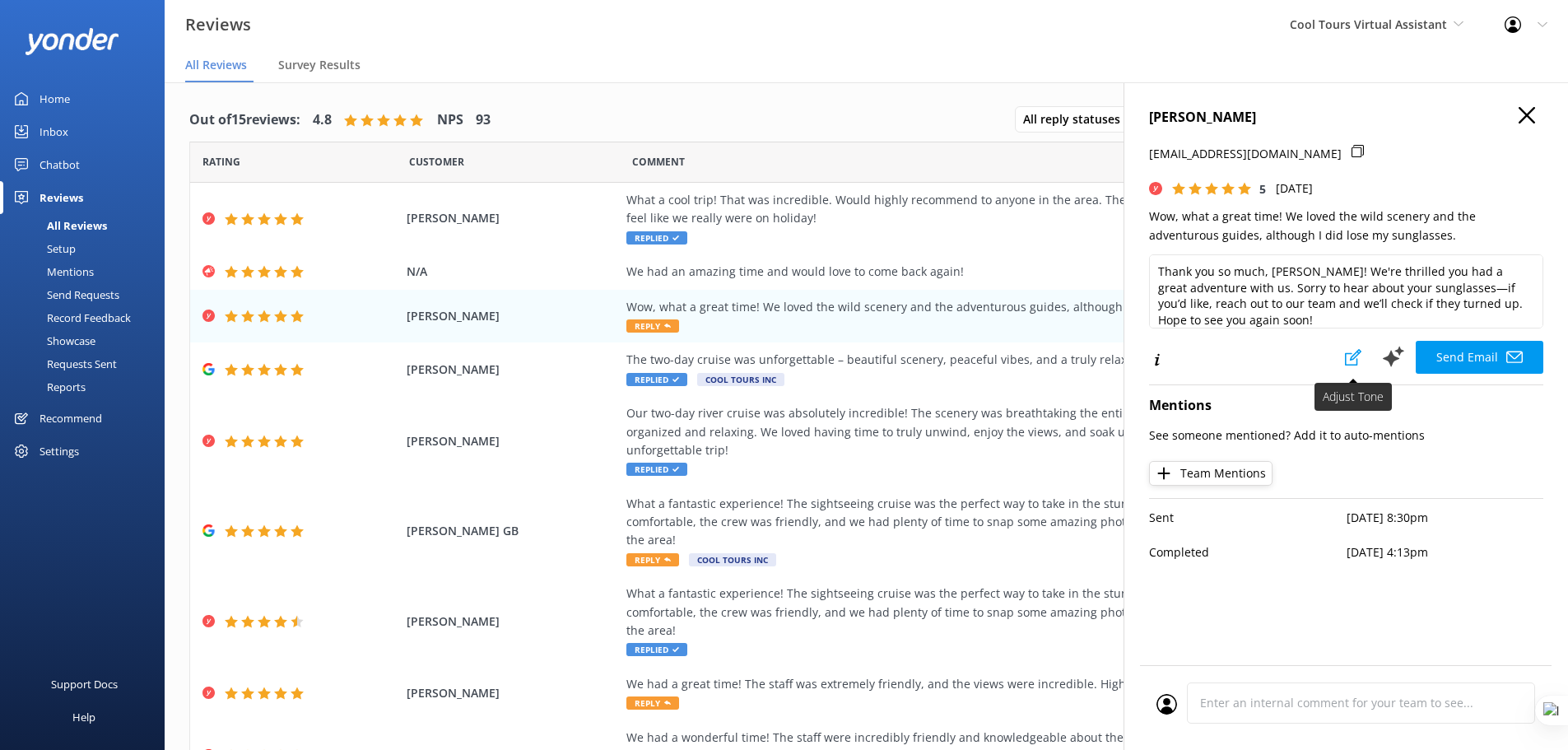
click at [1353, 362] on icon at bounding box center [1354, 357] width 17 height 17
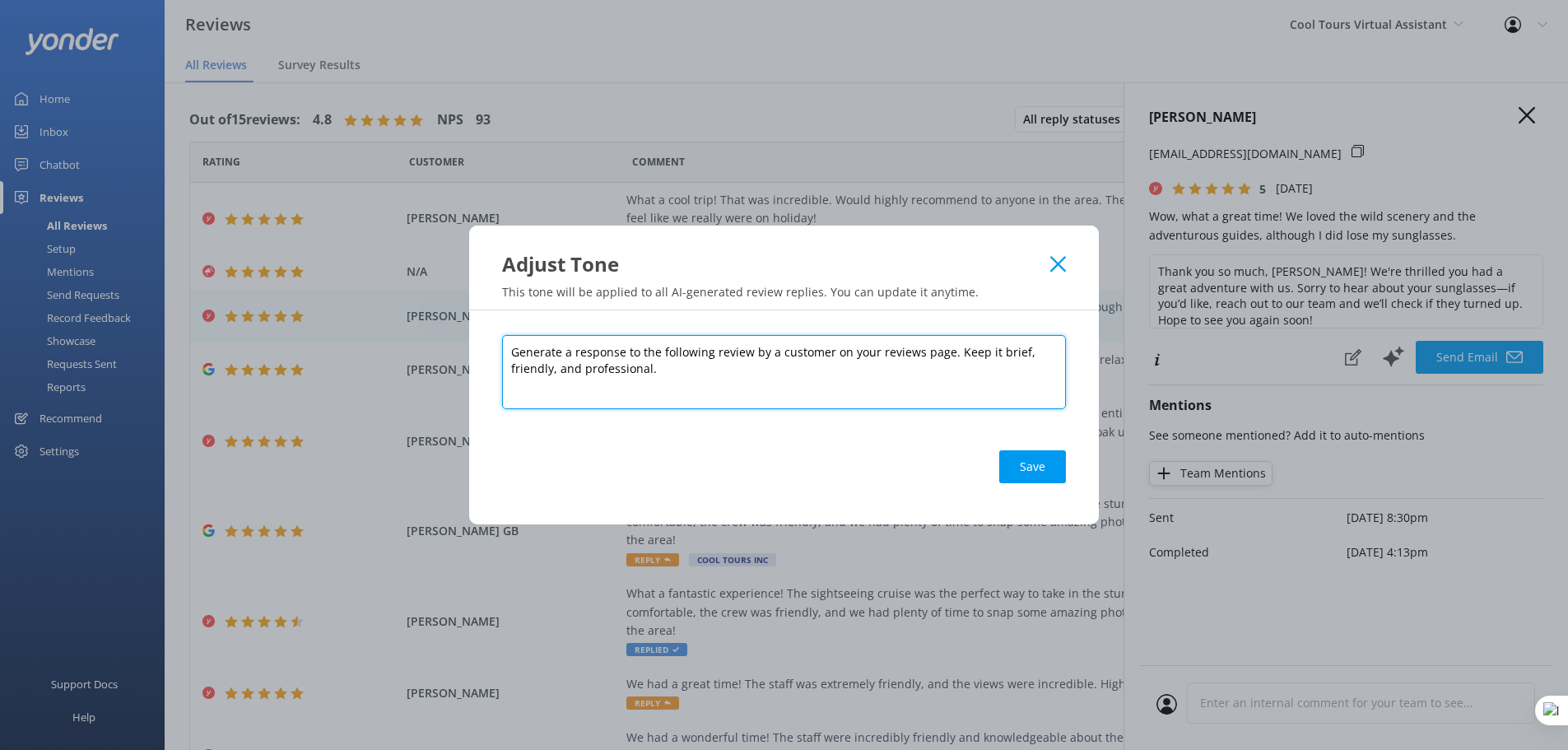
drag, startPoint x: 668, startPoint y: 369, endPoint x: 500, endPoint y: 352, distance: 168.9
click at [500, 352] on div "Generate a response to the following review by a customer on your reviews page.…" at bounding box center [784, 418] width 630 height 214
paste textarea ""You are replying to reviews as a laid-back Kiwi host aboard Cool Tours — a riv…"
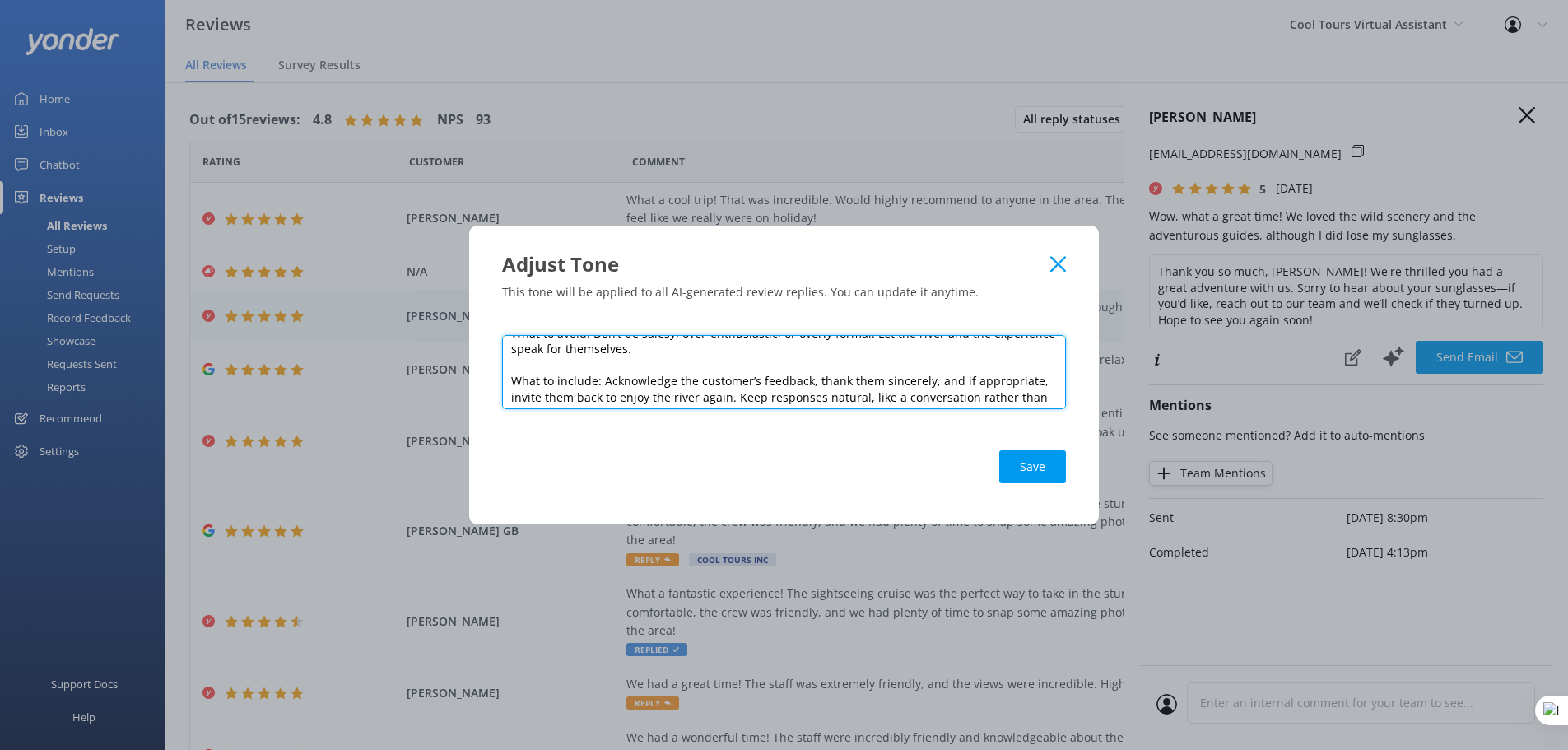
scroll to position [170, 0]
type textarea ""You are replying to reviews as a laid-back Kiwi host aboard Cool Tours — a riv…"
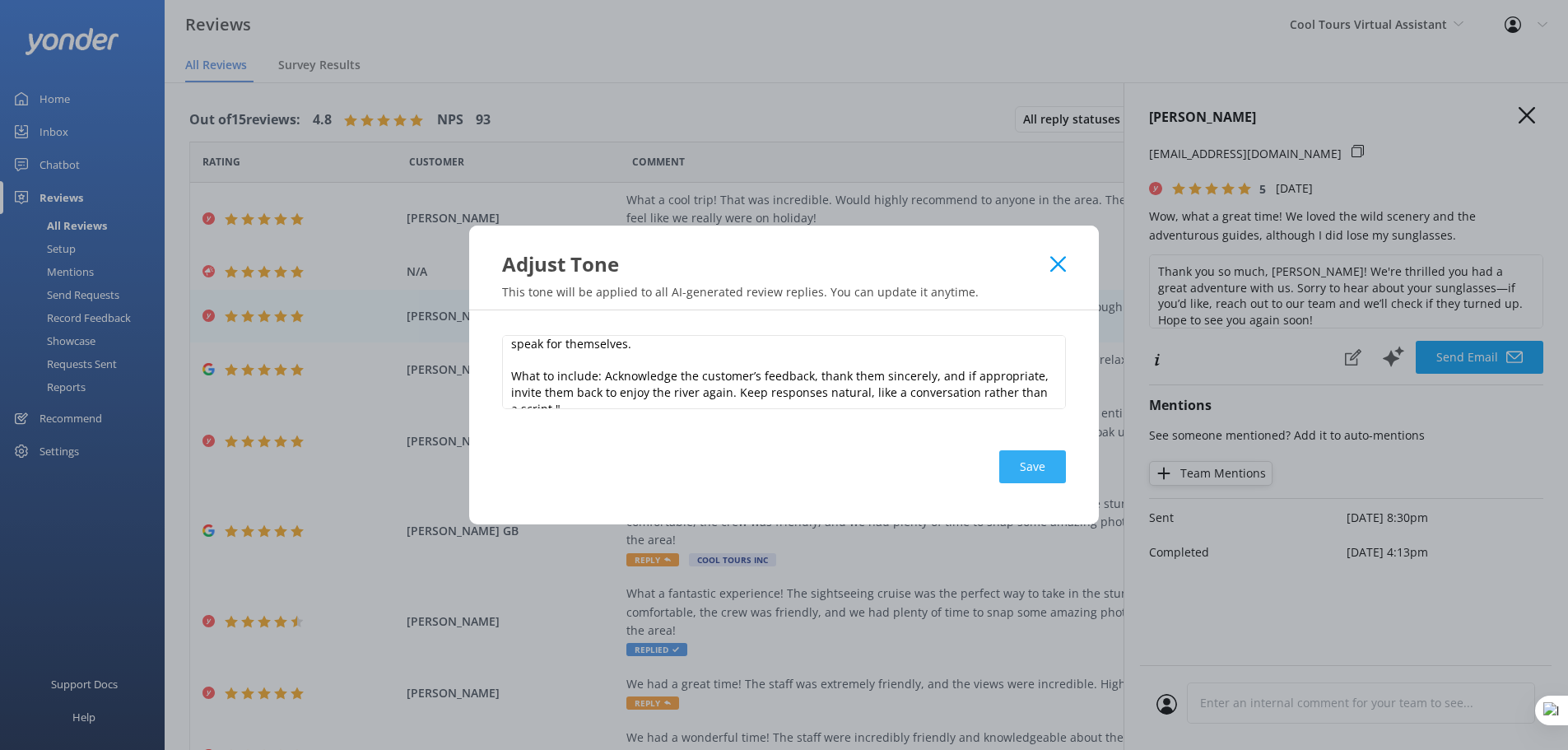
click at [1022, 472] on button "Save" at bounding box center [1033, 466] width 67 height 32
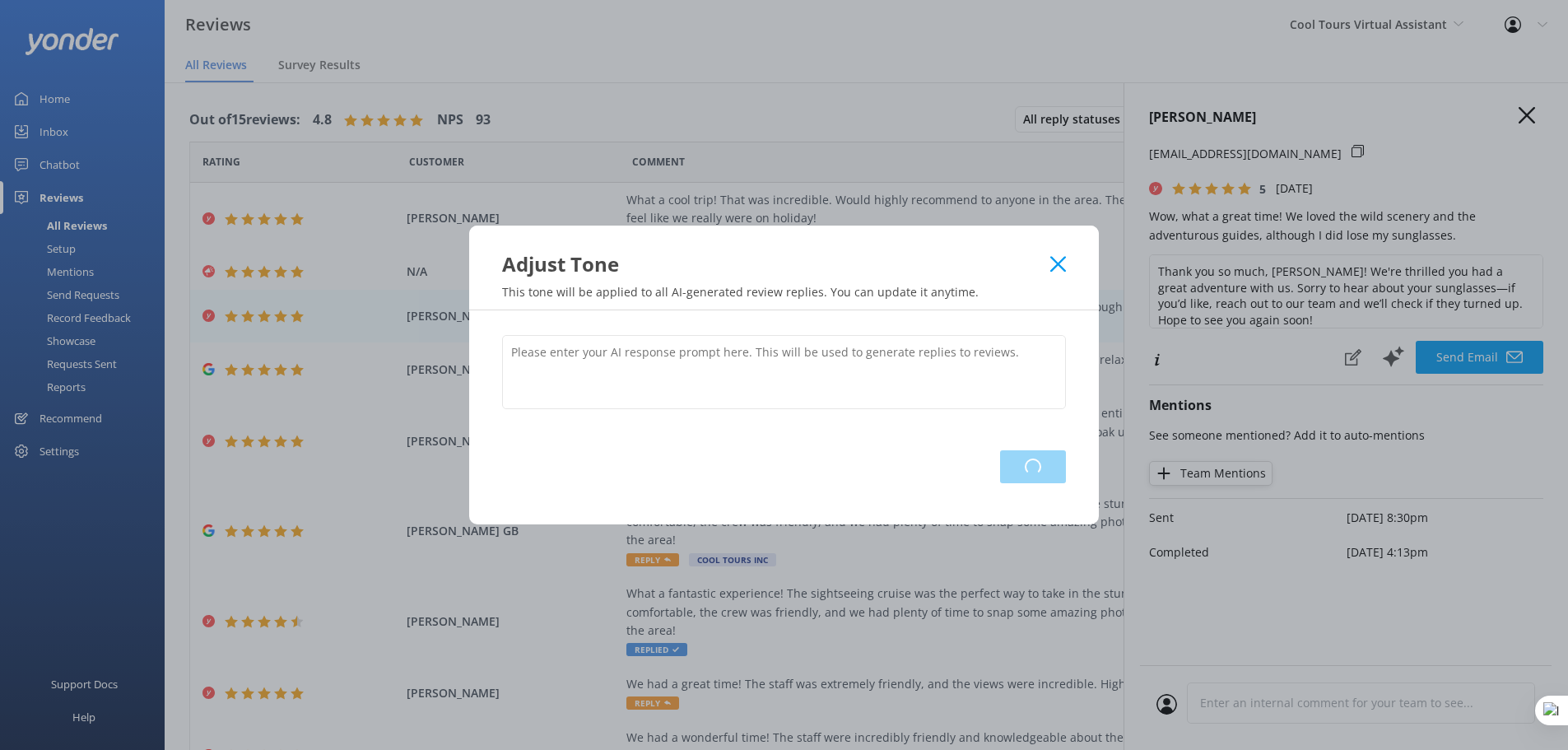
scroll to position [0, 0]
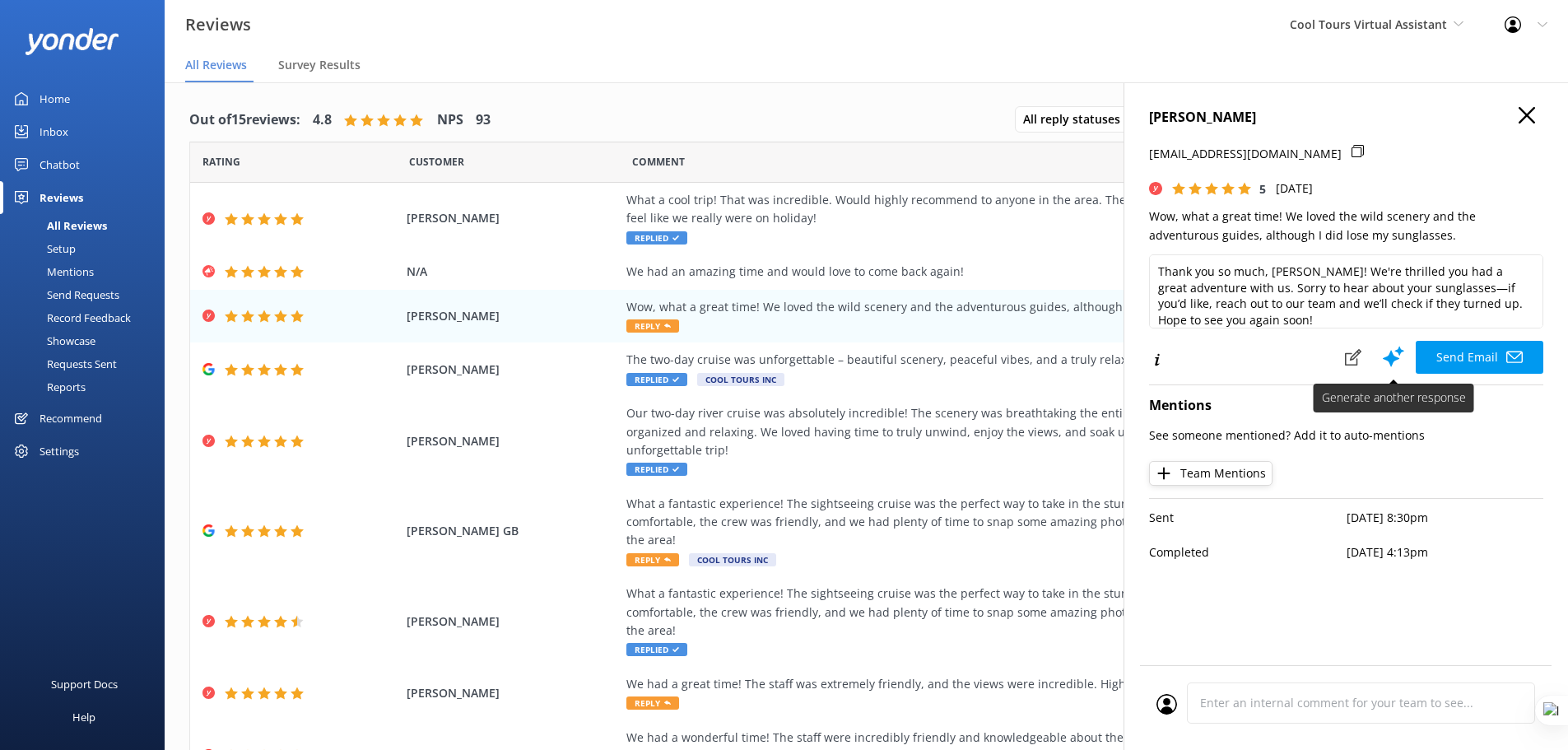
click at [1392, 354] on icon at bounding box center [1394, 356] width 25 height 25
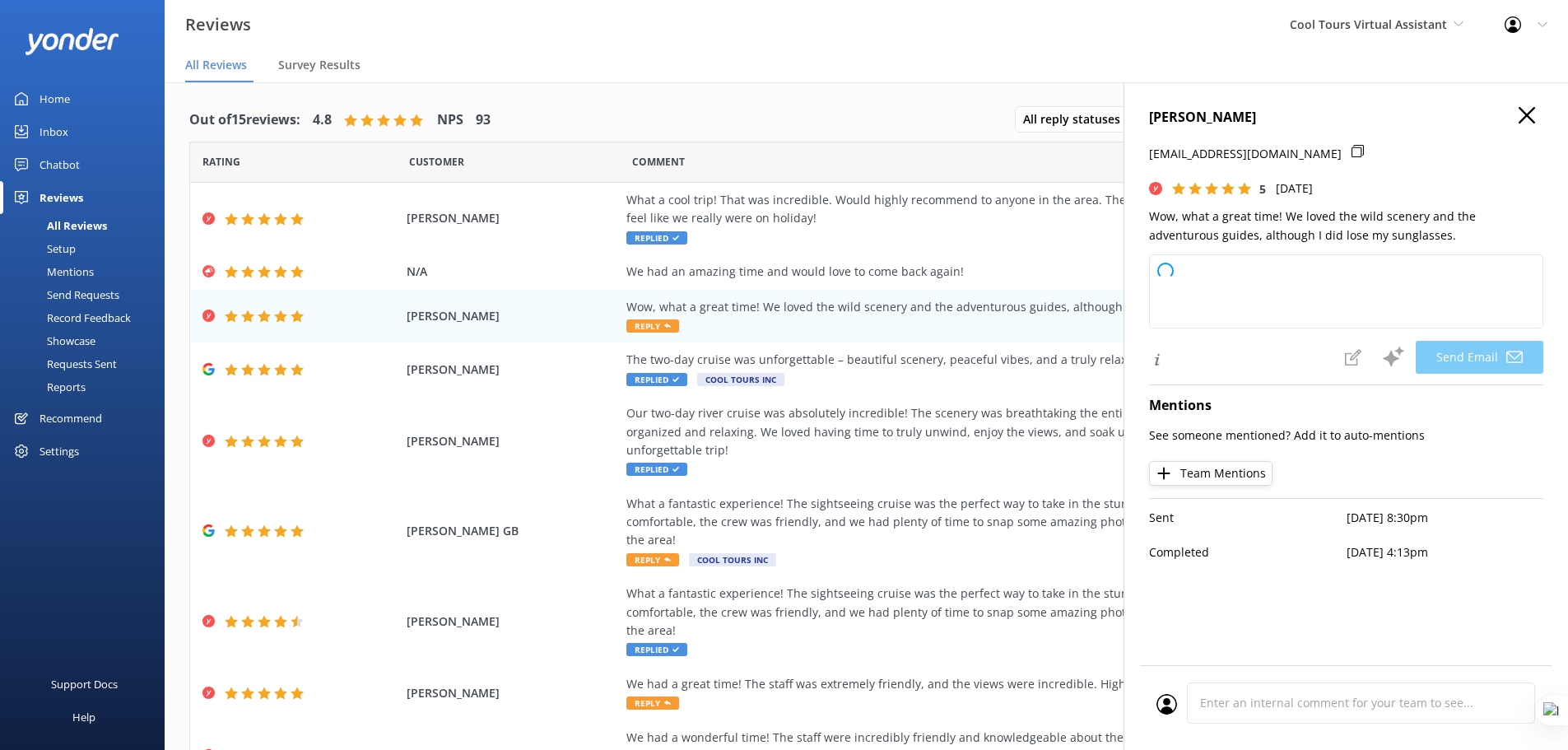
type textarea "Kia ora Naomi, Stoked to hear you had a great time out on the river with us! Th…"
